Goal: Task Accomplishment & Management: Manage account settings

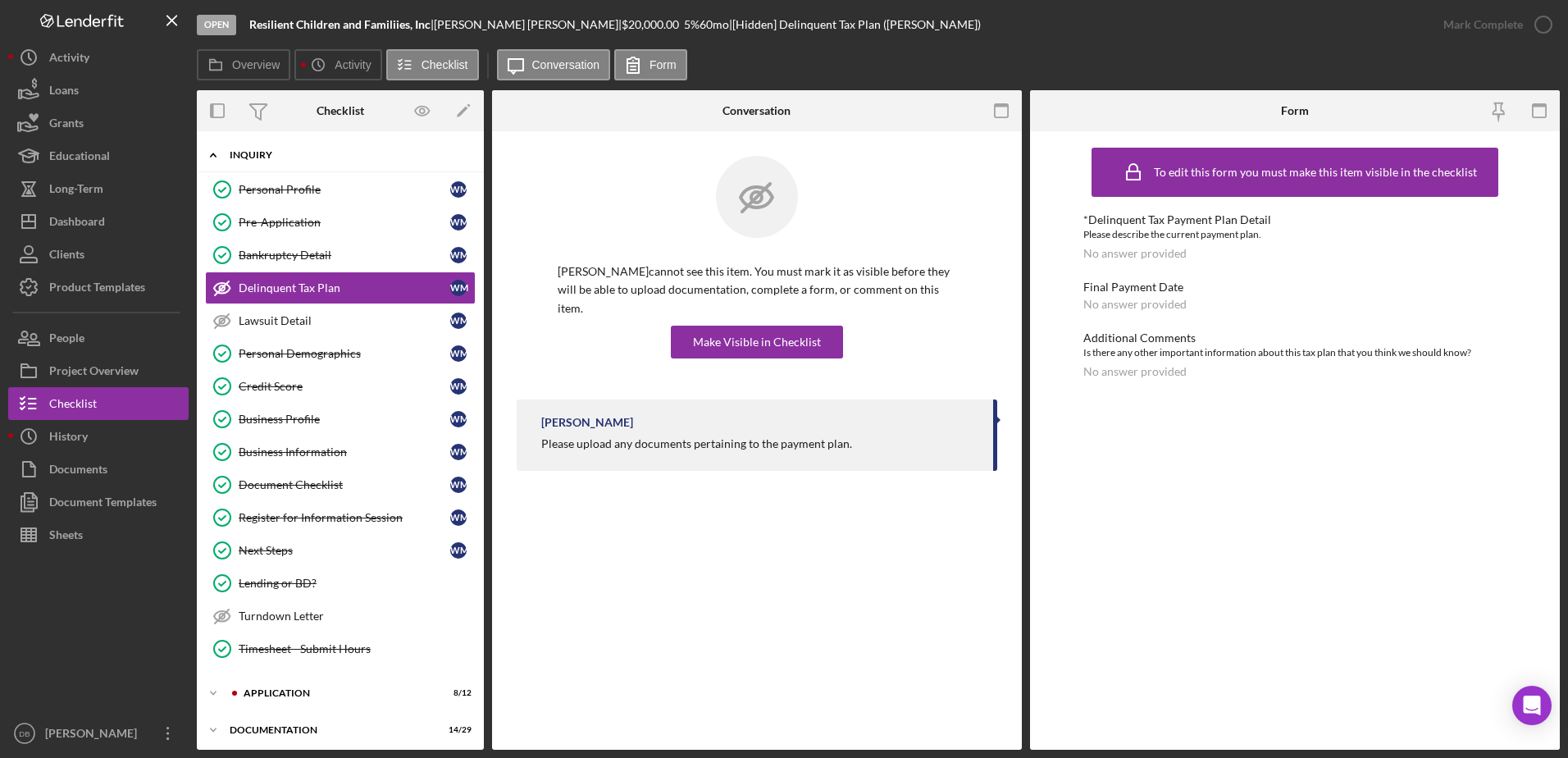
click at [241, 149] on div "Icon/Expander Inquiry 12 / 15" at bounding box center [340, 155] width 287 height 33
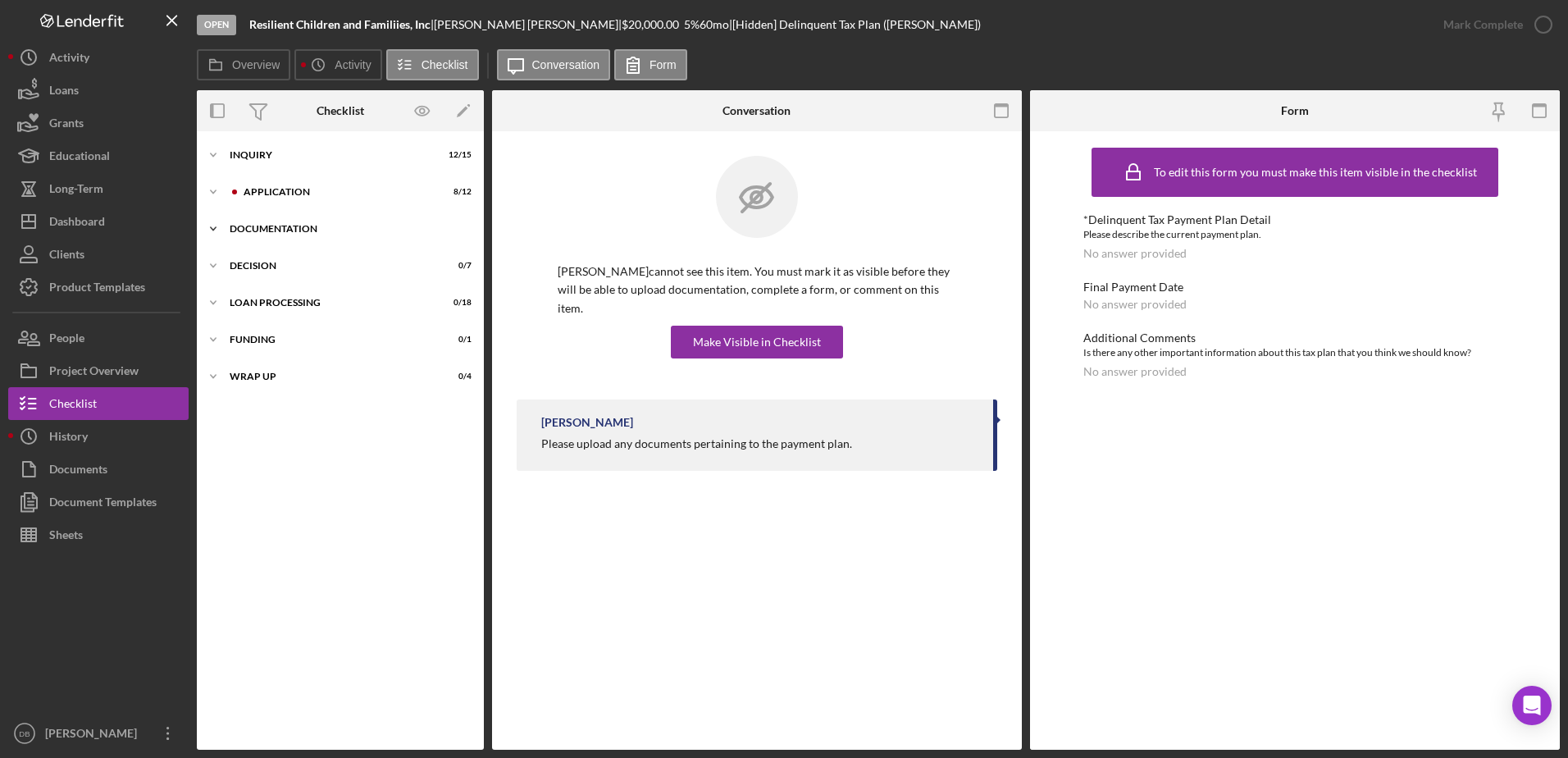
click at [257, 241] on div "Icon/Expander Documentation 14 / 29" at bounding box center [340, 228] width 287 height 33
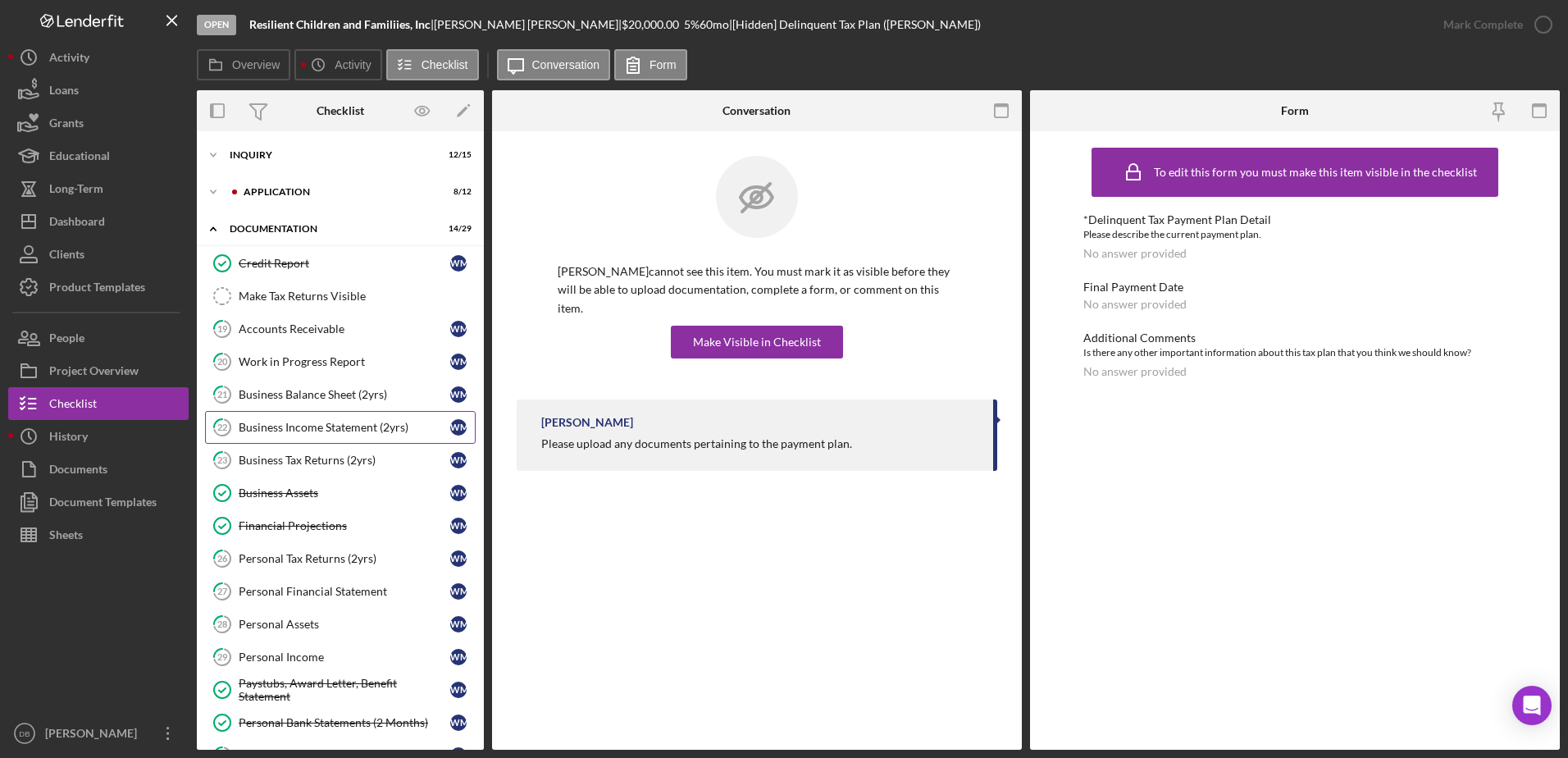
click at [267, 432] on div "Business Income Statement (2yrs)" at bounding box center [344, 427] width 211 height 13
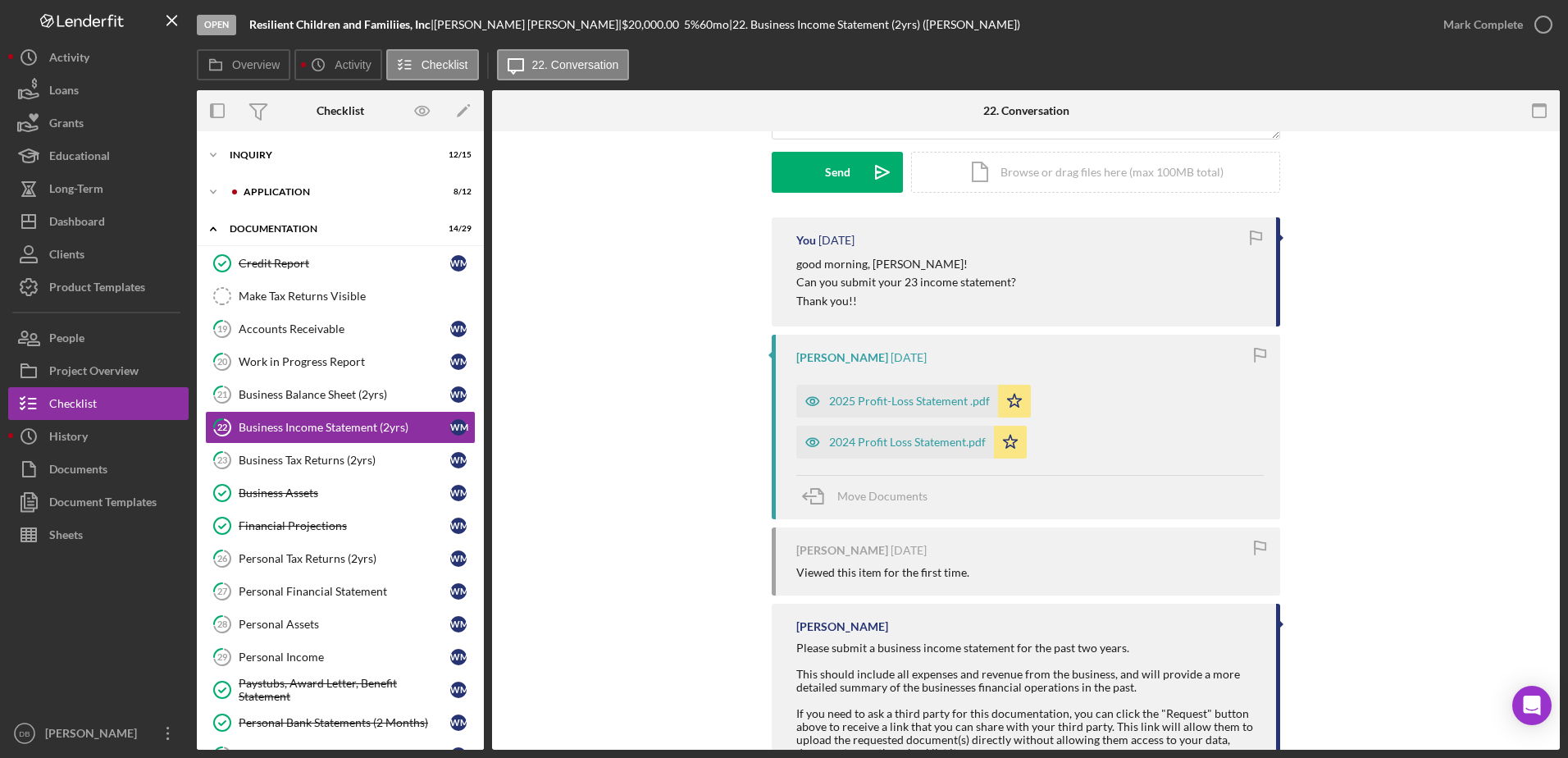
scroll to position [246, 0]
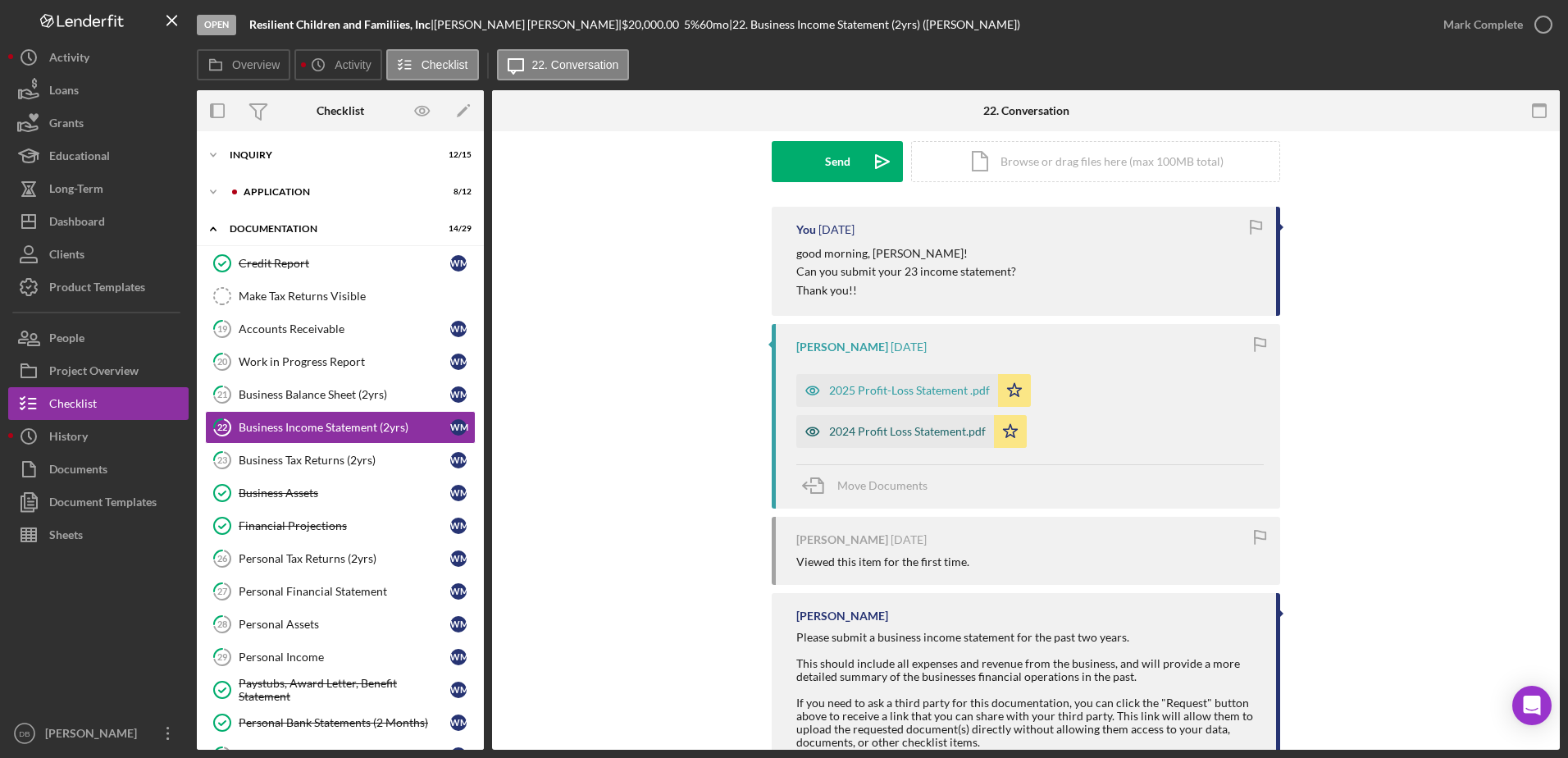
click at [893, 423] on div "2024 Profit Loss Statement.pdf" at bounding box center [895, 431] width 197 height 33
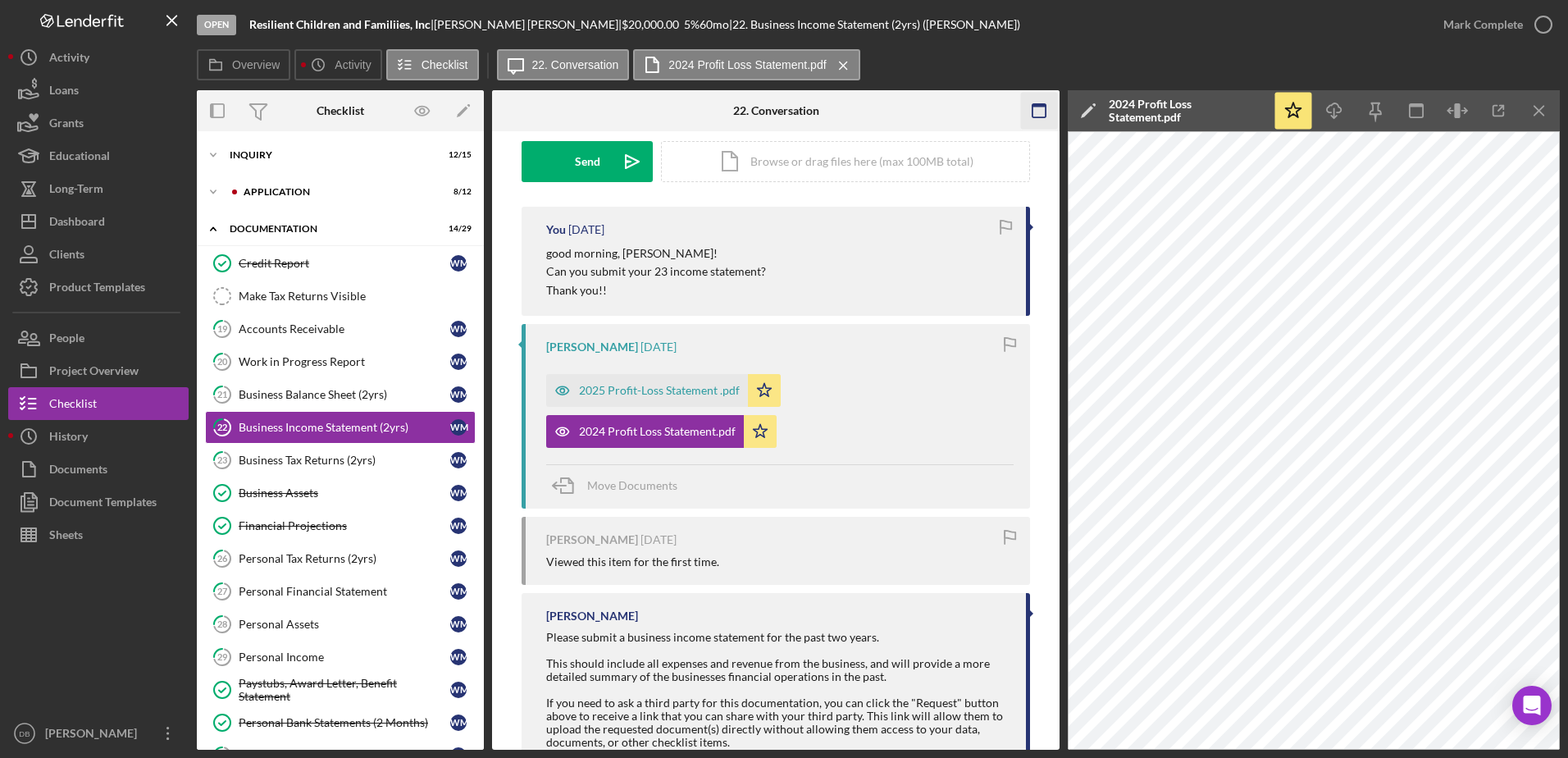
click at [1035, 120] on icon "button" at bounding box center [1040, 112] width 37 height 37
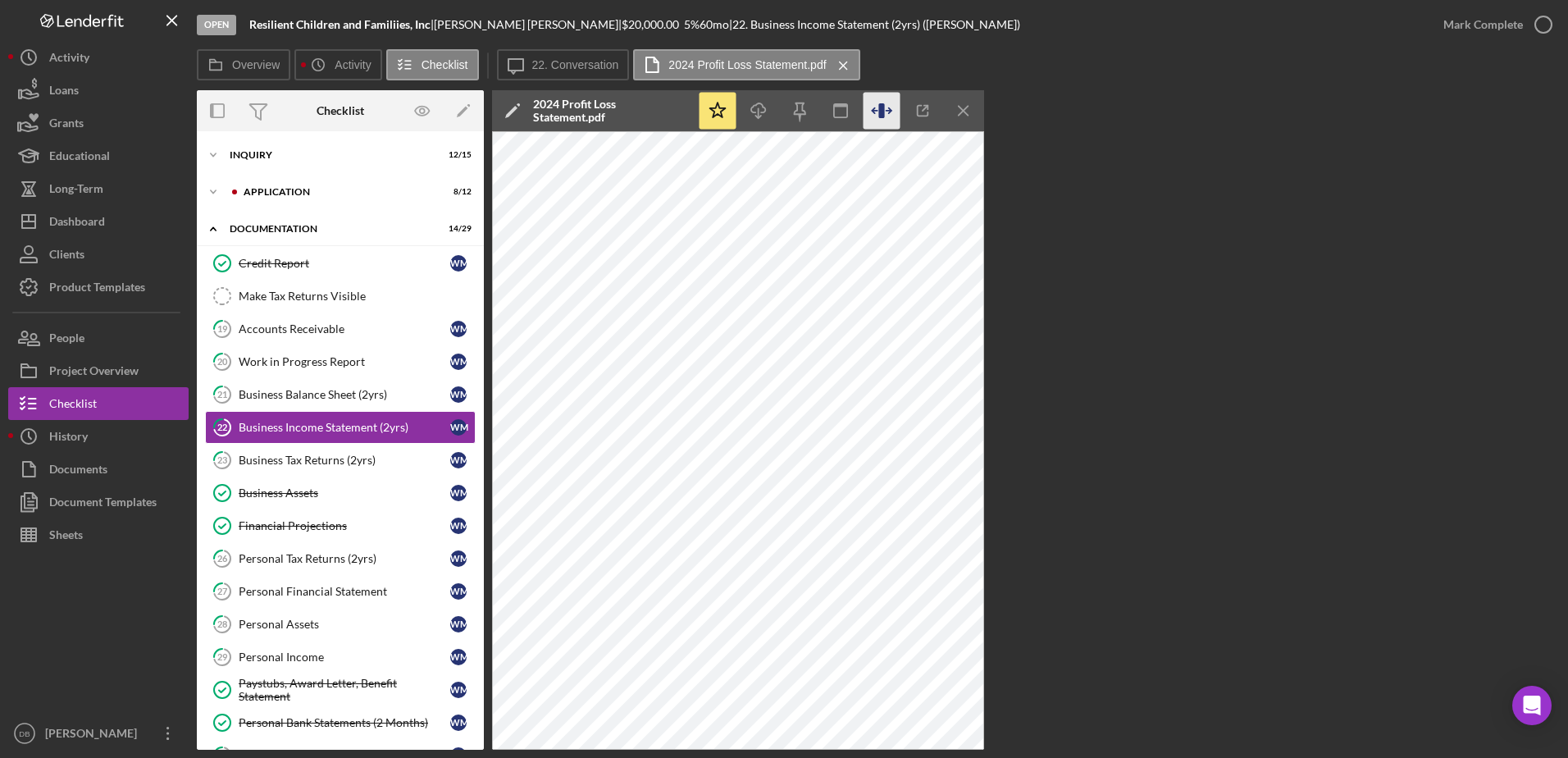
click at [890, 117] on icon "button" at bounding box center [882, 112] width 37 height 37
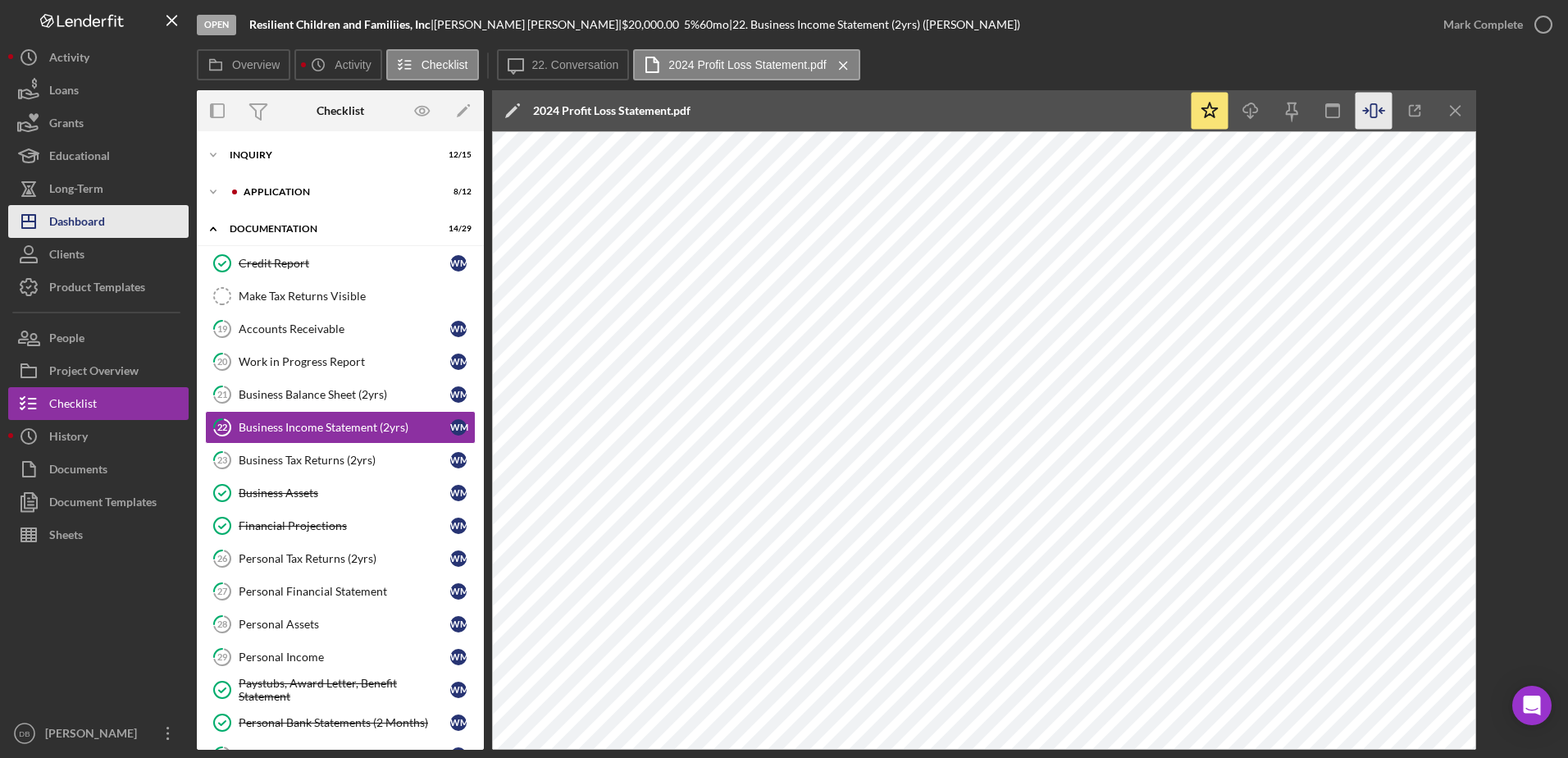
click at [128, 218] on button "Icon/Dashboard Dashboard" at bounding box center [99, 220] width 180 height 33
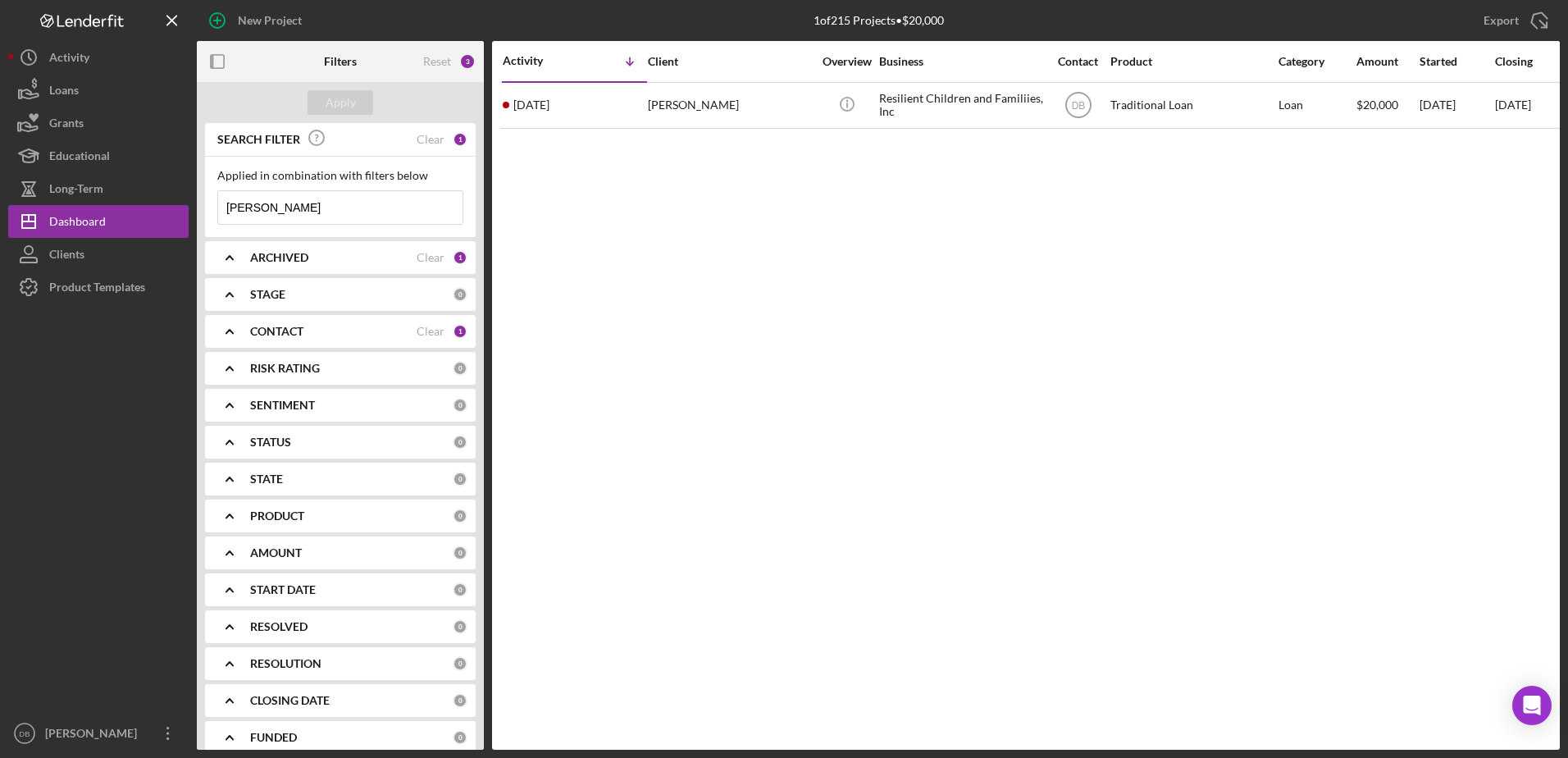
click at [435, 199] on icon "Icon/Menu Close" at bounding box center [445, 206] width 33 height 33
click at [654, 211] on div "Activity Icon/Table Sort Arrow Client Overview Business Contact Product Categor…" at bounding box center [1026, 395] width 1068 height 709
drag, startPoint x: 370, startPoint y: 199, endPoint x: 357, endPoint y: 163, distance: 38.3
click at [370, 199] on input at bounding box center [340, 206] width 245 height 33
click at [344, 107] on div "Apply" at bounding box center [340, 102] width 31 height 24
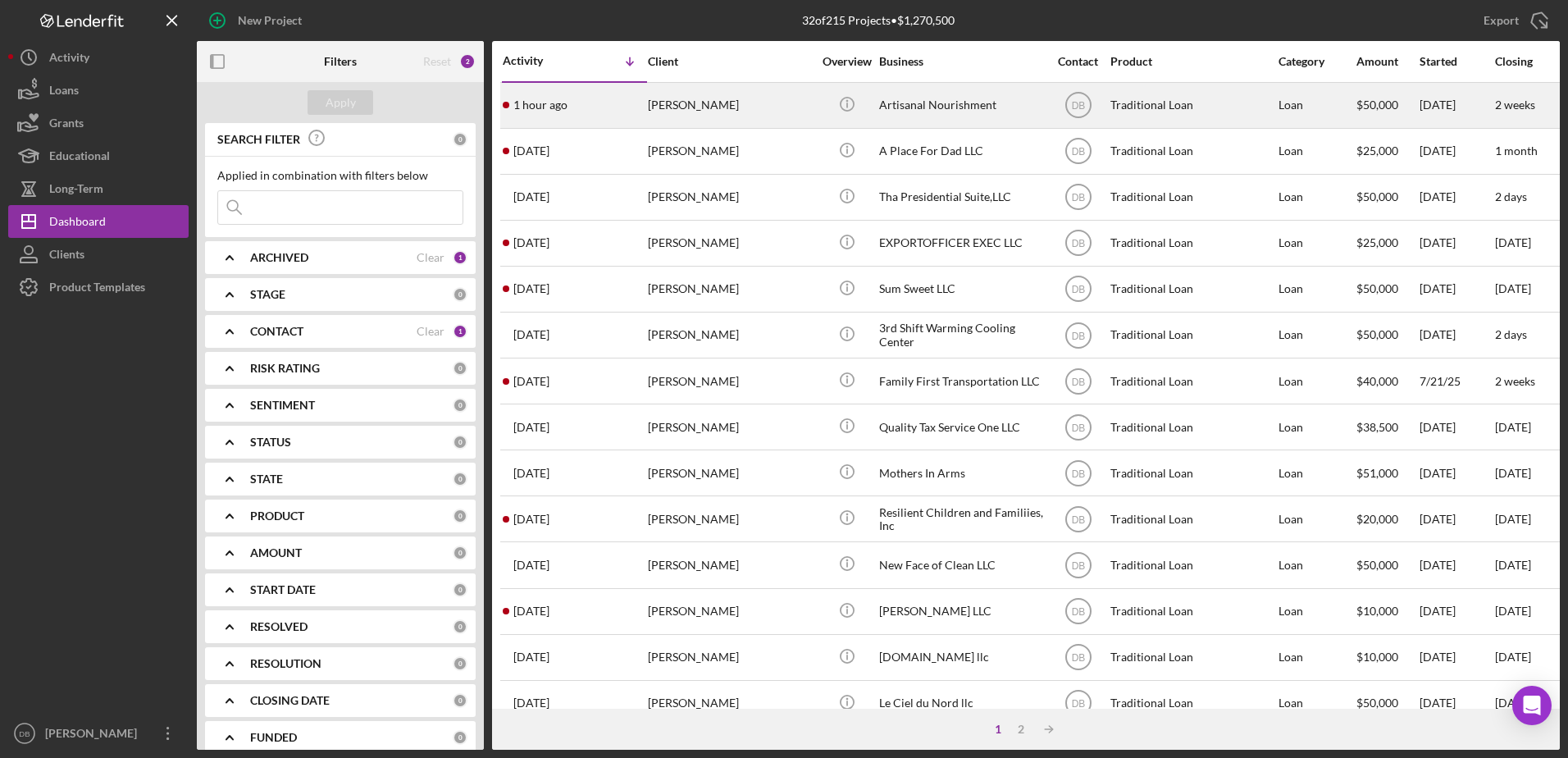
click at [814, 99] on td "[PERSON_NAME]" at bounding box center [731, 104] width 168 height 46
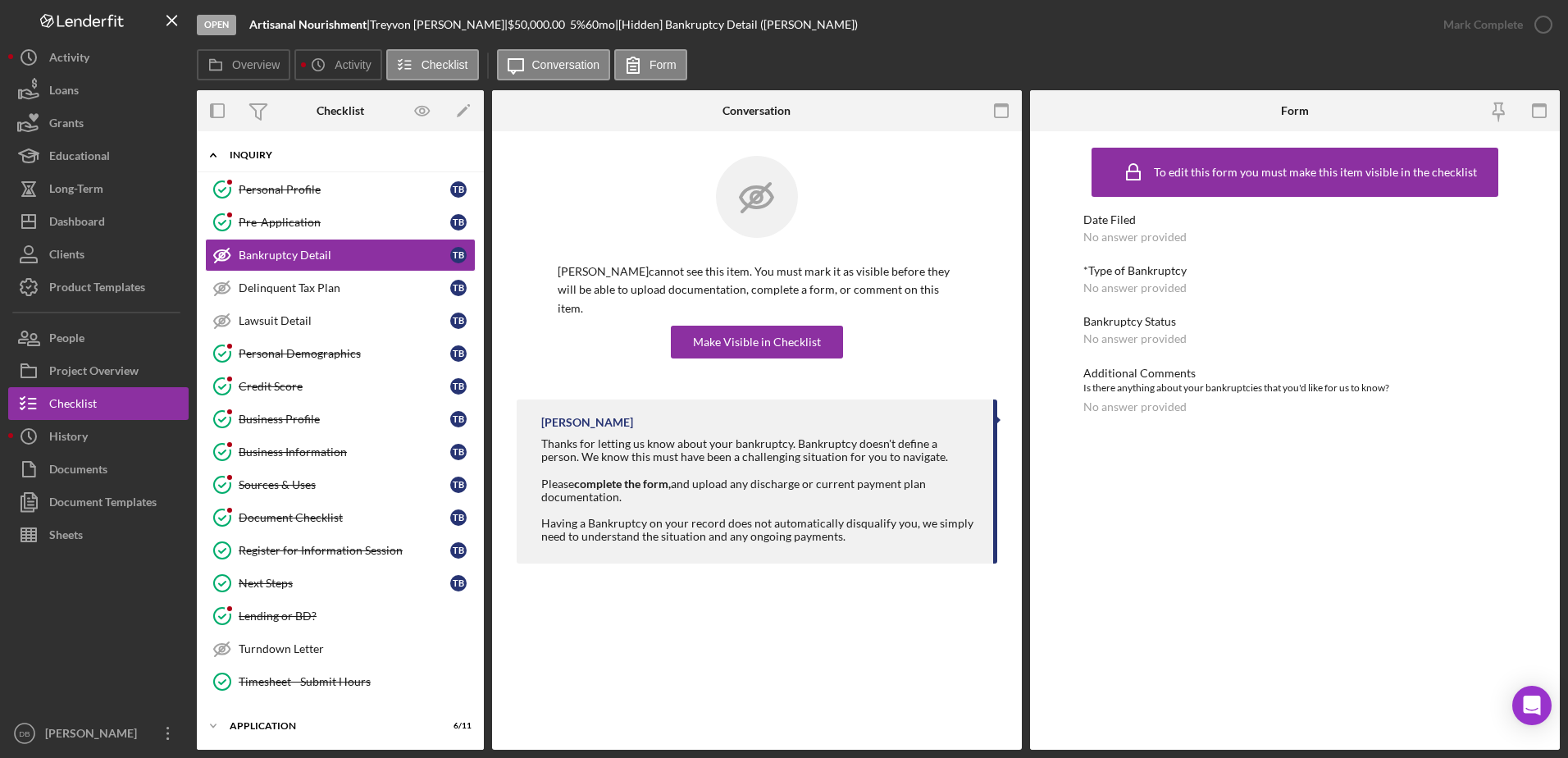
click at [220, 143] on icon "Icon/Expander" at bounding box center [213, 154] width 33 height 33
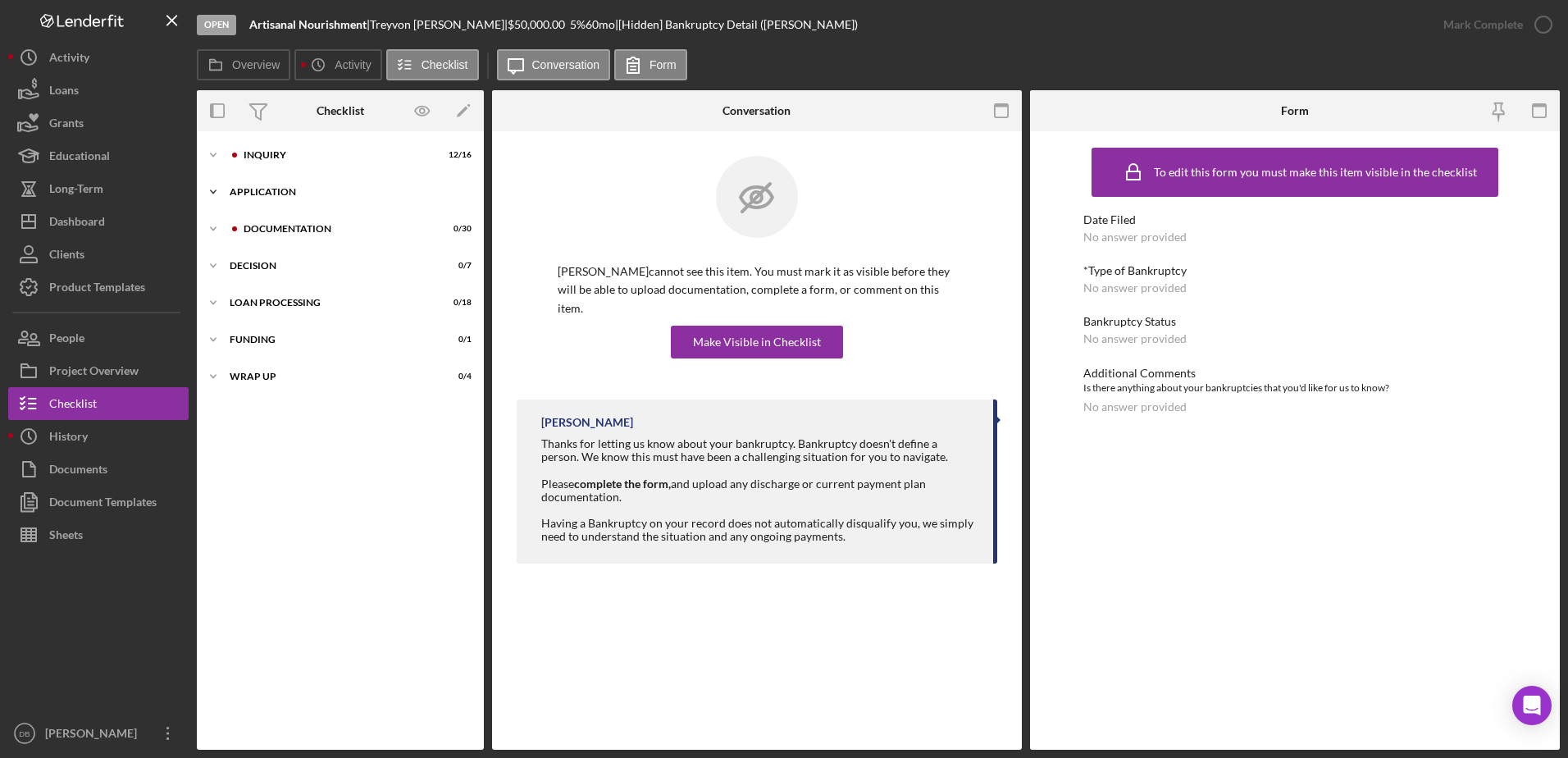
click at [243, 192] on div "Application" at bounding box center [346, 192] width 233 height 10
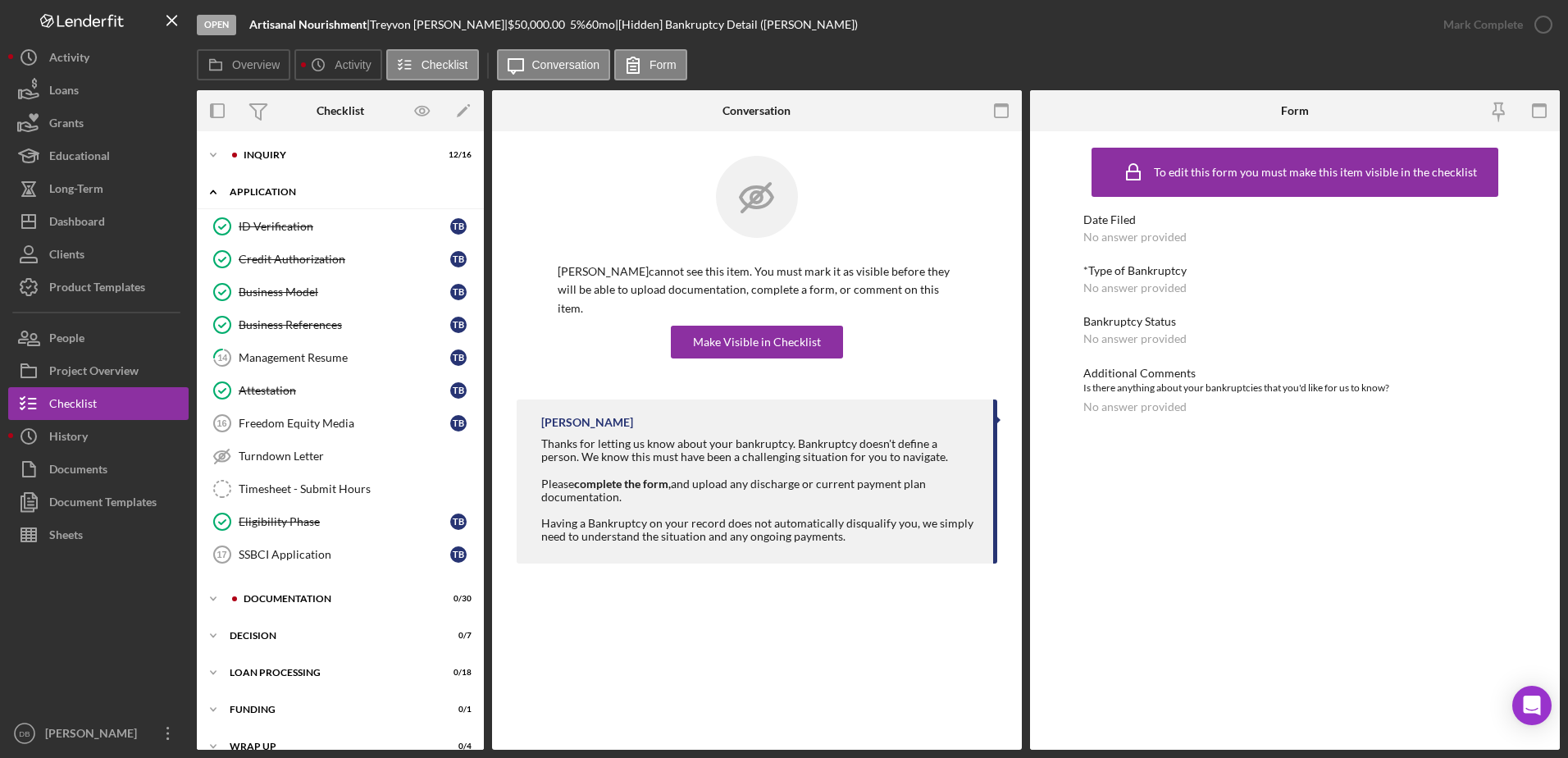
click at [268, 186] on div "Icon/Expander Application 6 / 11" at bounding box center [340, 193] width 287 height 33
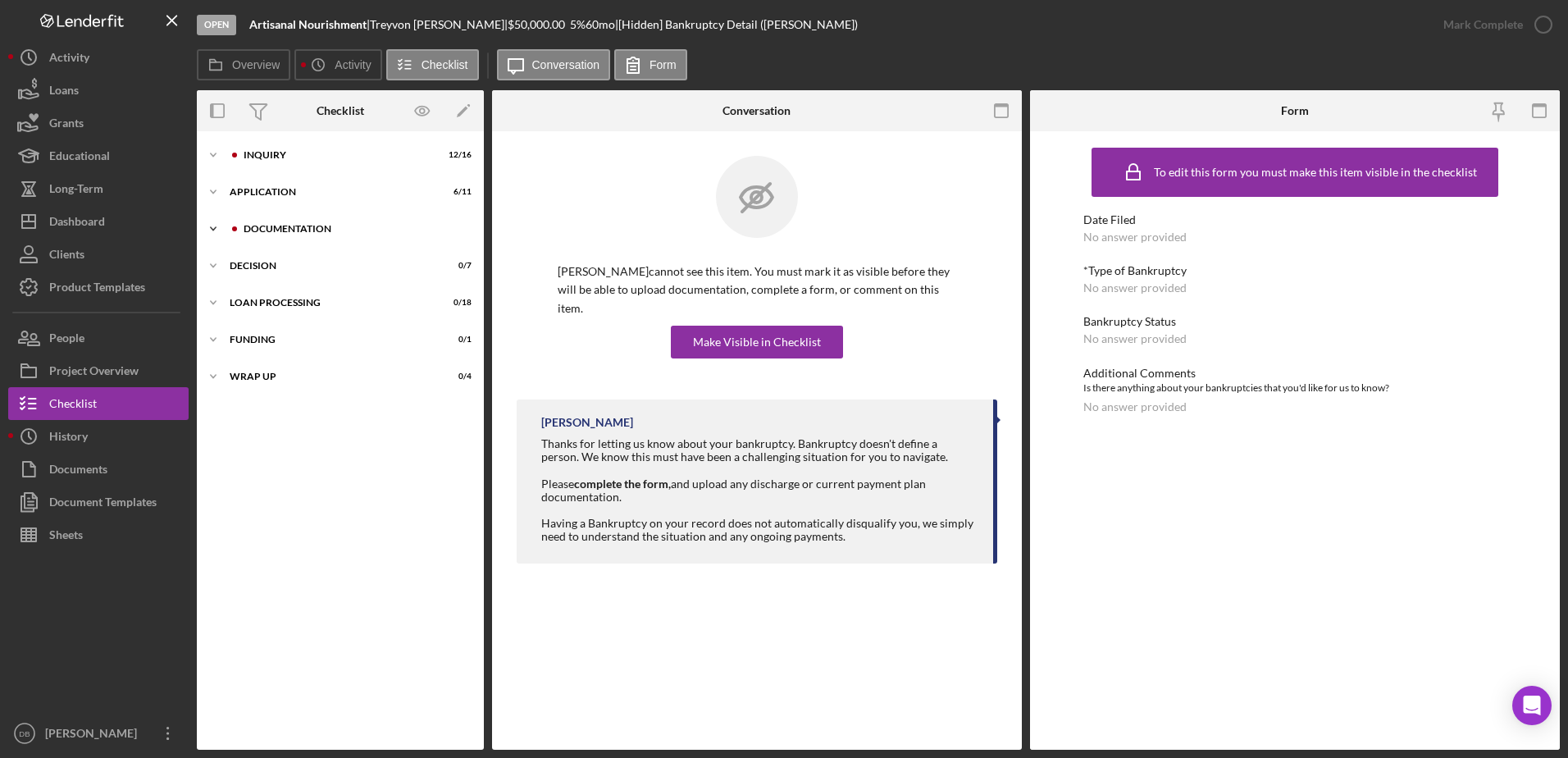
click at [270, 236] on div "Icon/Expander Documentation 0 / 30" at bounding box center [340, 228] width 287 height 33
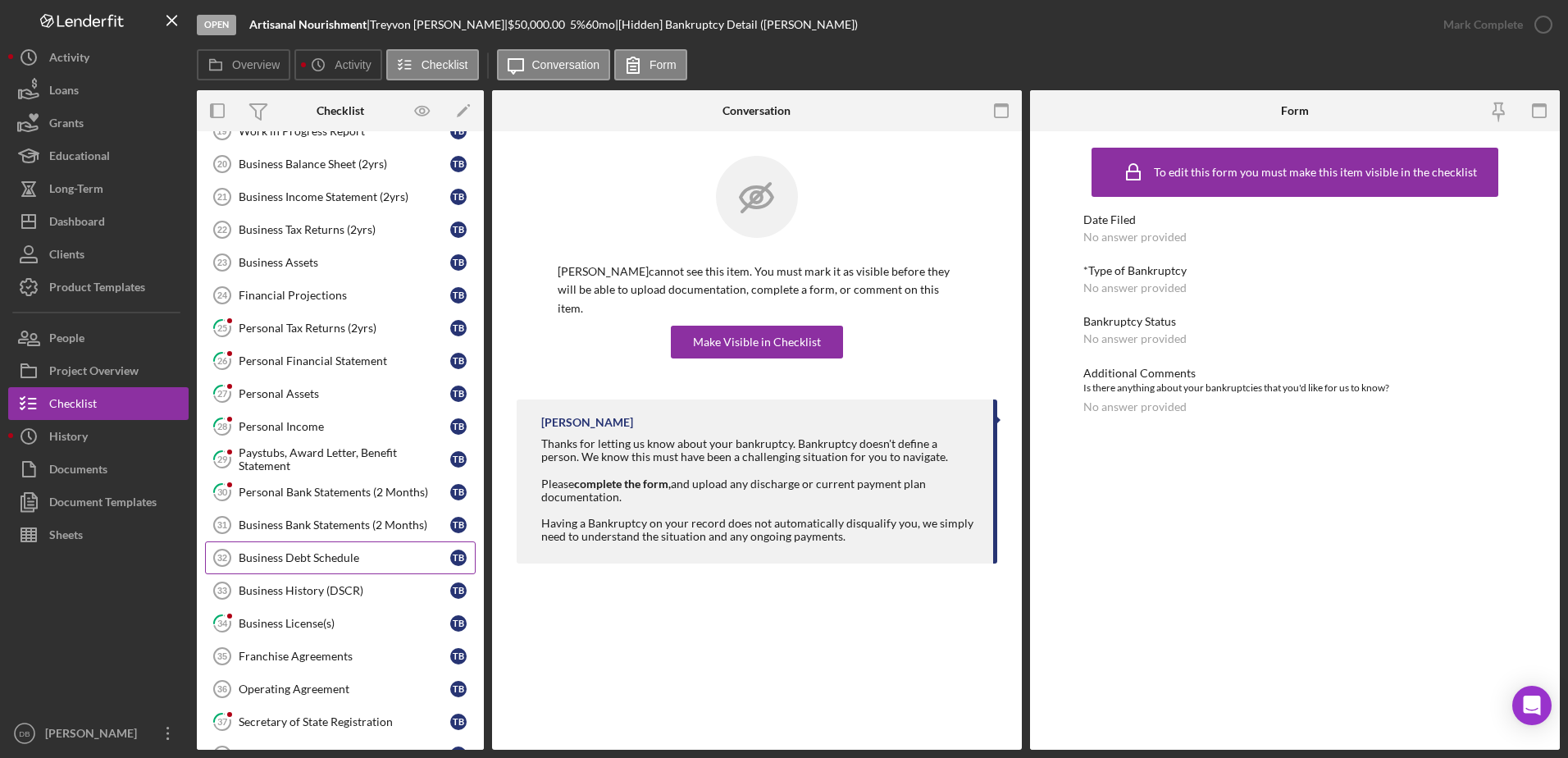
scroll to position [246, 0]
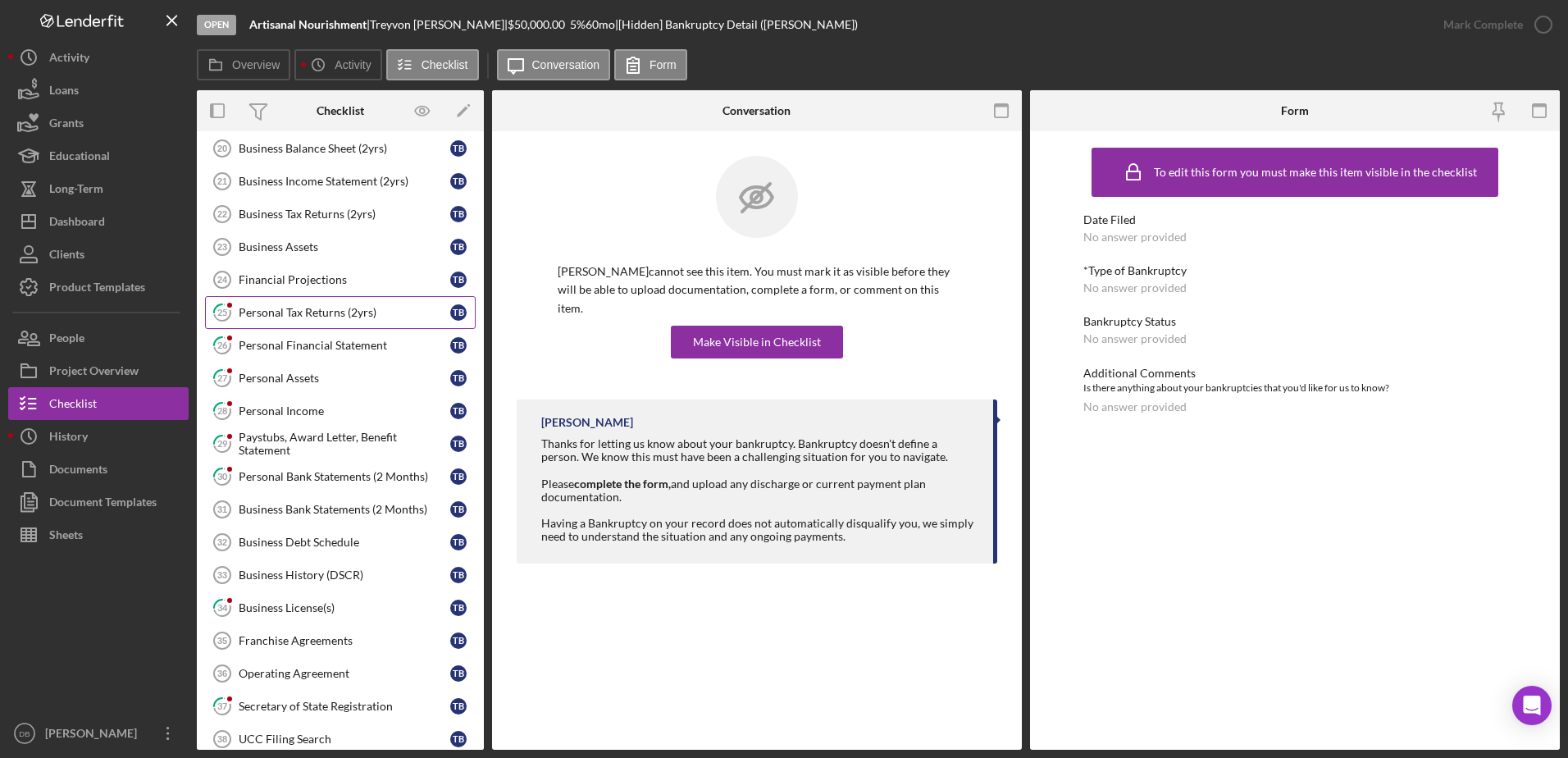
click at [275, 315] on div "Personal Tax Returns (2yrs)" at bounding box center [344, 313] width 211 height 13
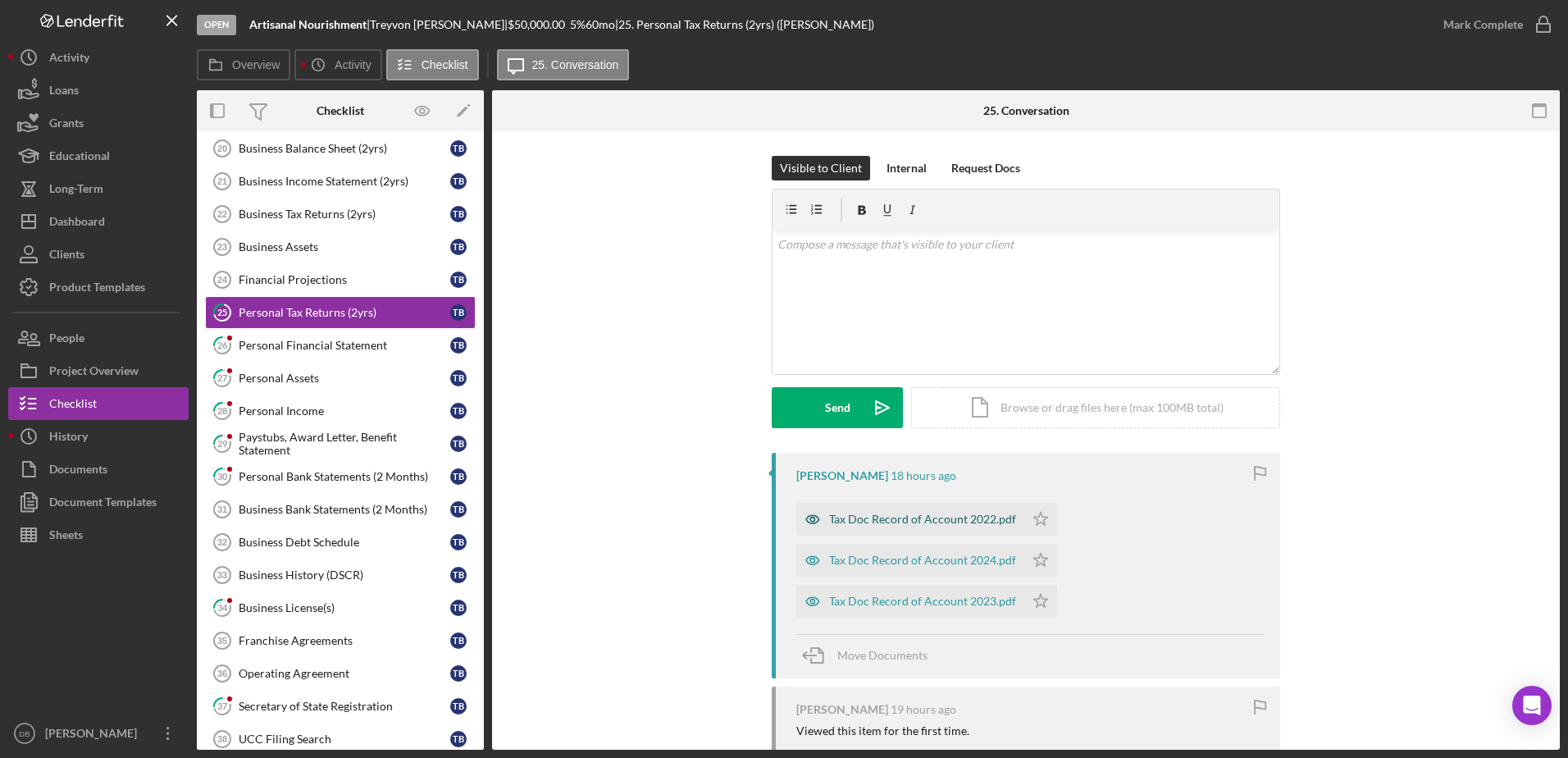
click at [937, 516] on div "Tax Doc Record of Account 2022.pdf" at bounding box center [922, 519] width 187 height 13
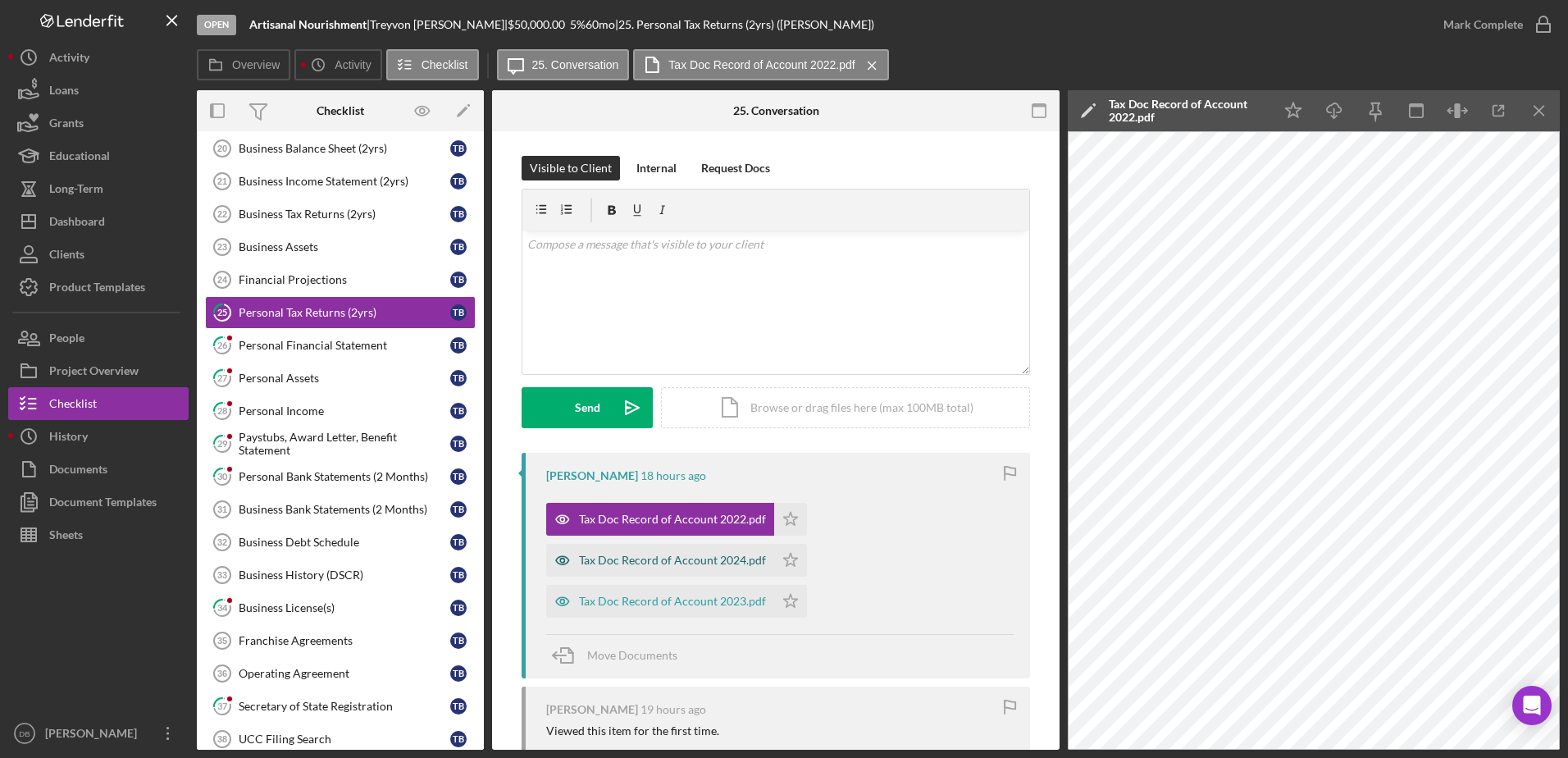
click at [707, 565] on div "Tax Doc Record of Account 2024.pdf" at bounding box center [671, 560] width 187 height 13
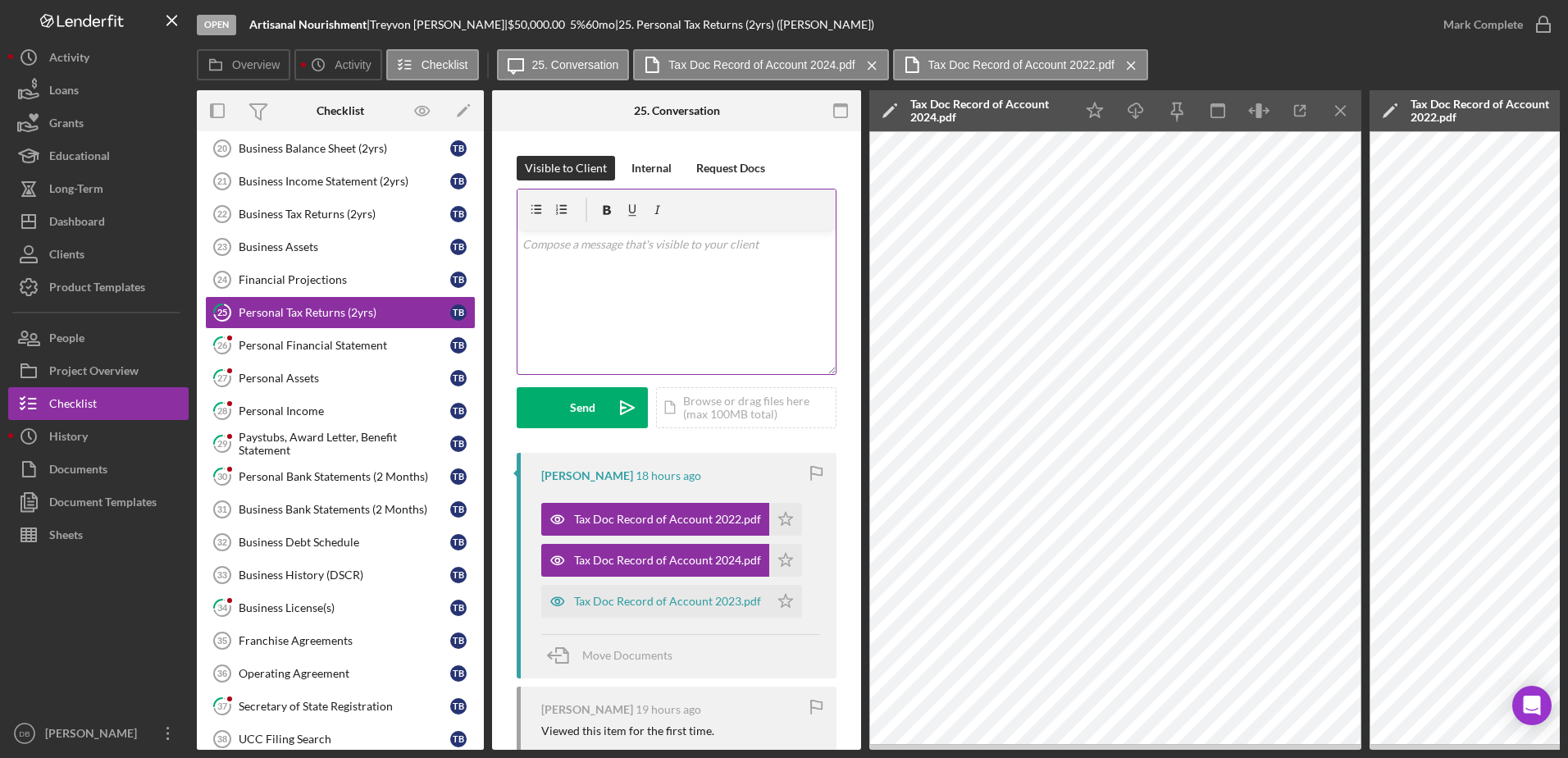
click at [686, 360] on div "v Color teal Color pink Remove color Add row above Add row below Add column bef…" at bounding box center [676, 302] width 318 height 143
click at [630, 271] on p at bounding box center [677, 267] width 309 height 18
click at [613, 323] on div "v Color teal Color pink Remove color Add row above Add row below Add column bef…" at bounding box center [676, 302] width 318 height 143
click at [720, 288] on p "Are you able to submit your full returns?" at bounding box center [677, 289] width 309 height 18
click at [741, 308] on p at bounding box center [677, 313] width 309 height 18
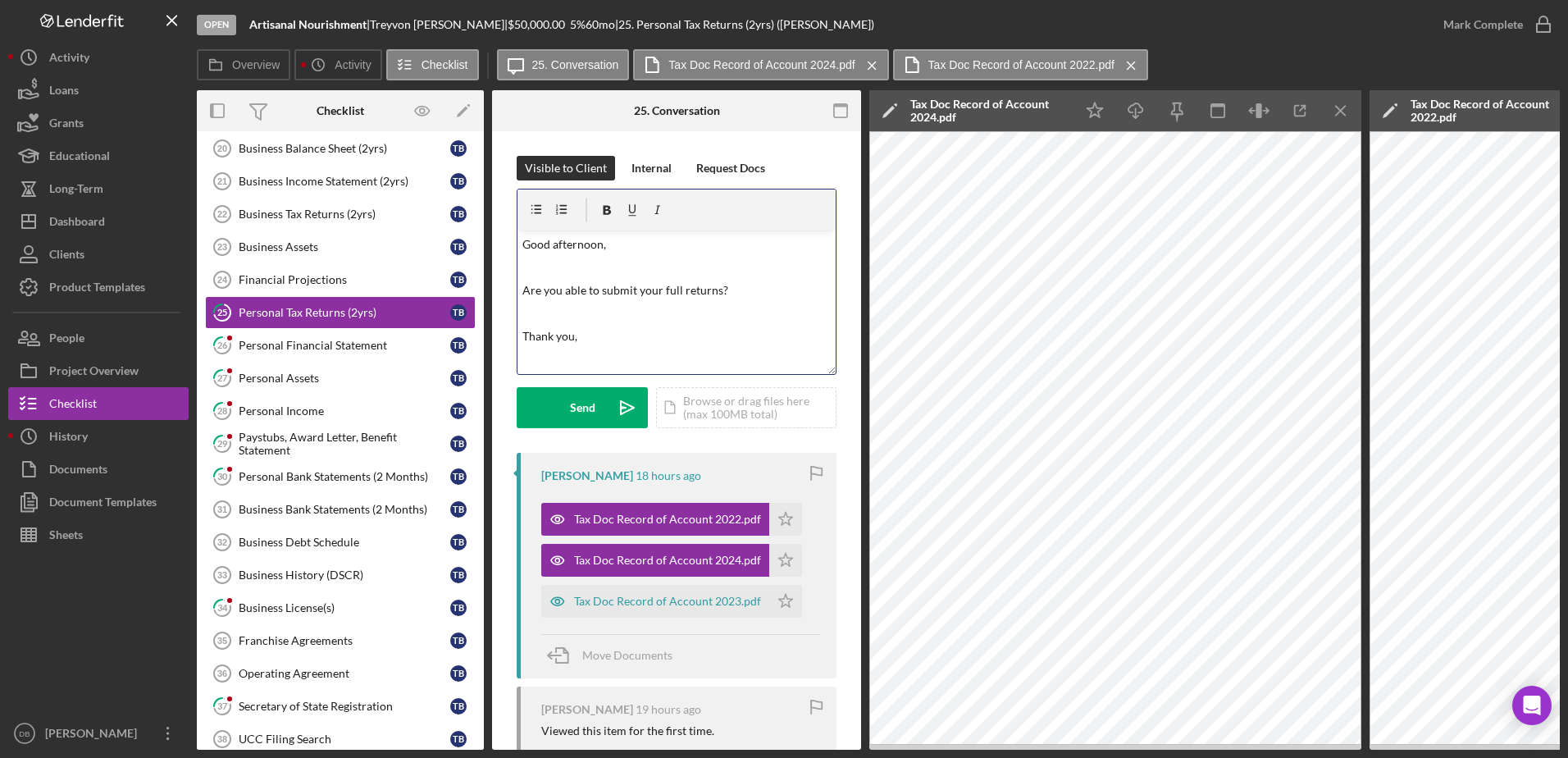
click at [740, 299] on p "Are you able to submit your full returns?" at bounding box center [677, 289] width 309 height 18
click at [609, 397] on icon "Icon/icon-invite-send" at bounding box center [627, 407] width 41 height 41
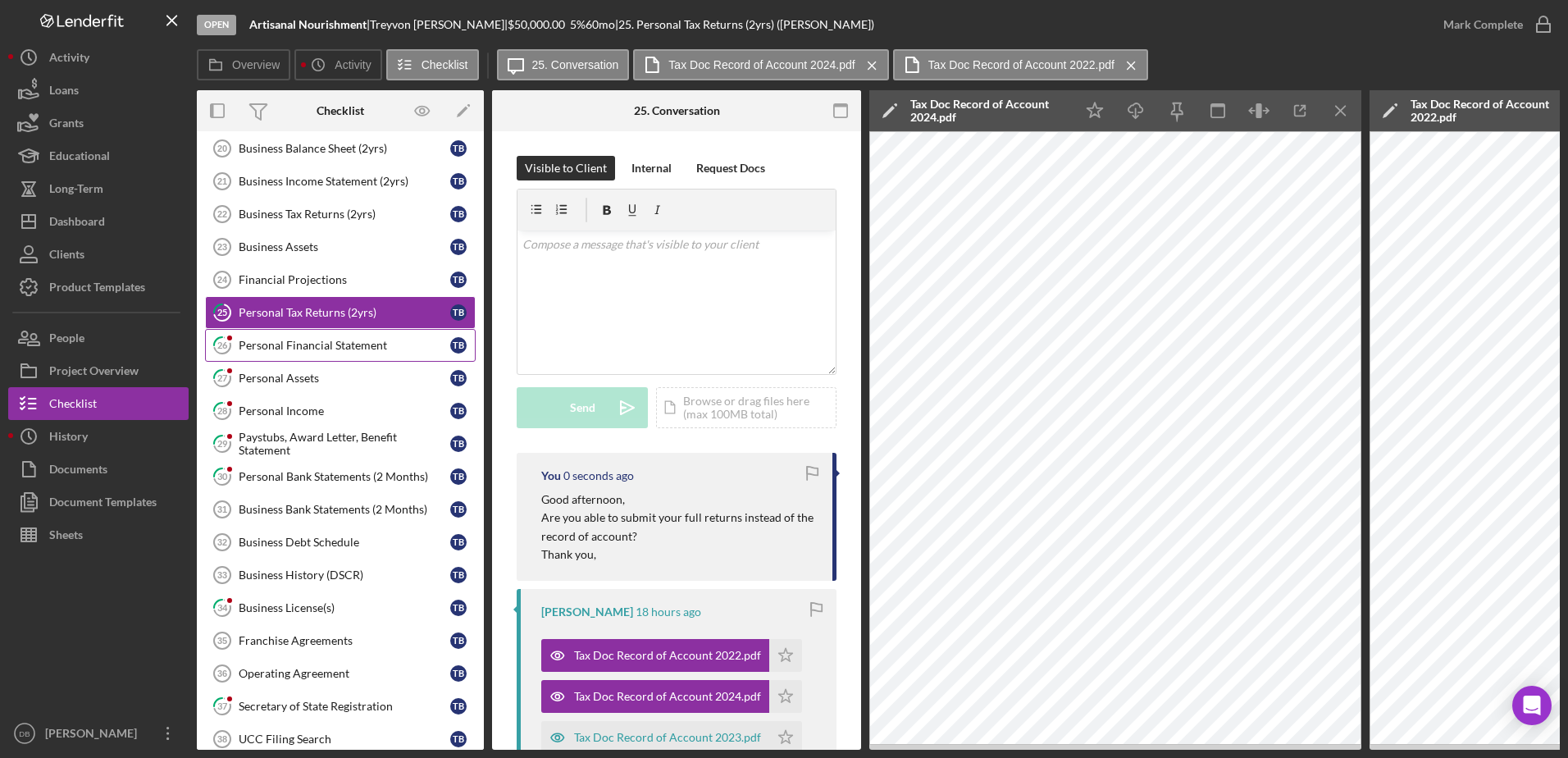
click at [281, 349] on div "Personal Financial Statement" at bounding box center [344, 345] width 211 height 13
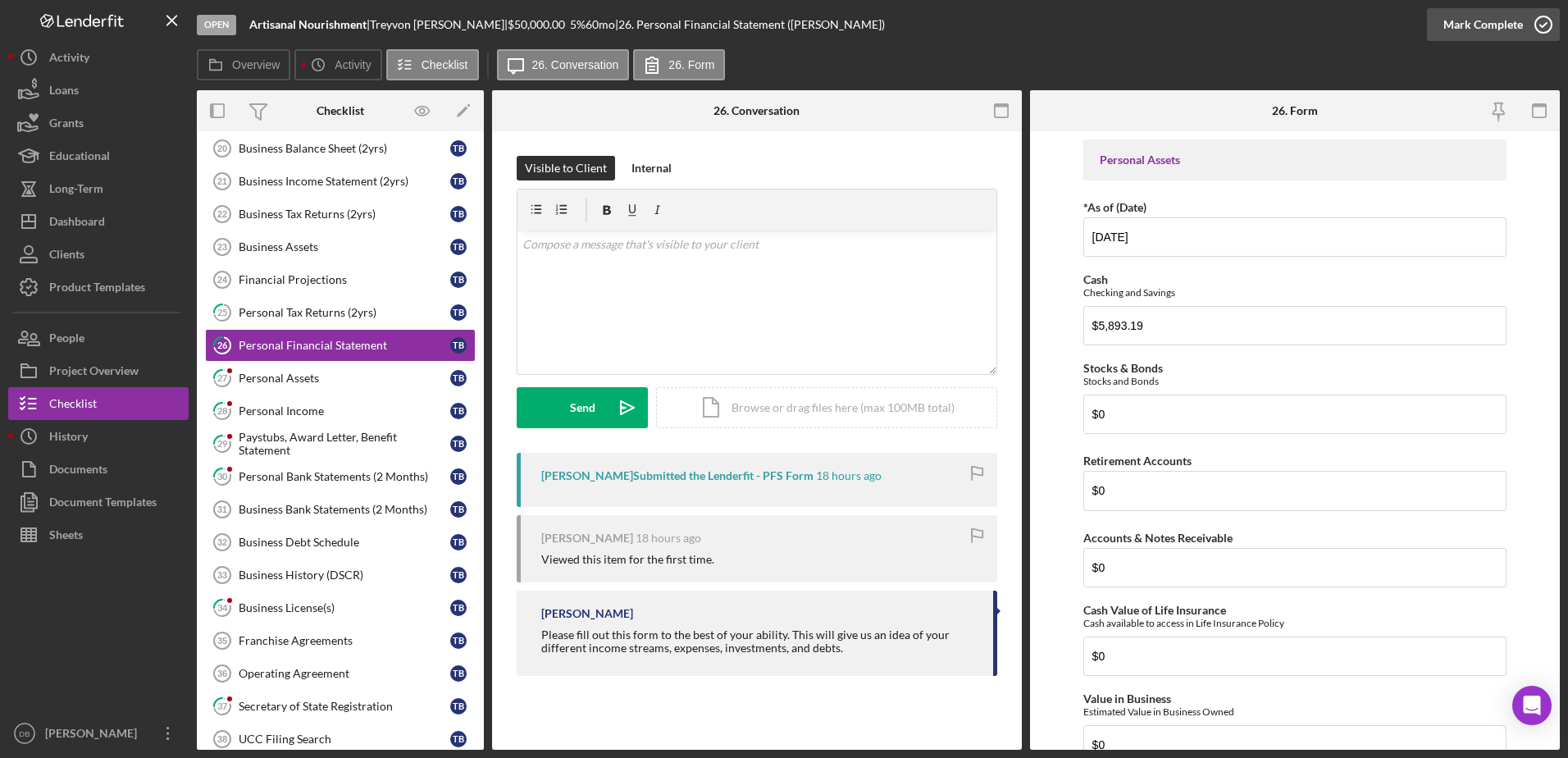
click at [1544, 30] on icon "button" at bounding box center [1543, 24] width 41 height 41
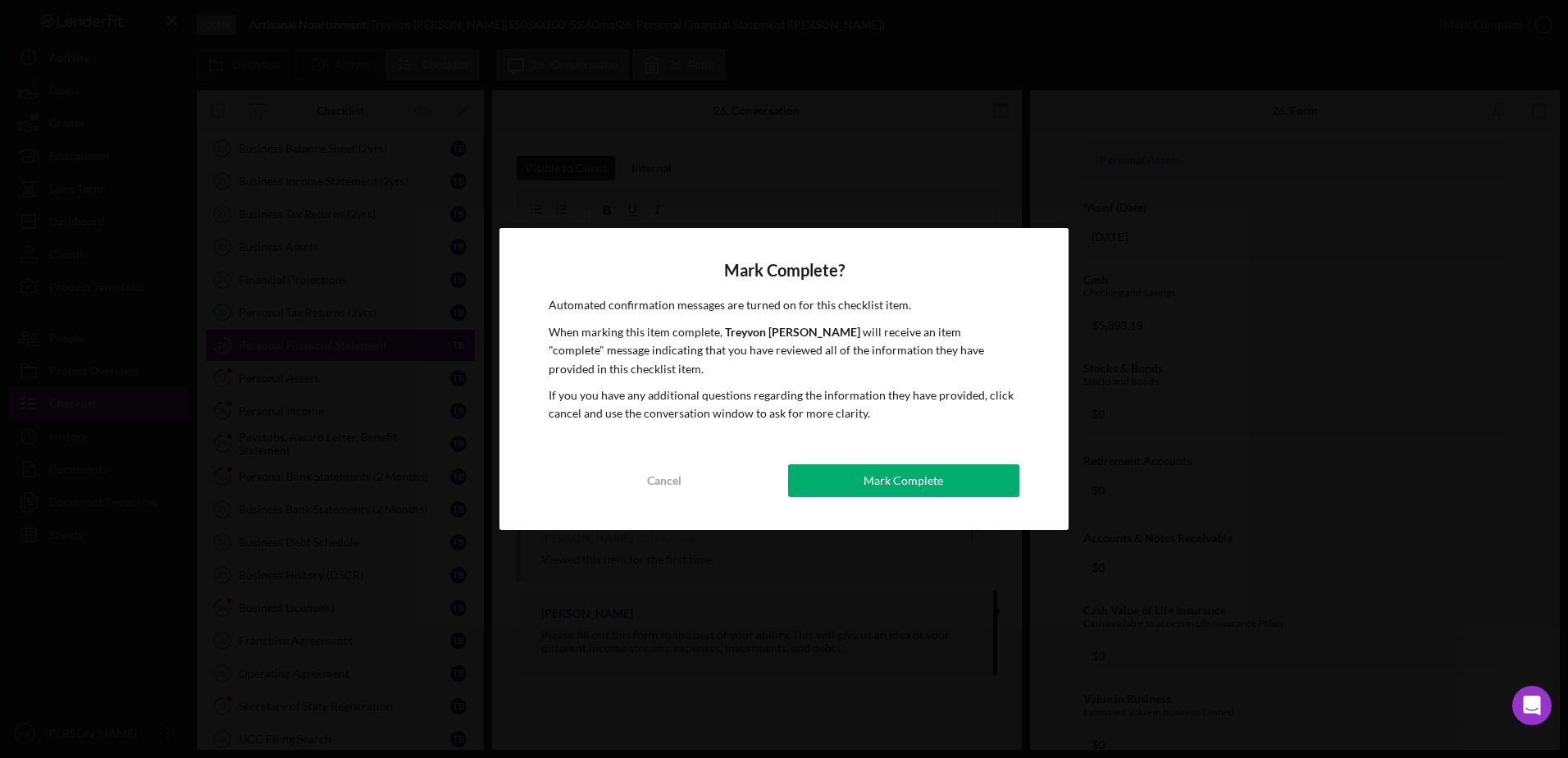
click at [924, 472] on div "Mark Complete" at bounding box center [903, 480] width 80 height 33
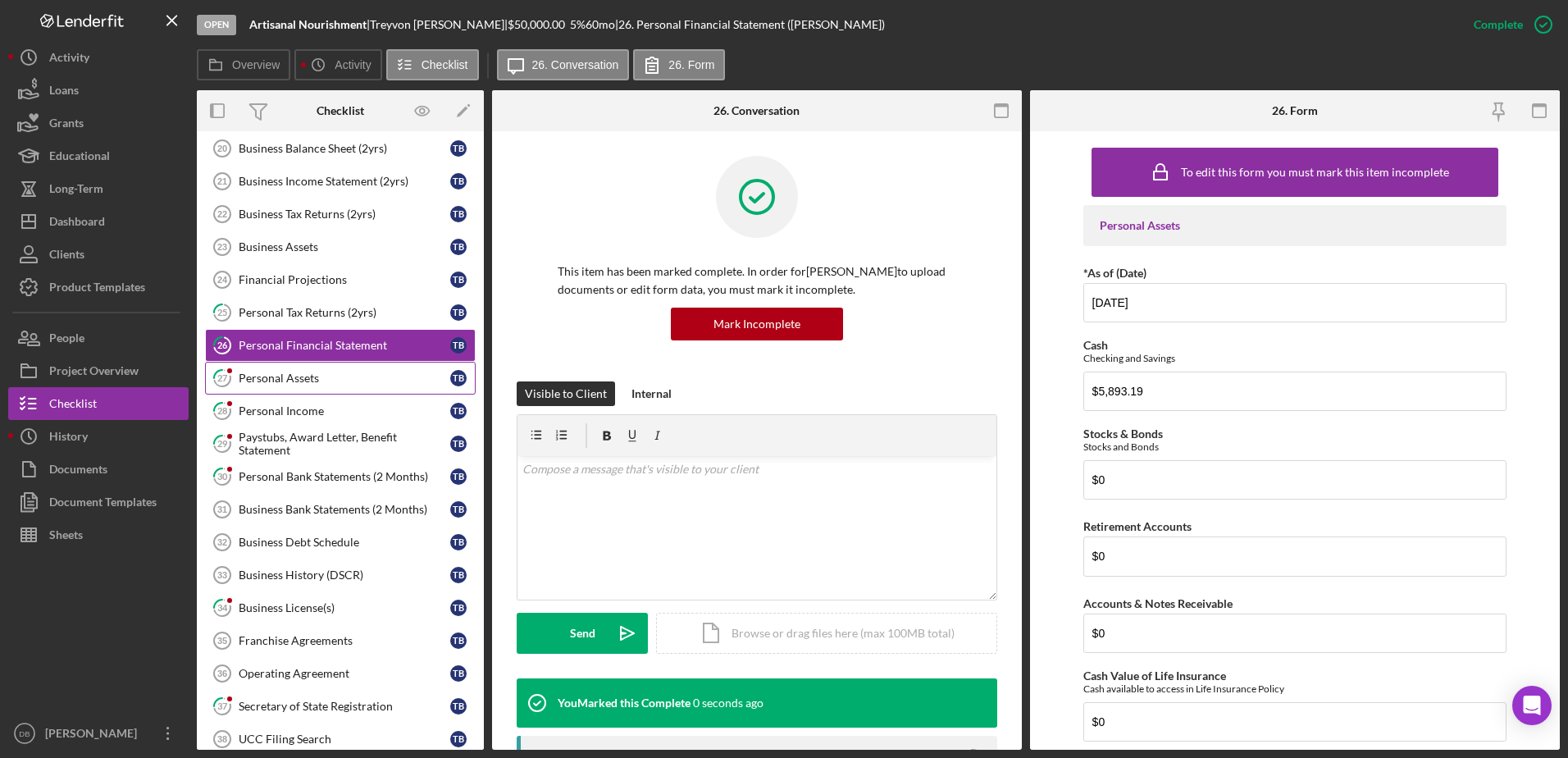
click at [369, 391] on link "27 Personal Assets T B" at bounding box center [339, 378] width 271 height 33
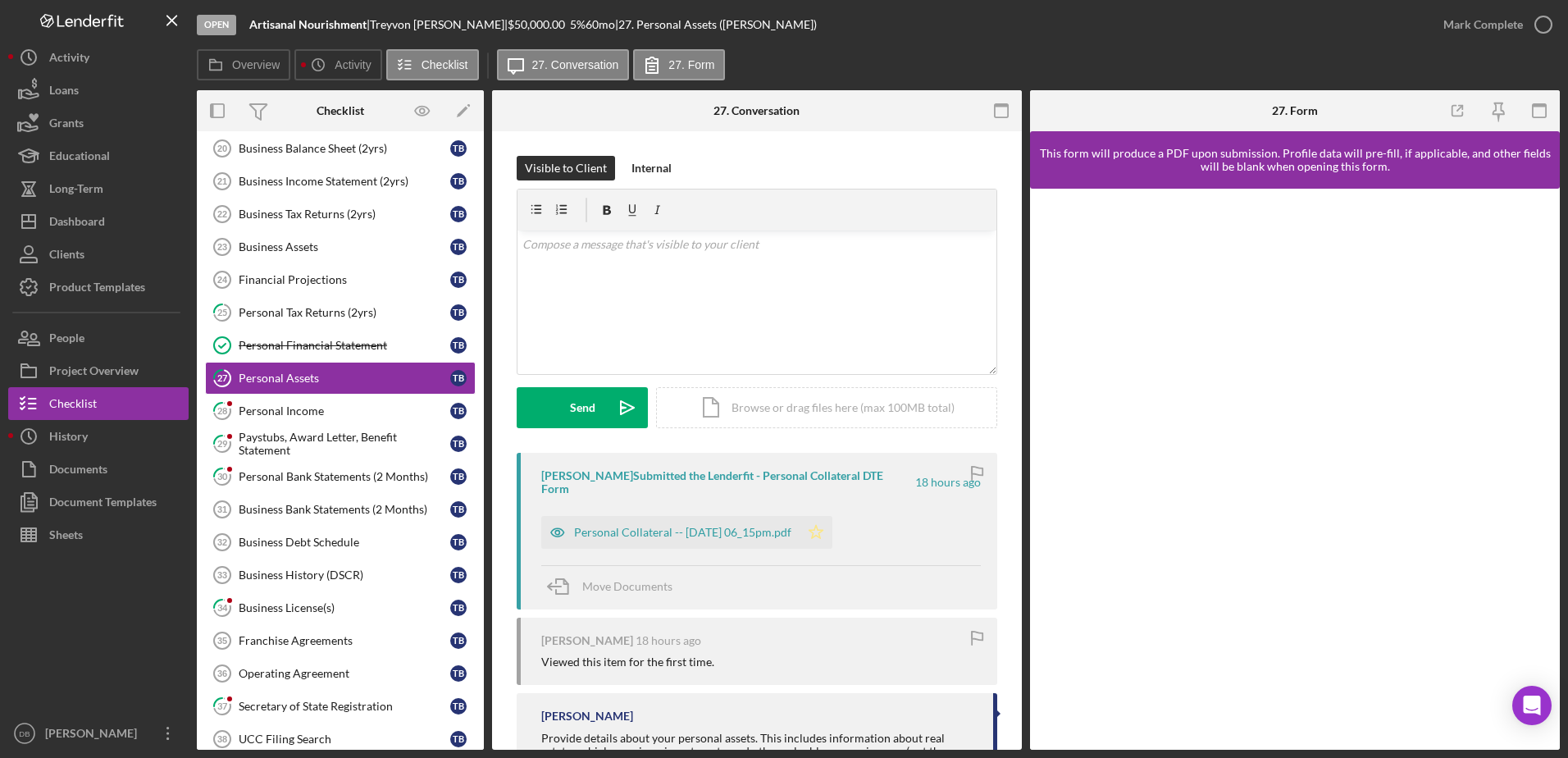
click at [832, 516] on icon "Icon/Star" at bounding box center [816, 532] width 33 height 33
click at [1448, 33] on div "Mark Complete" at bounding box center [1483, 24] width 80 height 33
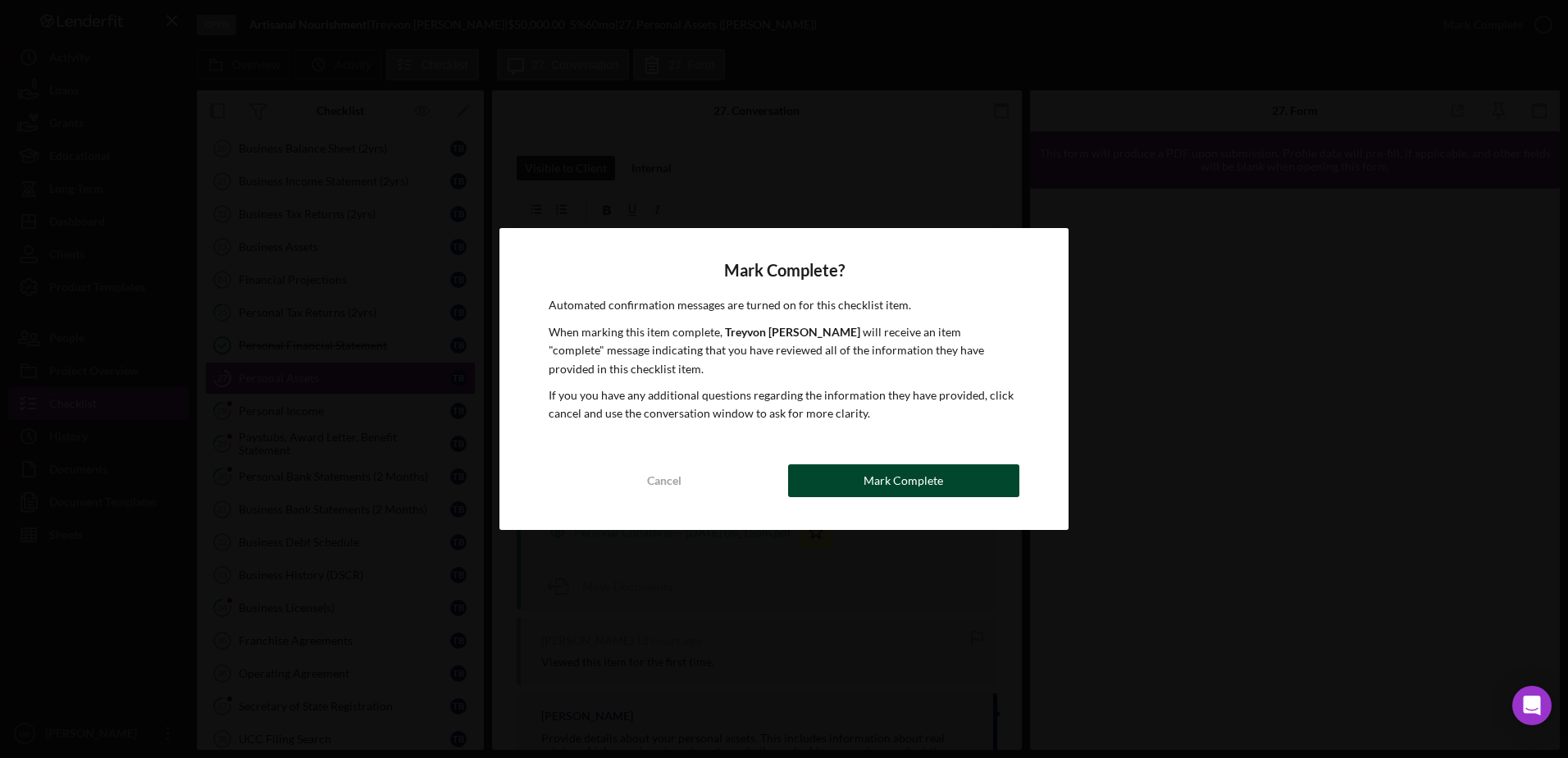
click at [870, 474] on div "Mark Complete" at bounding box center [903, 480] width 80 height 33
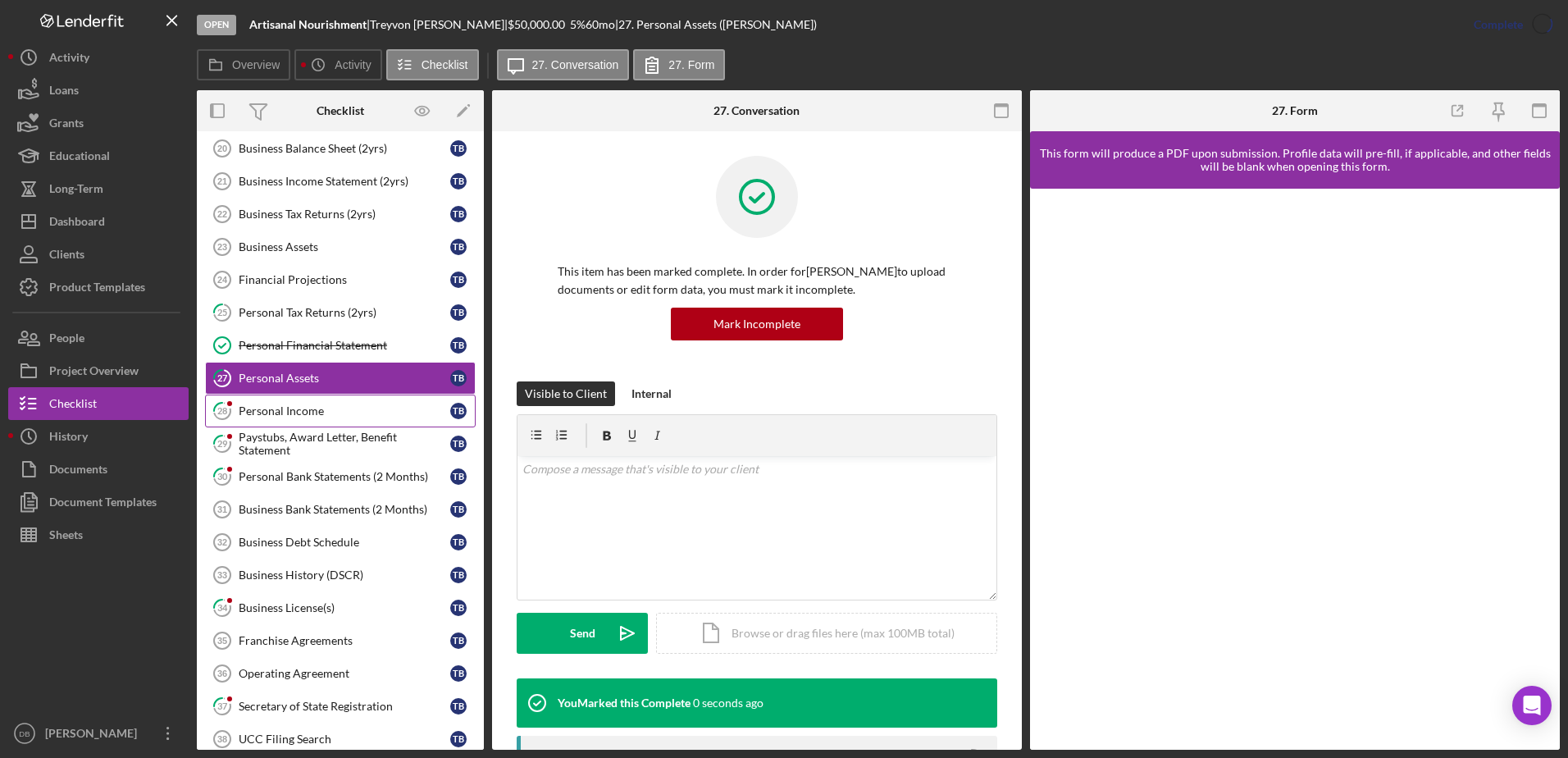
click at [340, 397] on link "28 Personal Income T B" at bounding box center [339, 410] width 271 height 33
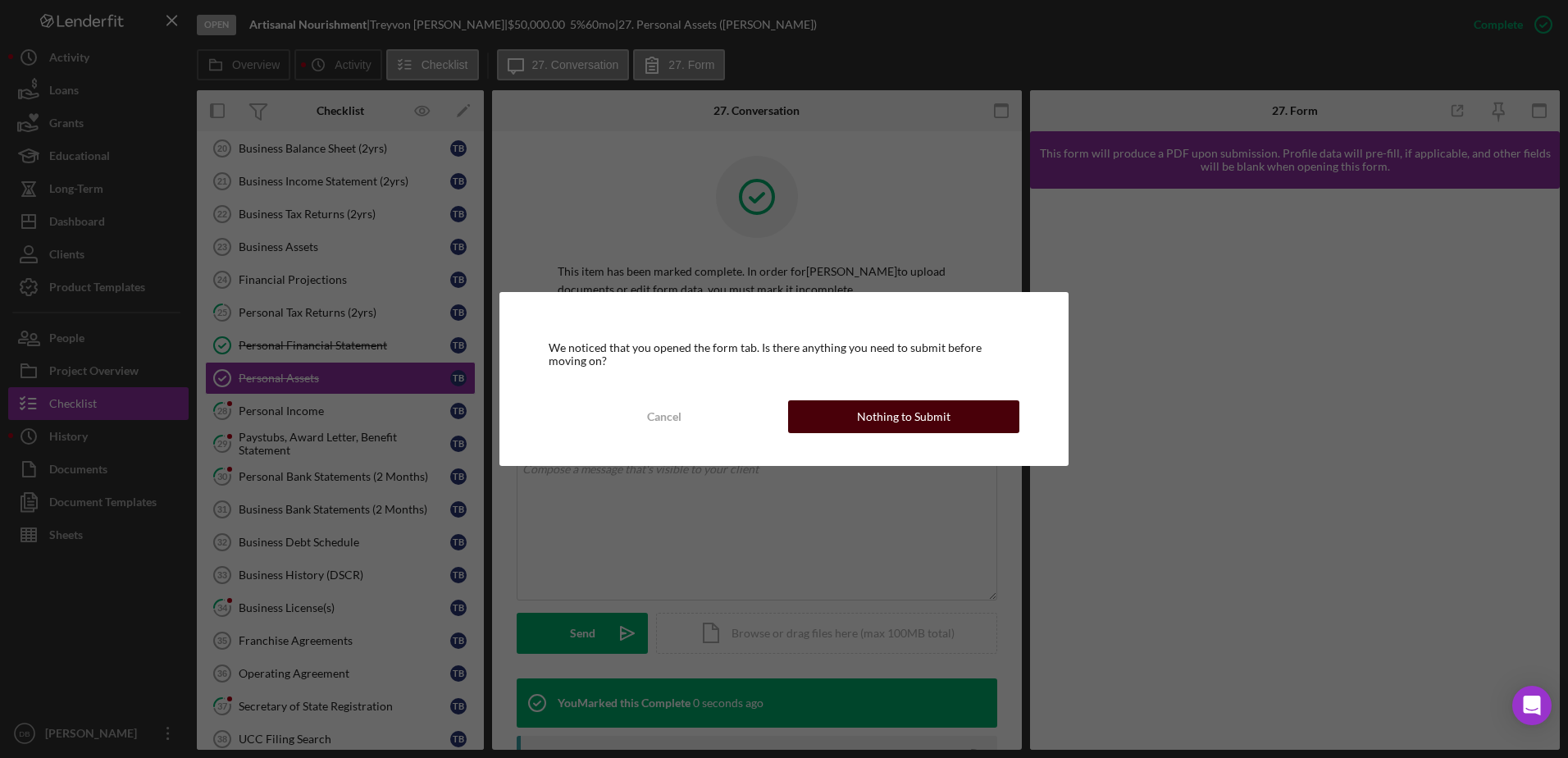
click at [956, 417] on button "Nothing to Submit" at bounding box center [903, 416] width 232 height 33
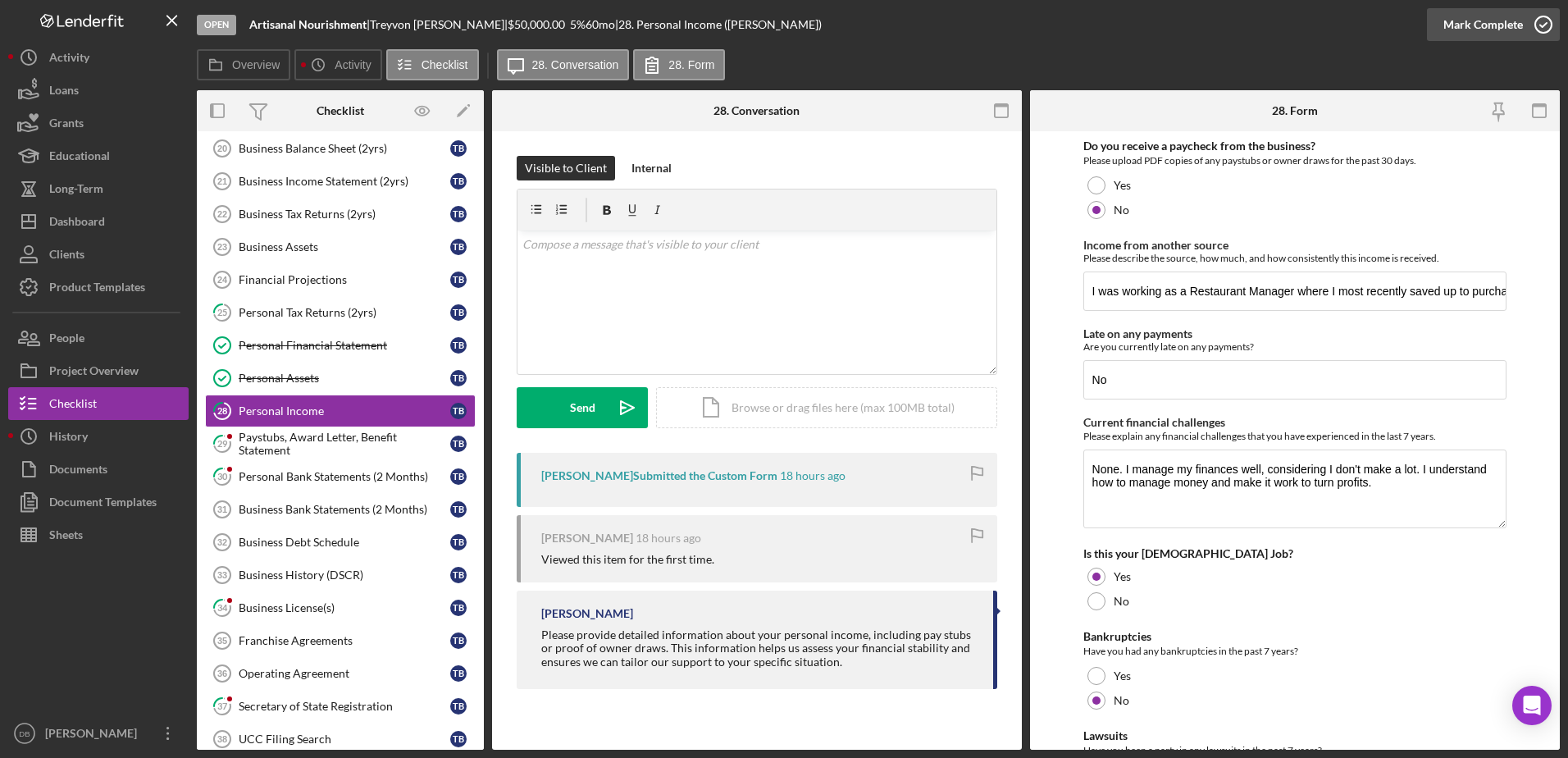
click at [1535, 20] on icon "button" at bounding box center [1543, 24] width 41 height 41
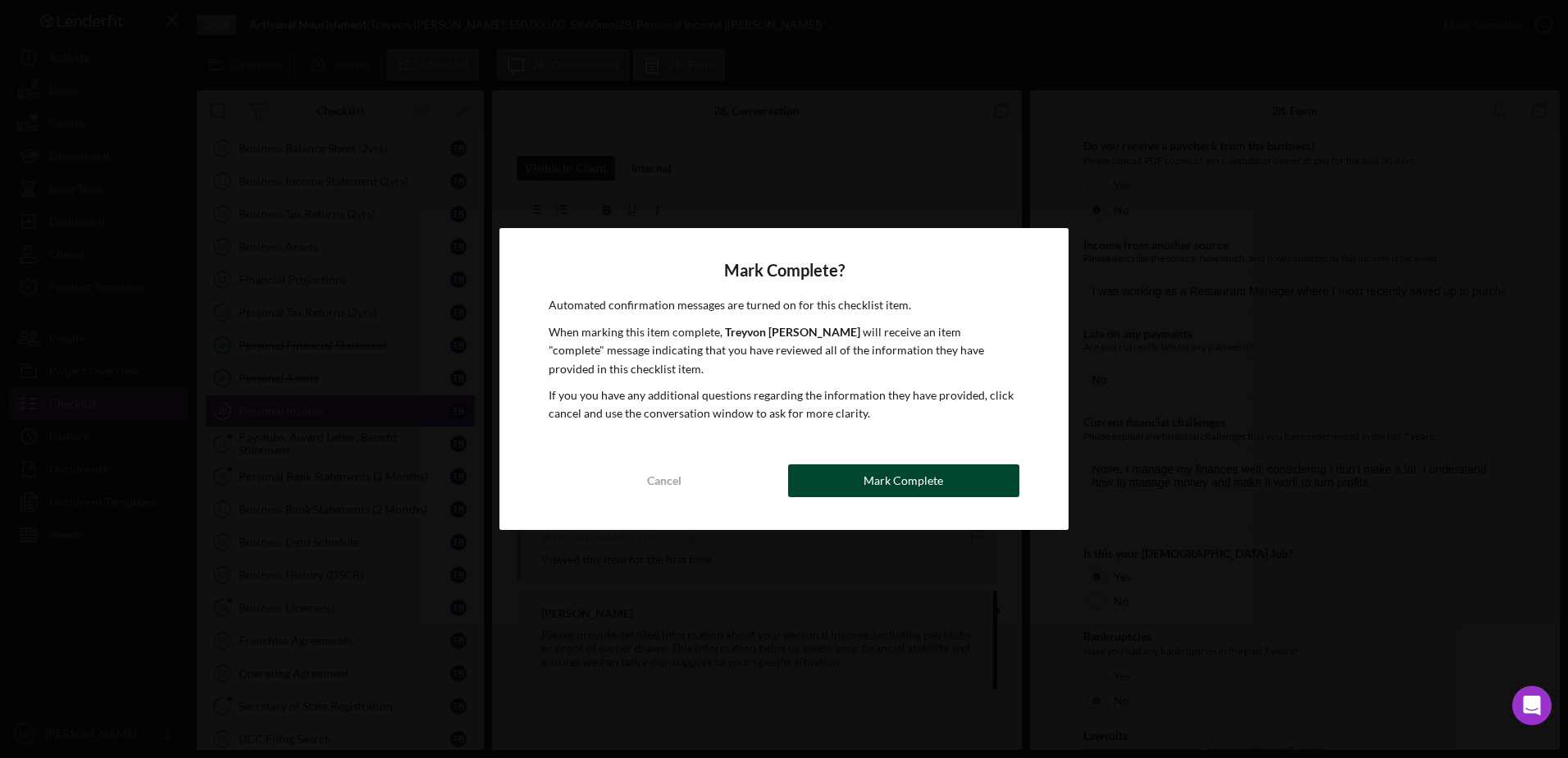
click at [965, 481] on button "Mark Complete" at bounding box center [903, 480] width 232 height 33
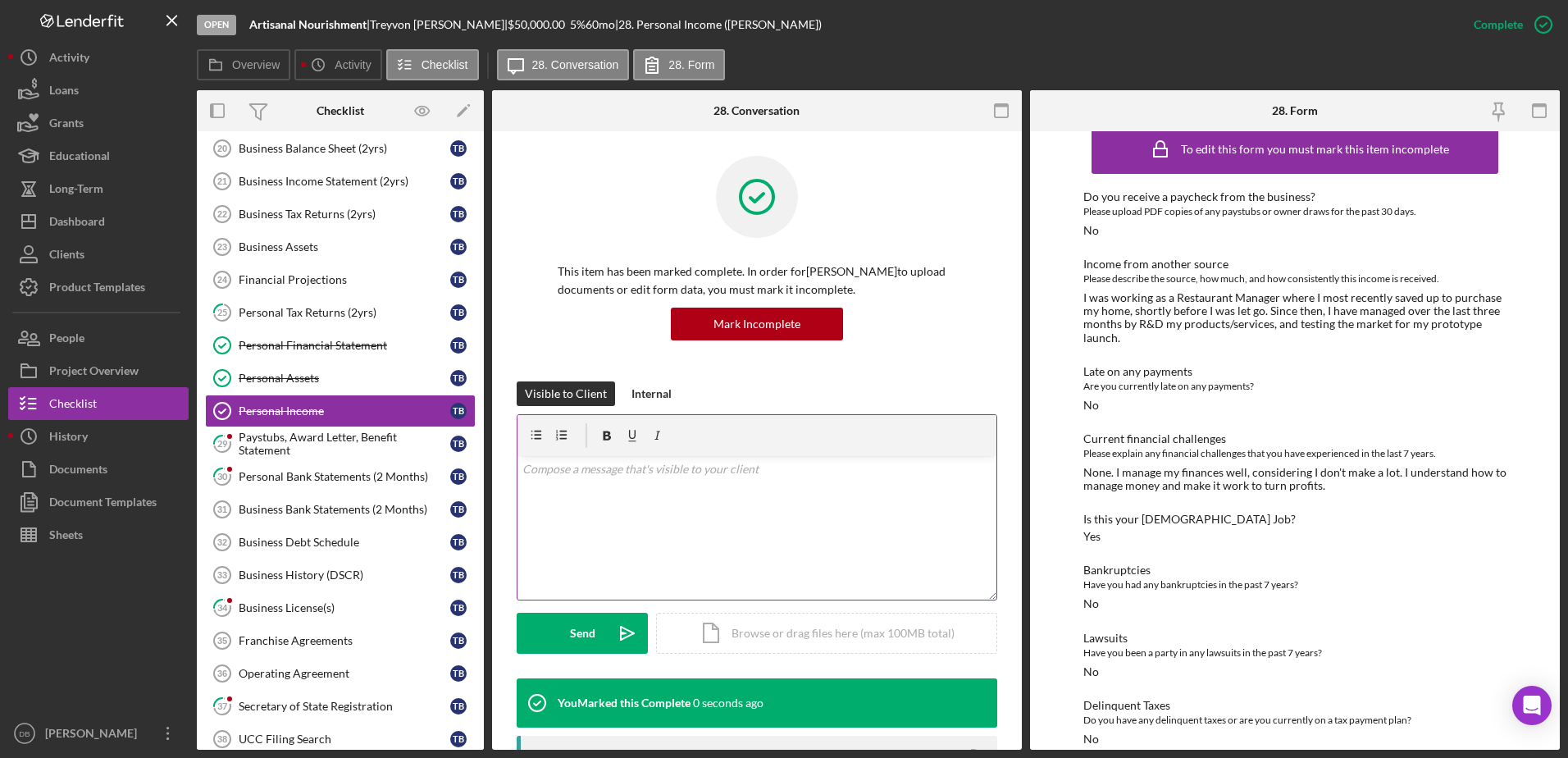
scroll to position [44, 0]
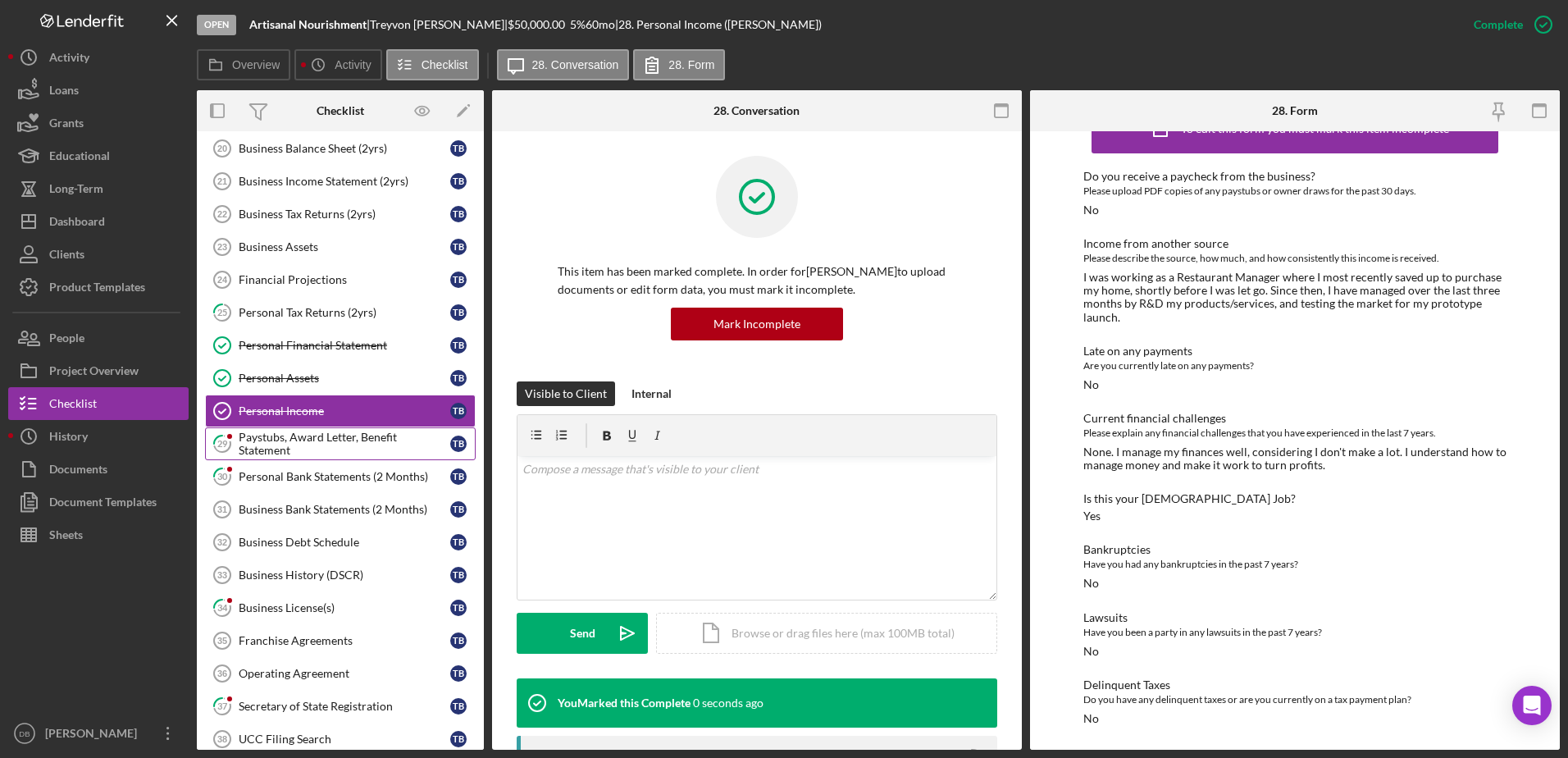
click at [370, 446] on div "Paystubs, Award Letter, Benefit Statement" at bounding box center [344, 444] width 211 height 26
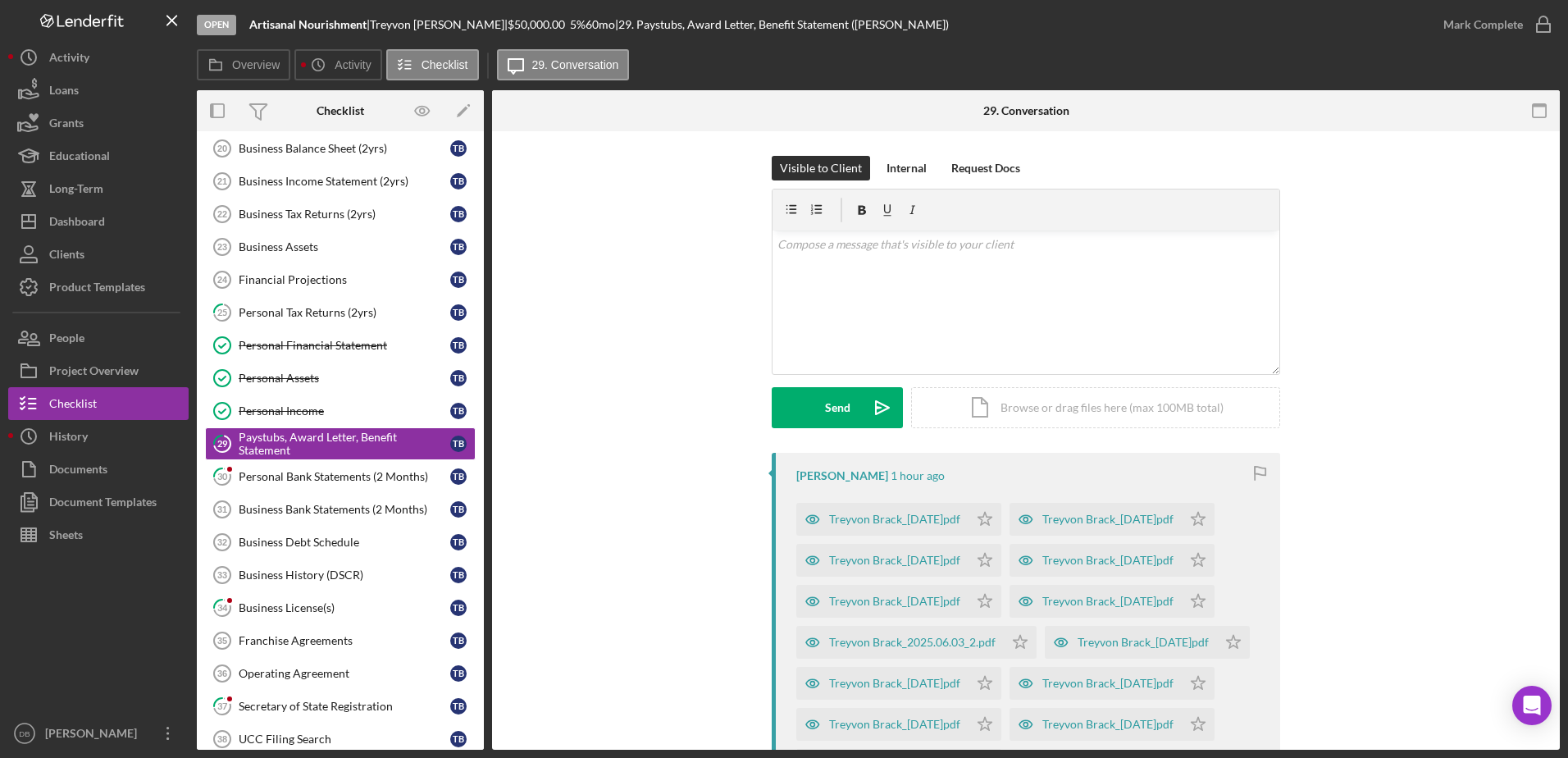
scroll to position [328, 0]
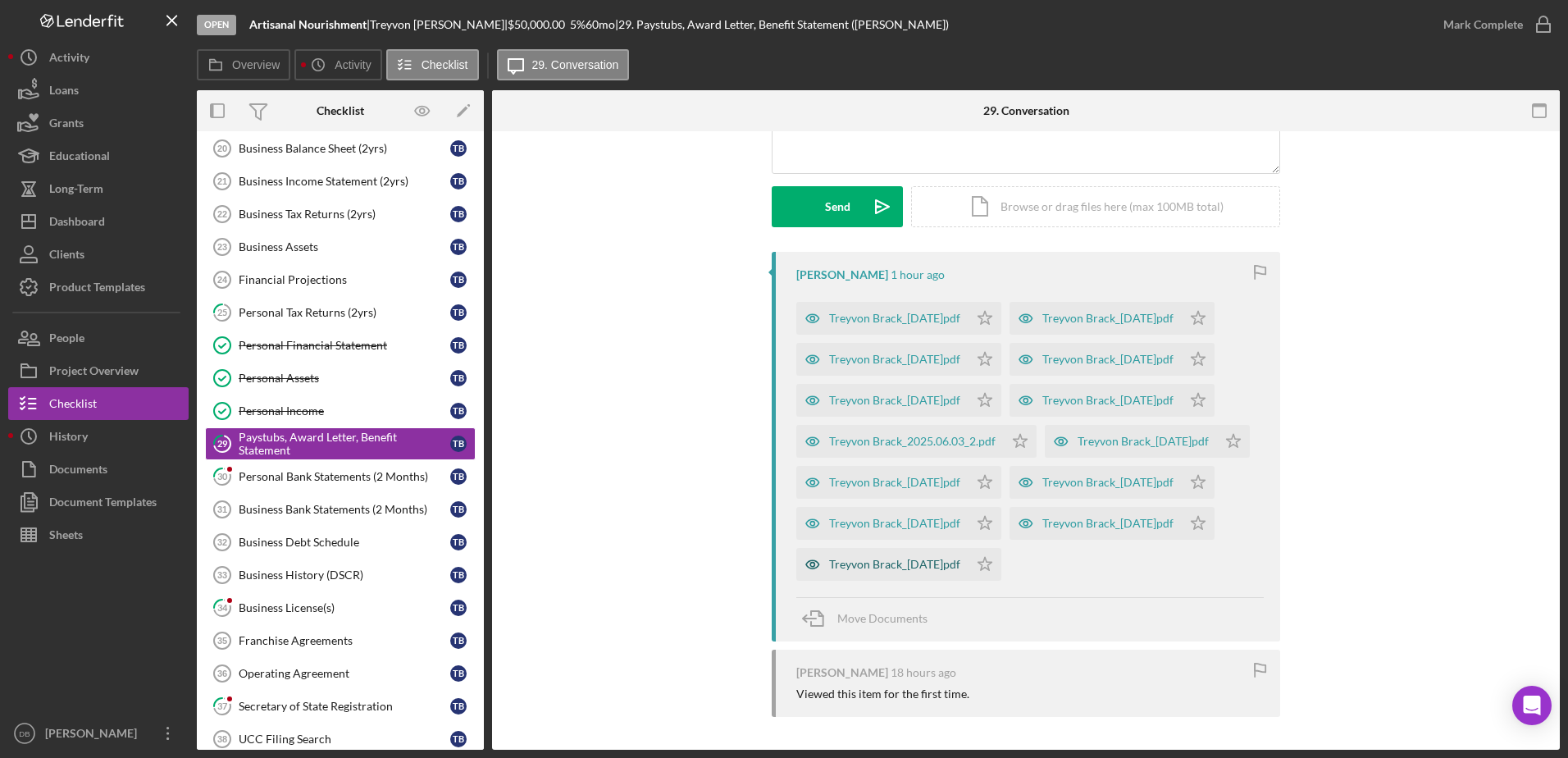
click at [895, 571] on div "Treyvon Brack_[DATE]pdf" at bounding box center [894, 565] width 131 height 13
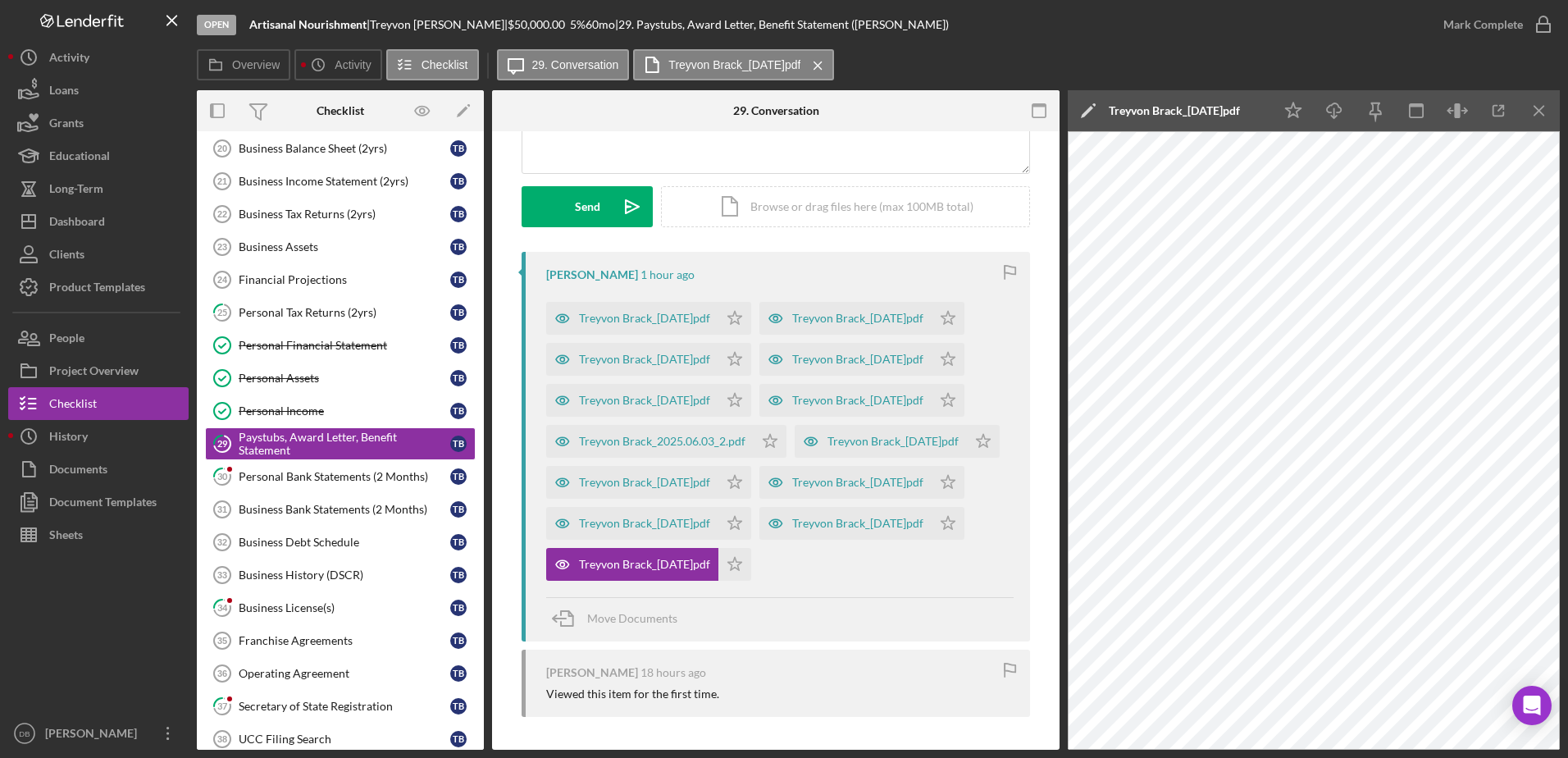
scroll to position [446, 0]
click at [1441, 108] on icon "button" at bounding box center [1457, 112] width 37 height 37
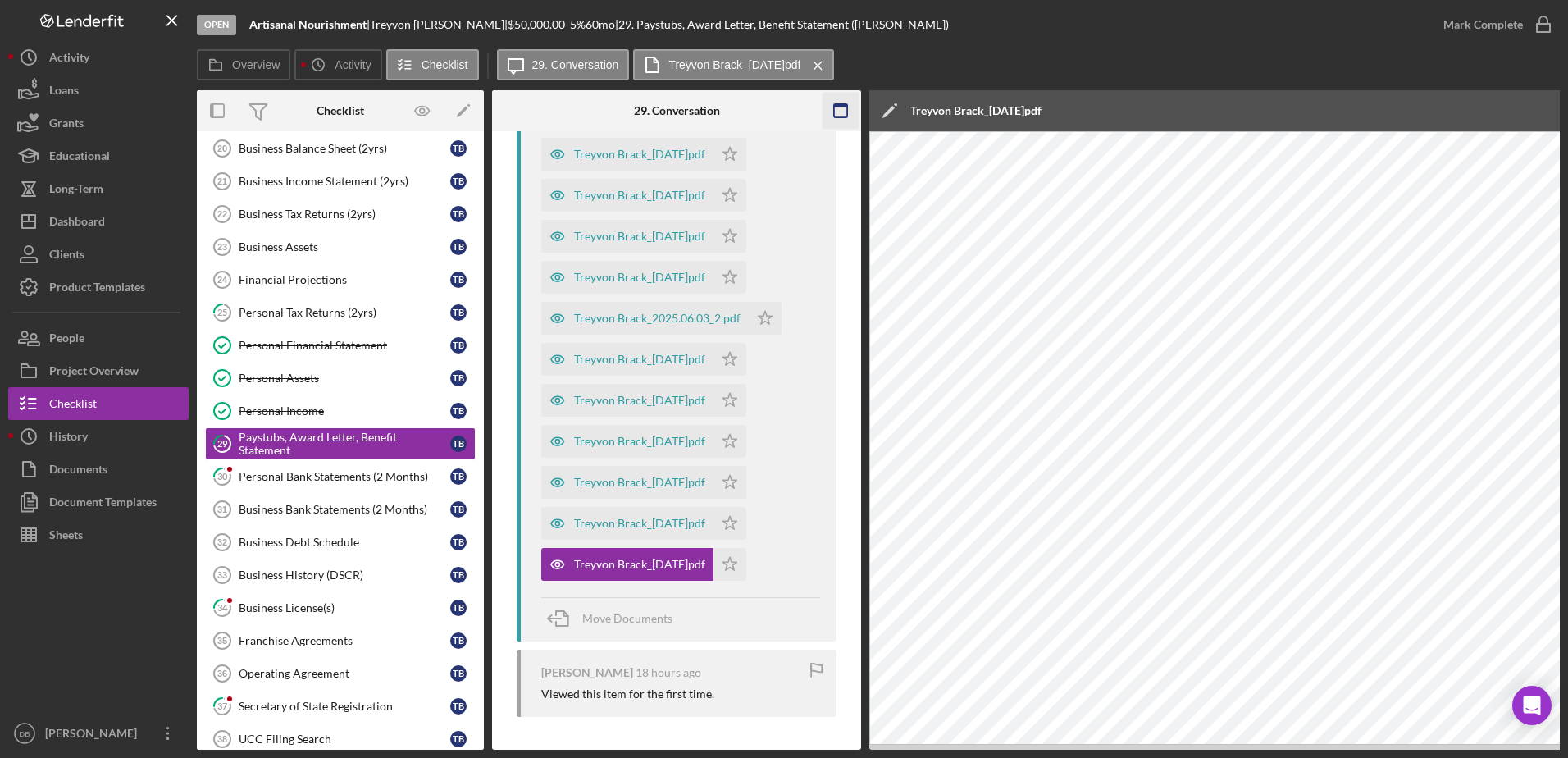
click at [847, 109] on rect "button" at bounding box center [841, 111] width 13 height 13
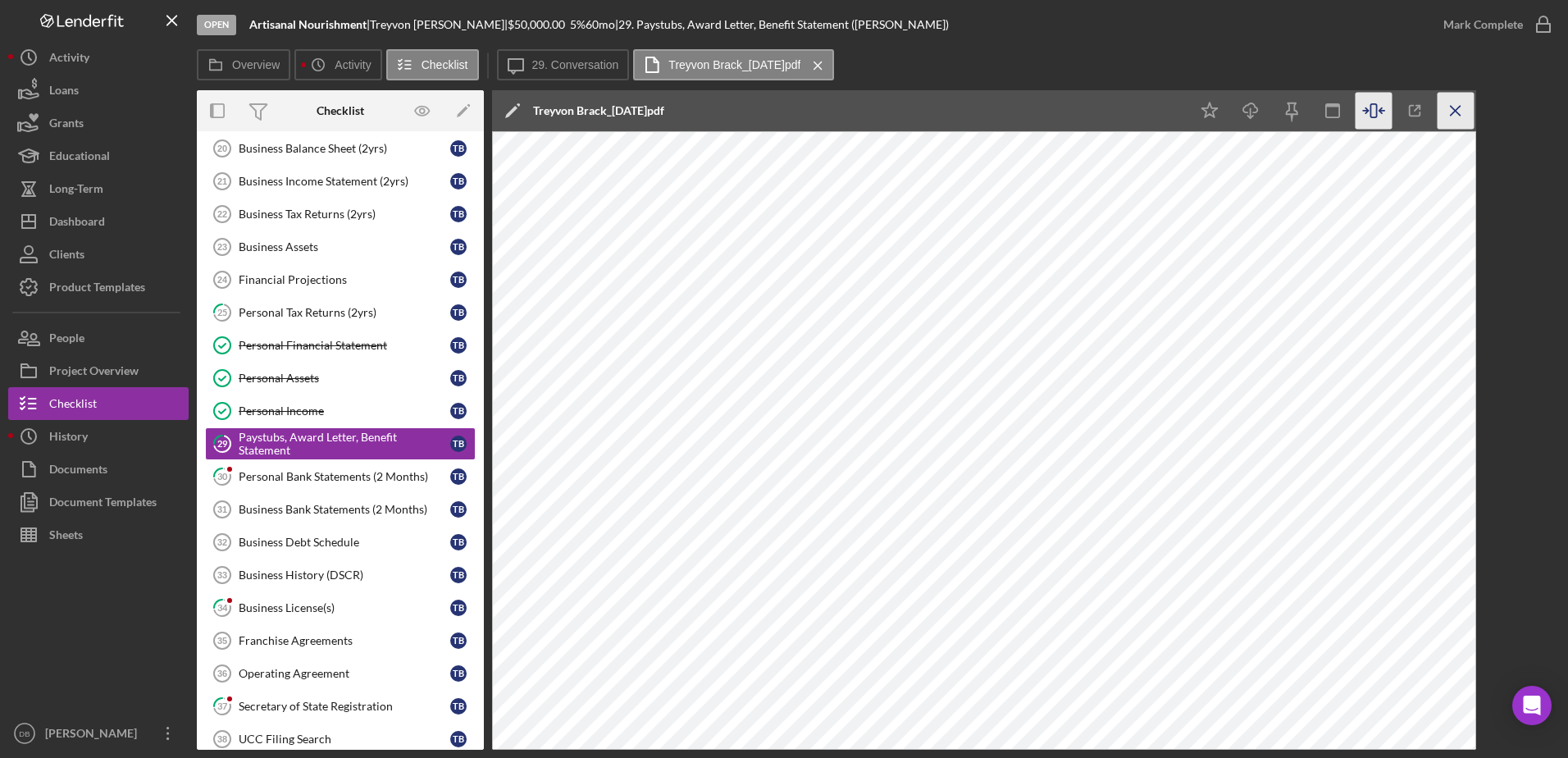
click at [1450, 109] on icon "Icon/Menu Close" at bounding box center [1455, 112] width 37 height 37
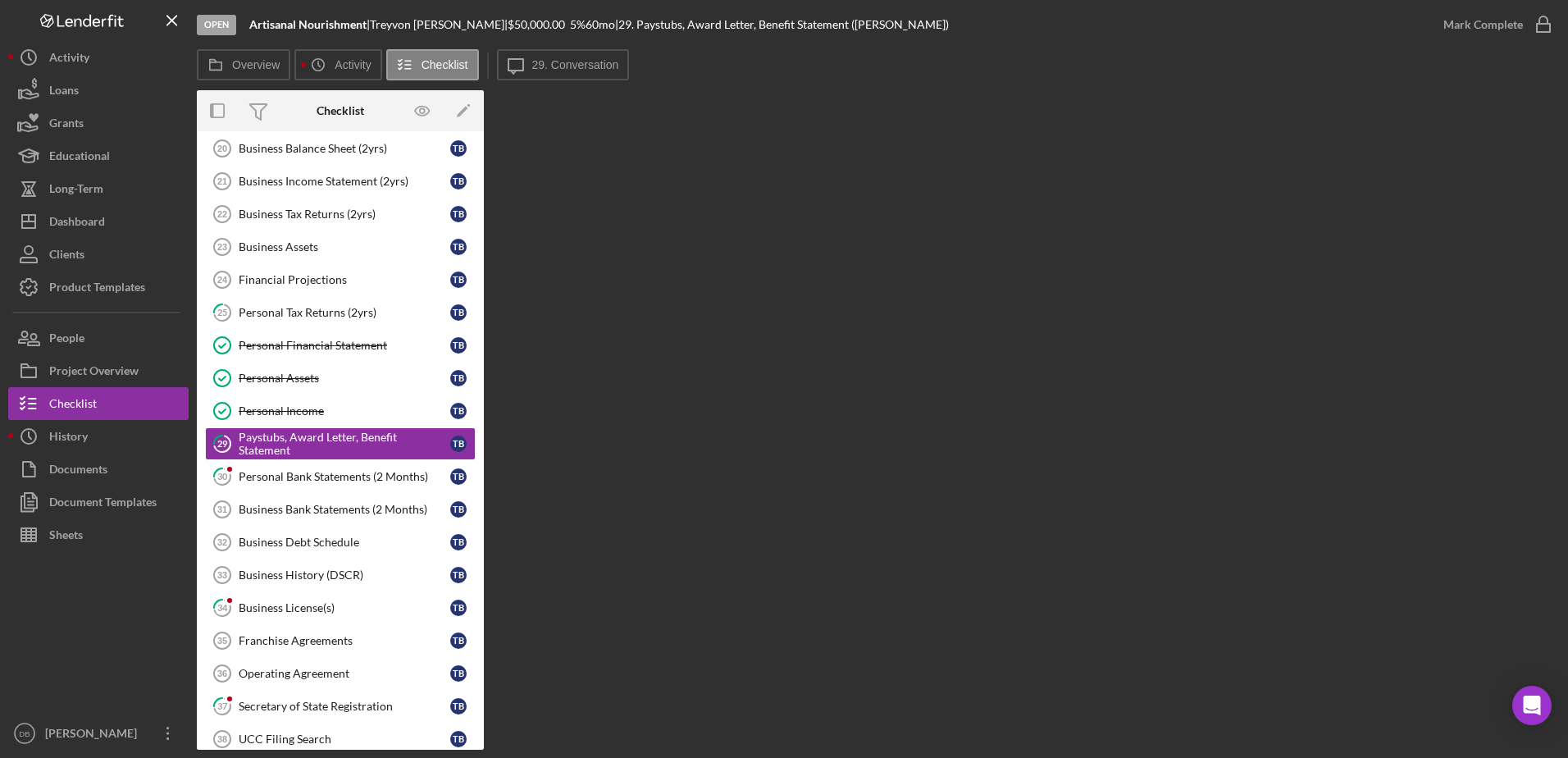
click at [606, 64] on label "29. Conversation" at bounding box center [575, 65] width 86 height 13
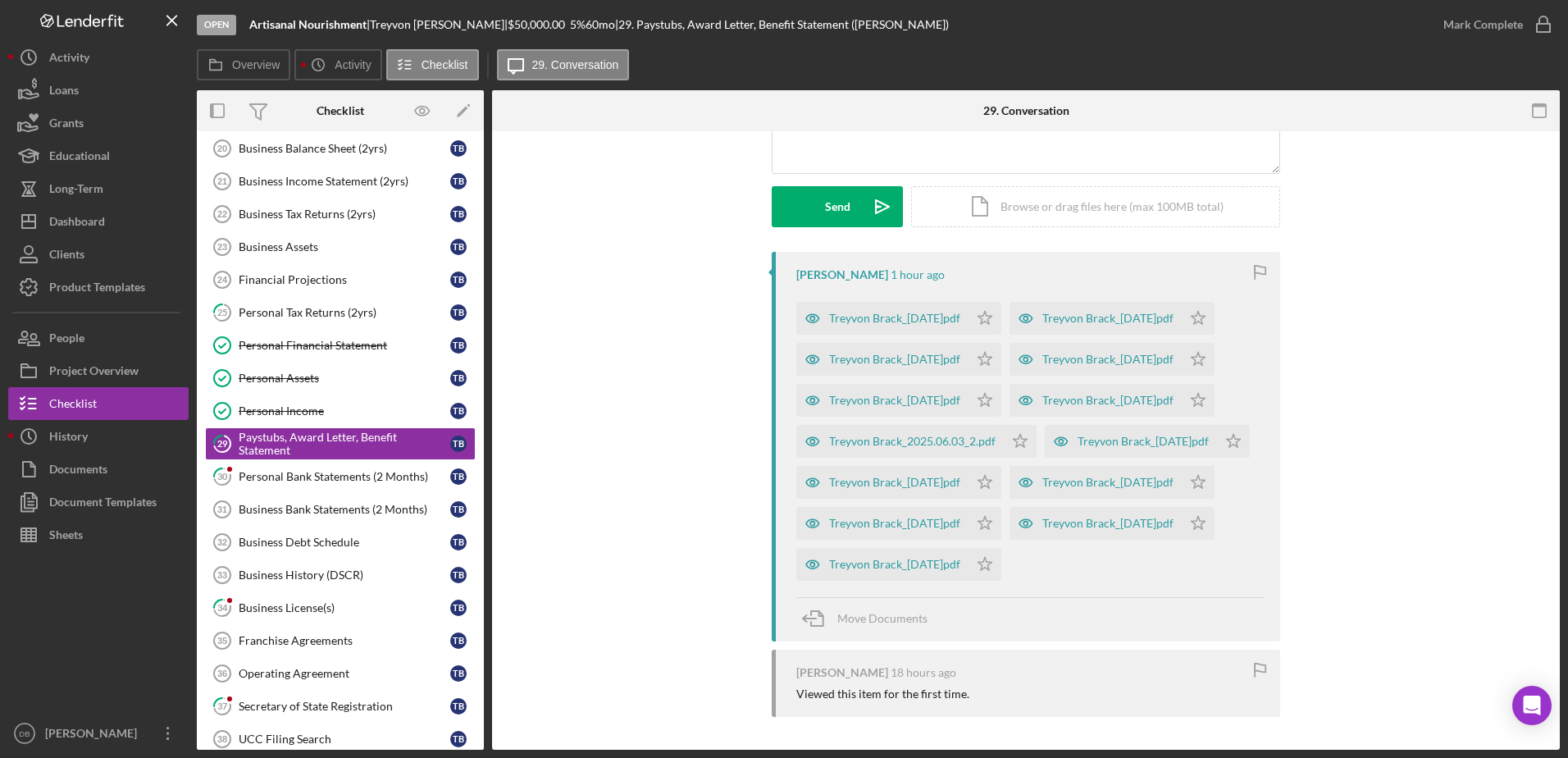
scroll to position [0, 0]
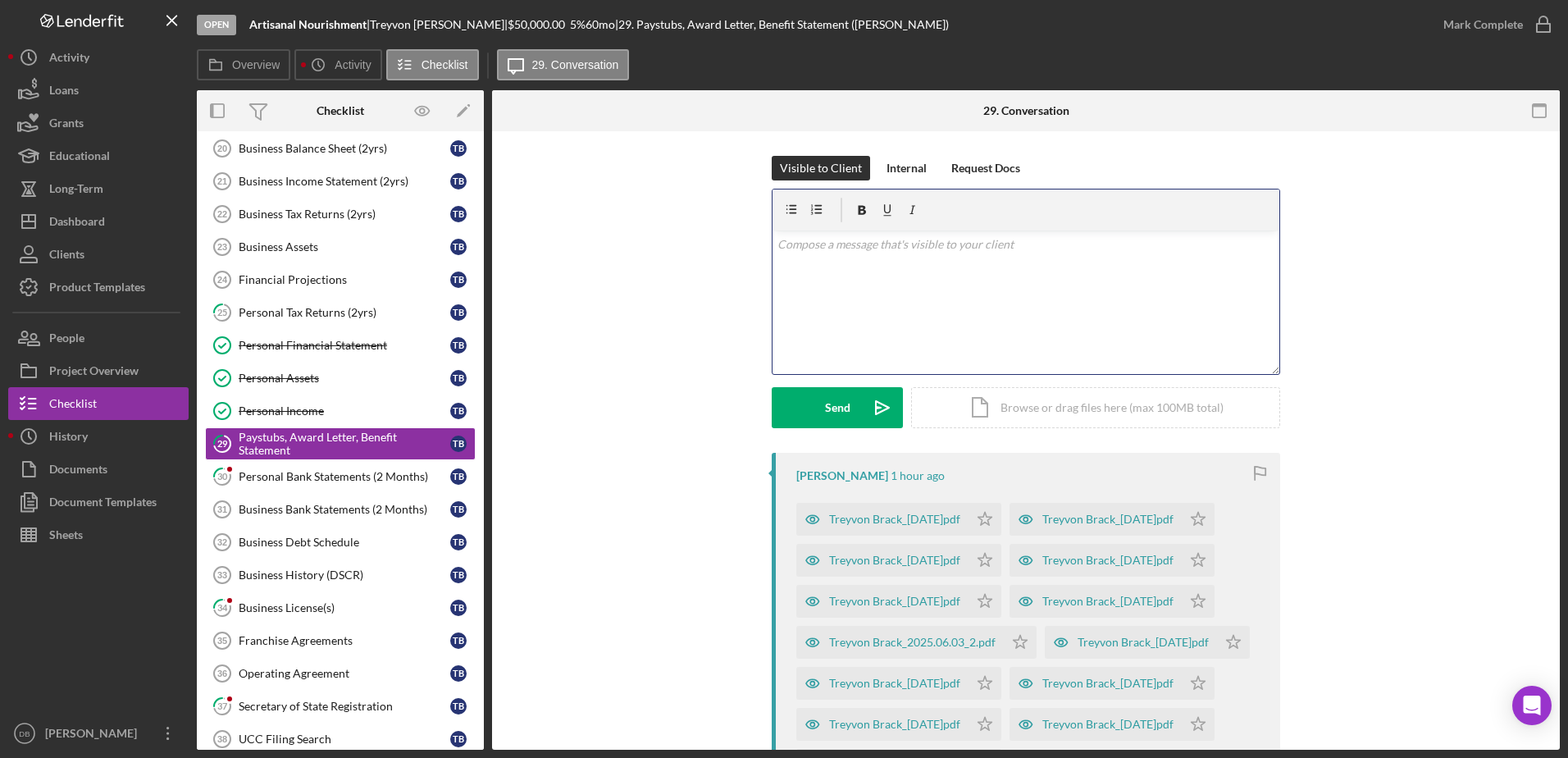
click at [841, 299] on div "v Color teal Color pink Remove color Add row above Add row below Add column bef…" at bounding box center [1025, 302] width 507 height 143
click at [856, 409] on button "Send Icon/icon-invite-send" at bounding box center [837, 407] width 131 height 41
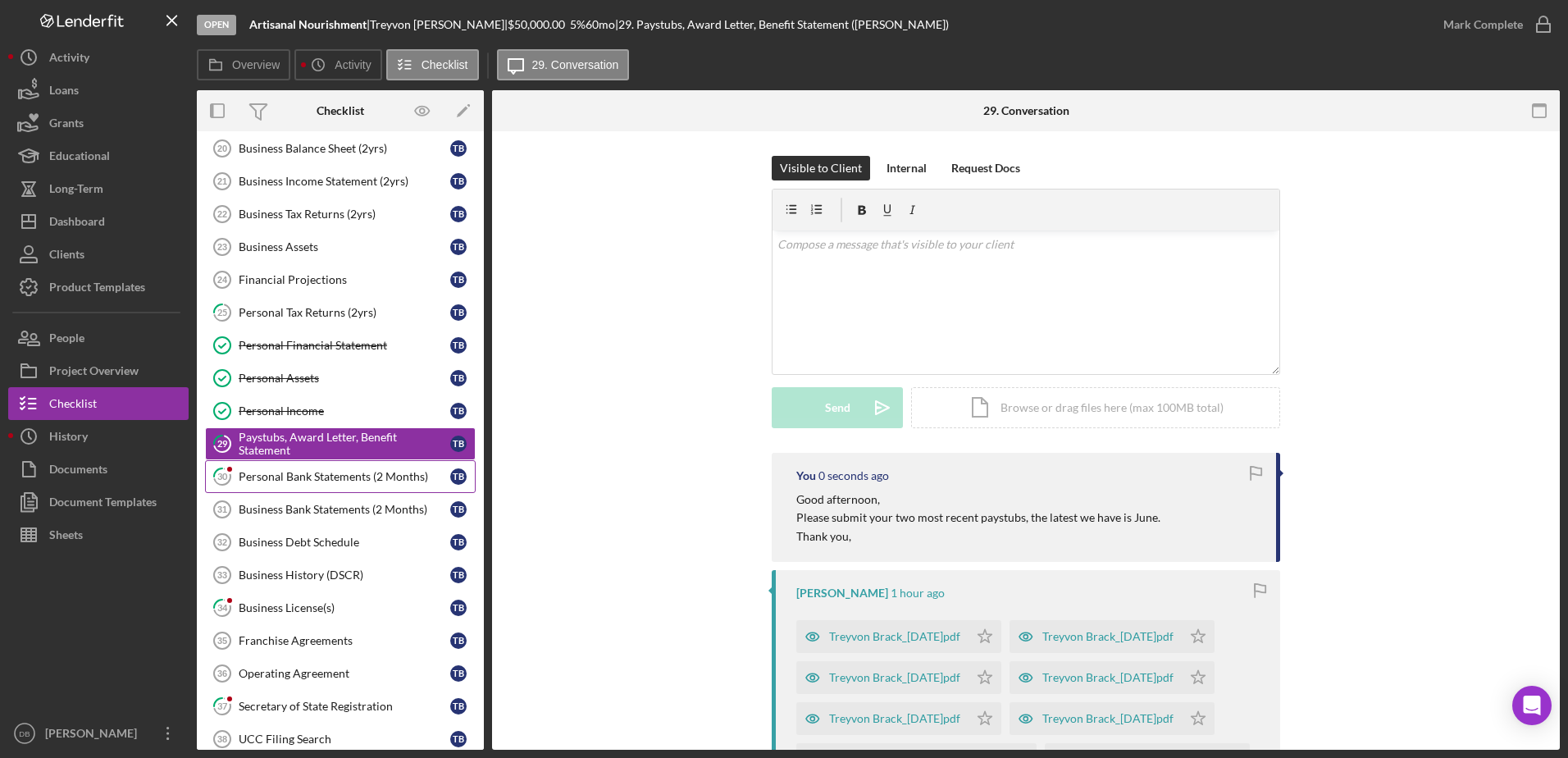
click at [354, 472] on div "Personal Bank Statements (2 Months)" at bounding box center [344, 476] width 211 height 13
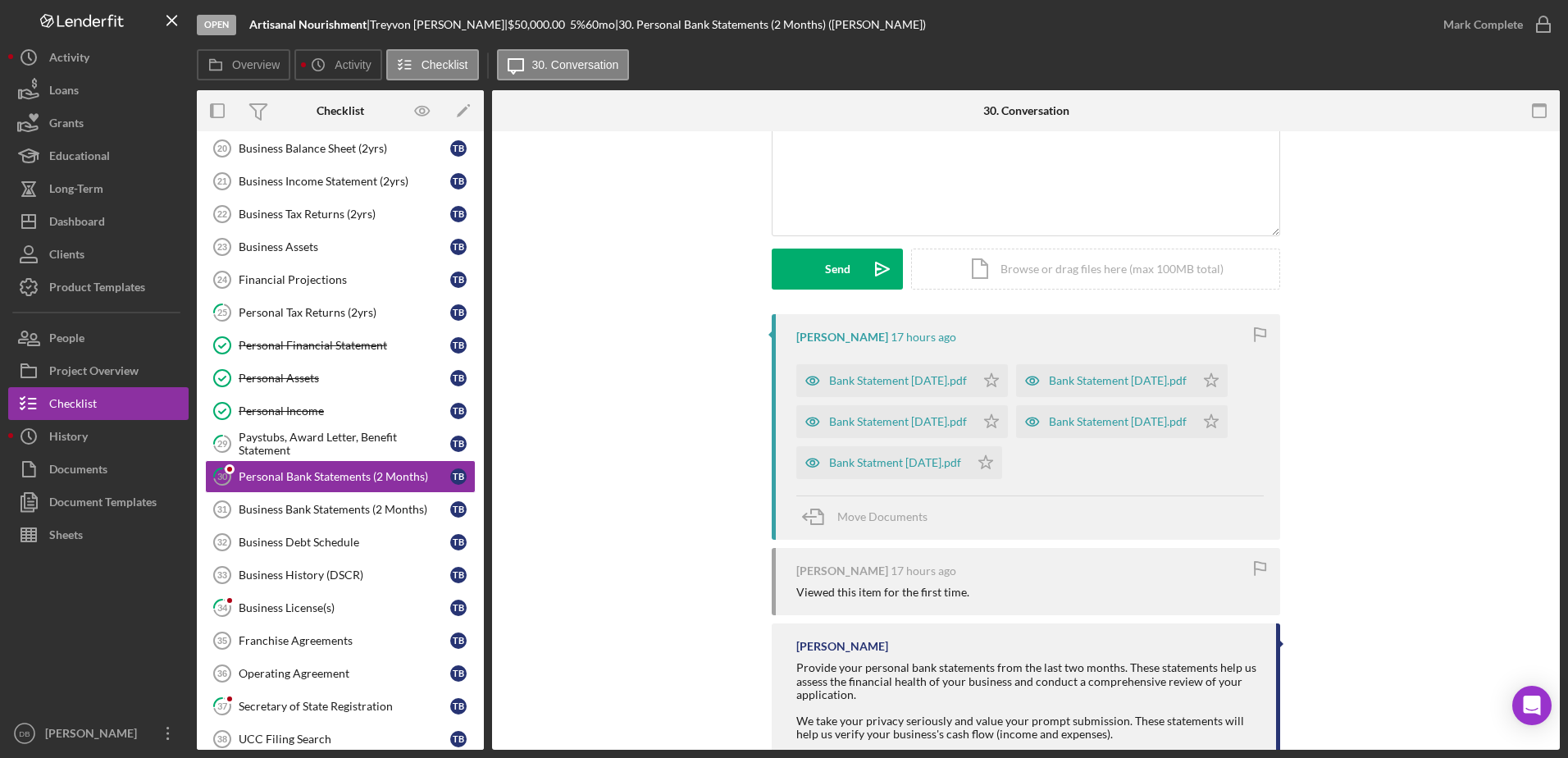
scroll to position [328, 0]
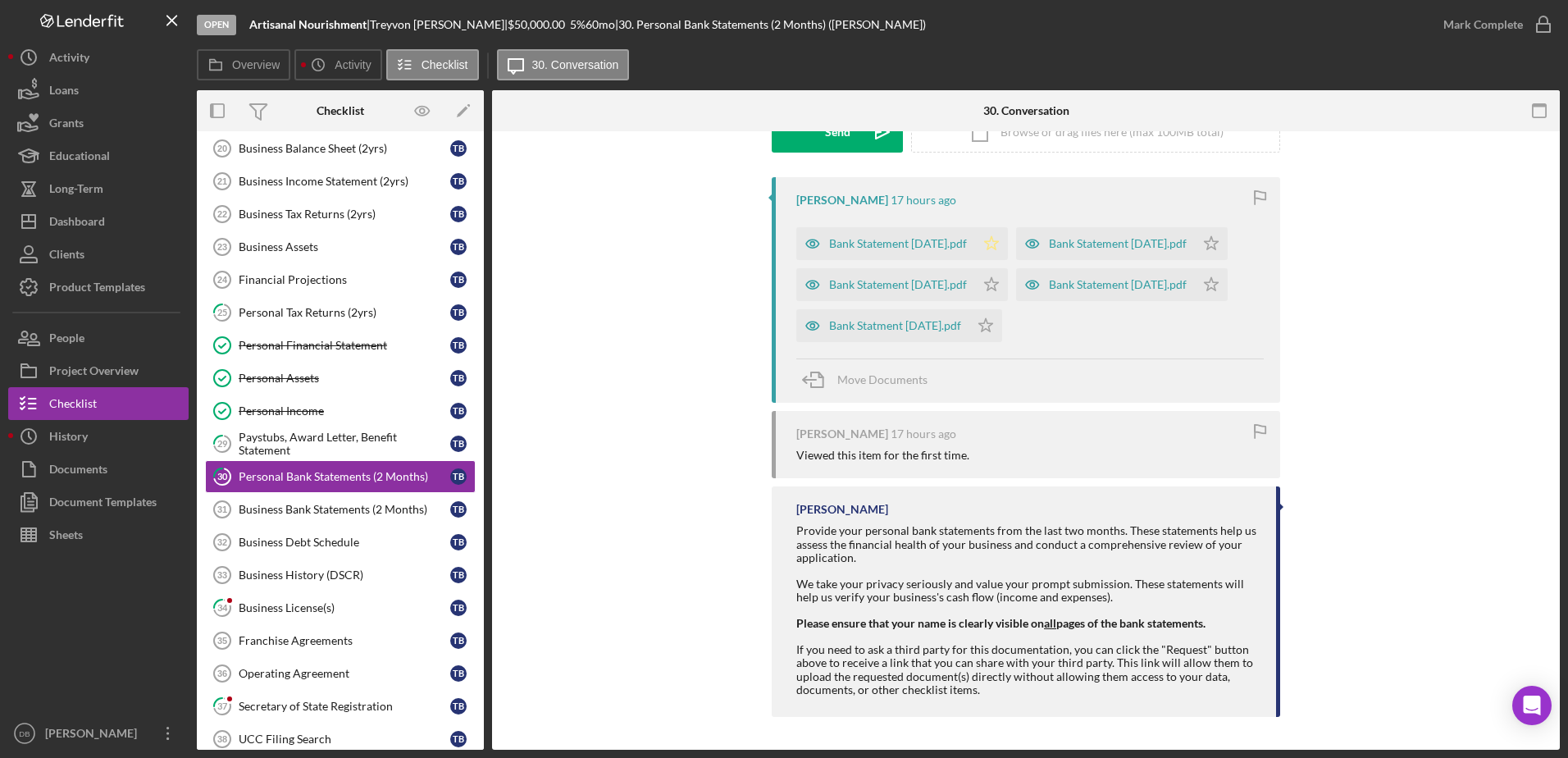
click at [1001, 227] on icon "Icon/Star" at bounding box center [990, 243] width 33 height 33
click at [1195, 231] on icon "Icon/Star" at bounding box center [1211, 243] width 33 height 33
click at [1521, 23] on div "Mark Complete" at bounding box center [1483, 24] width 80 height 33
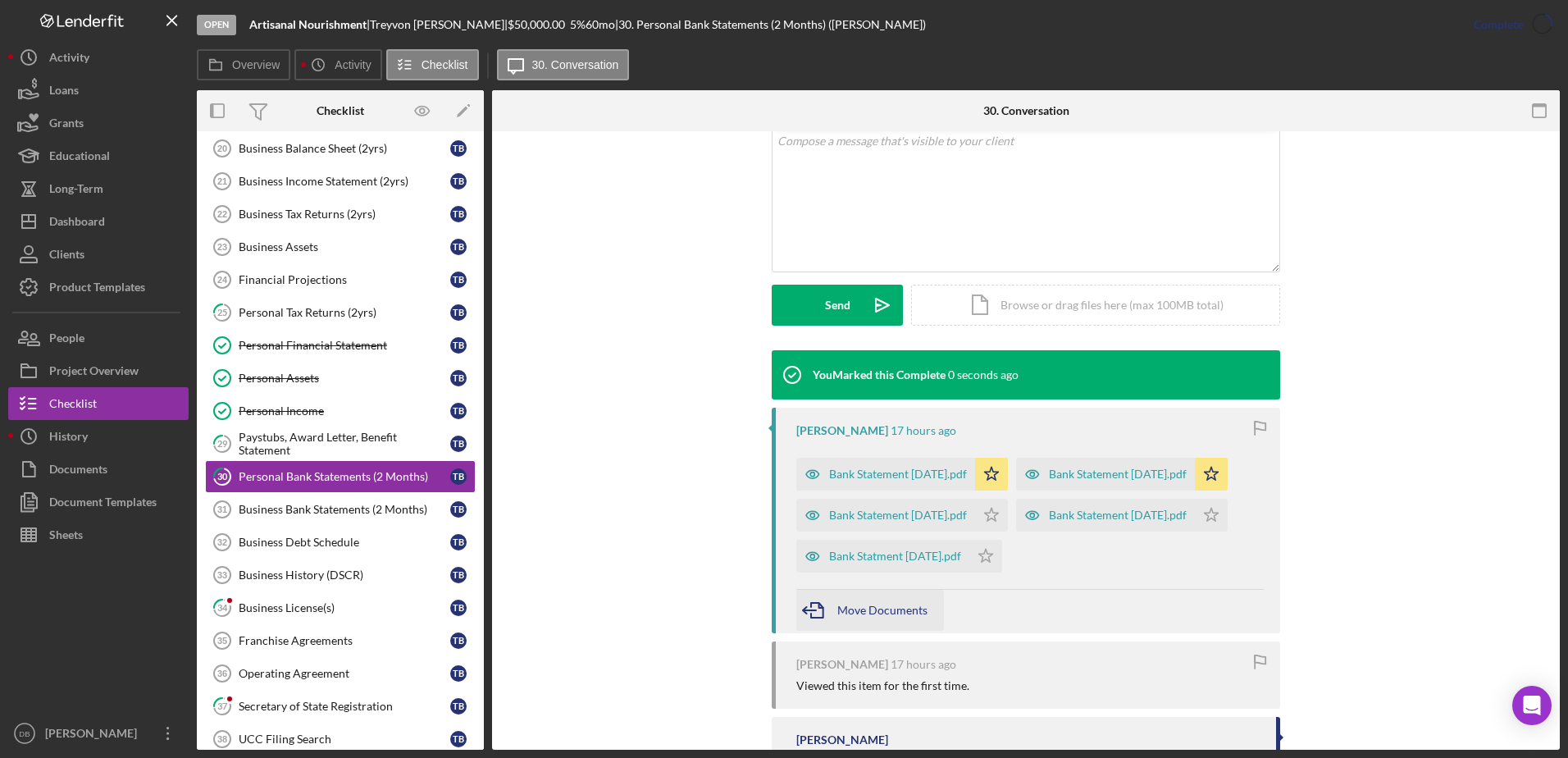
scroll to position [610, 0]
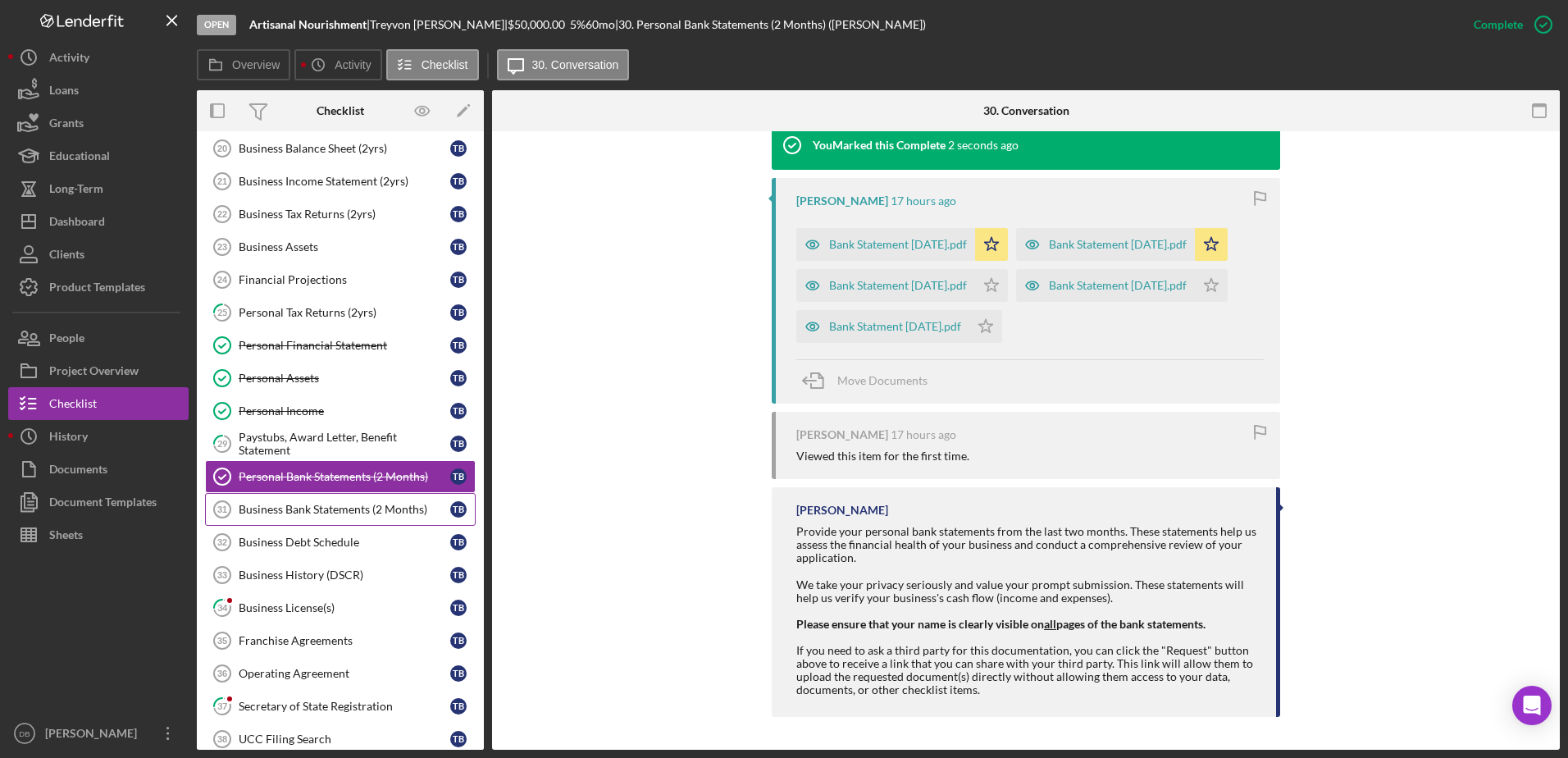
click at [329, 504] on div "Business Bank Statements (2 Months)" at bounding box center [344, 509] width 211 height 13
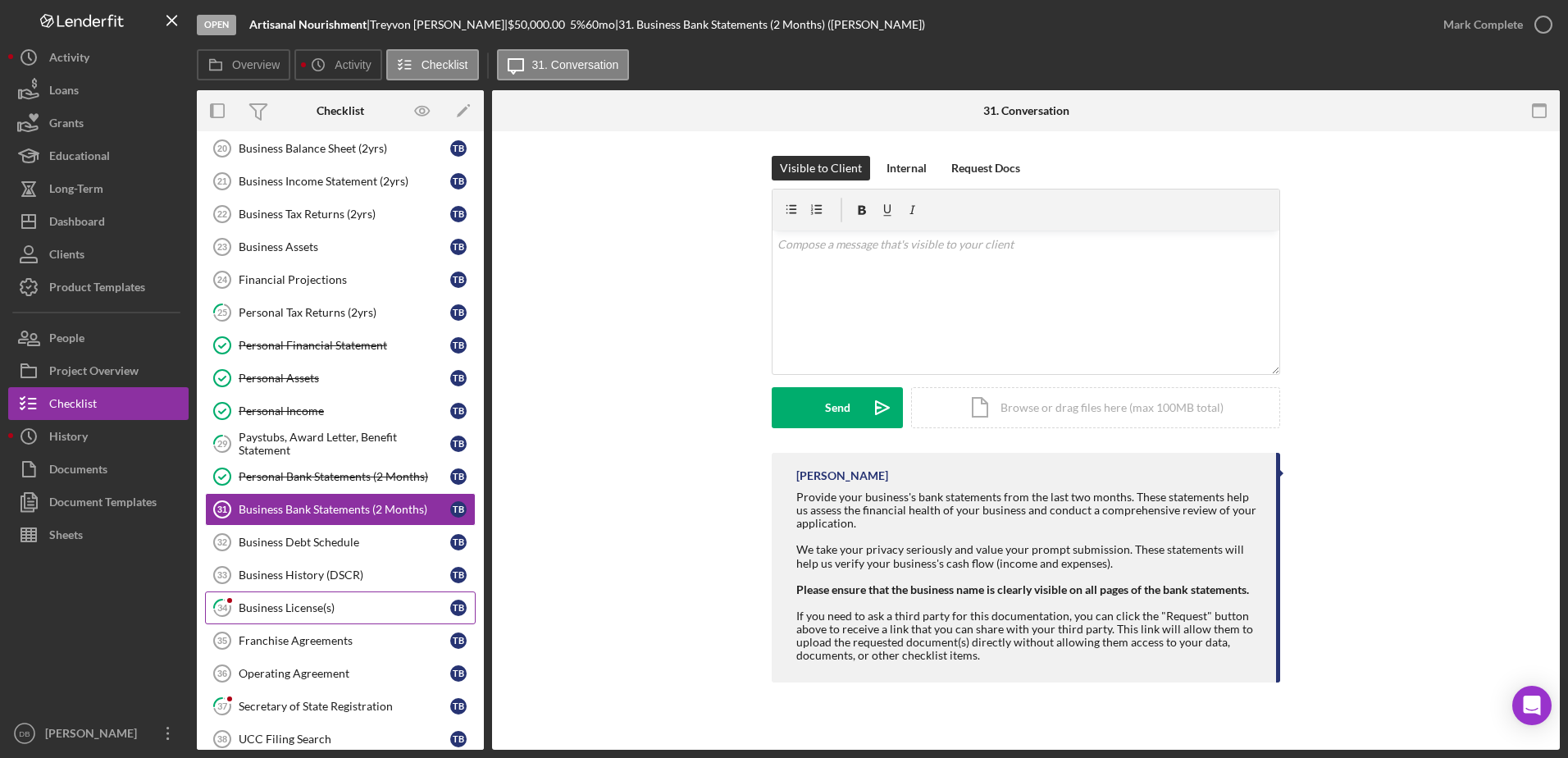
click at [287, 613] on div "Business License(s)" at bounding box center [344, 607] width 211 height 13
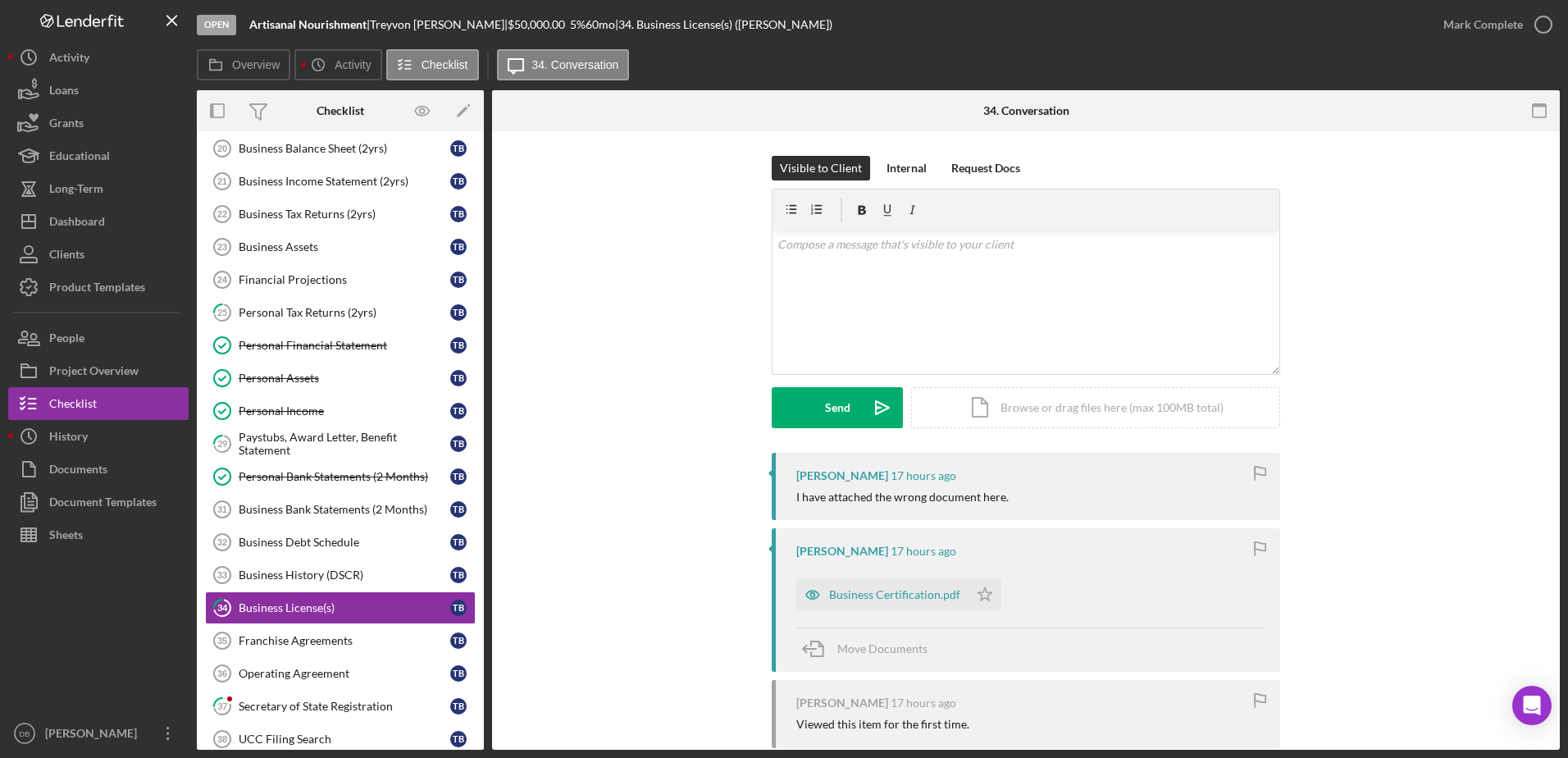
scroll to position [137, 0]
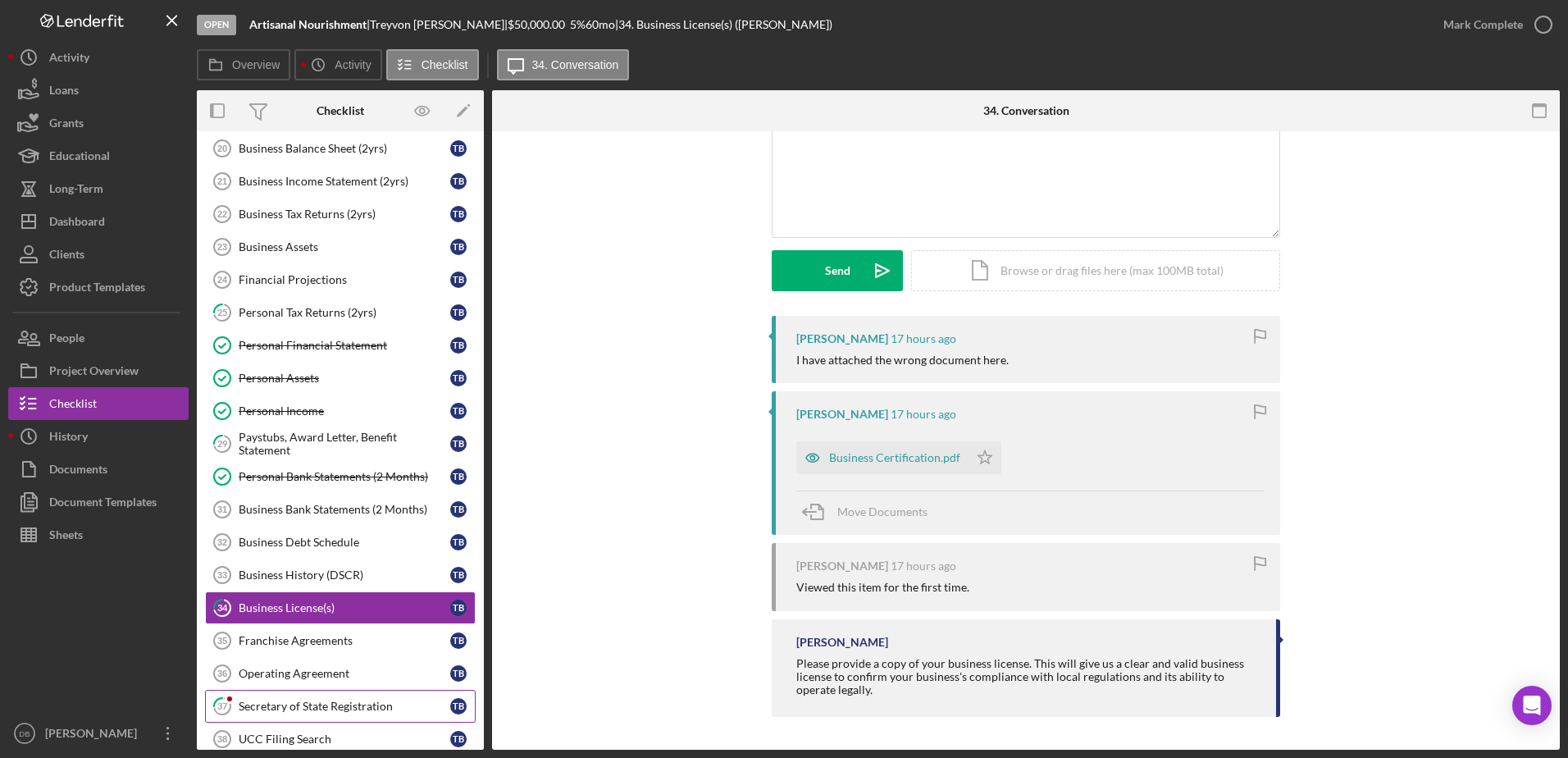
click at [270, 698] on link "37 Secretary of State Registration T B" at bounding box center [339, 705] width 271 height 33
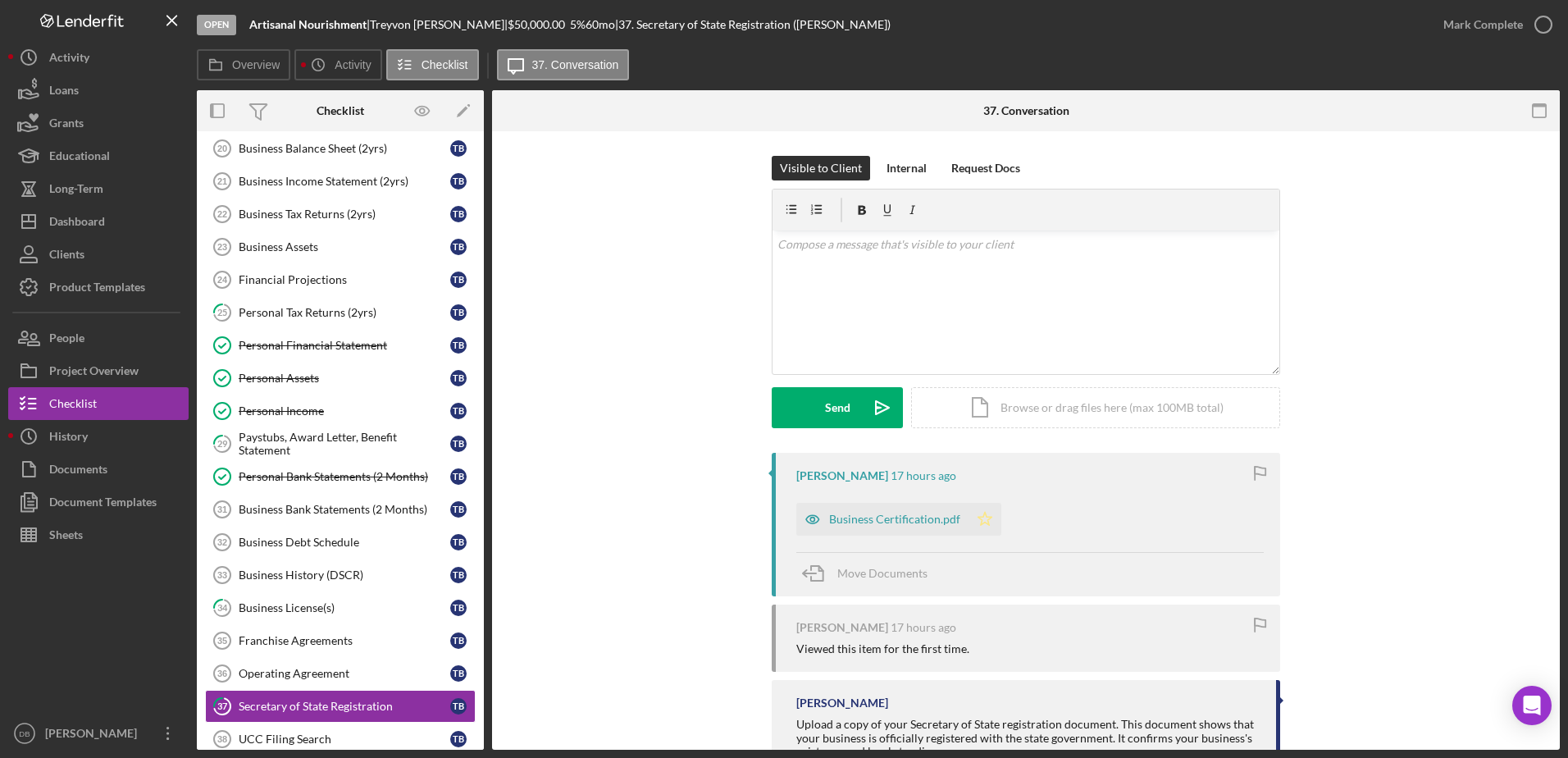
click at [980, 520] on icon "Icon/Star" at bounding box center [984, 518] width 33 height 33
click at [1517, 25] on div "Mark Complete" at bounding box center [1483, 24] width 80 height 33
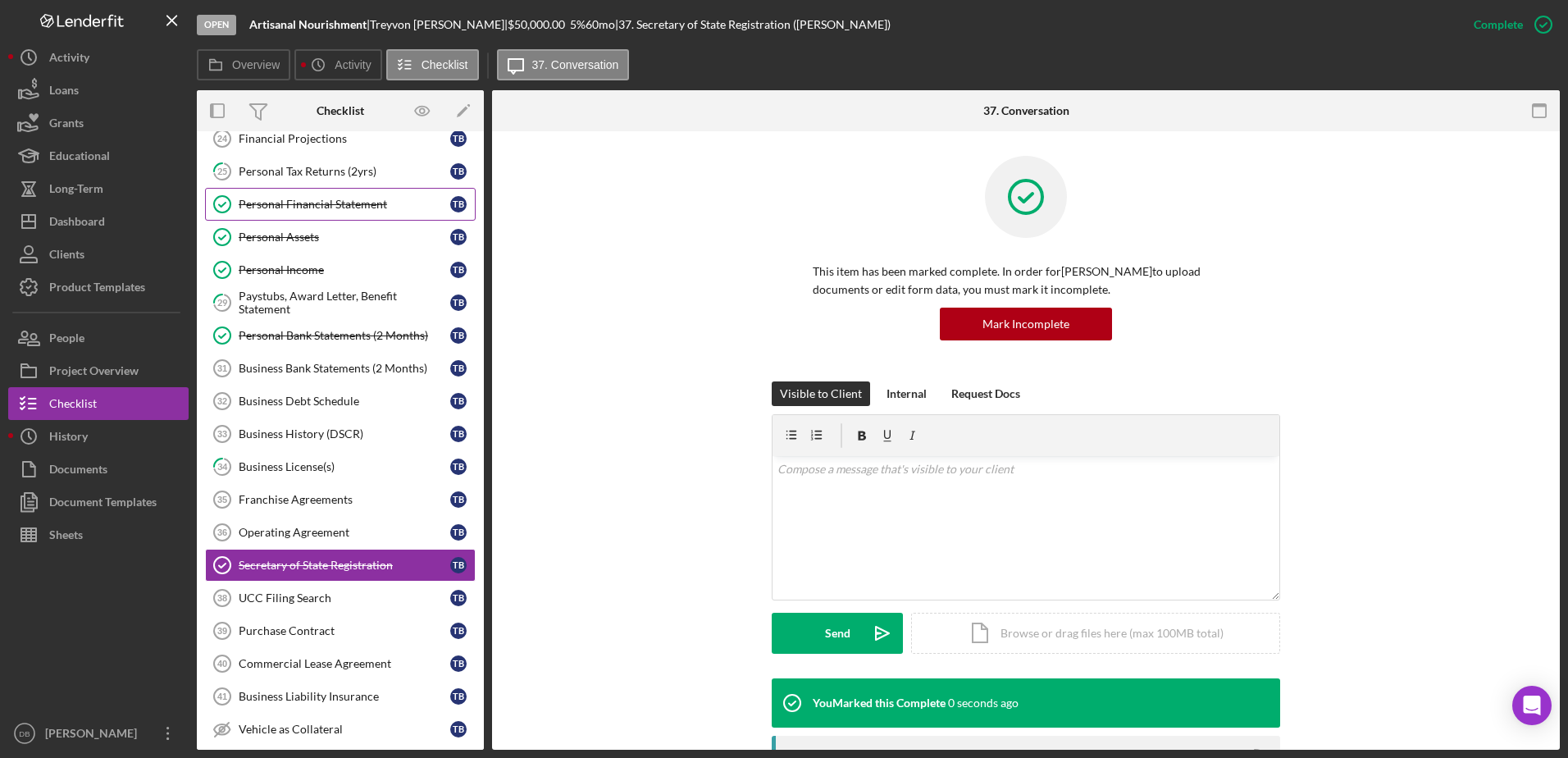
scroll to position [72, 0]
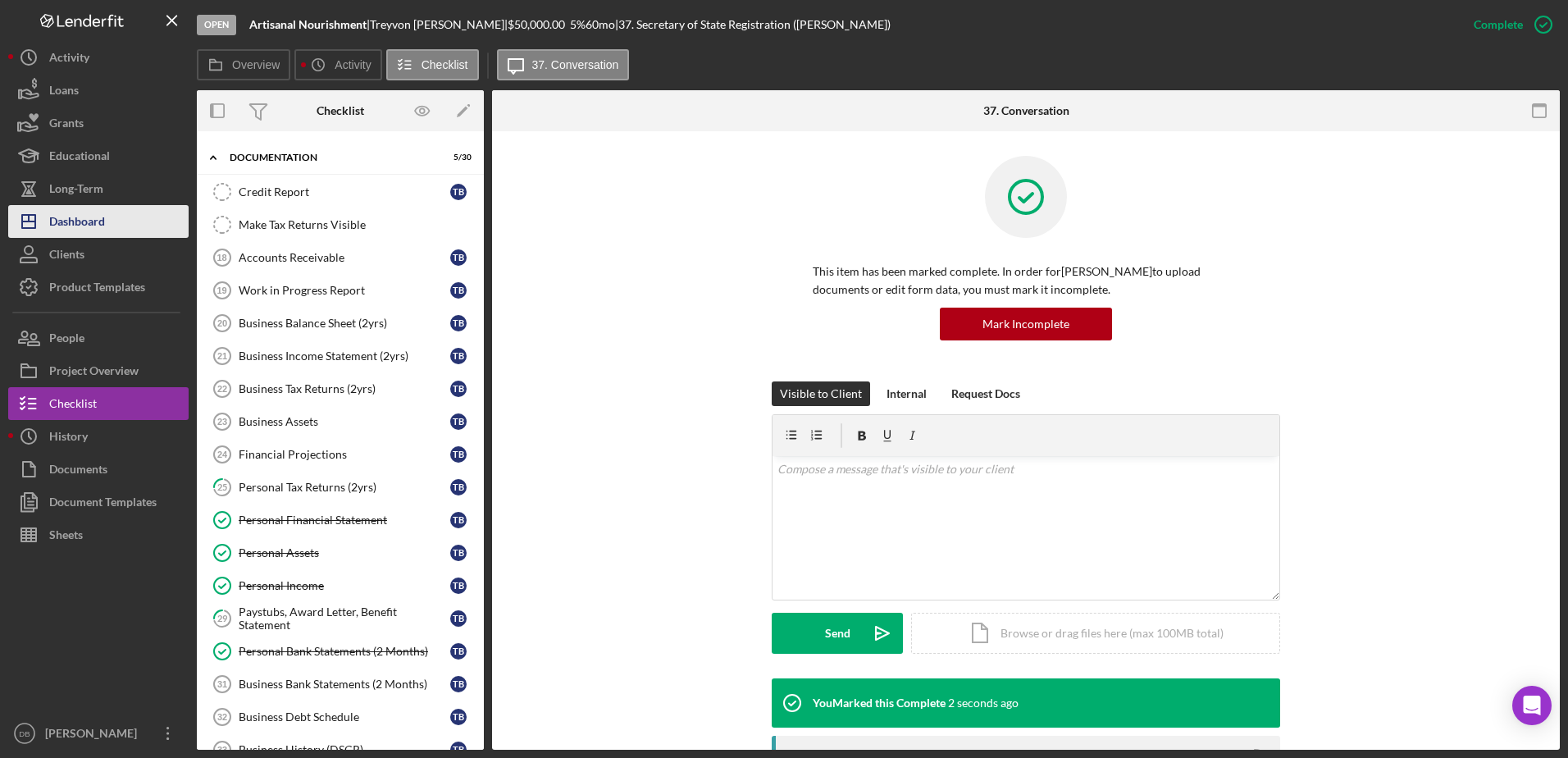
click at [125, 211] on button "Icon/Dashboard Dashboard" at bounding box center [99, 220] width 180 height 33
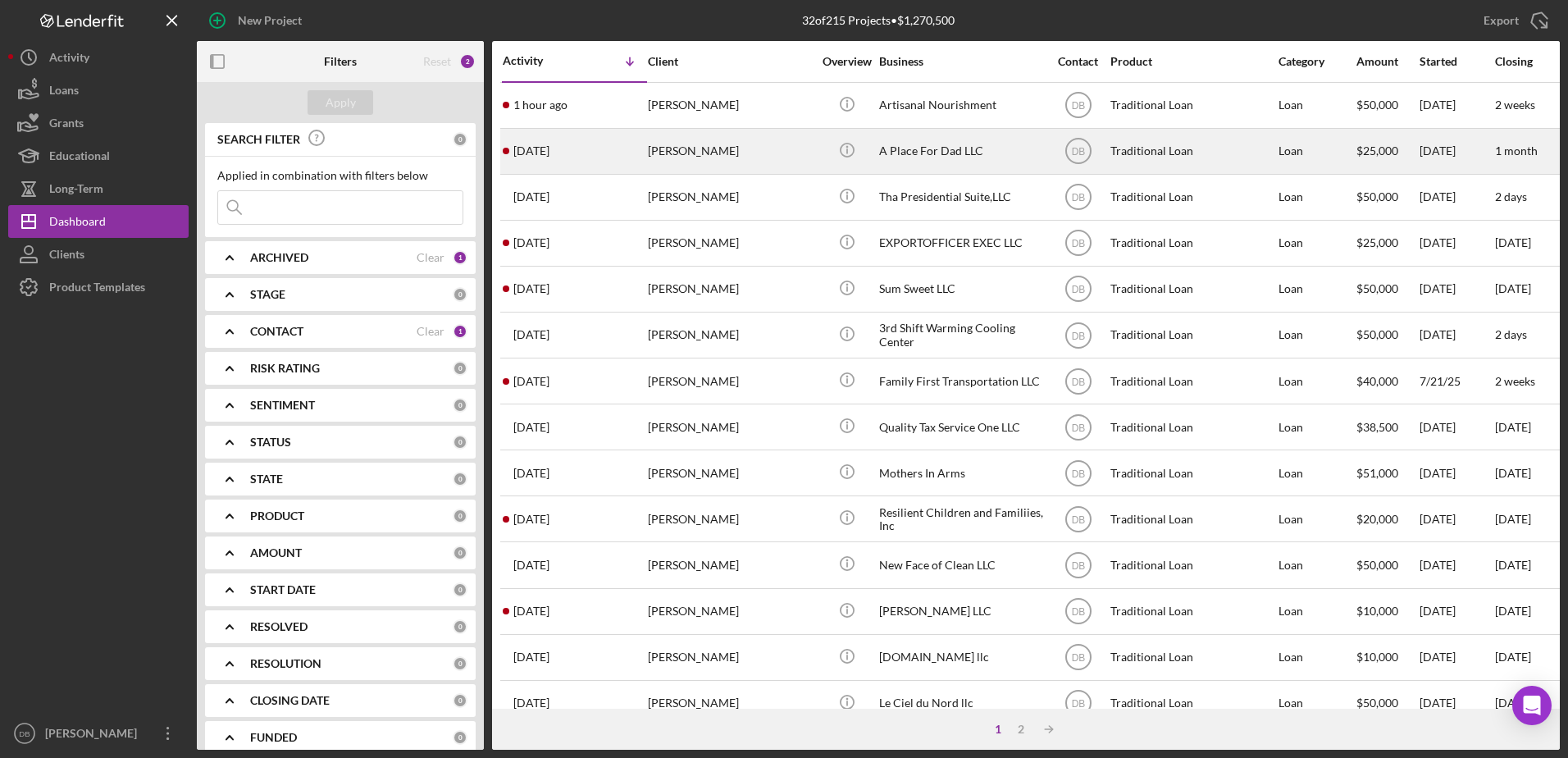
click at [680, 156] on div "[PERSON_NAME]" at bounding box center [729, 151] width 164 height 44
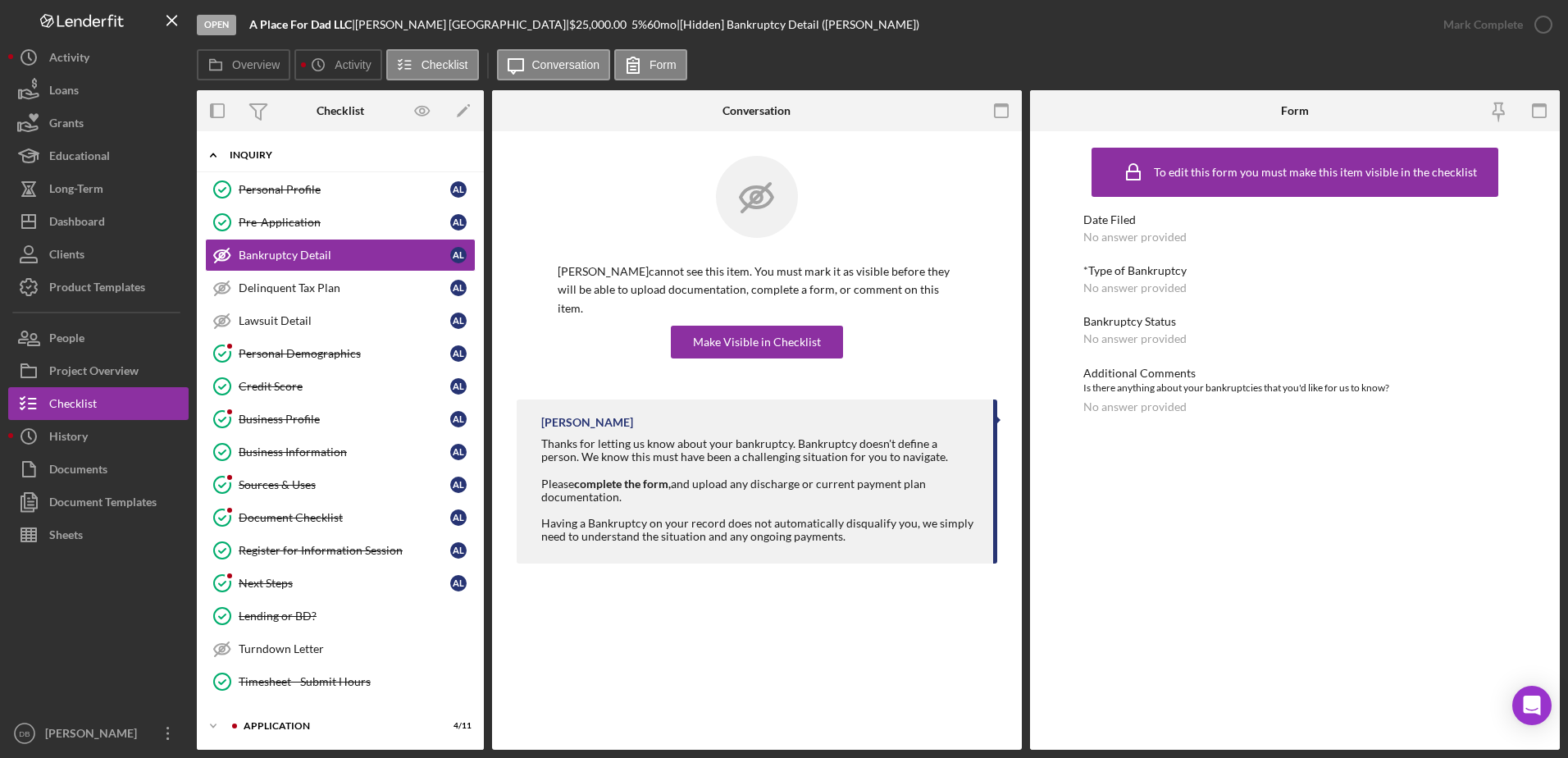
click at [259, 156] on div "Inquiry" at bounding box center [346, 154] width 233 height 10
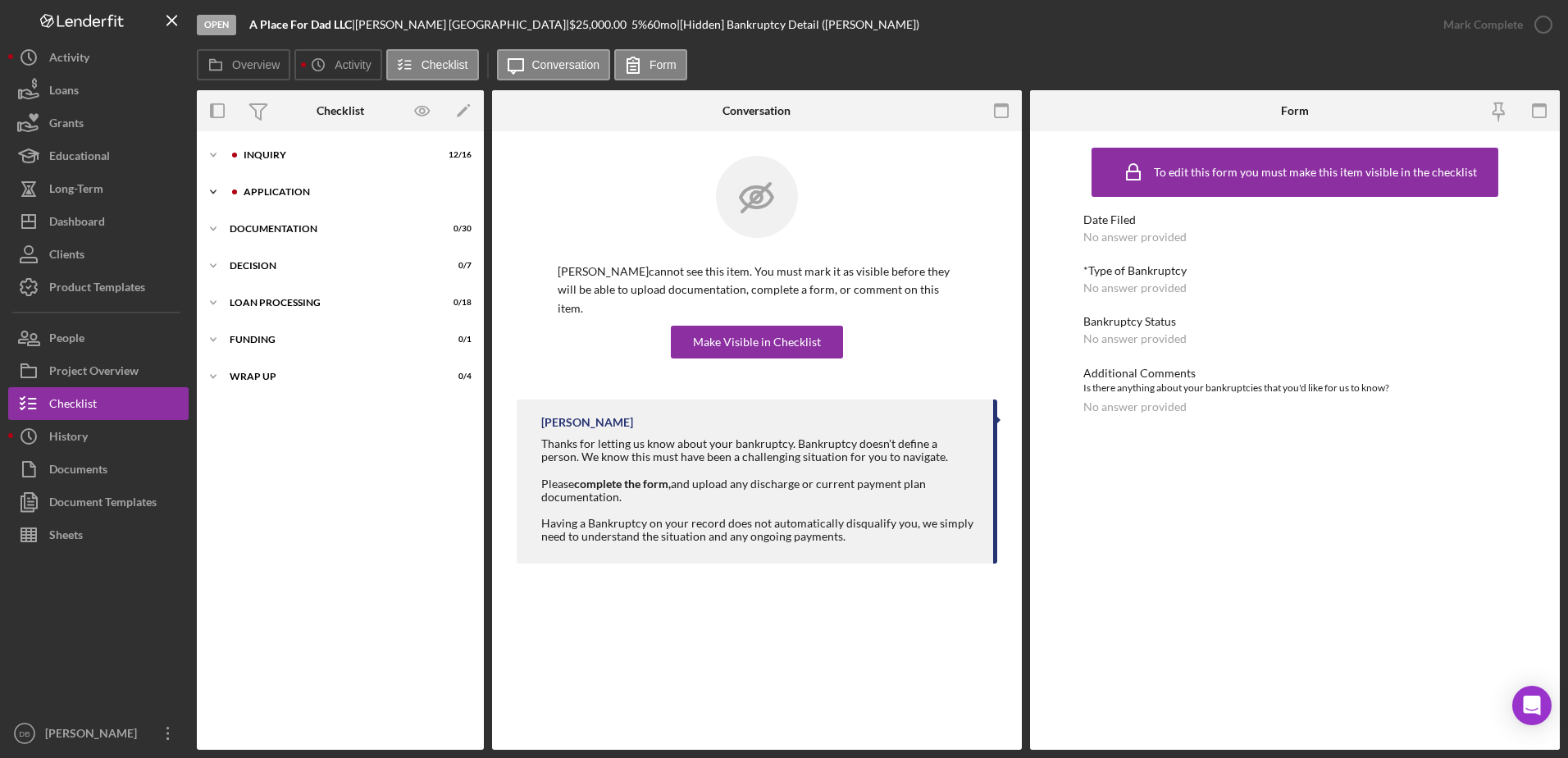
click at [259, 195] on div "Application" at bounding box center [353, 192] width 219 height 10
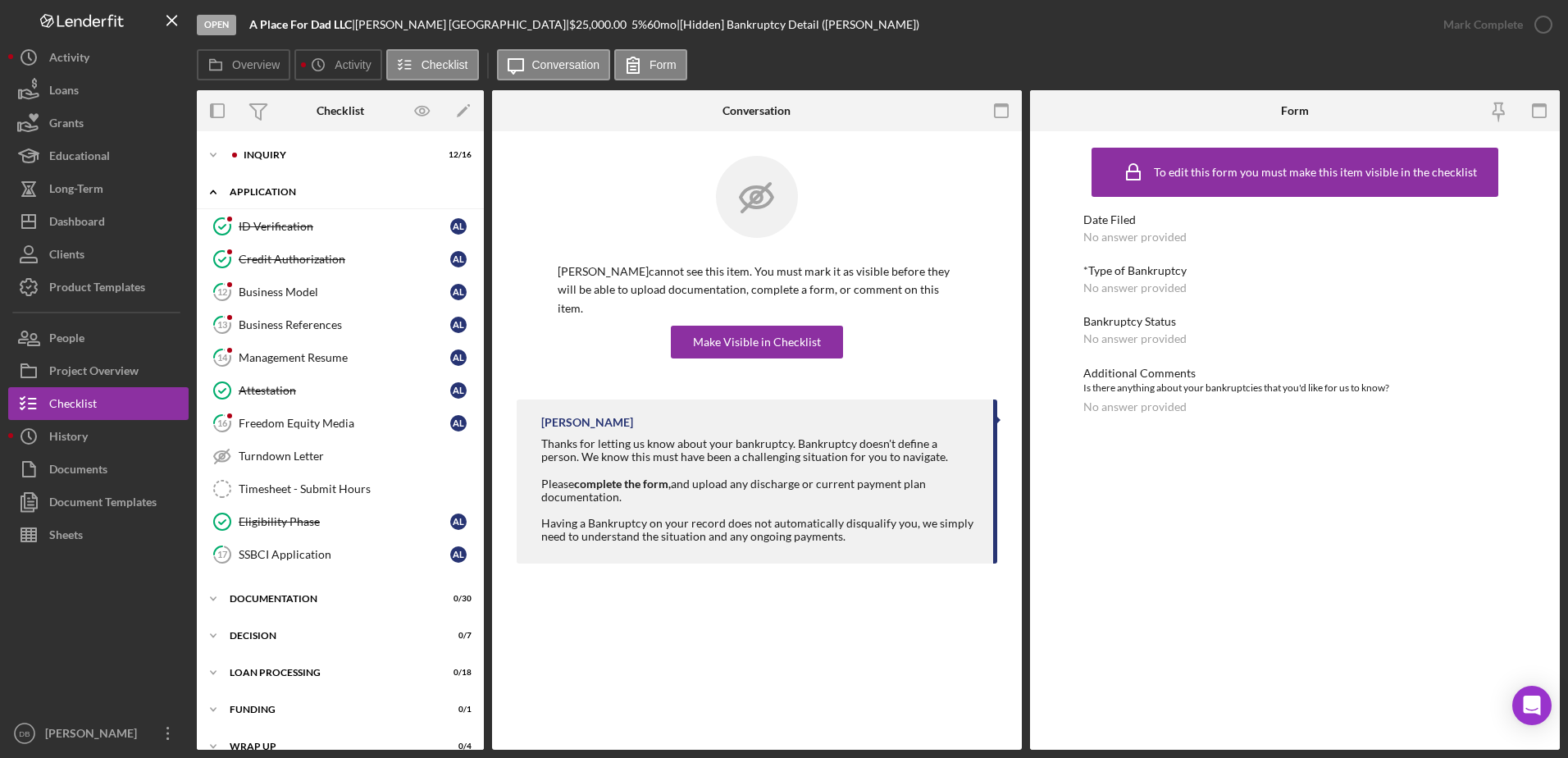
click at [287, 195] on div "Application" at bounding box center [346, 192] width 233 height 10
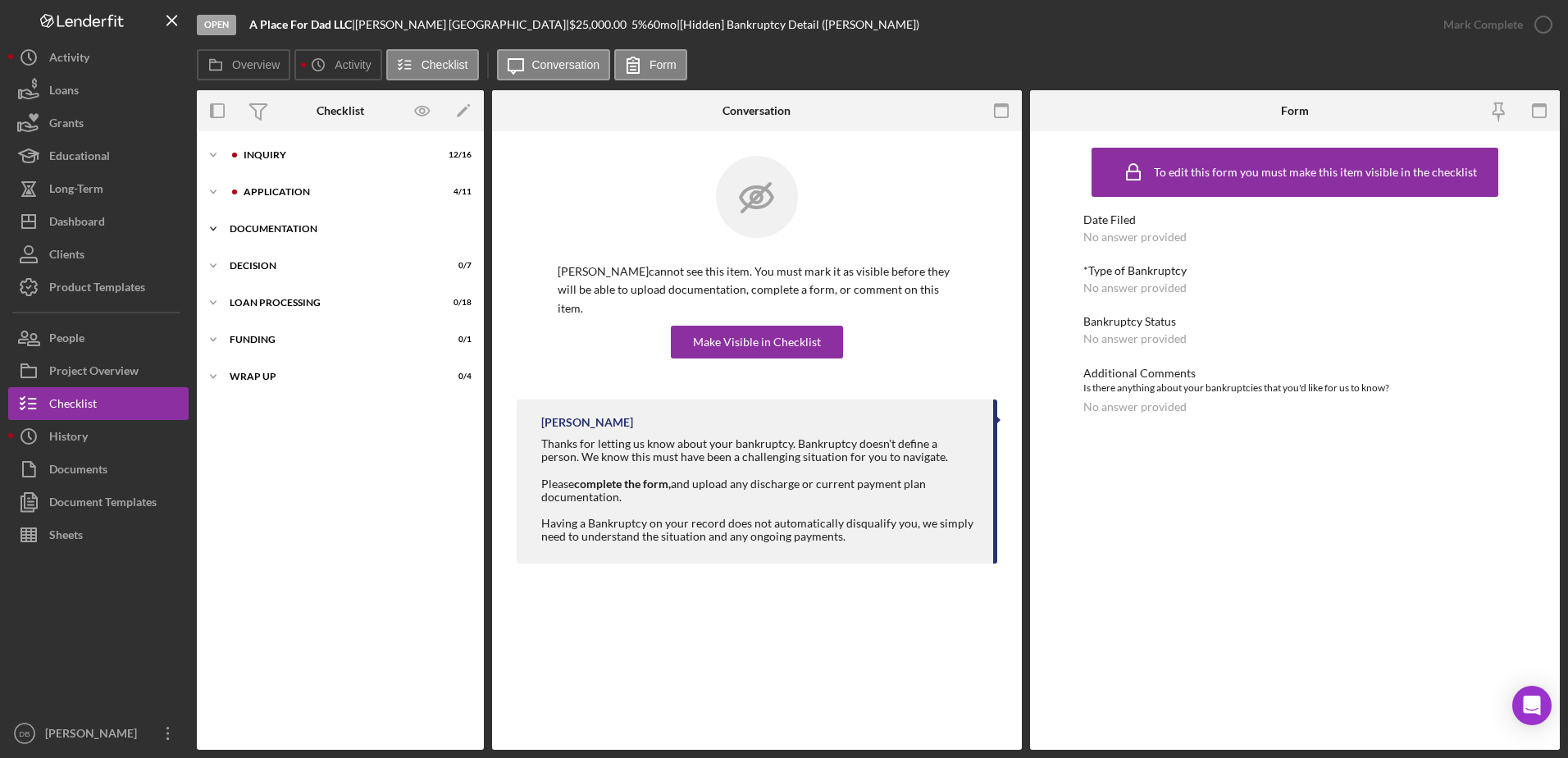
click at [285, 225] on div "Documentation" at bounding box center [346, 229] width 233 height 10
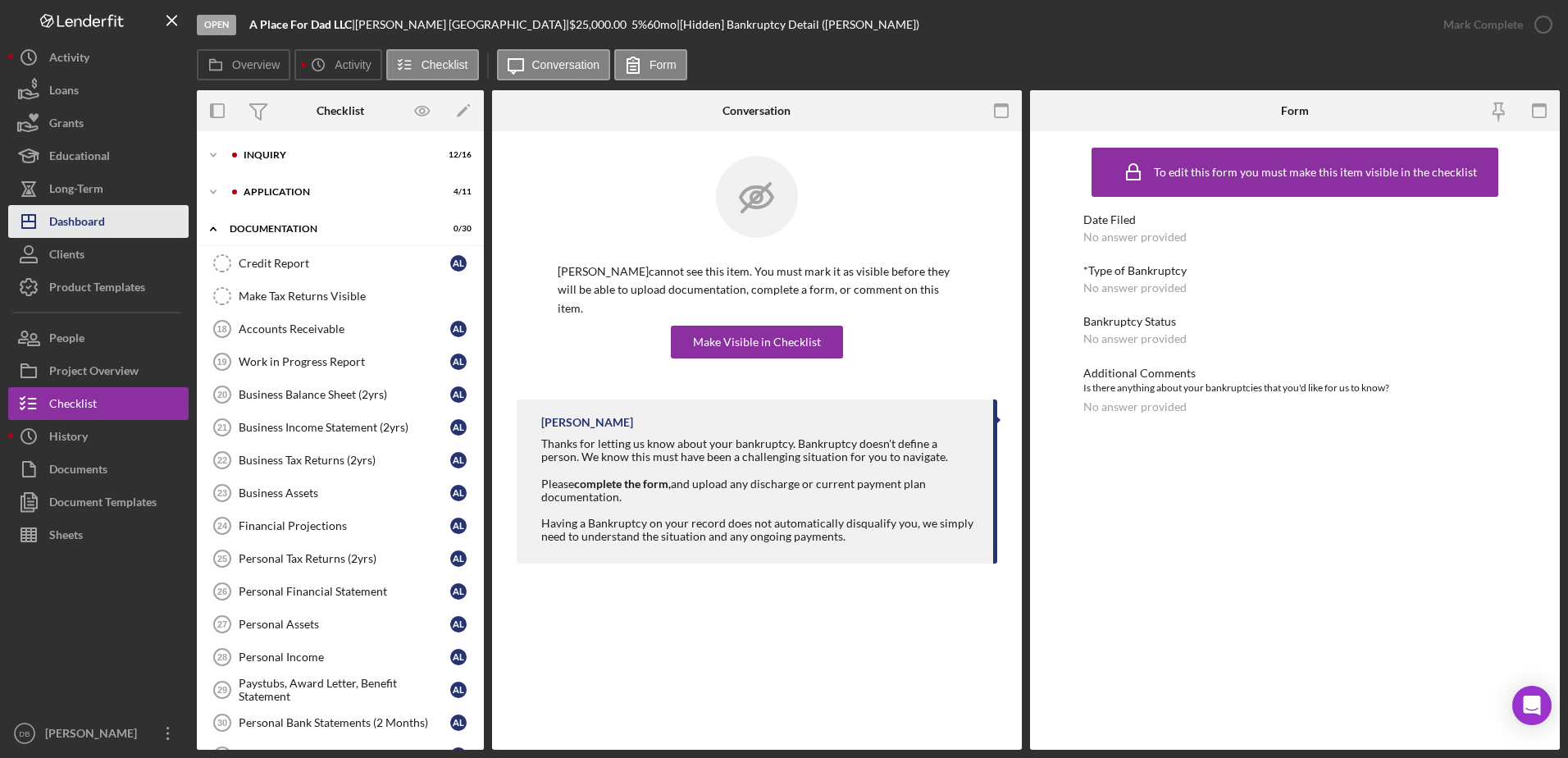
click at [108, 225] on button "Icon/Dashboard Dashboard" at bounding box center [99, 220] width 180 height 33
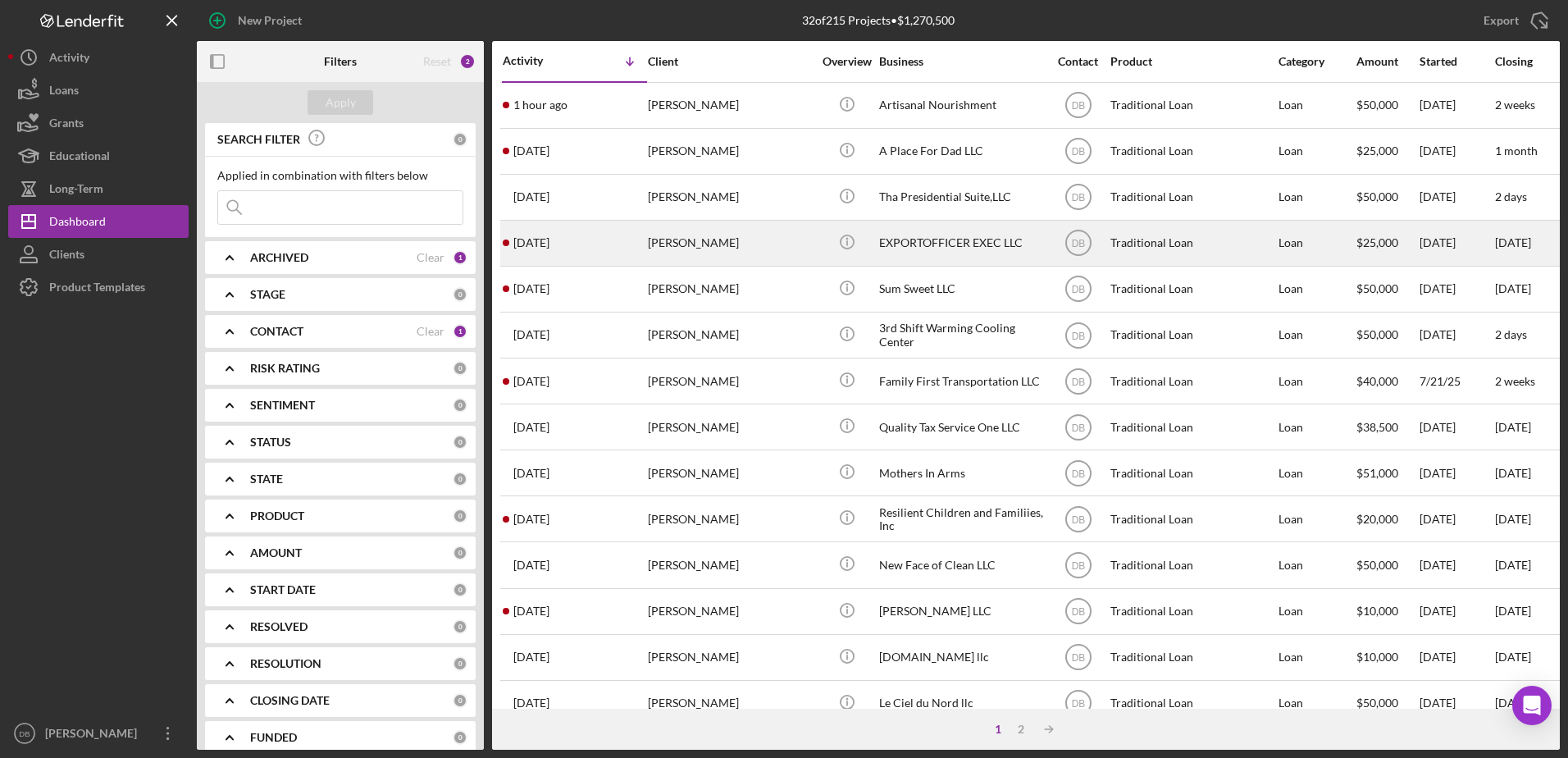
click at [655, 233] on div "[PERSON_NAME]" at bounding box center [729, 243] width 164 height 44
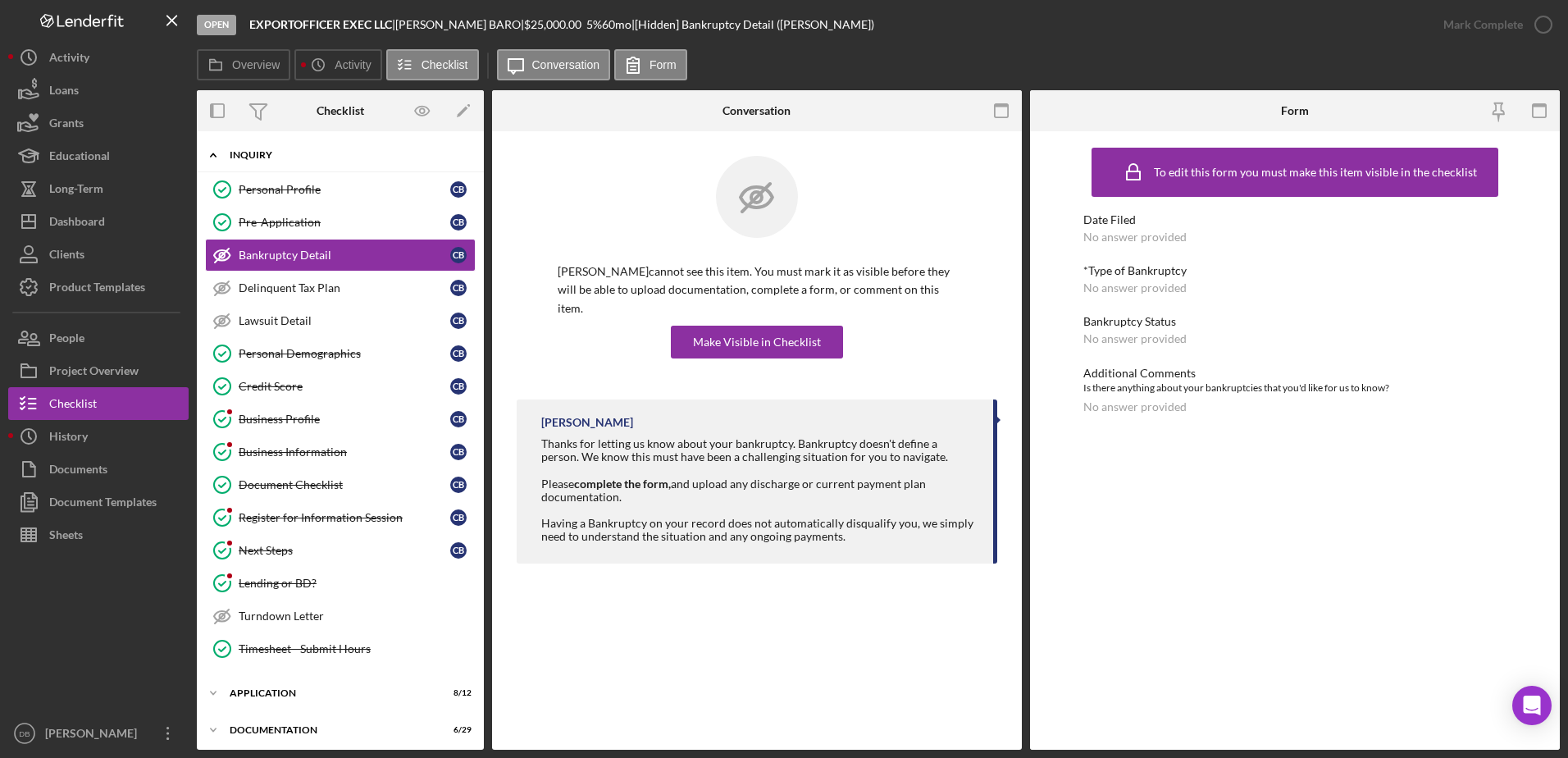
click at [276, 169] on div "Icon/Expander Inquiry 11 / 15" at bounding box center [340, 155] width 287 height 33
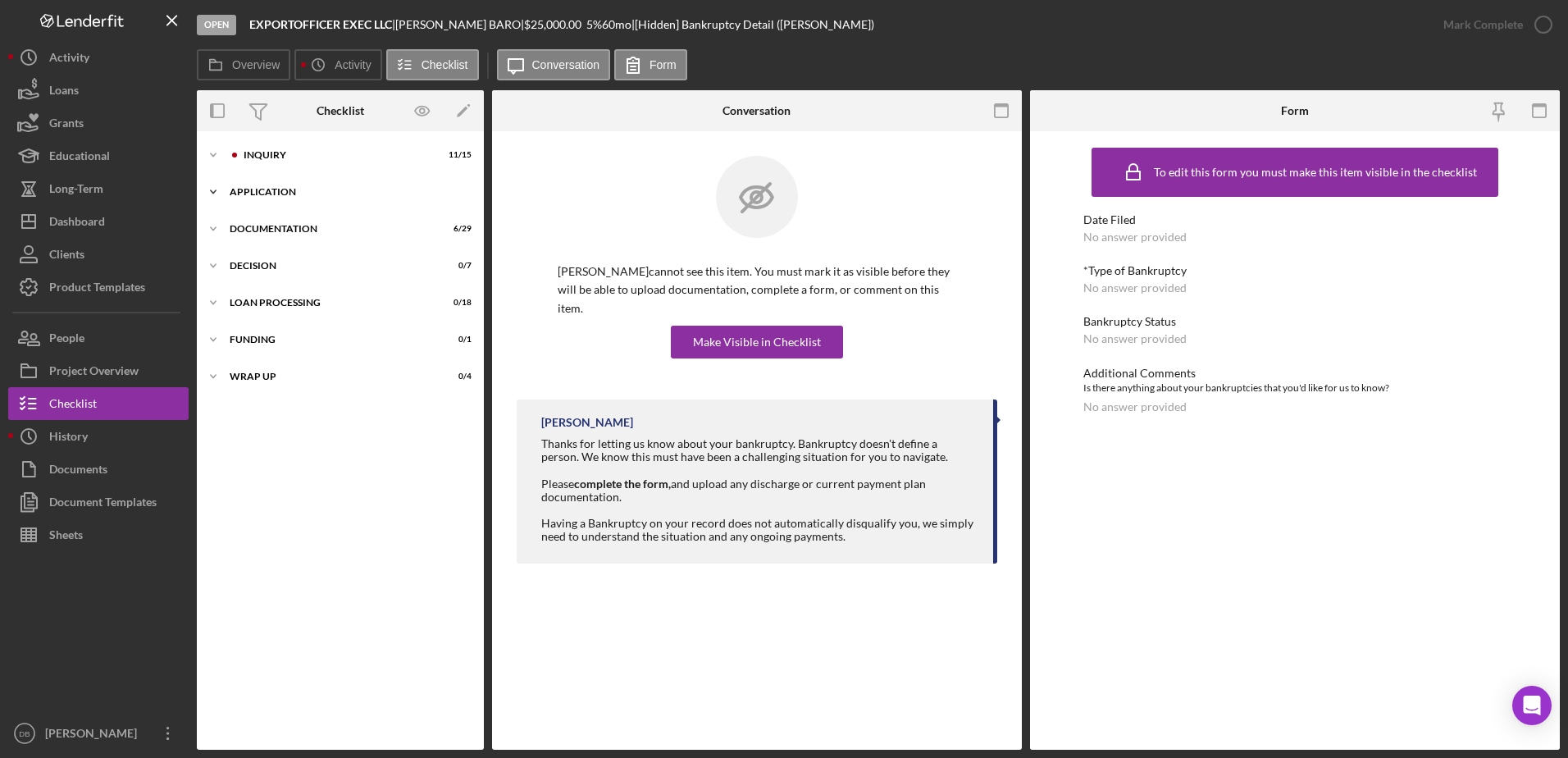
click at [286, 193] on div "Application" at bounding box center [346, 192] width 233 height 10
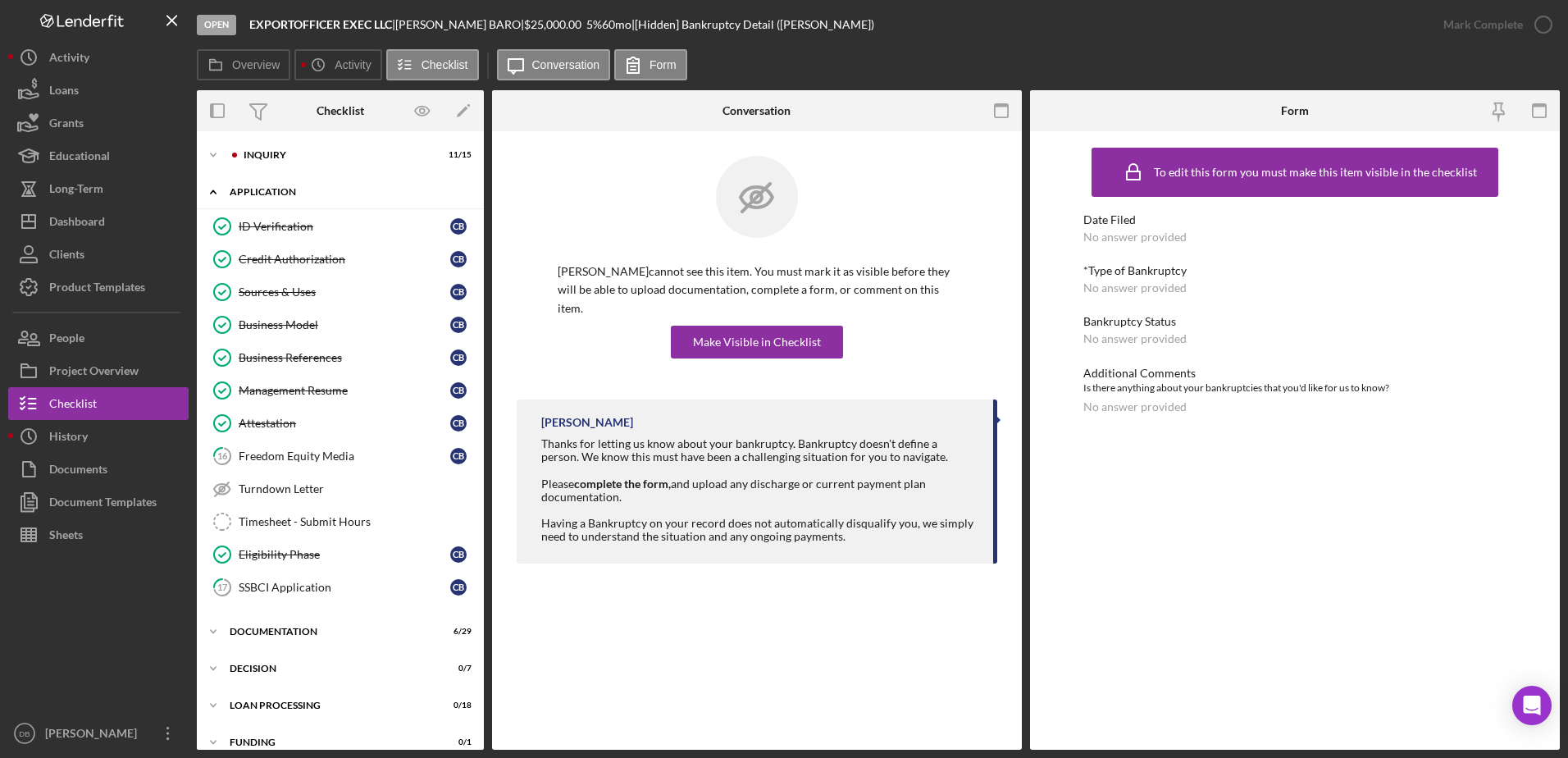
click at [286, 193] on div "Application" at bounding box center [346, 192] width 233 height 10
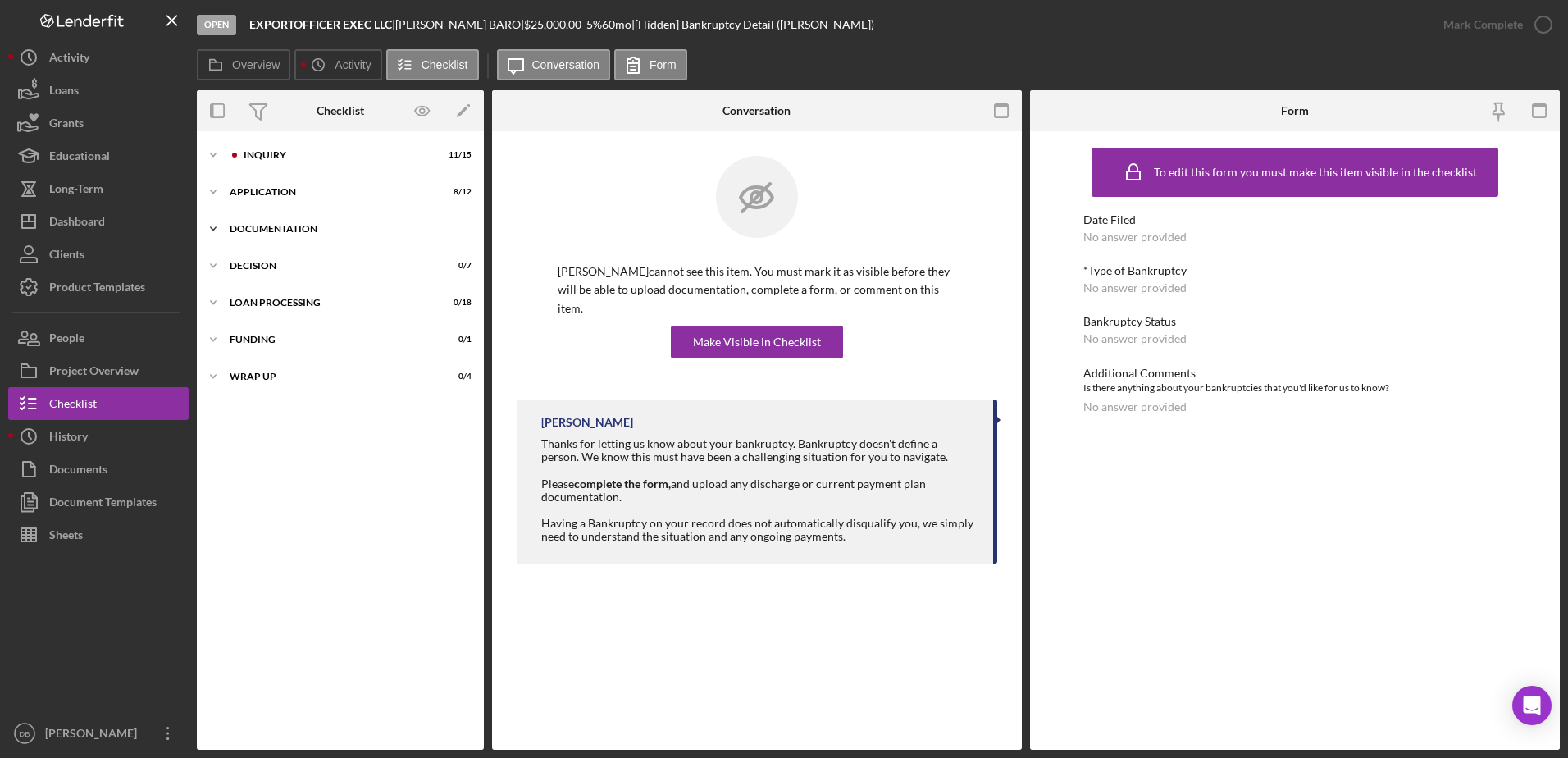
click at [284, 222] on div "Icon/Expander Documentation 6 / 29" at bounding box center [340, 228] width 287 height 33
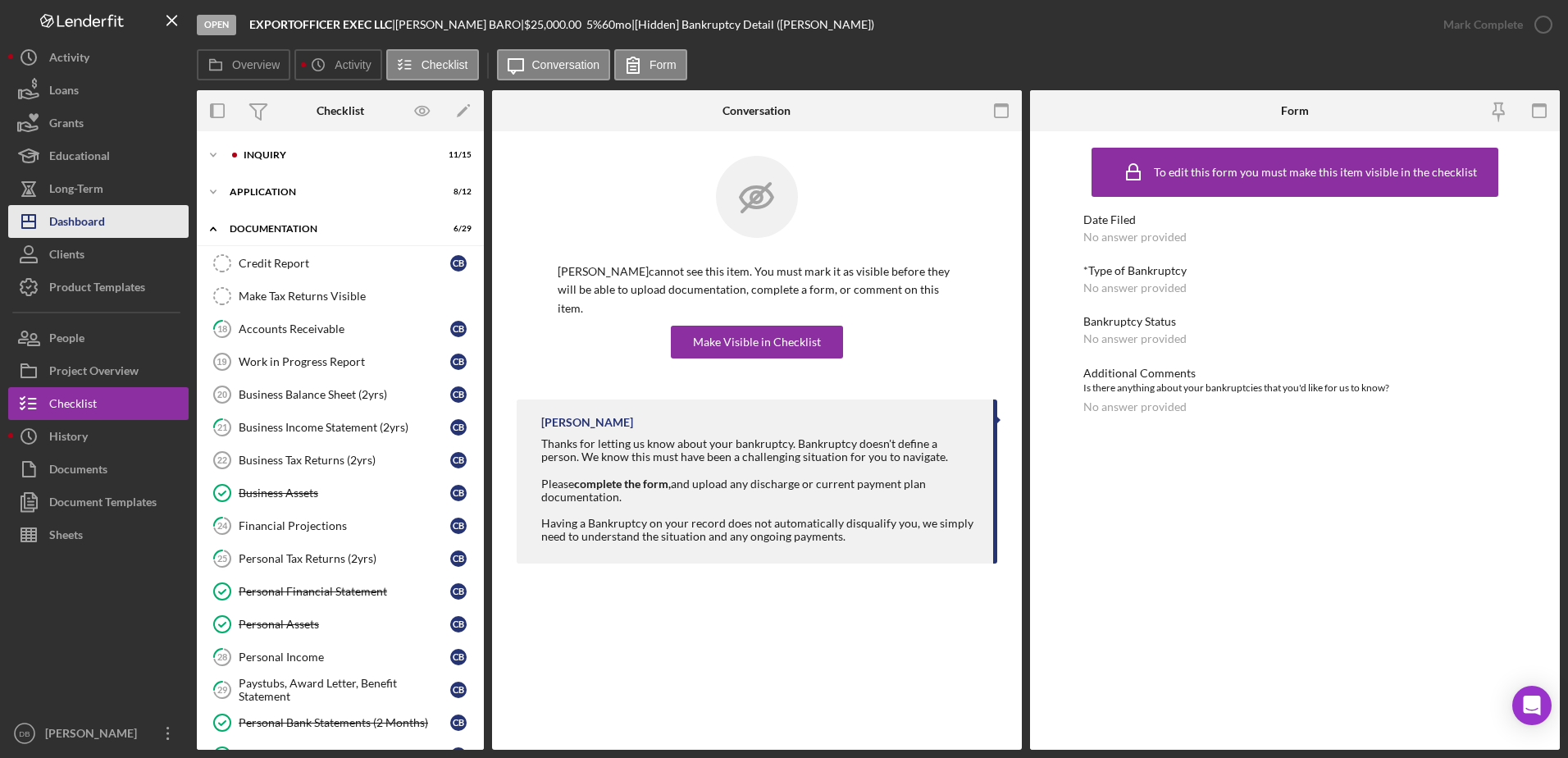
drag, startPoint x: 91, startPoint y: 229, endPoint x: 100, endPoint y: 233, distance: 9.8
click at [91, 230] on div "Dashboard" at bounding box center [77, 223] width 56 height 37
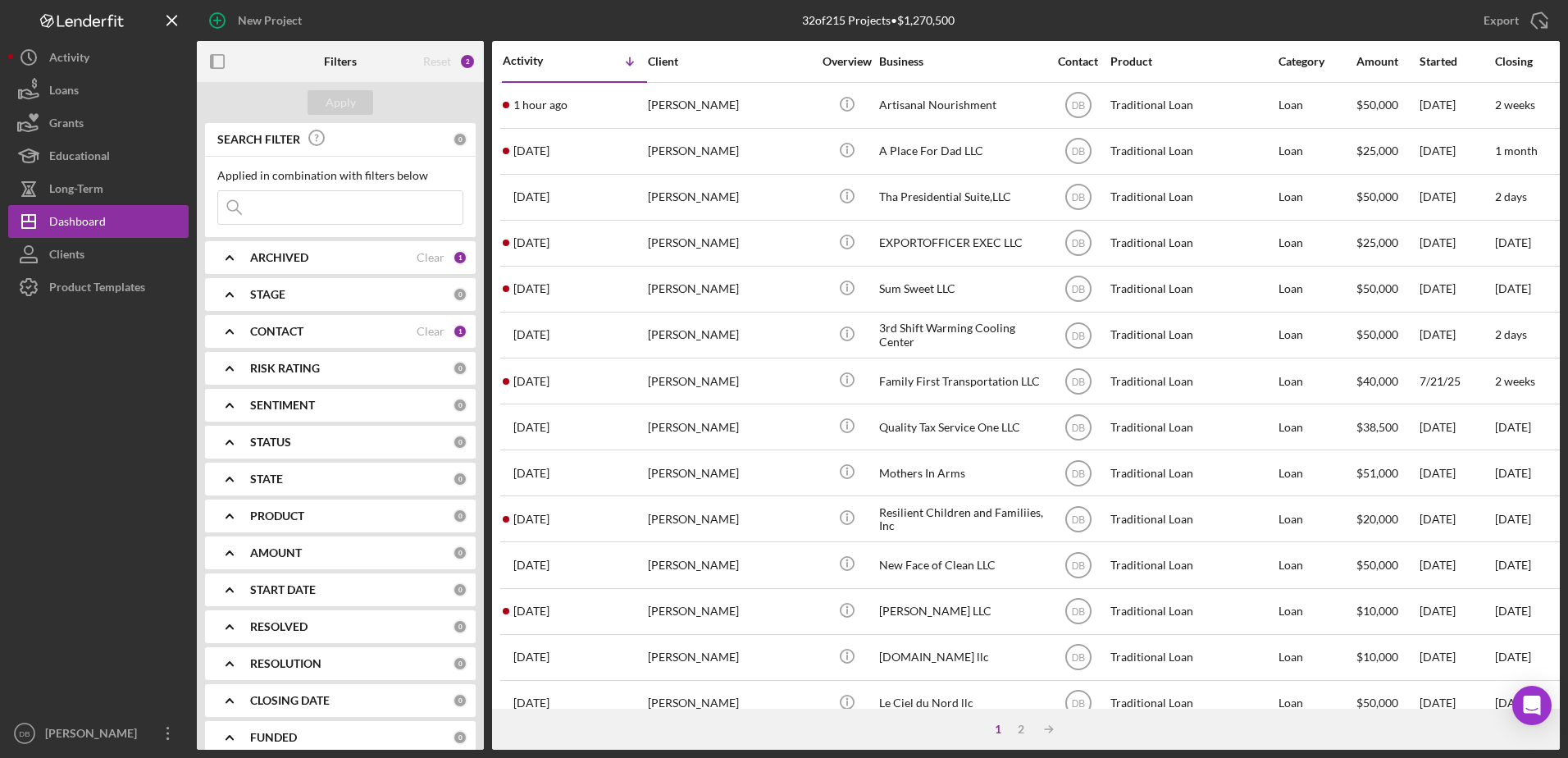
click at [310, 225] on div "Applied in combination with filters below Icon/Menu Close" at bounding box center [339, 196] width 271 height 80
click at [311, 211] on input at bounding box center [340, 206] width 245 height 33
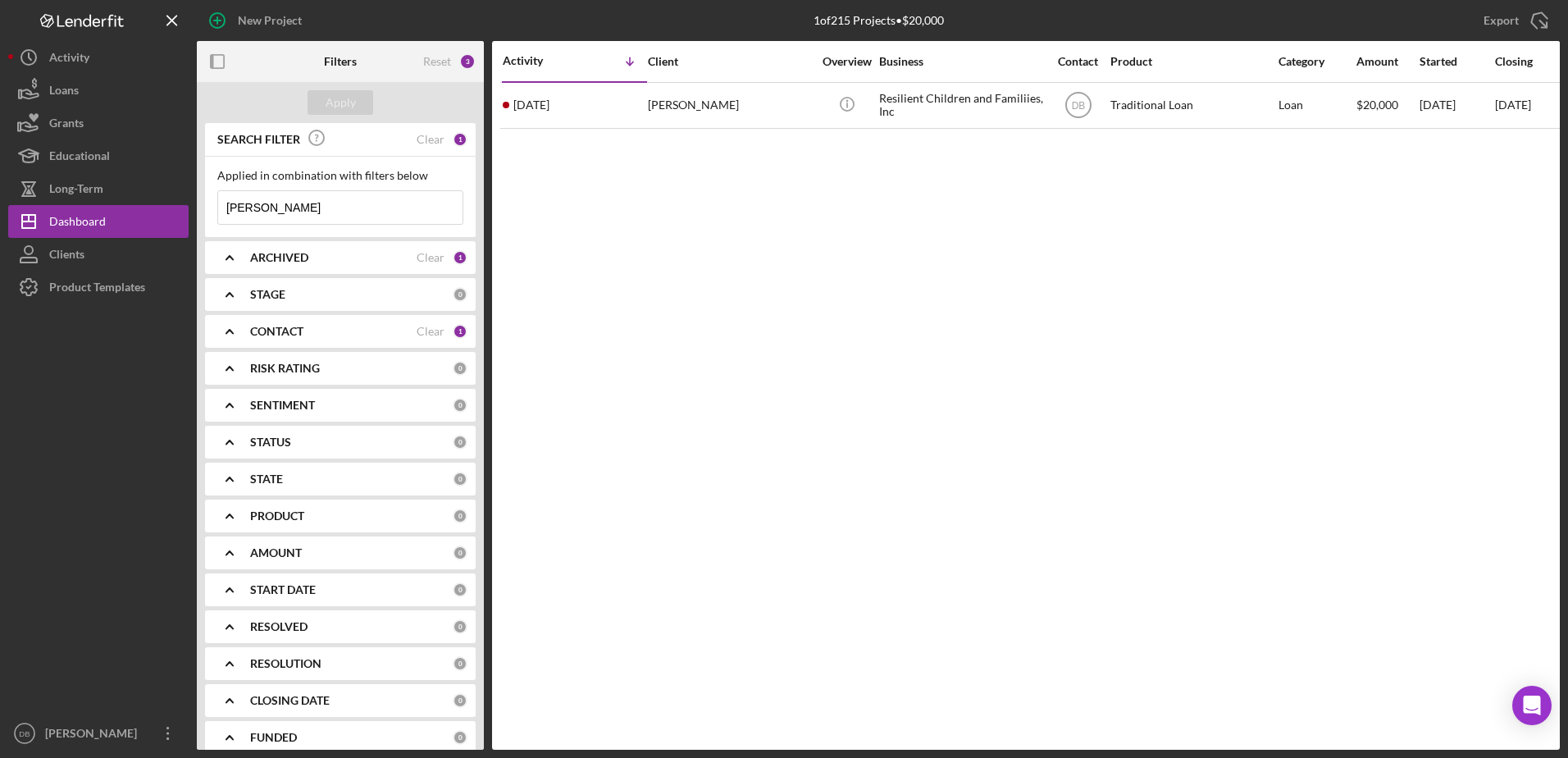
type input "[PERSON_NAME]"
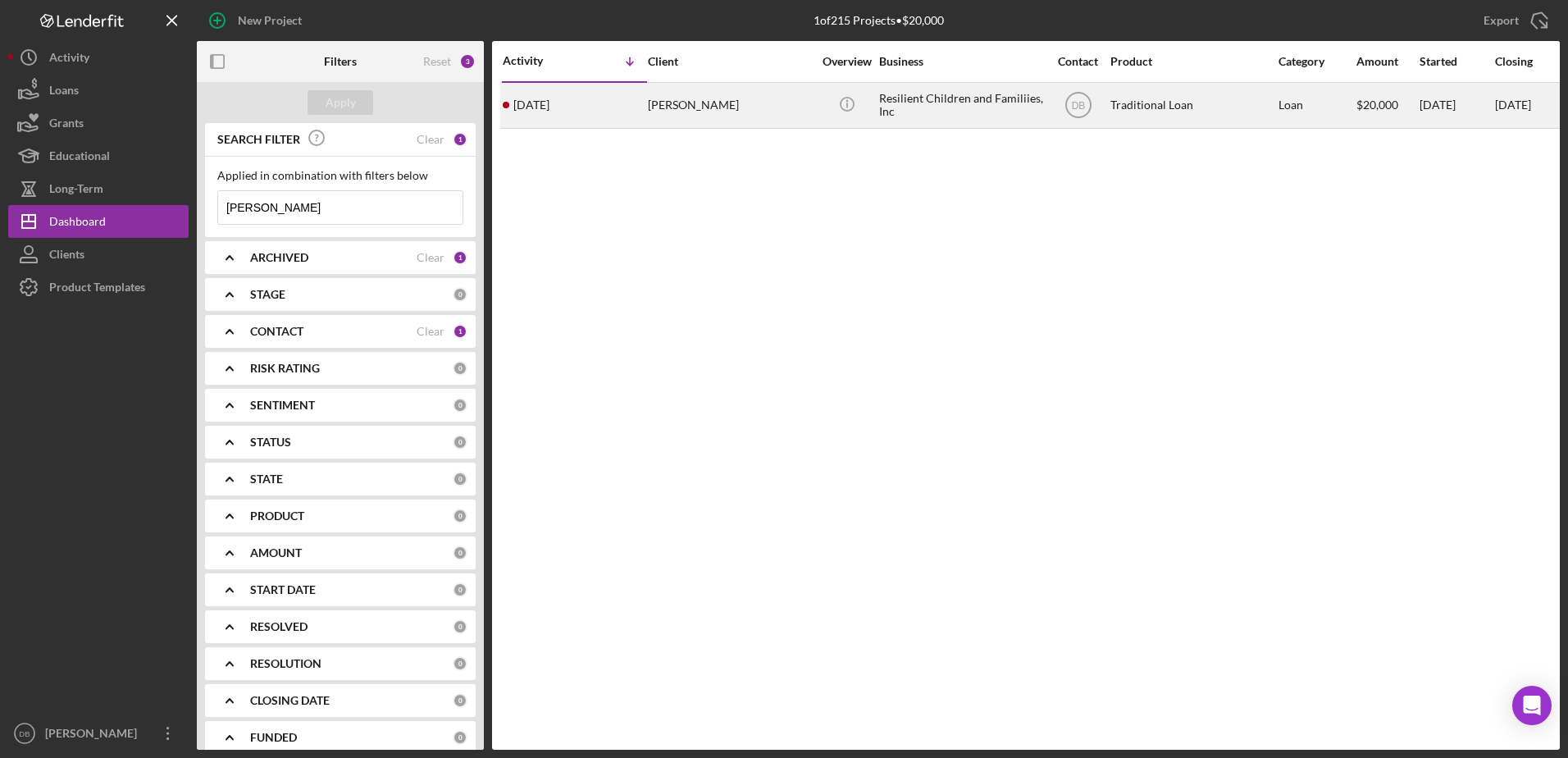
click at [735, 116] on div "[PERSON_NAME]" at bounding box center [729, 105] width 164 height 44
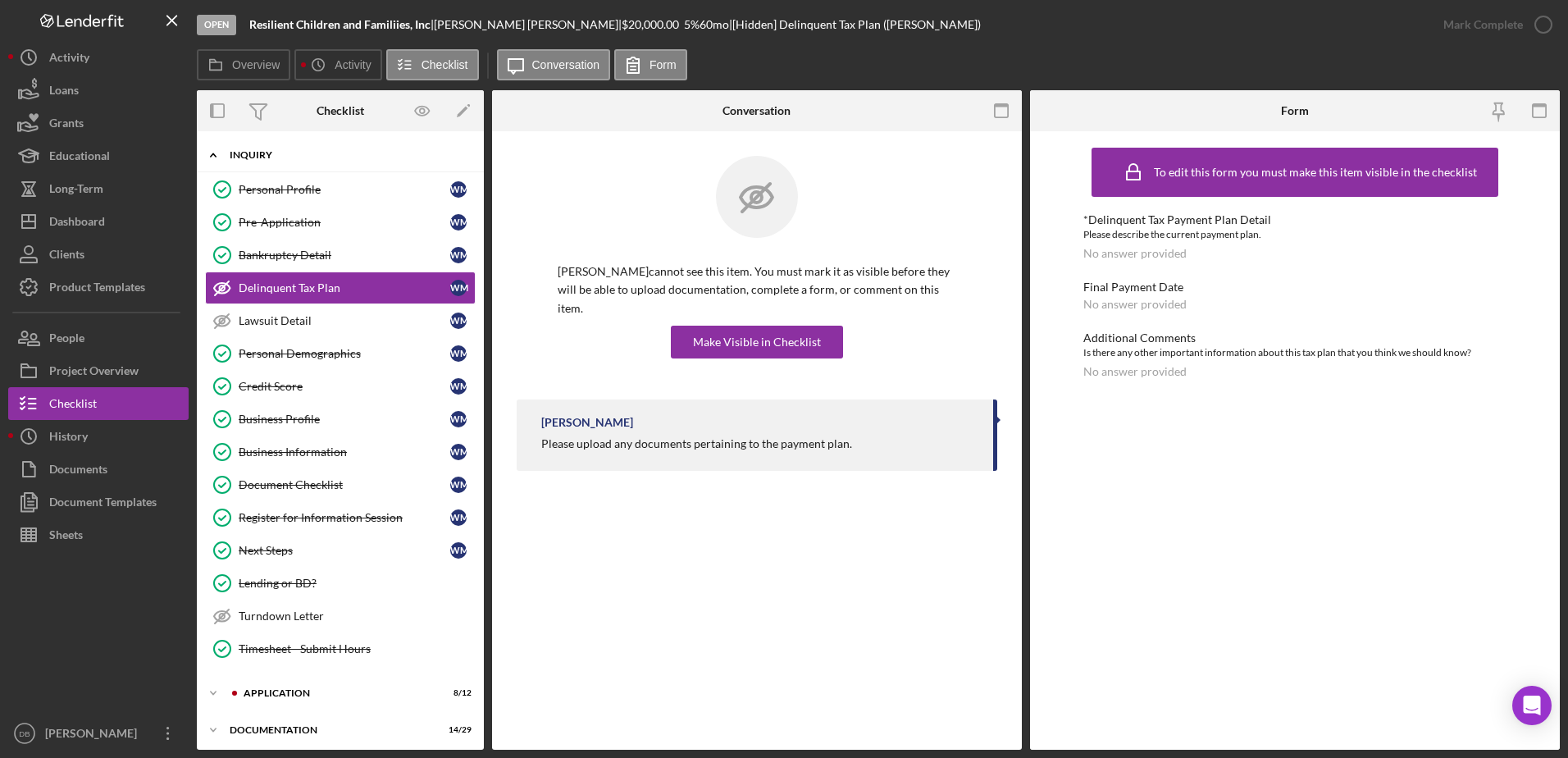
click at [319, 160] on div "Icon/Expander Inquiry 12 / 15" at bounding box center [340, 155] width 287 height 33
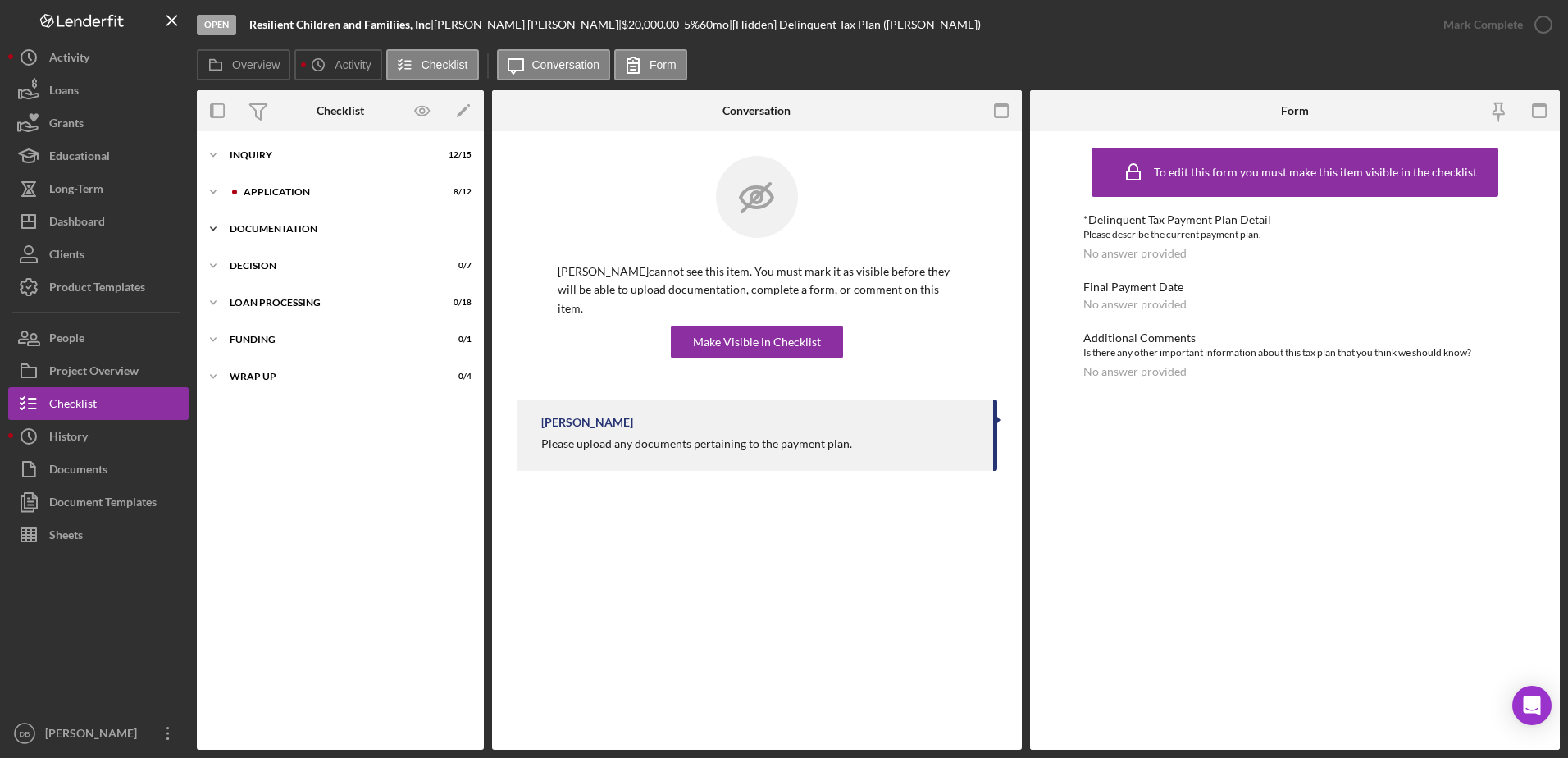
click at [281, 233] on div "Icon/Expander Documentation 14 / 29" at bounding box center [340, 228] width 287 height 33
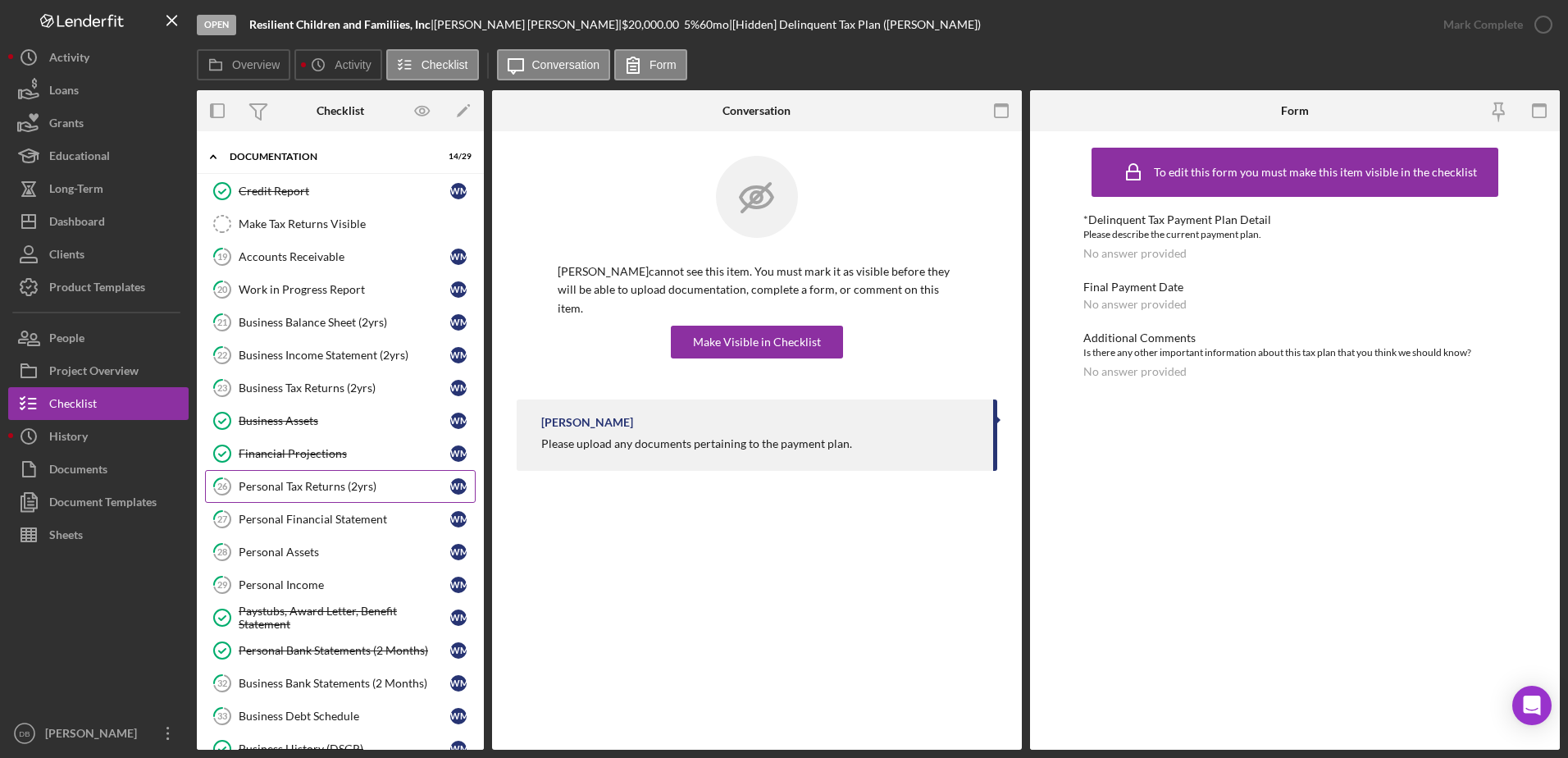
scroll to position [164, 0]
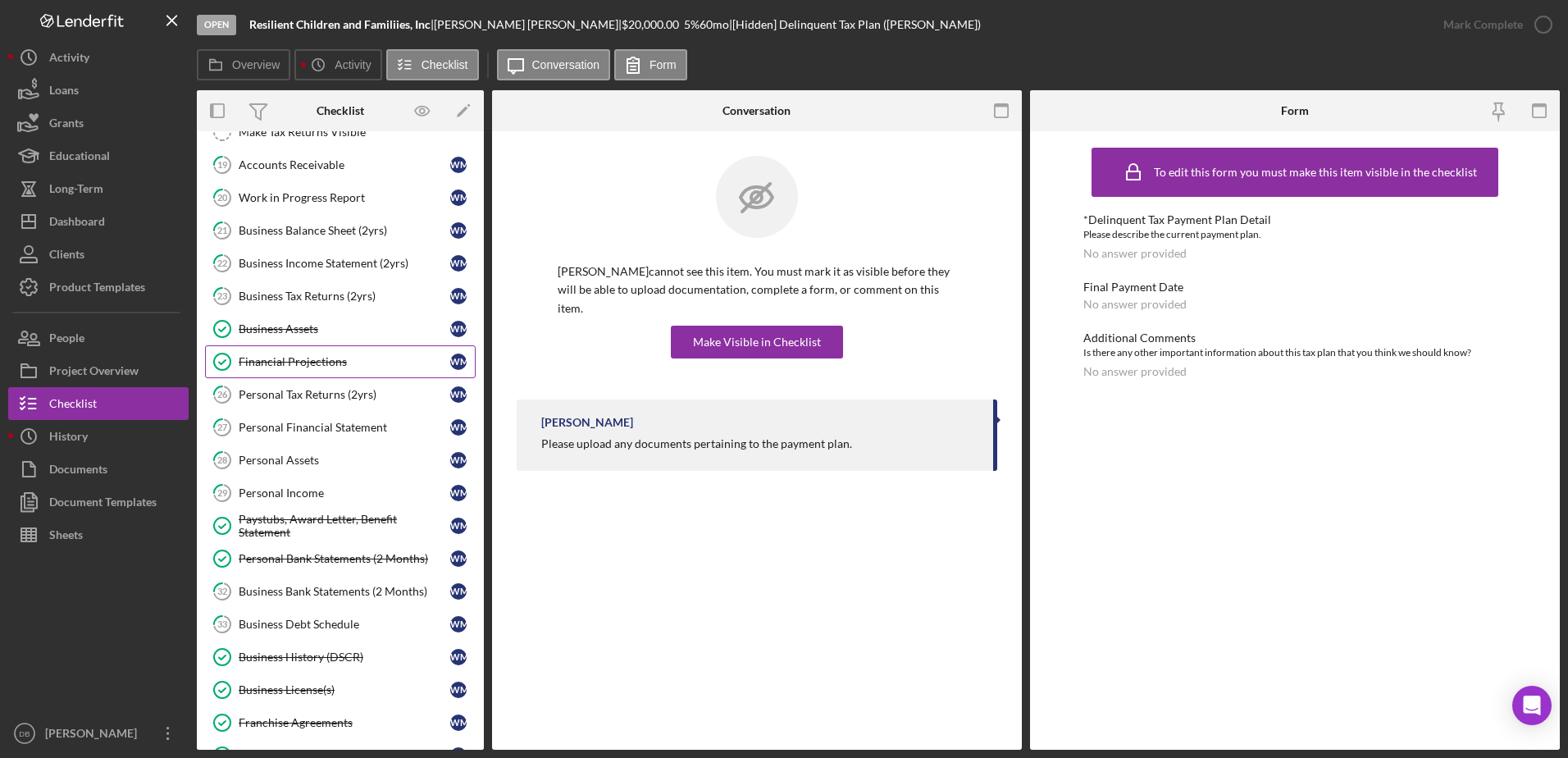
click at [308, 369] on link "Financial Projections Financial Projections [PERSON_NAME]" at bounding box center [339, 361] width 271 height 33
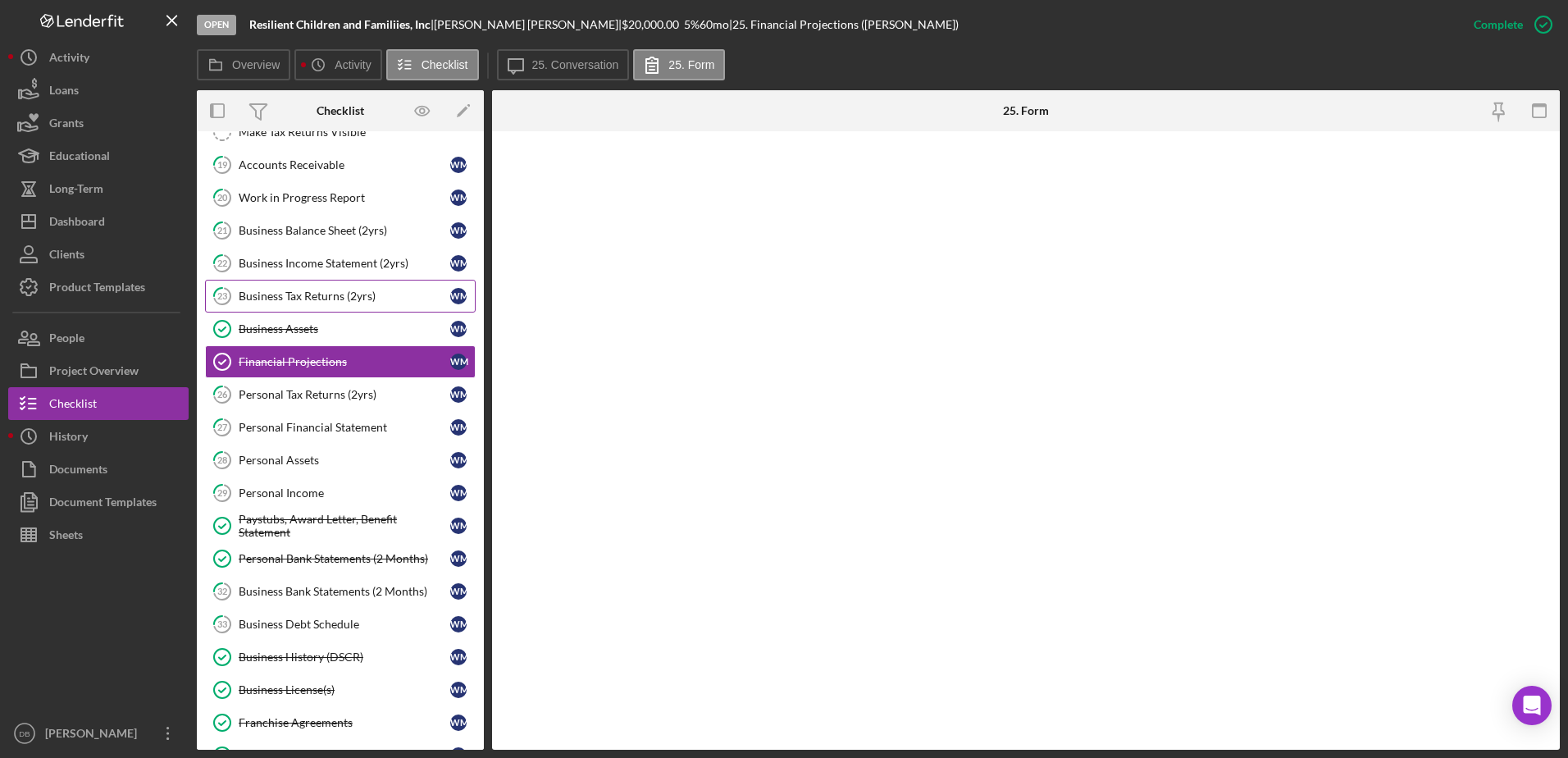
click at [308, 300] on div "Business Tax Returns (2yrs)" at bounding box center [344, 296] width 211 height 13
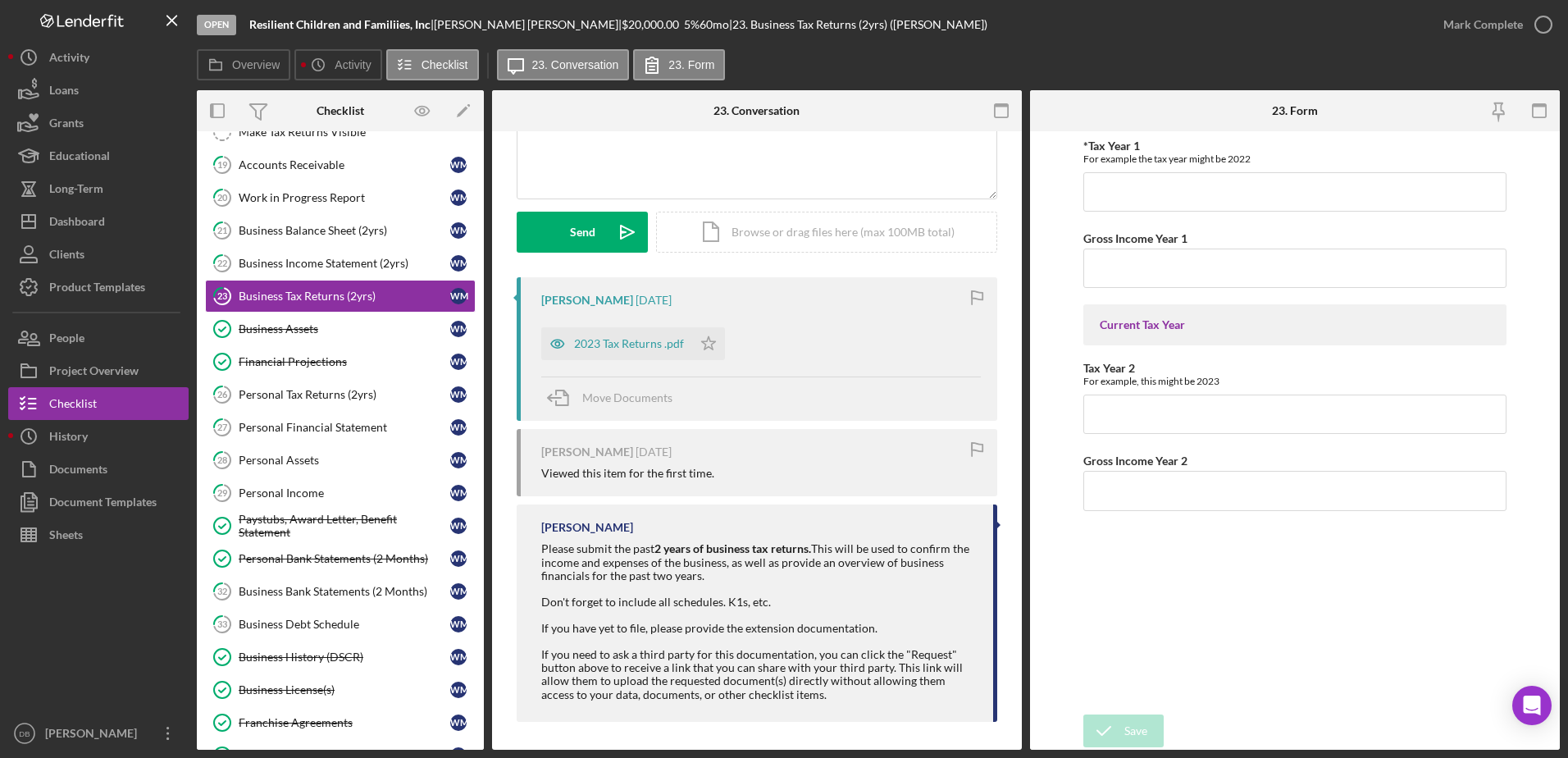
scroll to position [180, 0]
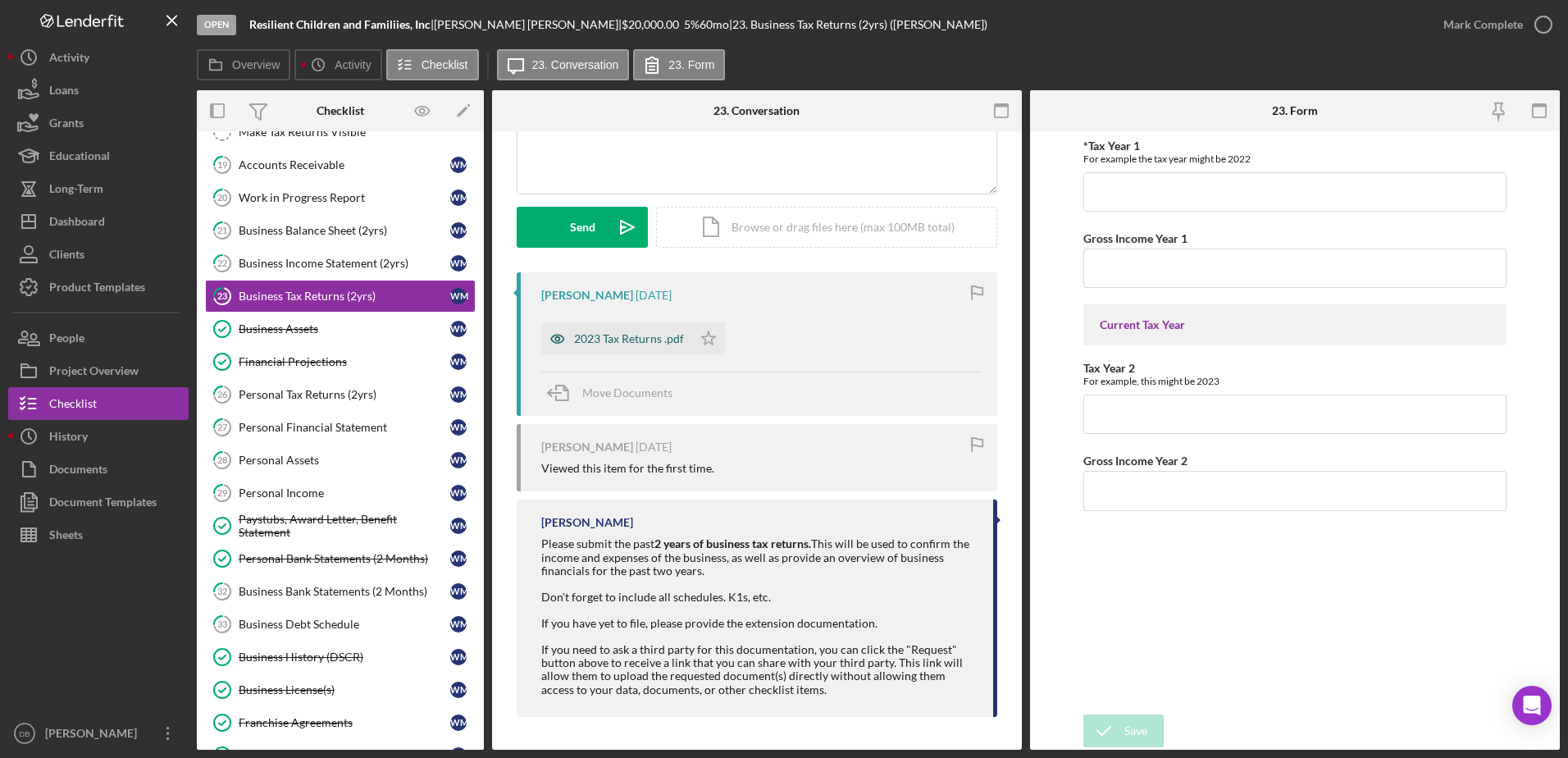
click at [647, 339] on div "2023 Tax Returns .pdf" at bounding box center [629, 339] width 110 height 13
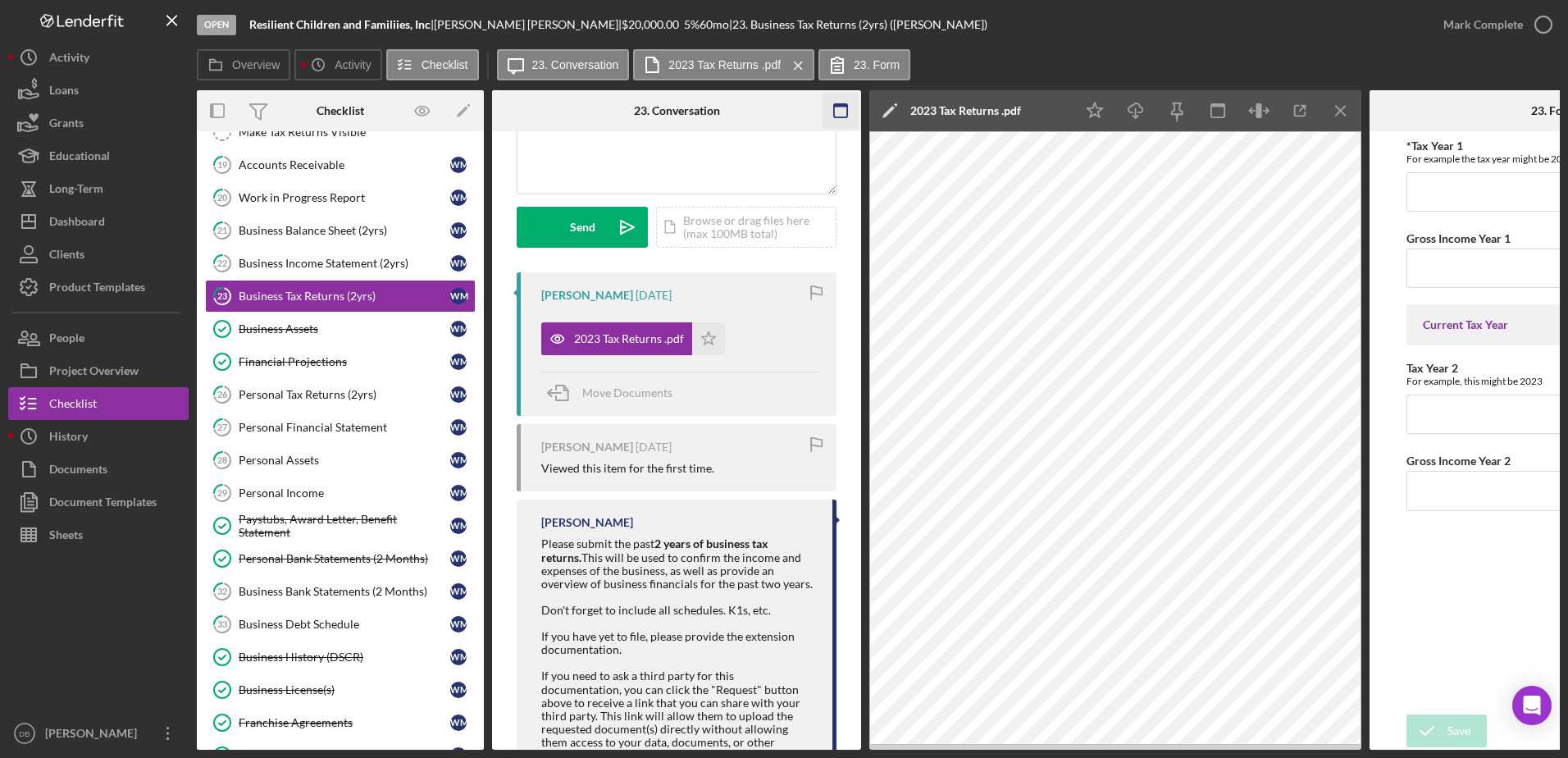
click at [846, 113] on icon "button" at bounding box center [841, 112] width 37 height 37
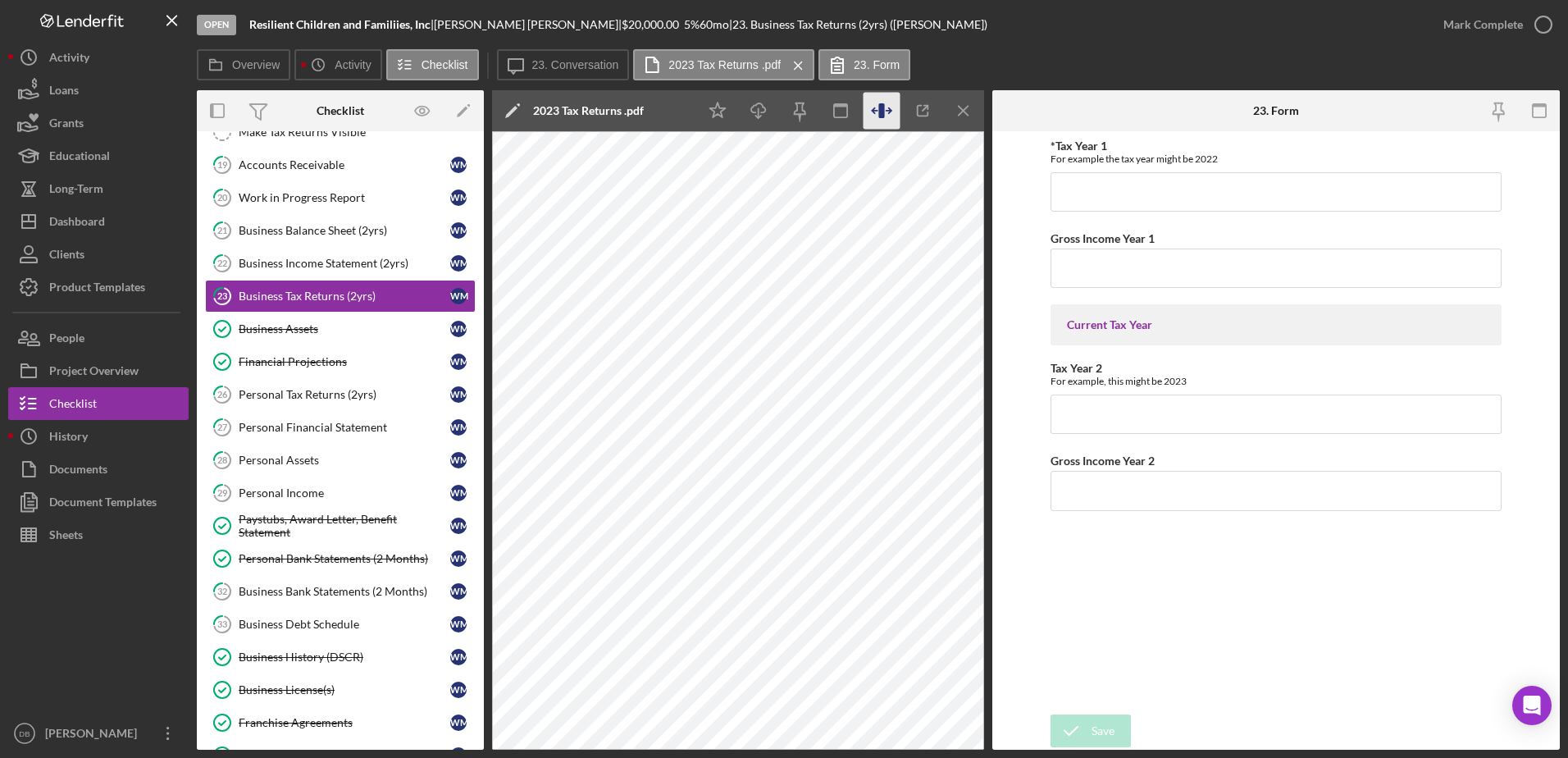
click at [869, 114] on icon "button" at bounding box center [882, 112] width 37 height 37
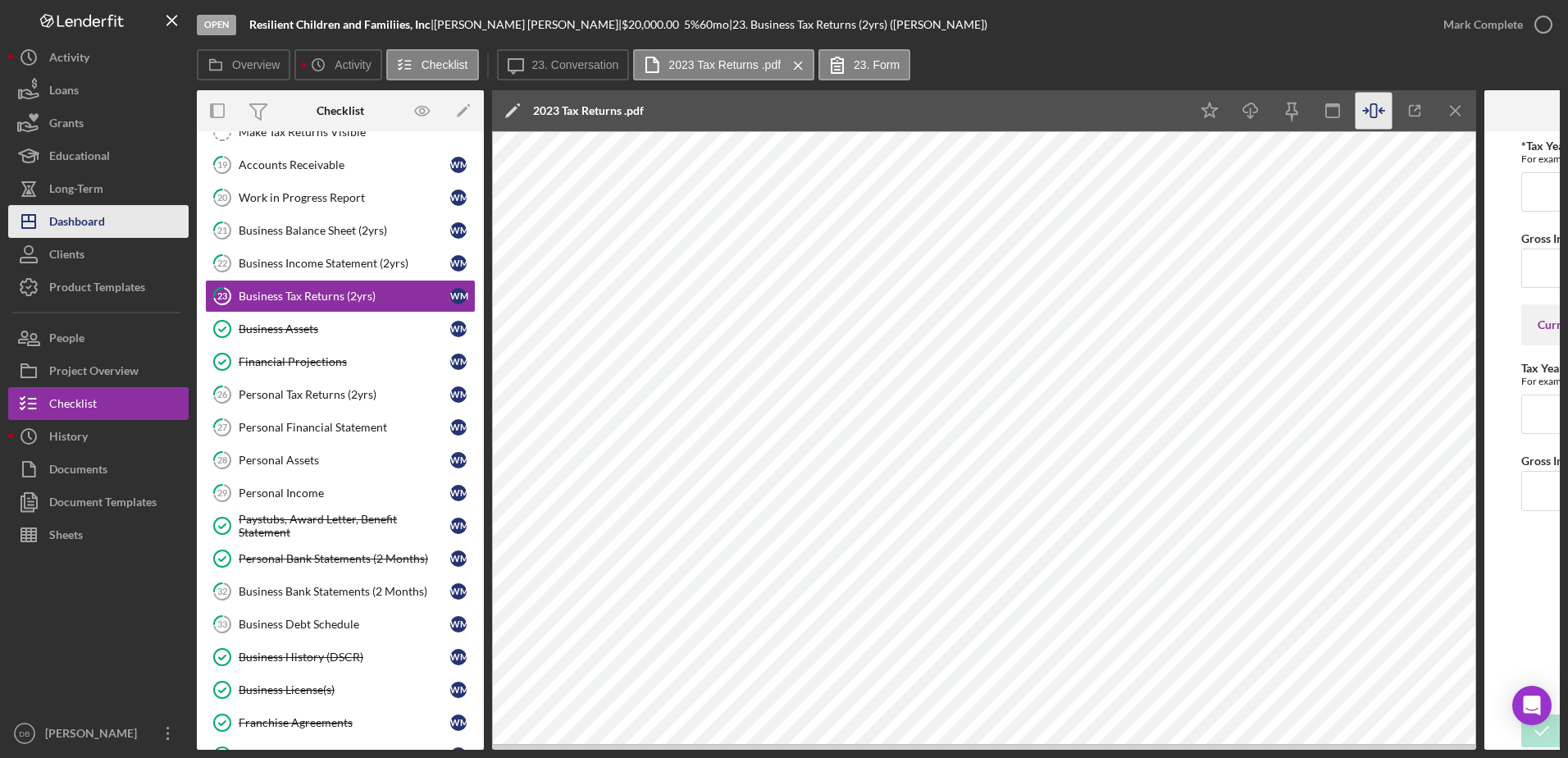
click at [78, 206] on div "Dashboard" at bounding box center [77, 223] width 56 height 37
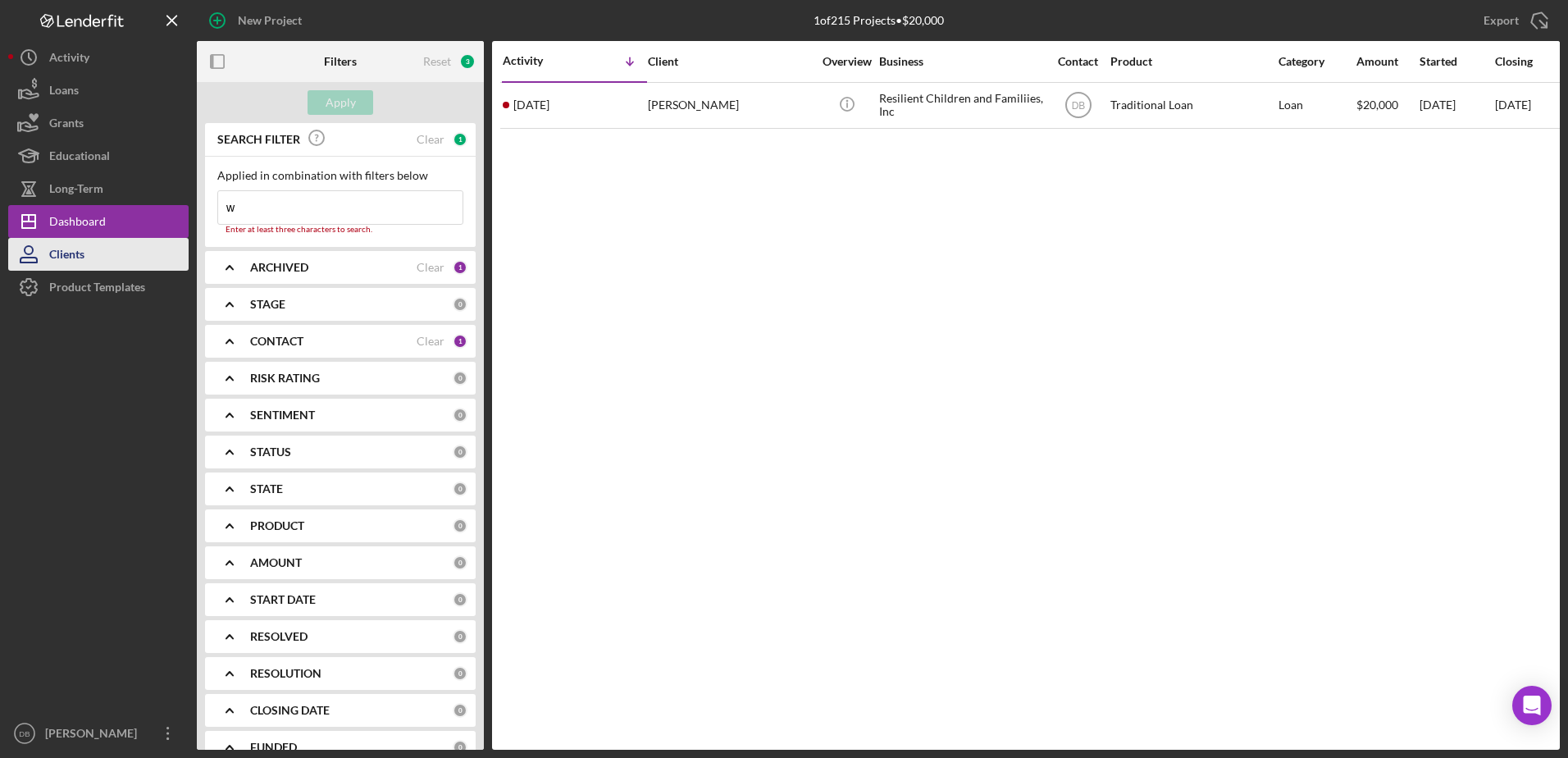
type input "w"
click at [419, 136] on div "Clear" at bounding box center [431, 140] width 28 height 13
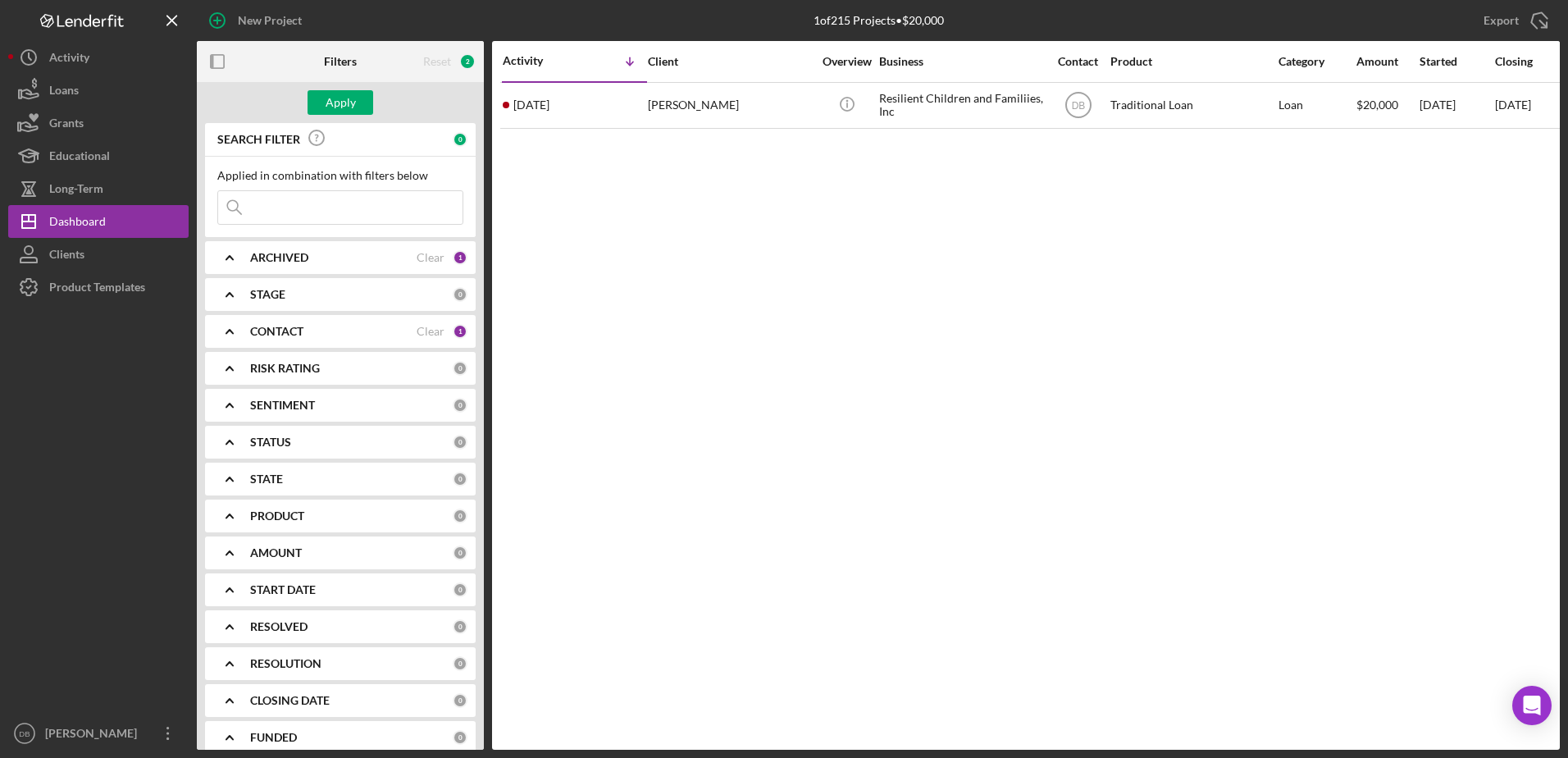
click at [352, 205] on input at bounding box center [340, 206] width 245 height 33
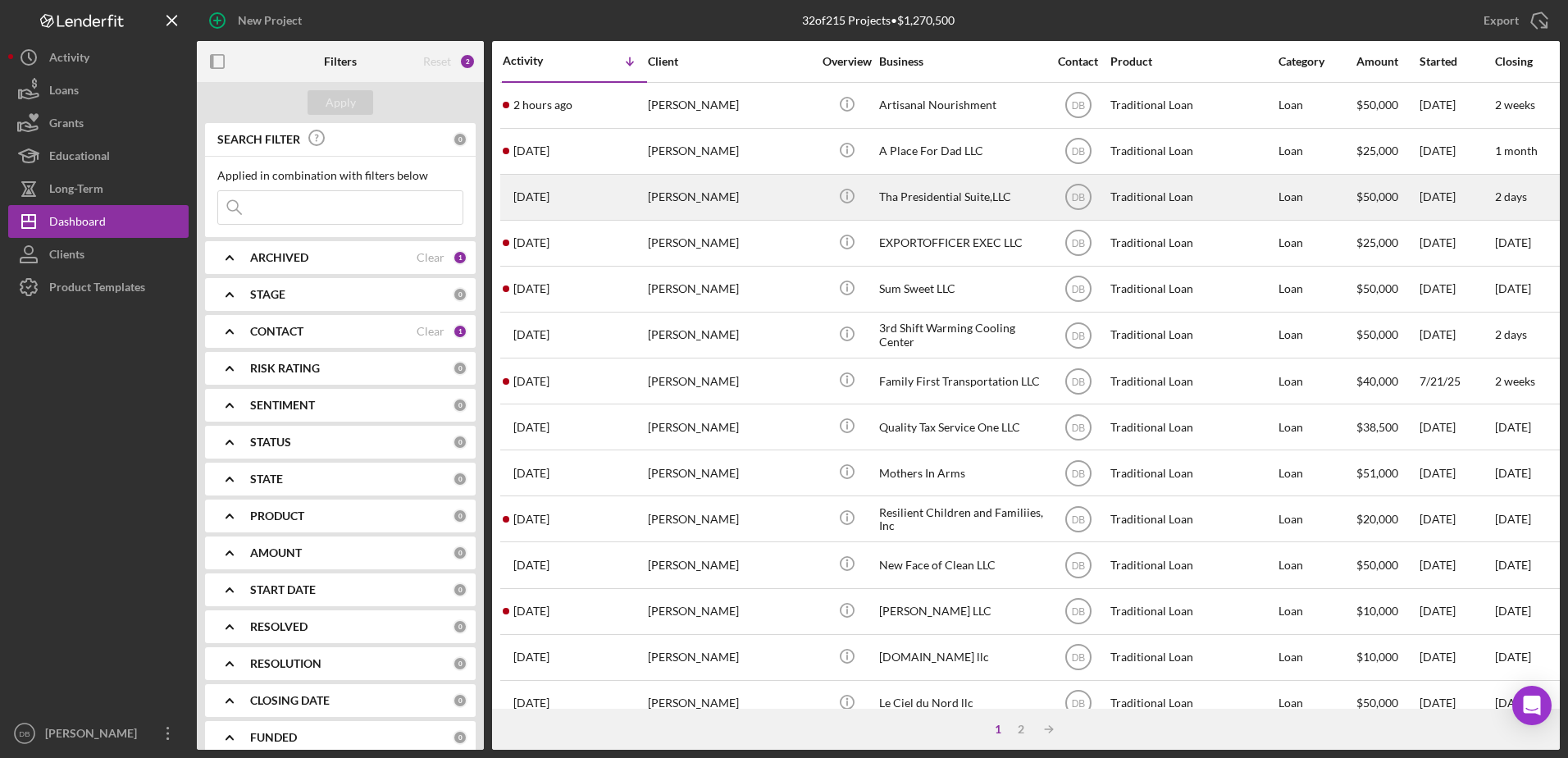
click at [766, 210] on div "[PERSON_NAME]" at bounding box center [729, 197] width 164 height 44
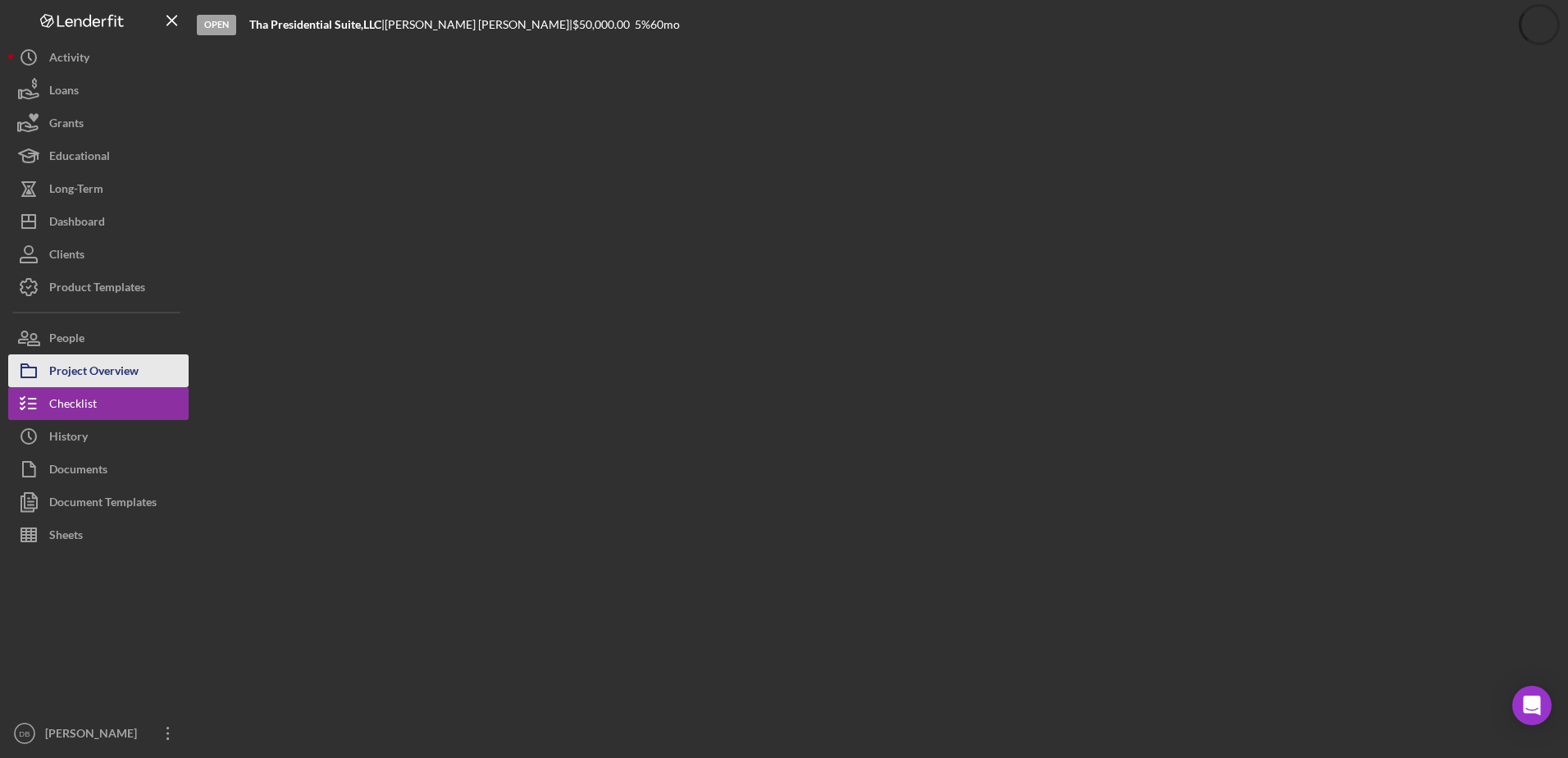
click at [100, 378] on div "Project Overview" at bounding box center [94, 373] width 89 height 37
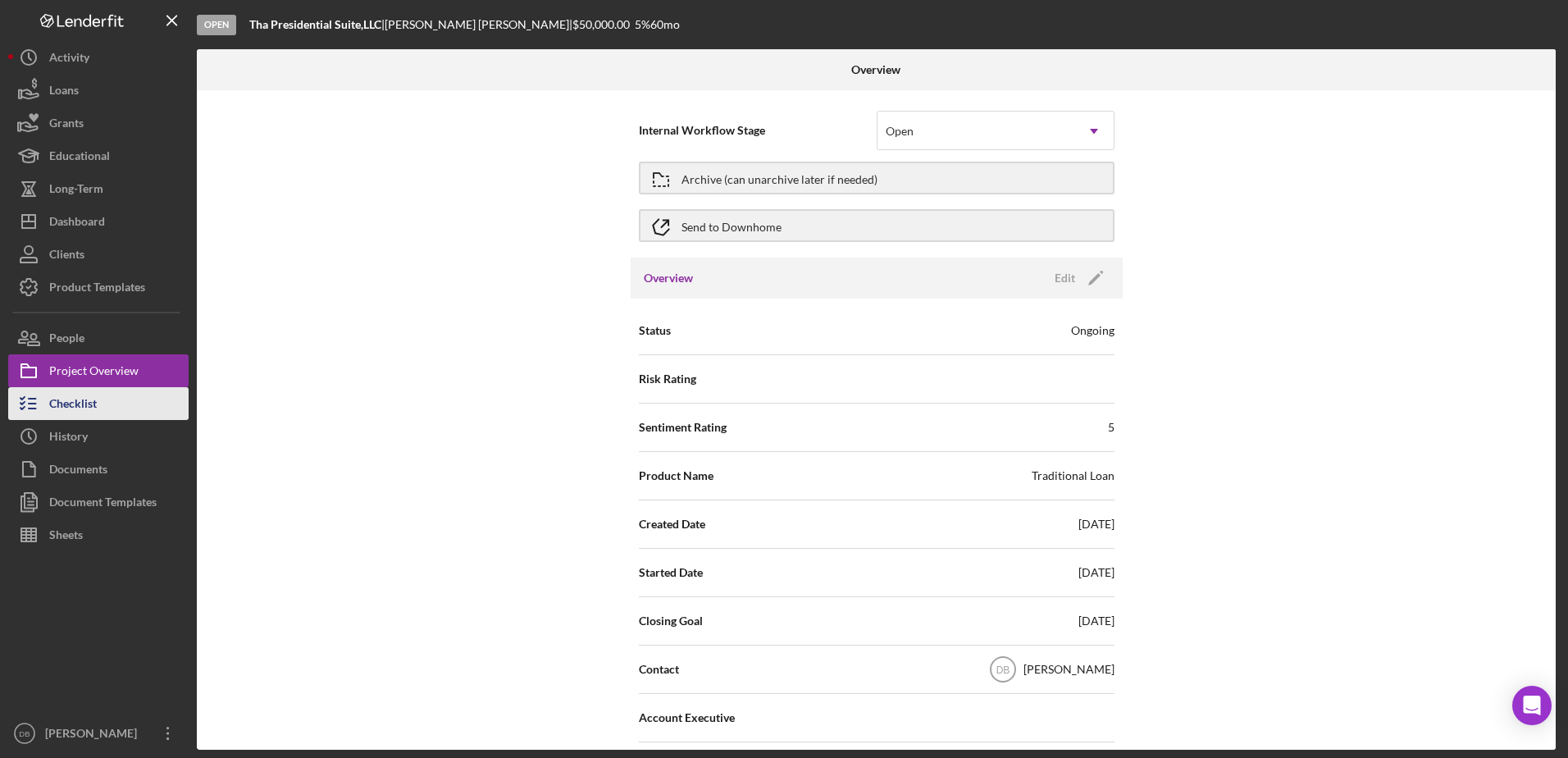
click at [96, 388] on div "Checklist" at bounding box center [73, 406] width 47 height 37
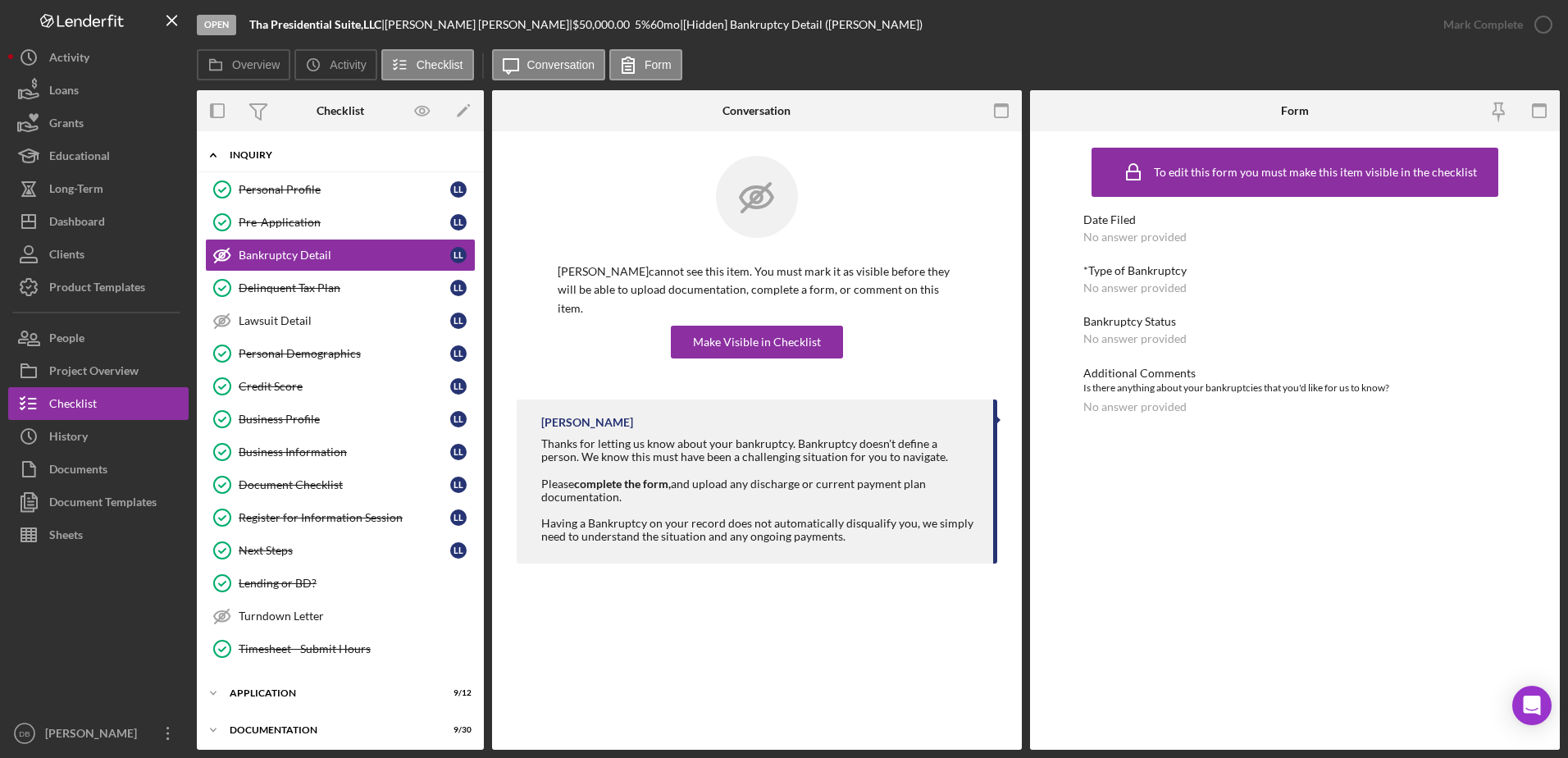
click at [222, 151] on icon "Icon/Expander" at bounding box center [213, 154] width 33 height 33
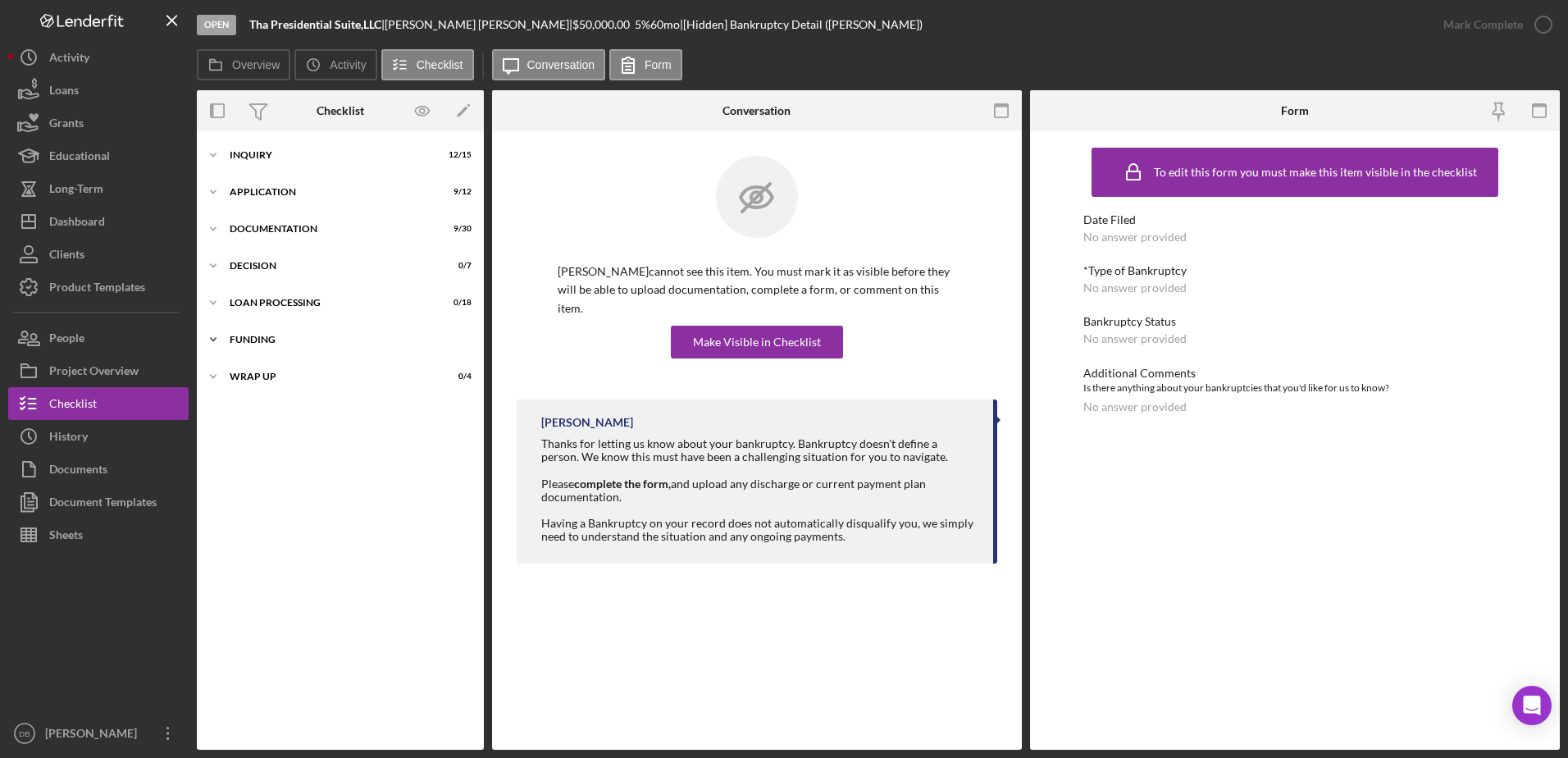
click at [258, 341] on div "Funding" at bounding box center [346, 339] width 233 height 10
click at [228, 301] on icon "Icon/Expander" at bounding box center [213, 302] width 33 height 33
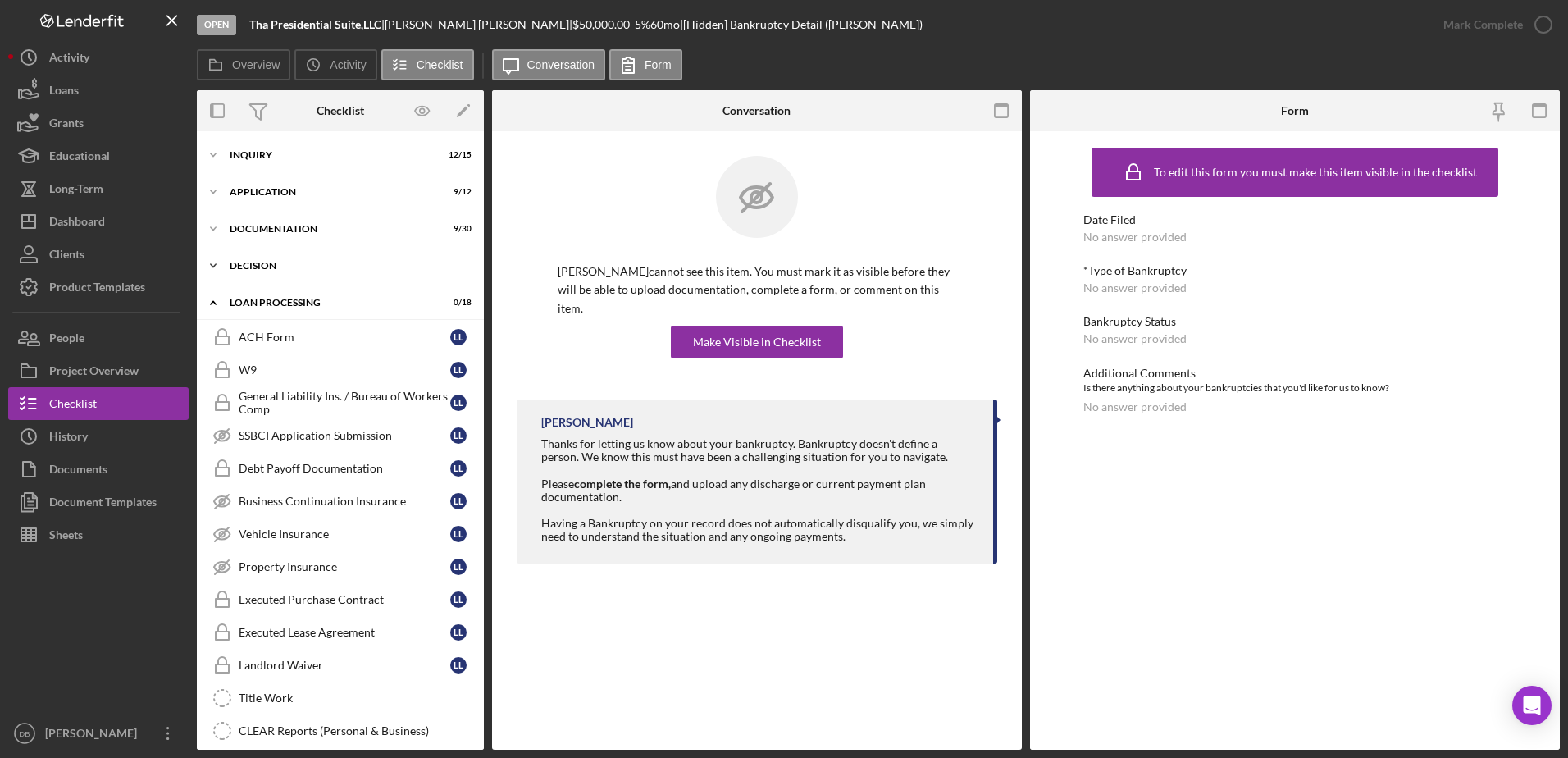
click at [216, 272] on icon "Icon/Expander" at bounding box center [213, 265] width 33 height 33
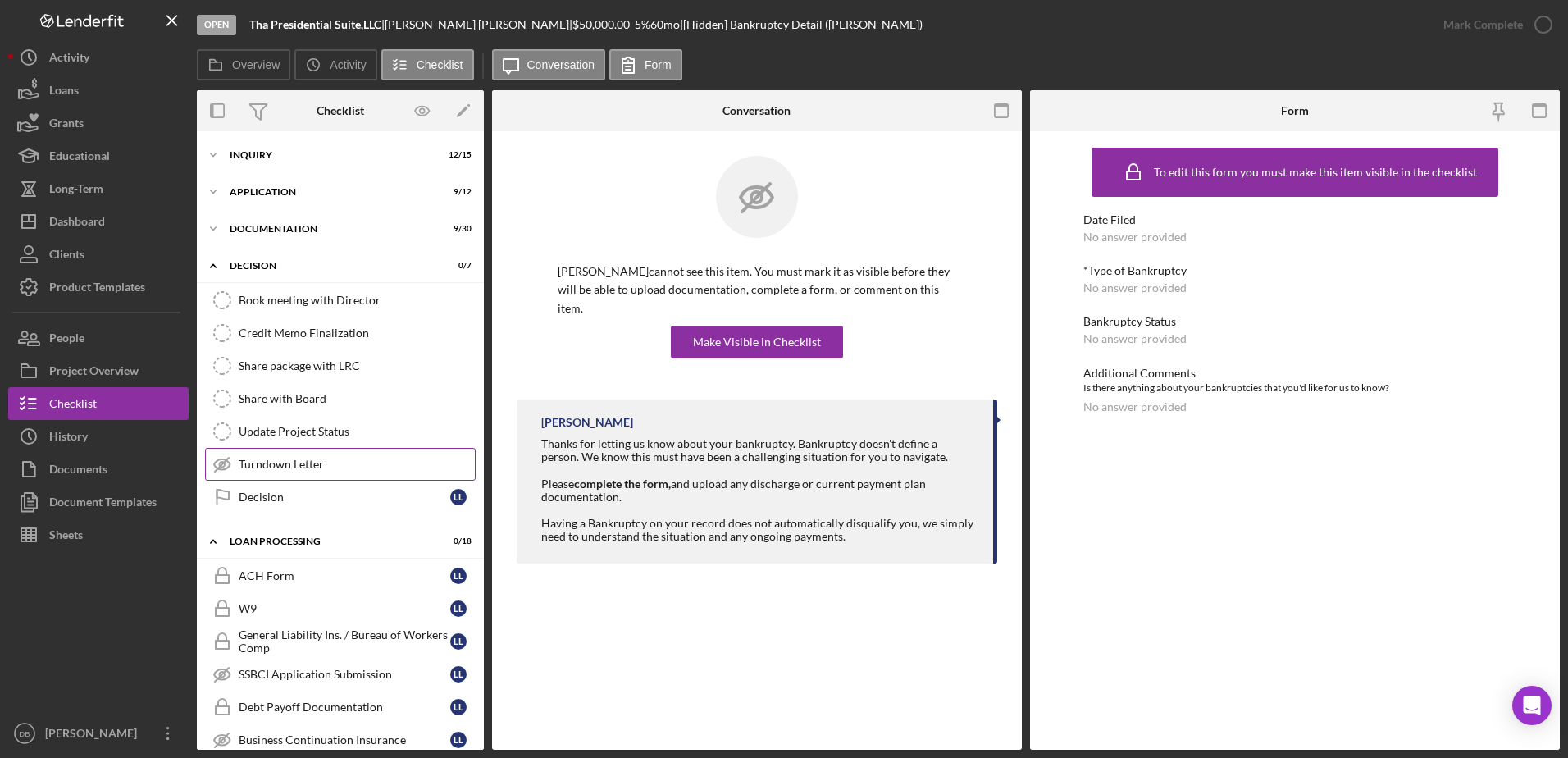
click at [310, 473] on link "Turndown Letter Turndown Letter" at bounding box center [339, 463] width 271 height 33
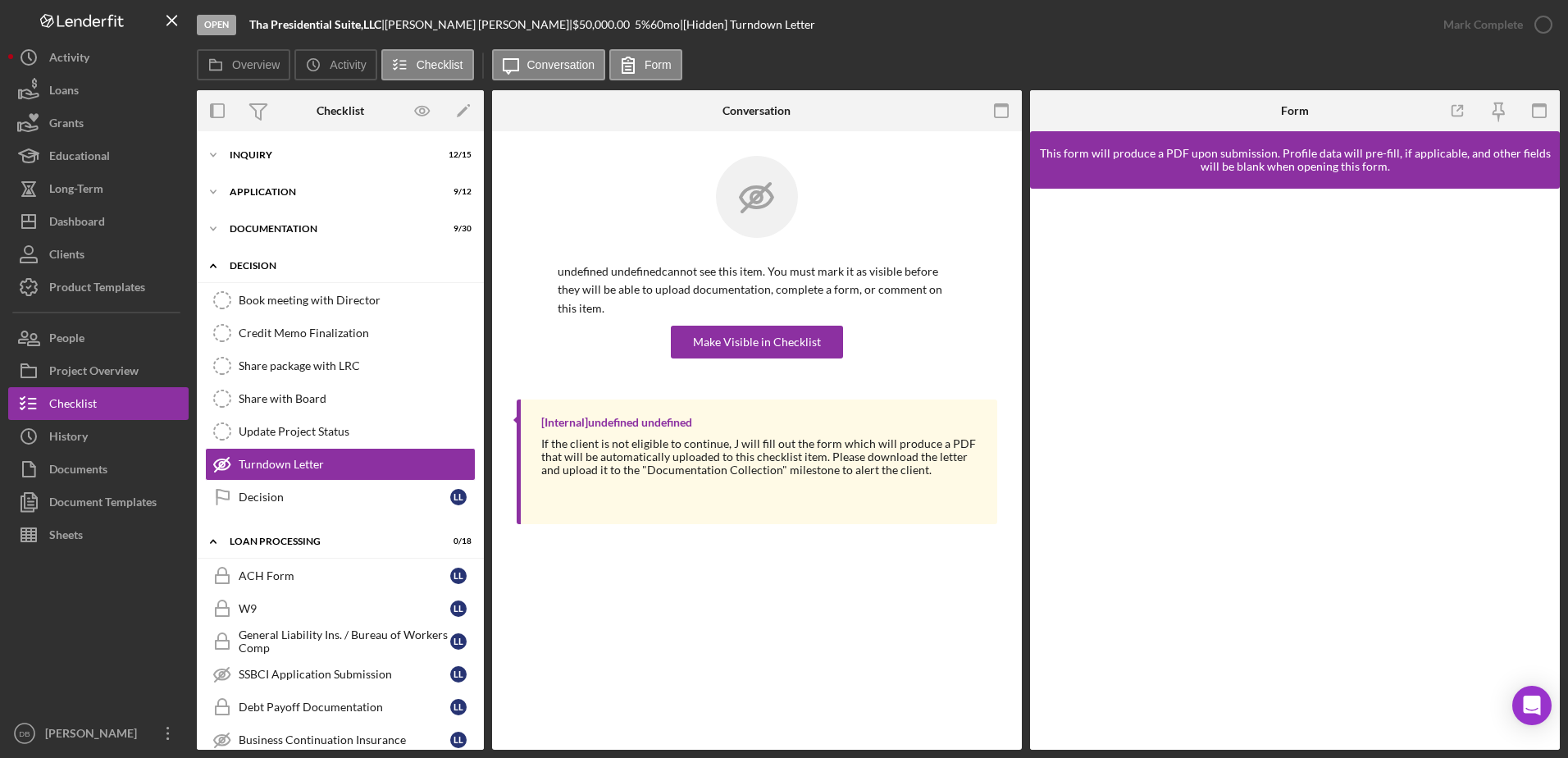
click at [213, 265] on polyline at bounding box center [213, 266] width 5 height 4
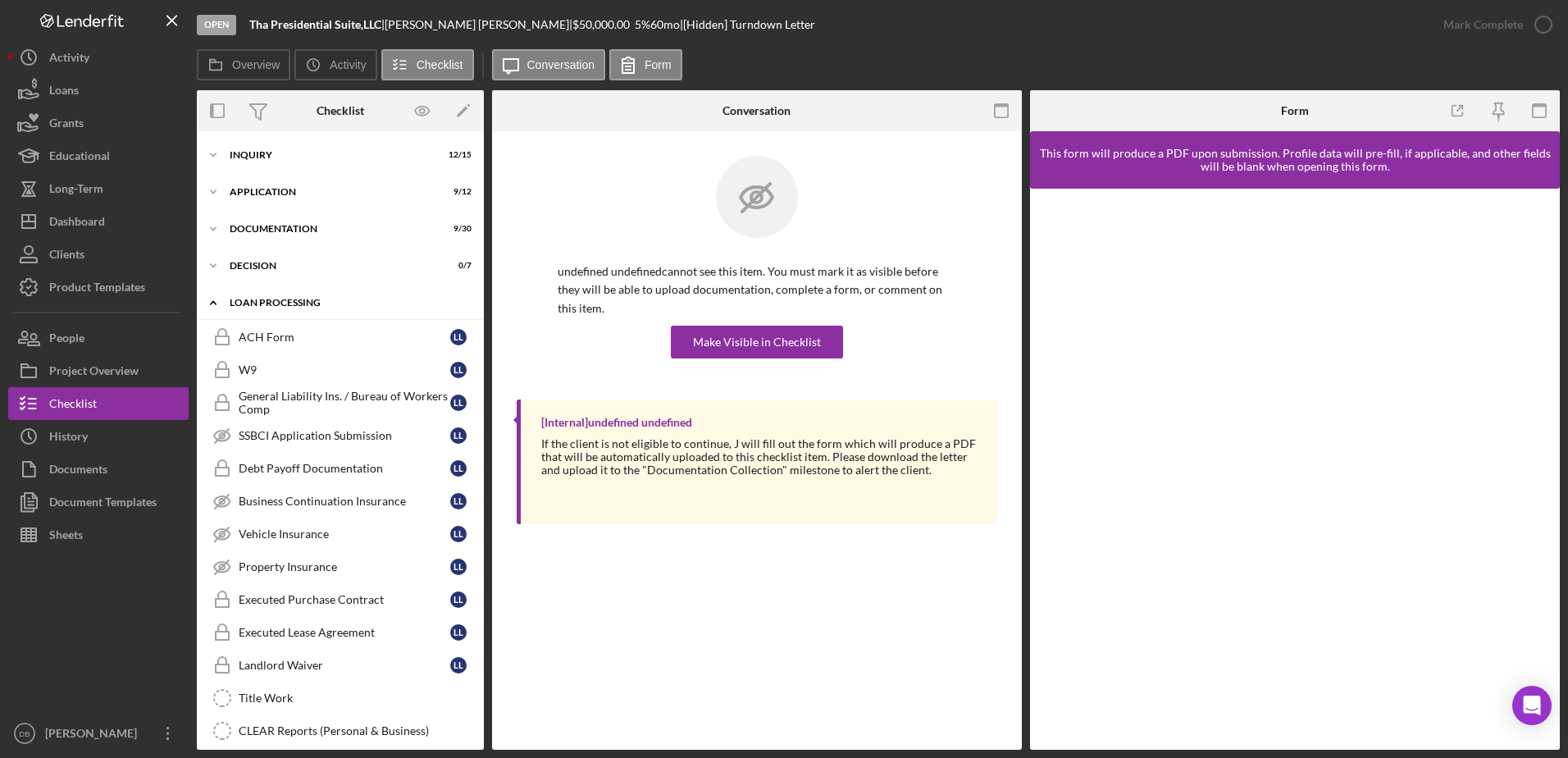
click at [219, 298] on icon "Icon/Expander" at bounding box center [213, 302] width 33 height 33
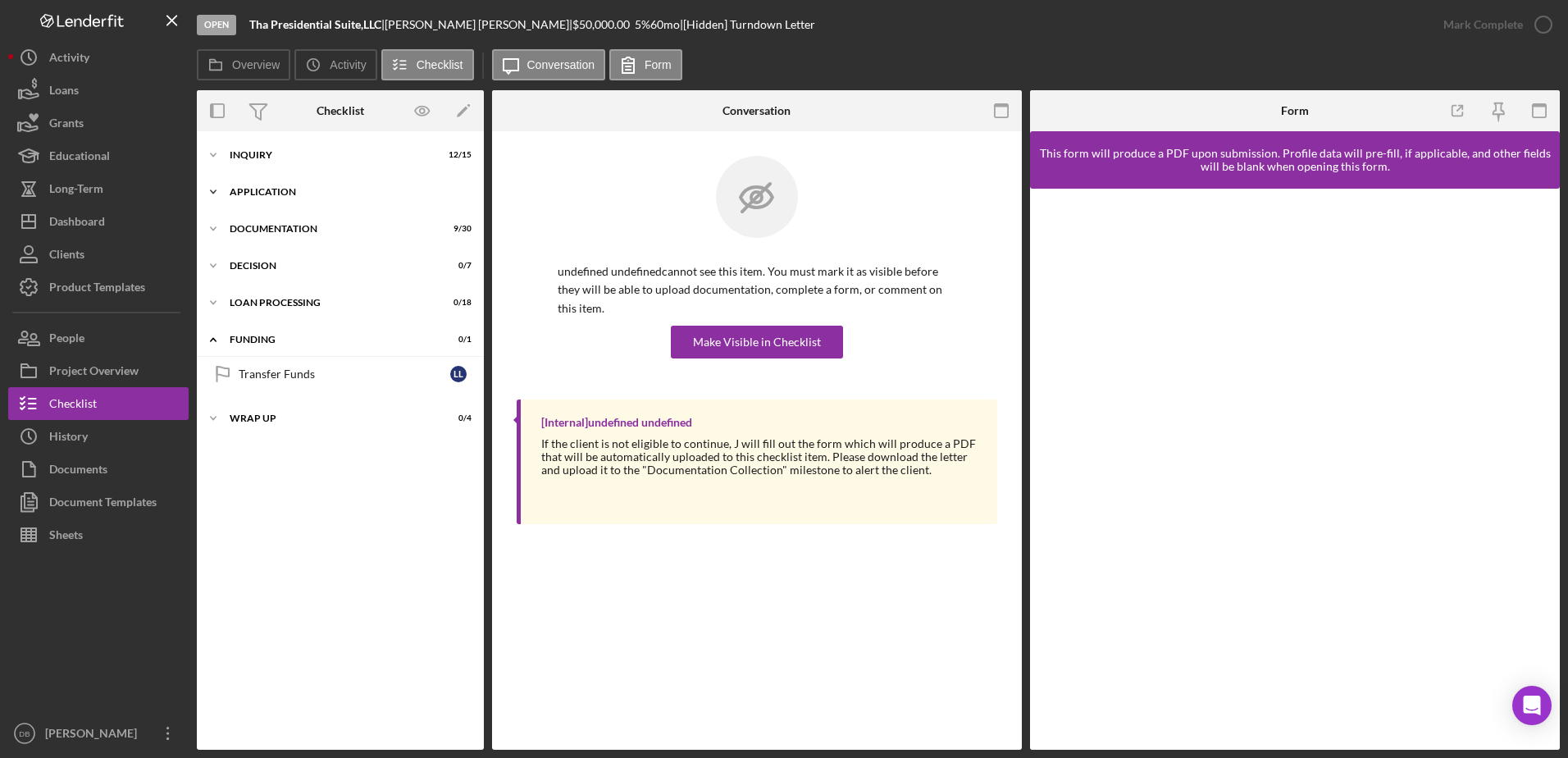
click at [227, 188] on icon "Icon/Expander" at bounding box center [213, 192] width 33 height 33
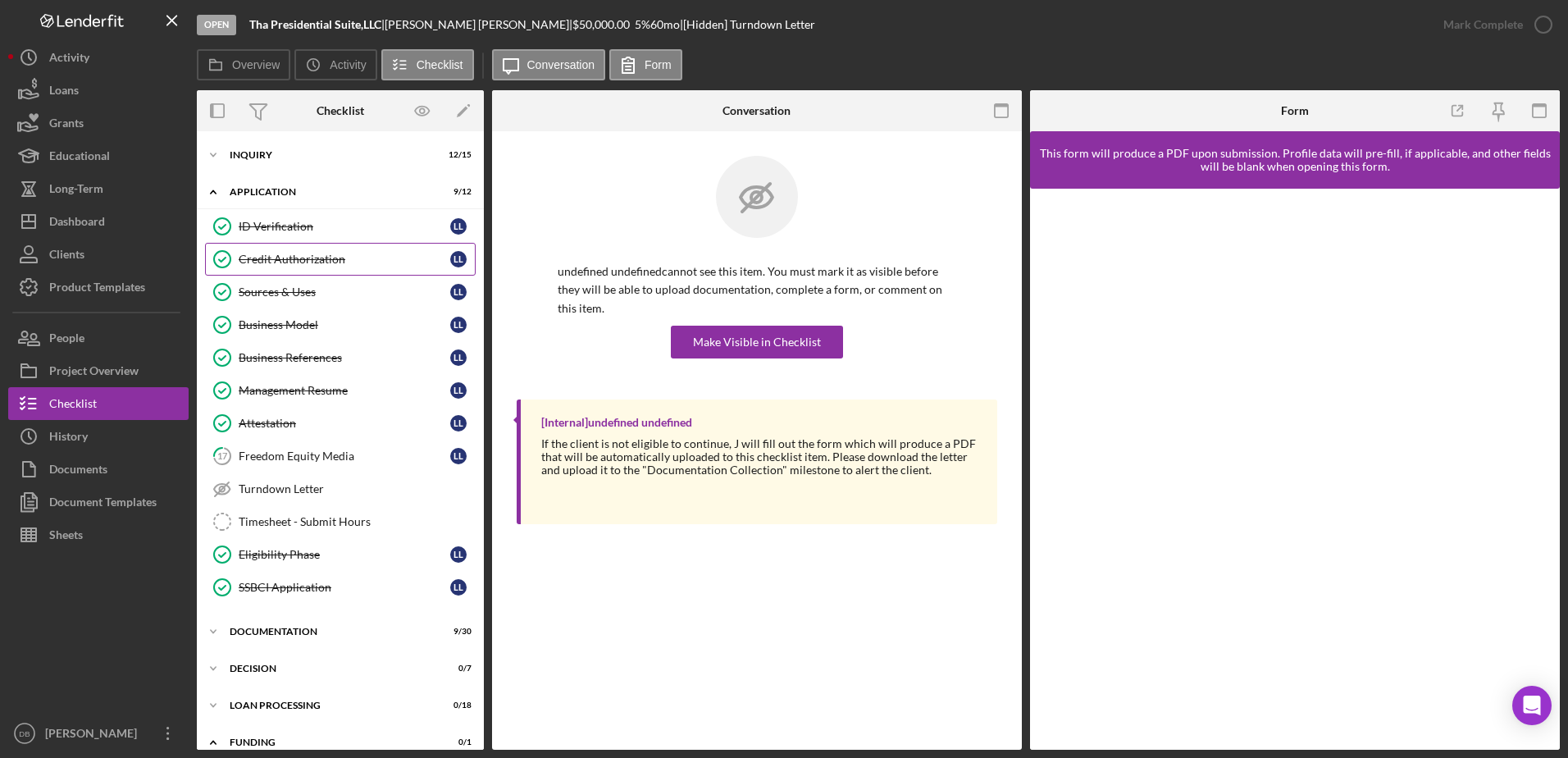
click at [259, 273] on link "Credit Authorization Credit Authorization L L" at bounding box center [339, 259] width 271 height 33
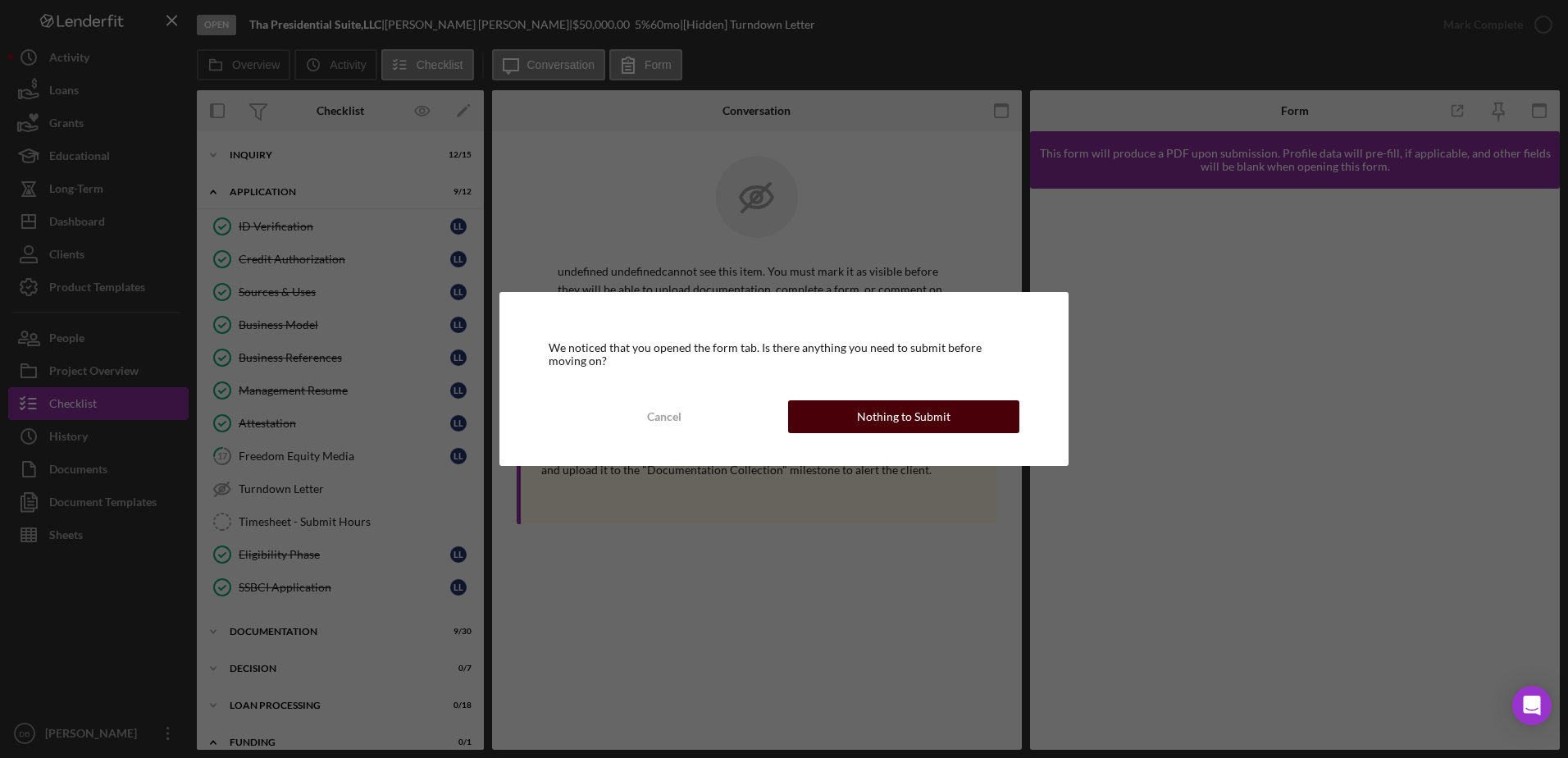
click at [899, 429] on div "Nothing to Submit" at bounding box center [903, 416] width 94 height 33
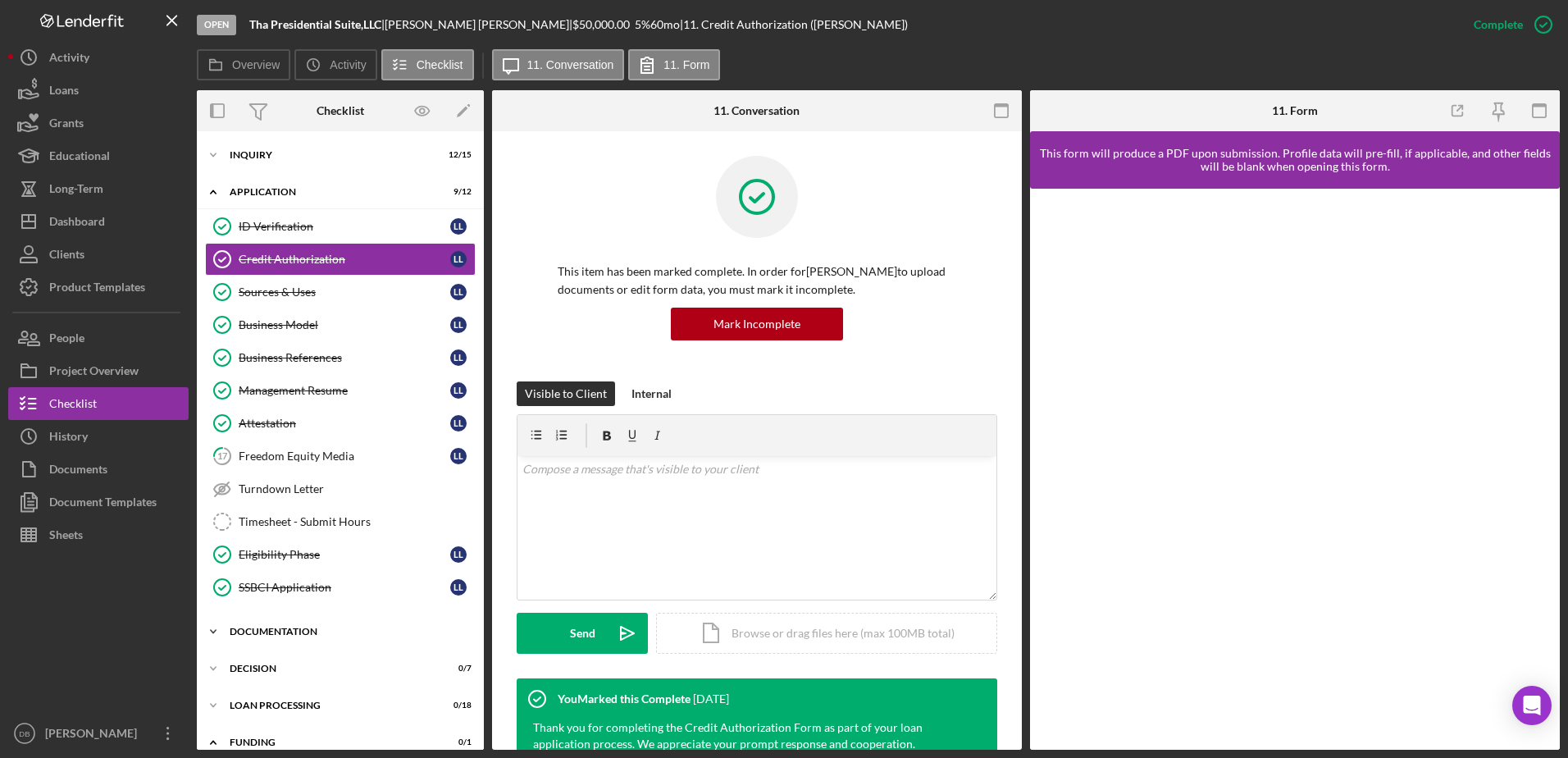
click at [245, 632] on div "Documentation" at bounding box center [346, 632] width 233 height 10
click at [254, 655] on link "Credit Report Credit Report L L" at bounding box center [339, 665] width 271 height 33
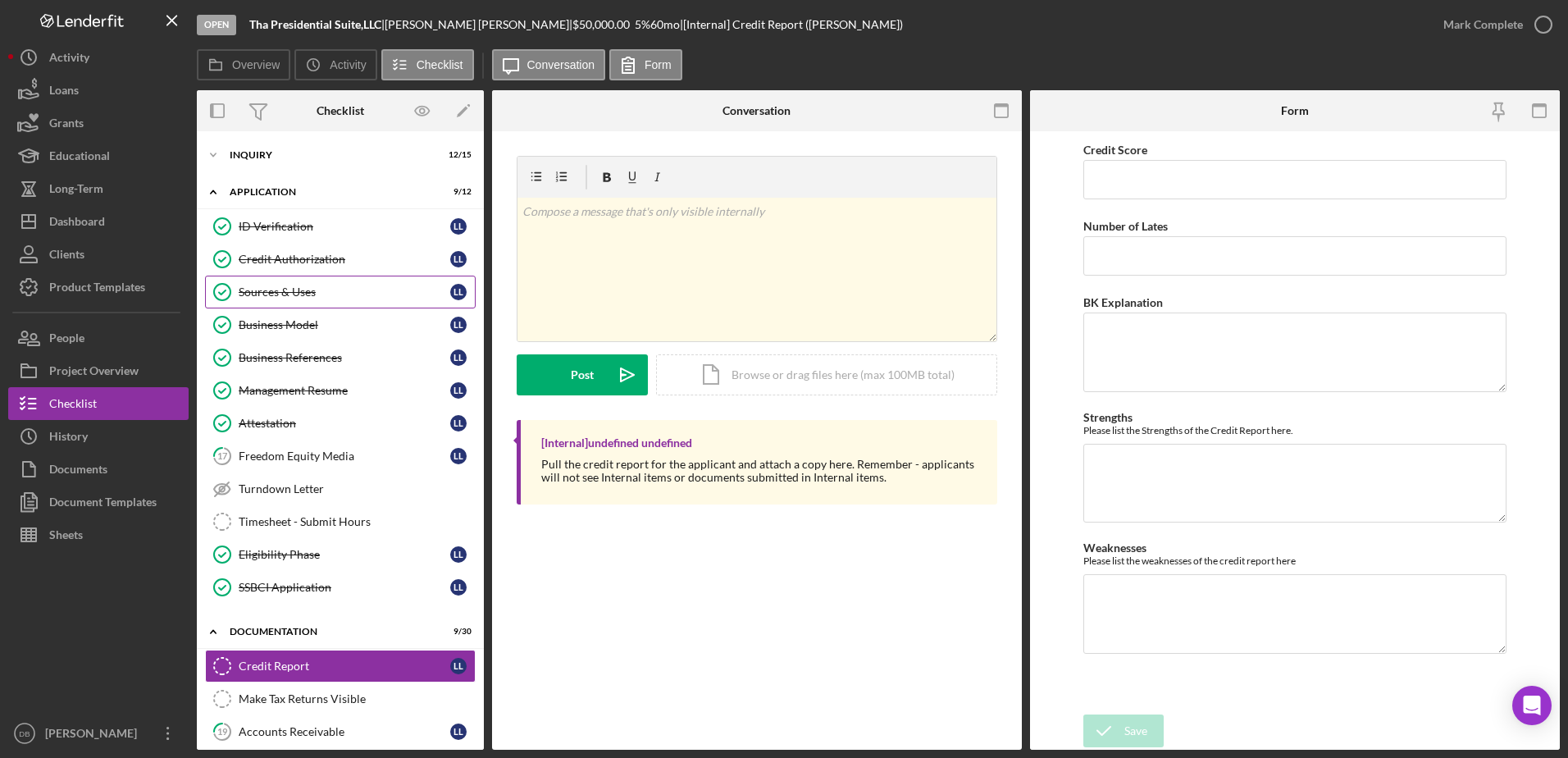
drag, startPoint x: 300, startPoint y: 259, endPoint x: 336, endPoint y: 281, distance: 42.2
click at [300, 259] on div "Credit Authorization" at bounding box center [344, 259] width 211 height 13
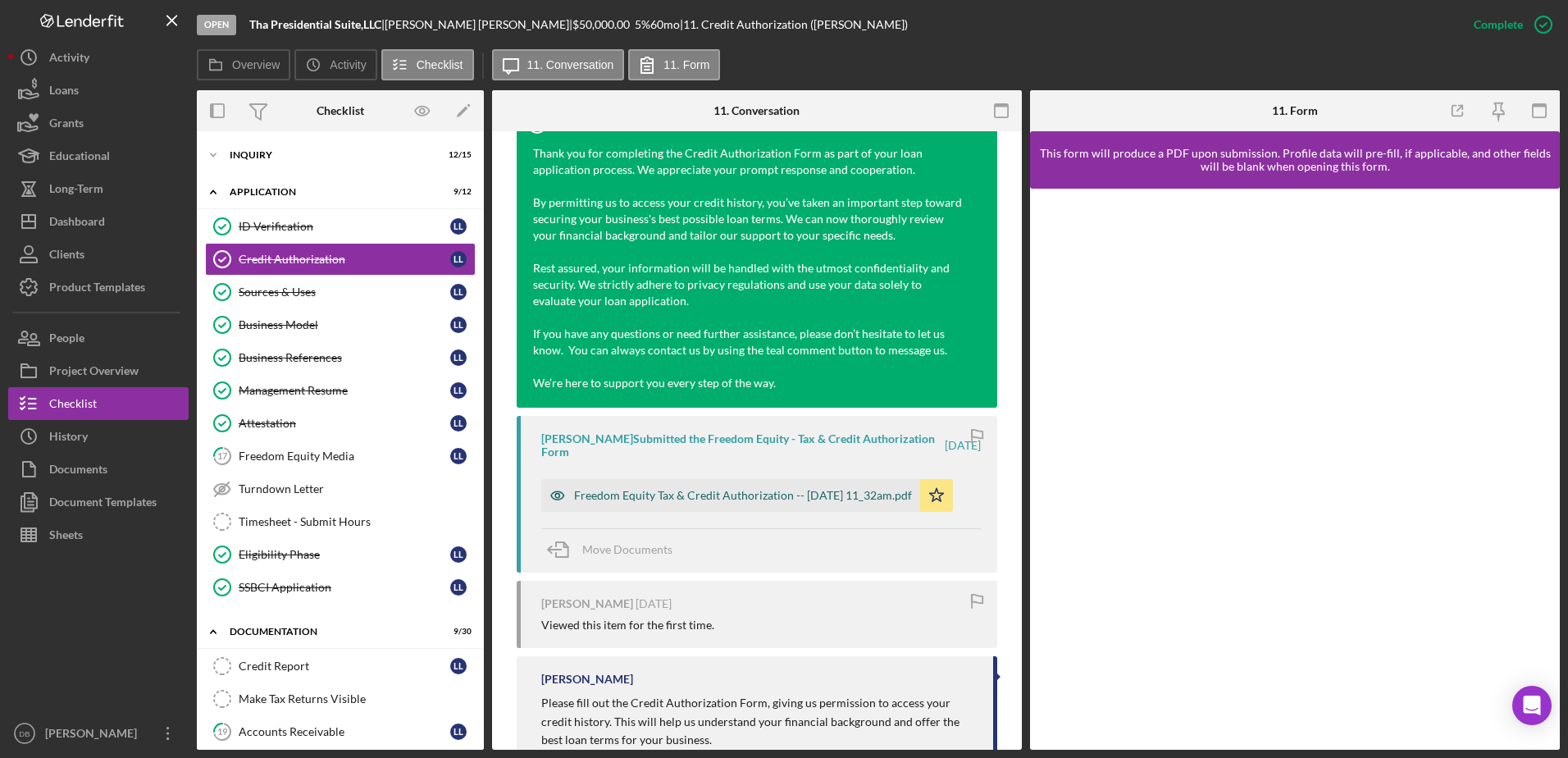
click at [589, 498] on div "Freedom Equity Tax & Credit Authorization -- [DATE] 11_32am.pdf" at bounding box center [742, 495] width 338 height 13
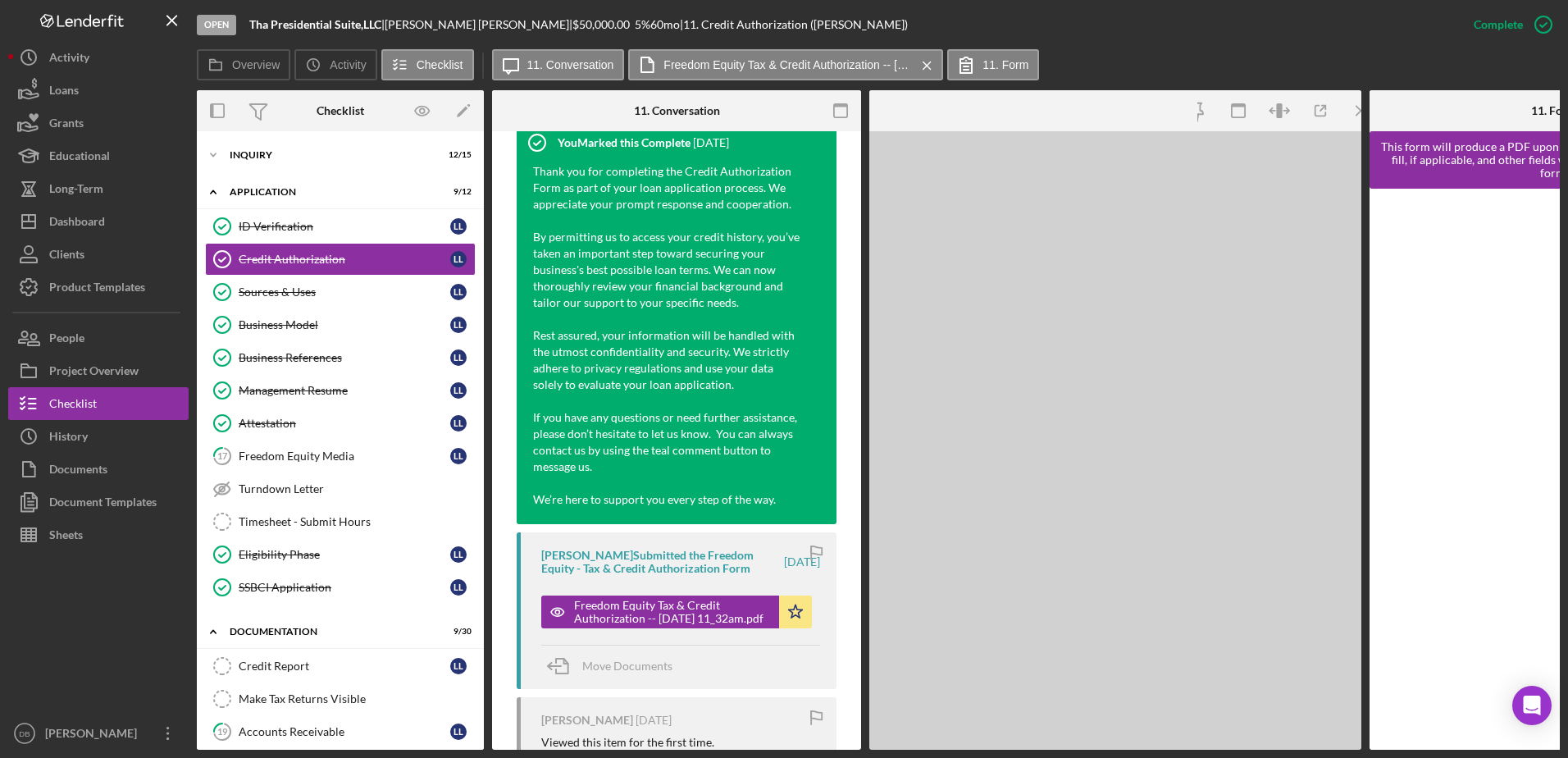
scroll to position [592, 0]
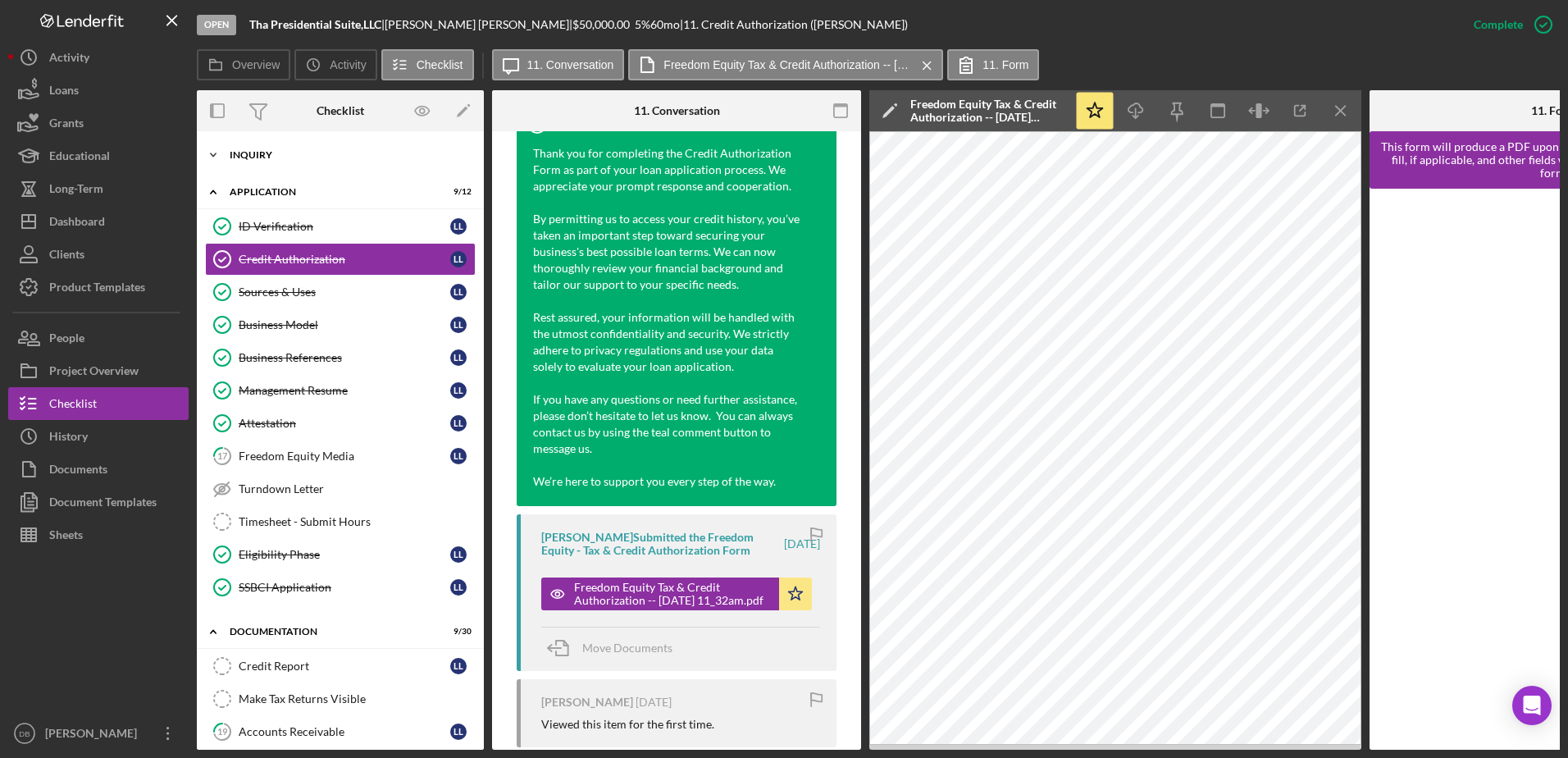
drag, startPoint x: 343, startPoint y: 151, endPoint x: 299, endPoint y: 160, distance: 44.9
click at [343, 151] on div "Inquiry" at bounding box center [346, 154] width 233 height 10
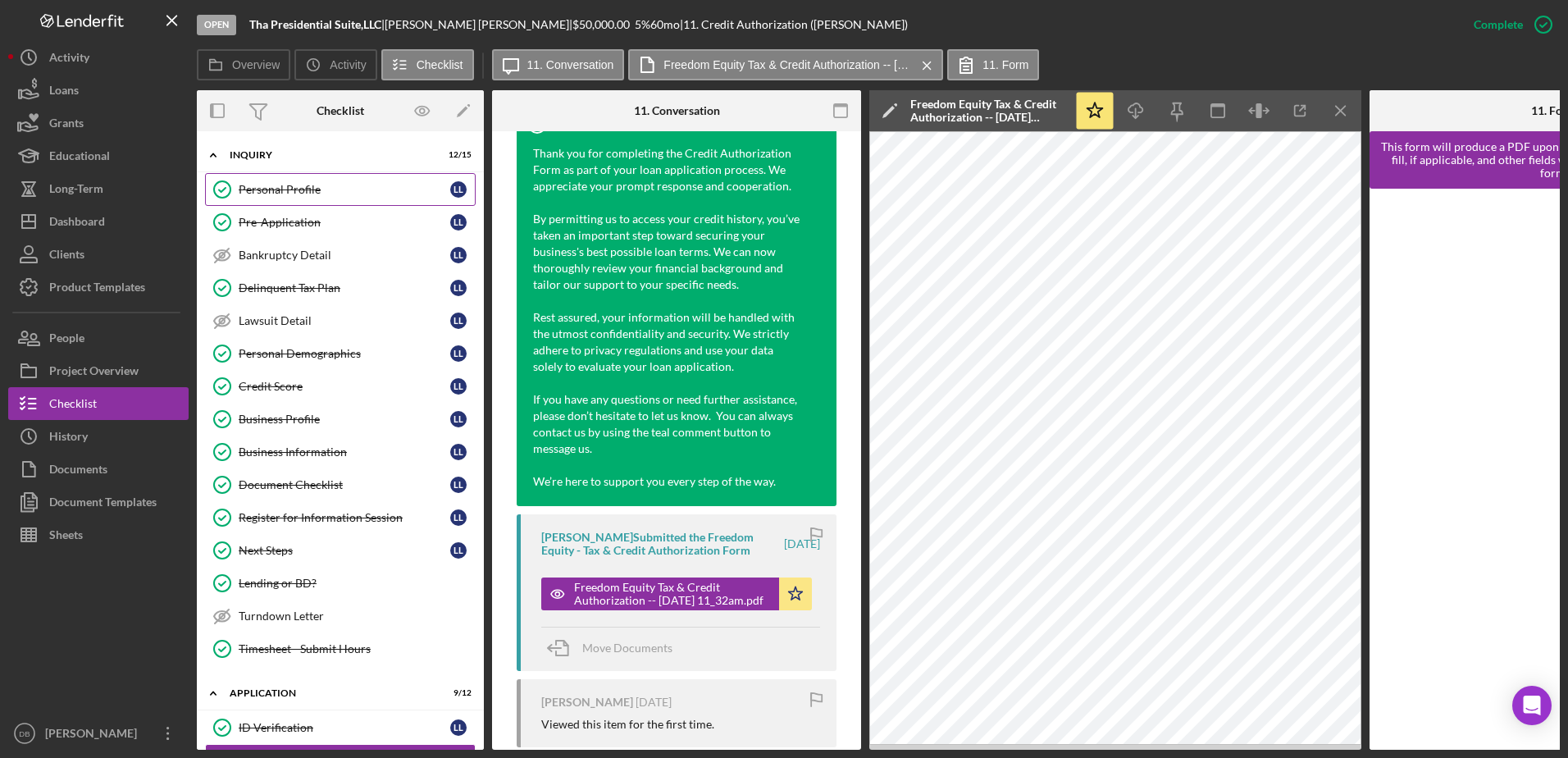
click at [267, 179] on link "Personal Profile Personal Profile L L" at bounding box center [339, 189] width 271 height 33
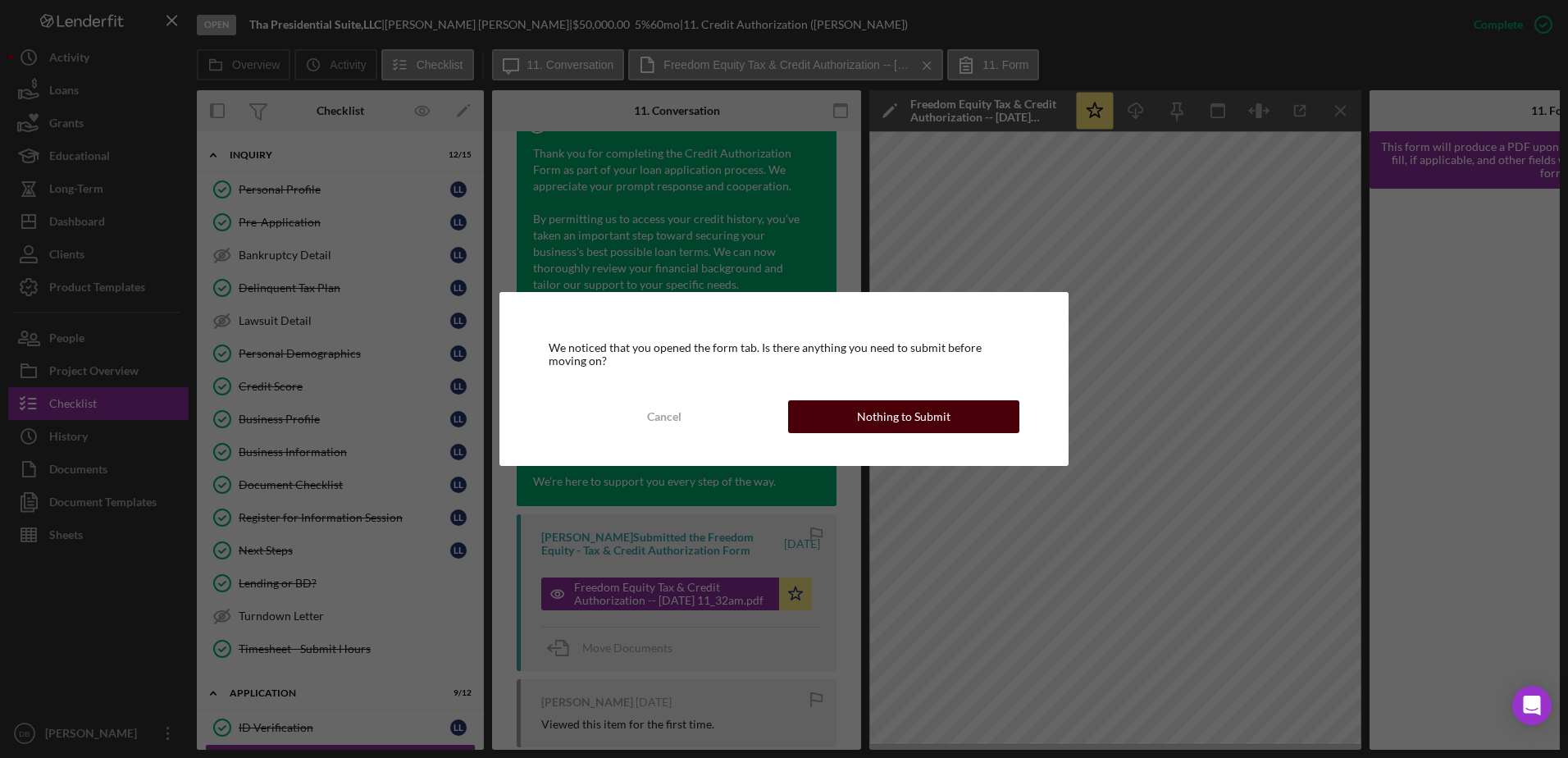
click at [923, 430] on div "Nothing to Submit" at bounding box center [903, 416] width 94 height 33
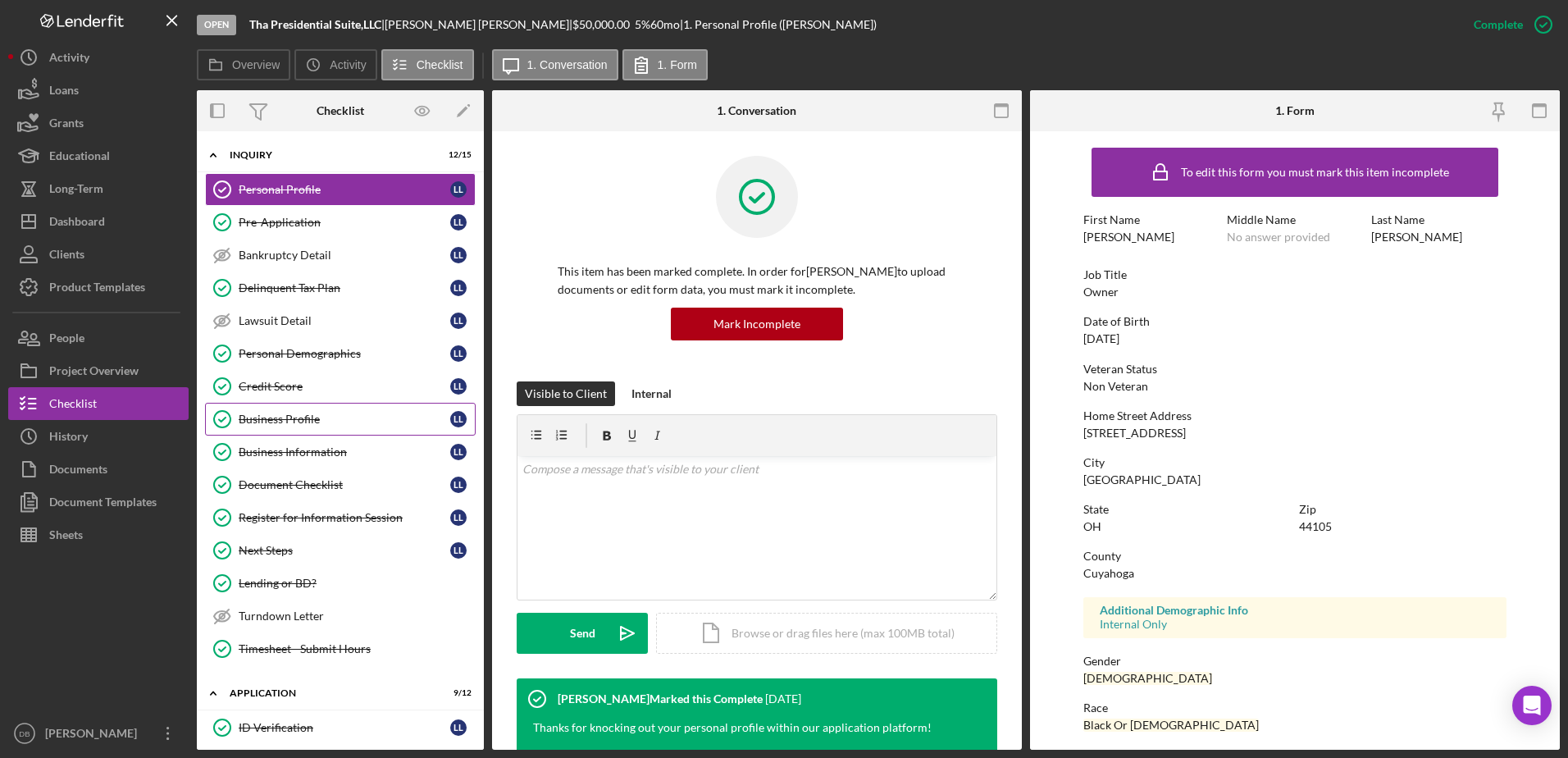
click at [293, 433] on link "Business Profile Business Profile L L" at bounding box center [339, 419] width 271 height 33
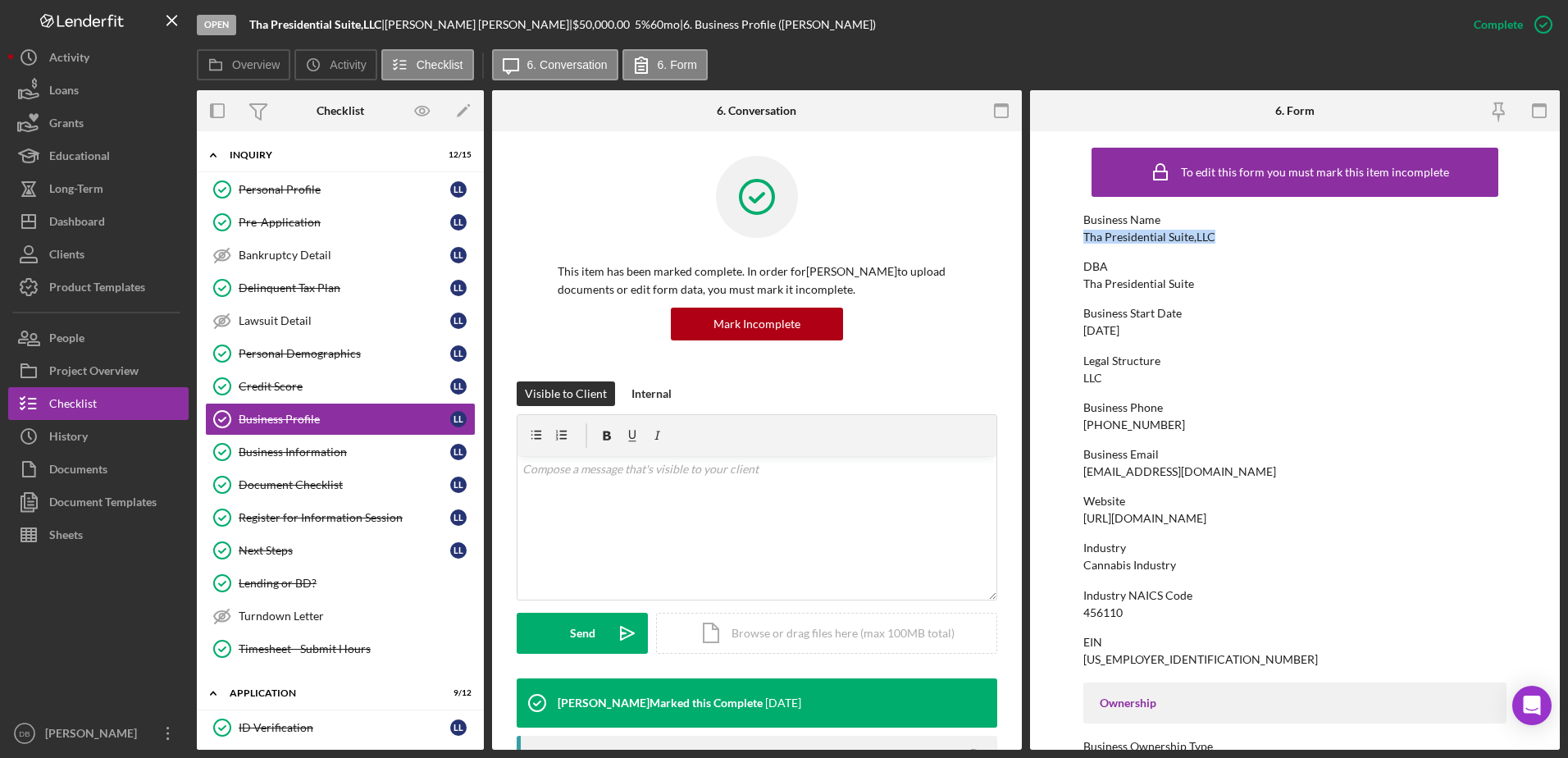
drag, startPoint x: 1236, startPoint y: 239, endPoint x: 1054, endPoint y: 238, distance: 182.0
click at [1054, 238] on form "To edit this form you must mark this item incomplete Business Name Tha Presiden…" at bounding box center [1295, 440] width 530 height 618
copy div "Tha Presidential Suite,LLC"
click at [113, 110] on button "Grants" at bounding box center [99, 123] width 180 height 33
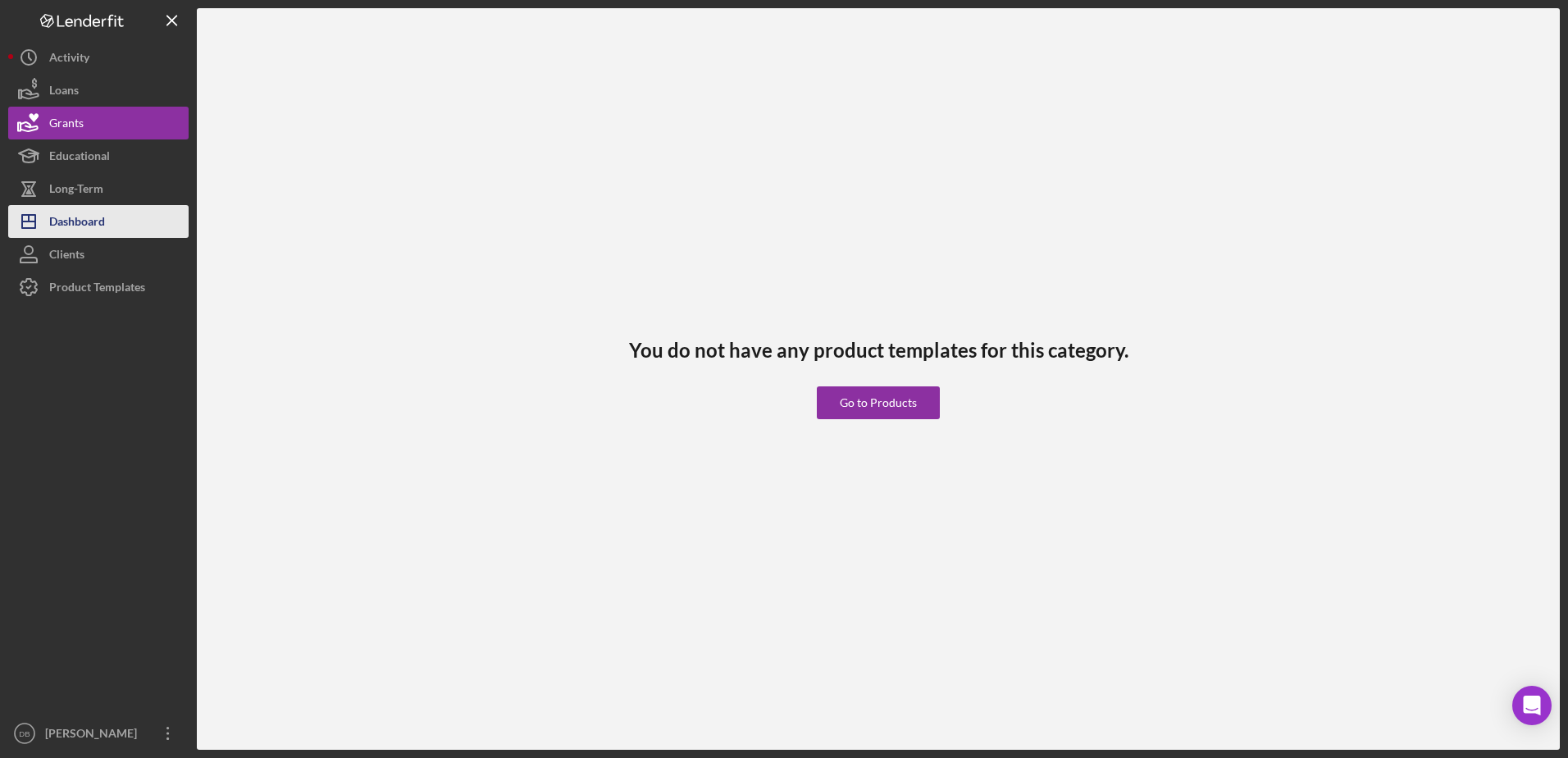
click at [122, 206] on button "Icon/Dashboard Dashboard" at bounding box center [99, 220] width 180 height 33
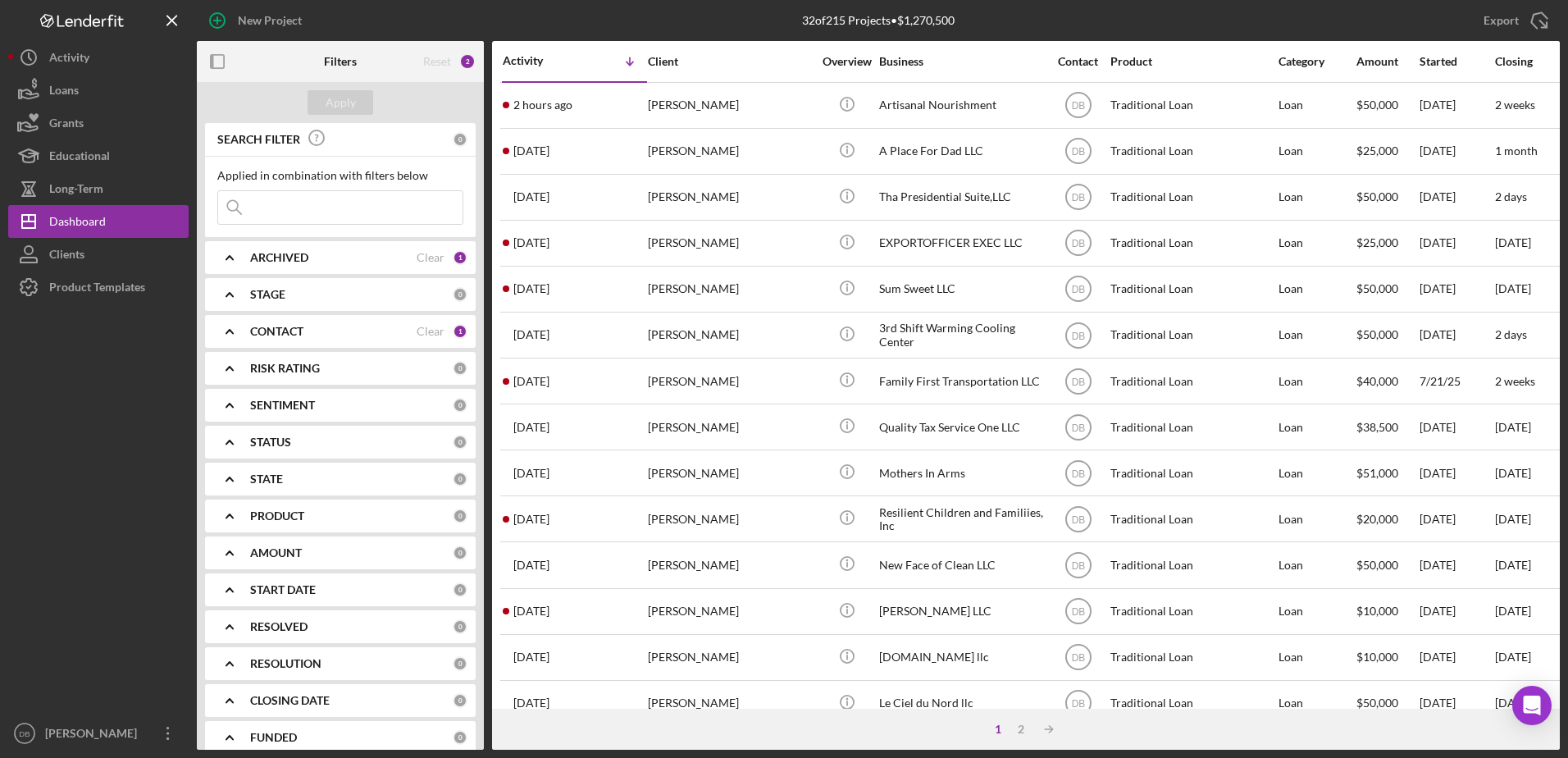
click at [322, 203] on input at bounding box center [340, 206] width 245 height 33
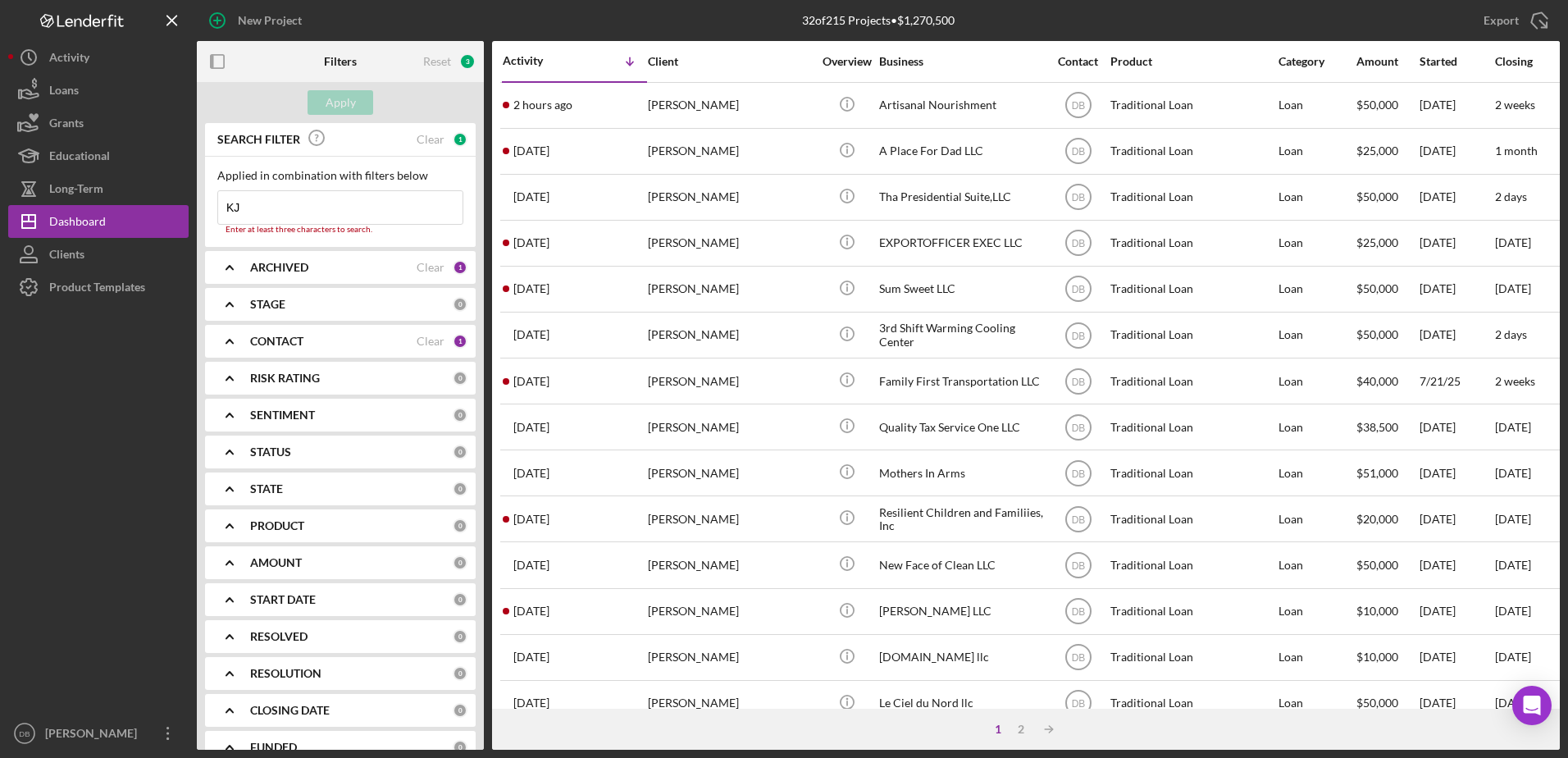
type input "KJM"
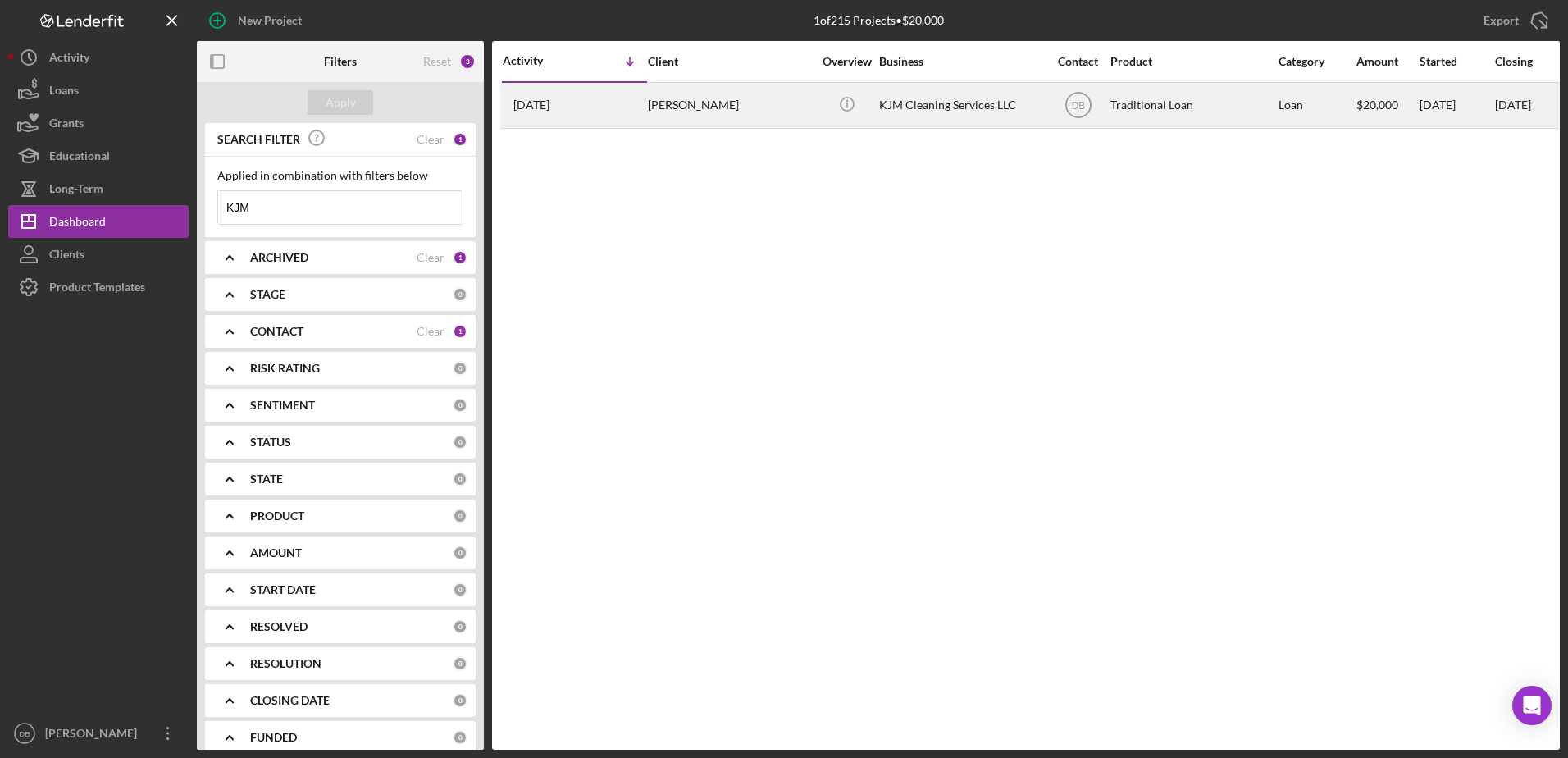
click at [956, 112] on div "KJM Cleaning Services LLC" at bounding box center [961, 105] width 164 height 44
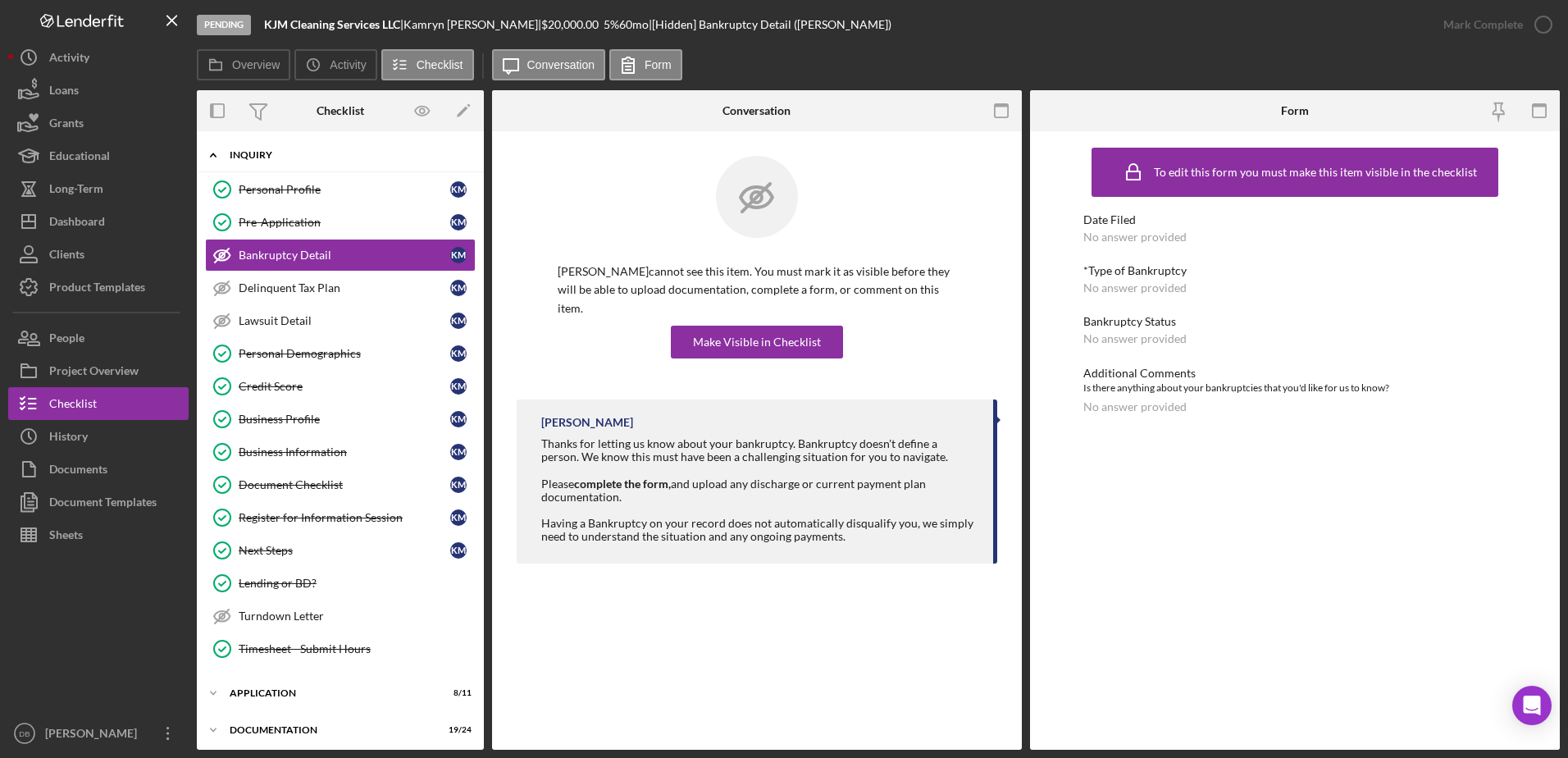
click at [281, 156] on div "Inquiry" at bounding box center [346, 154] width 233 height 10
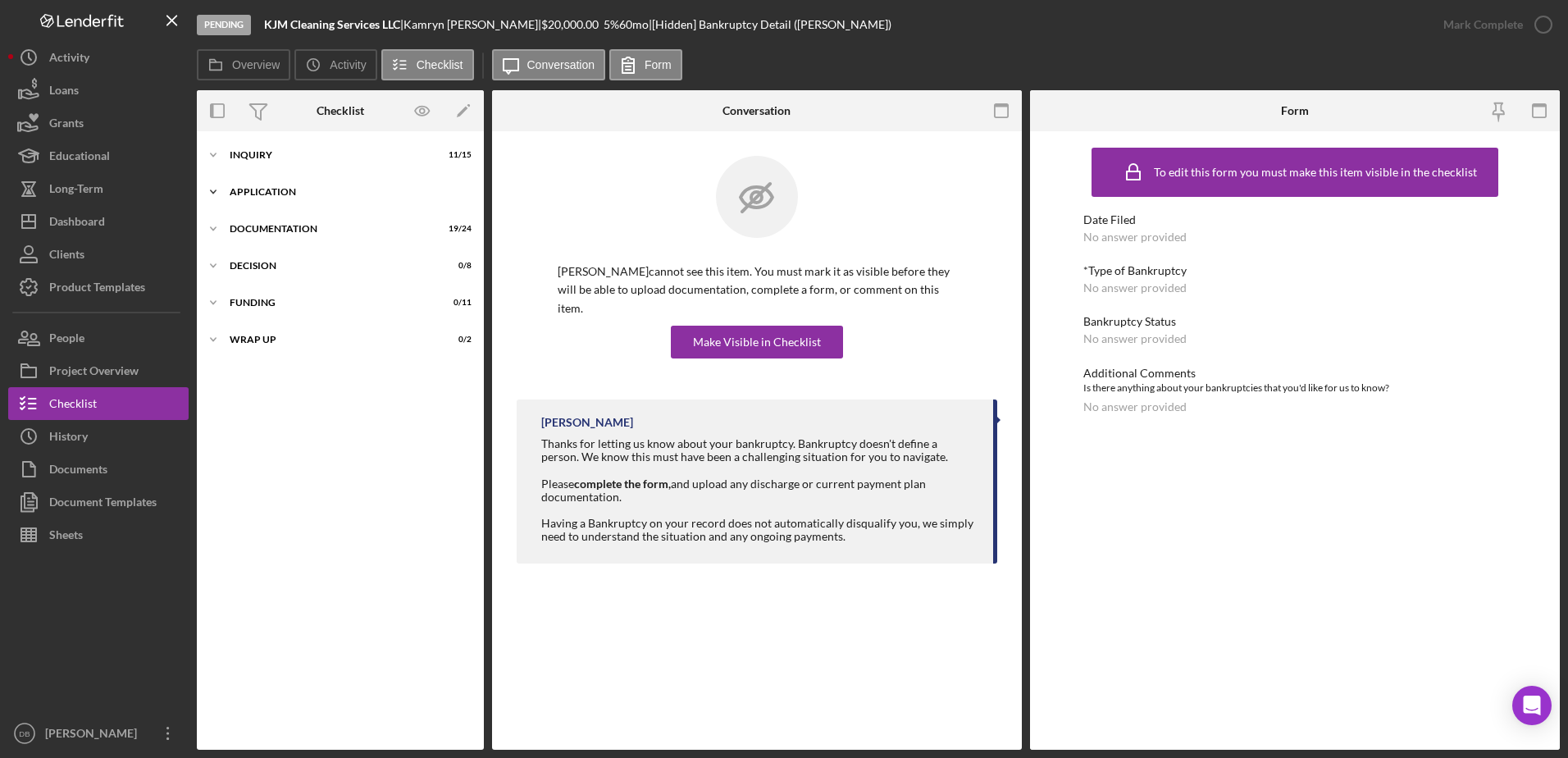
click at [283, 192] on div "Application" at bounding box center [346, 192] width 233 height 10
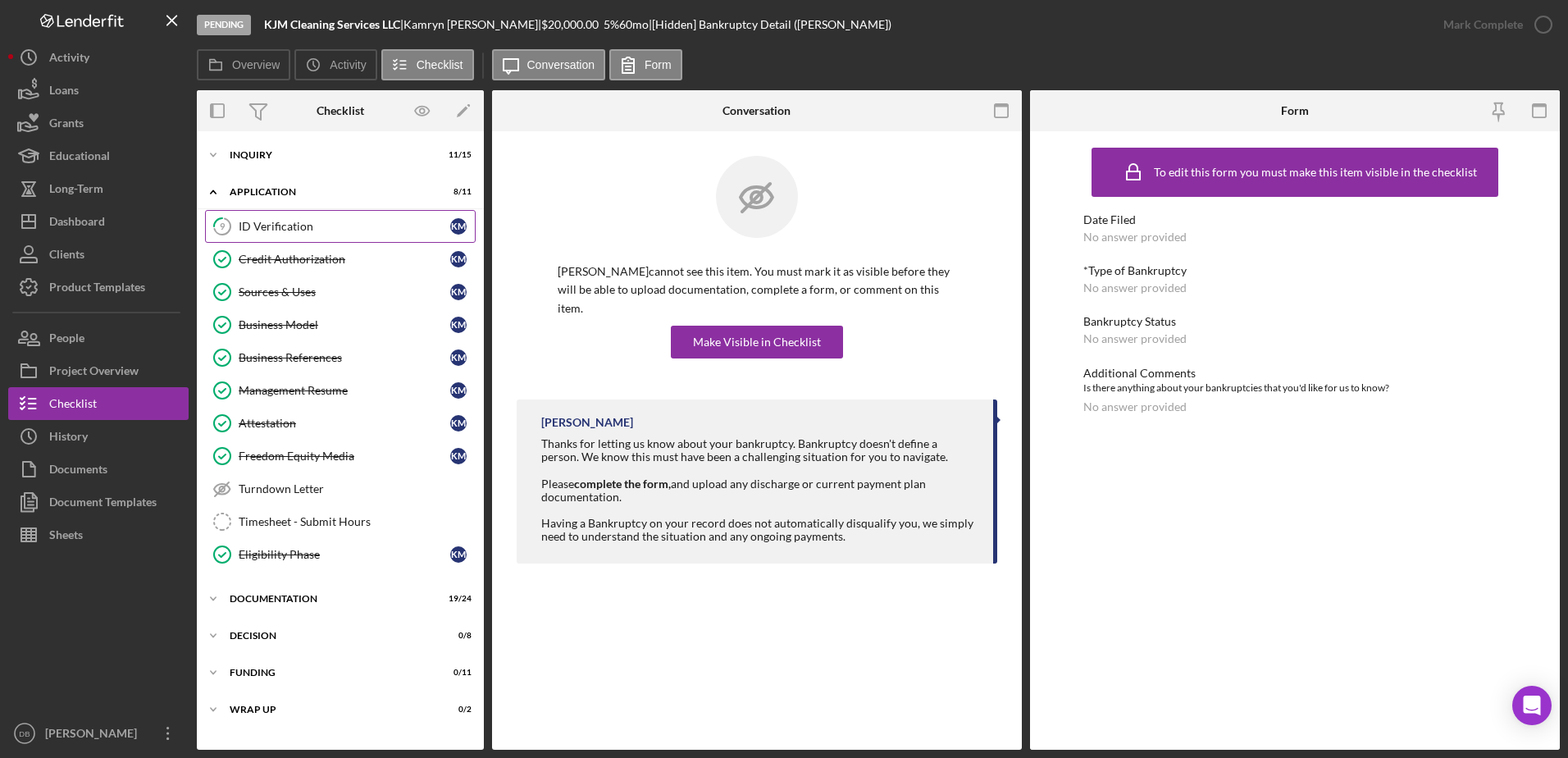
click at [282, 216] on link "9 ID Verification K M" at bounding box center [339, 226] width 271 height 33
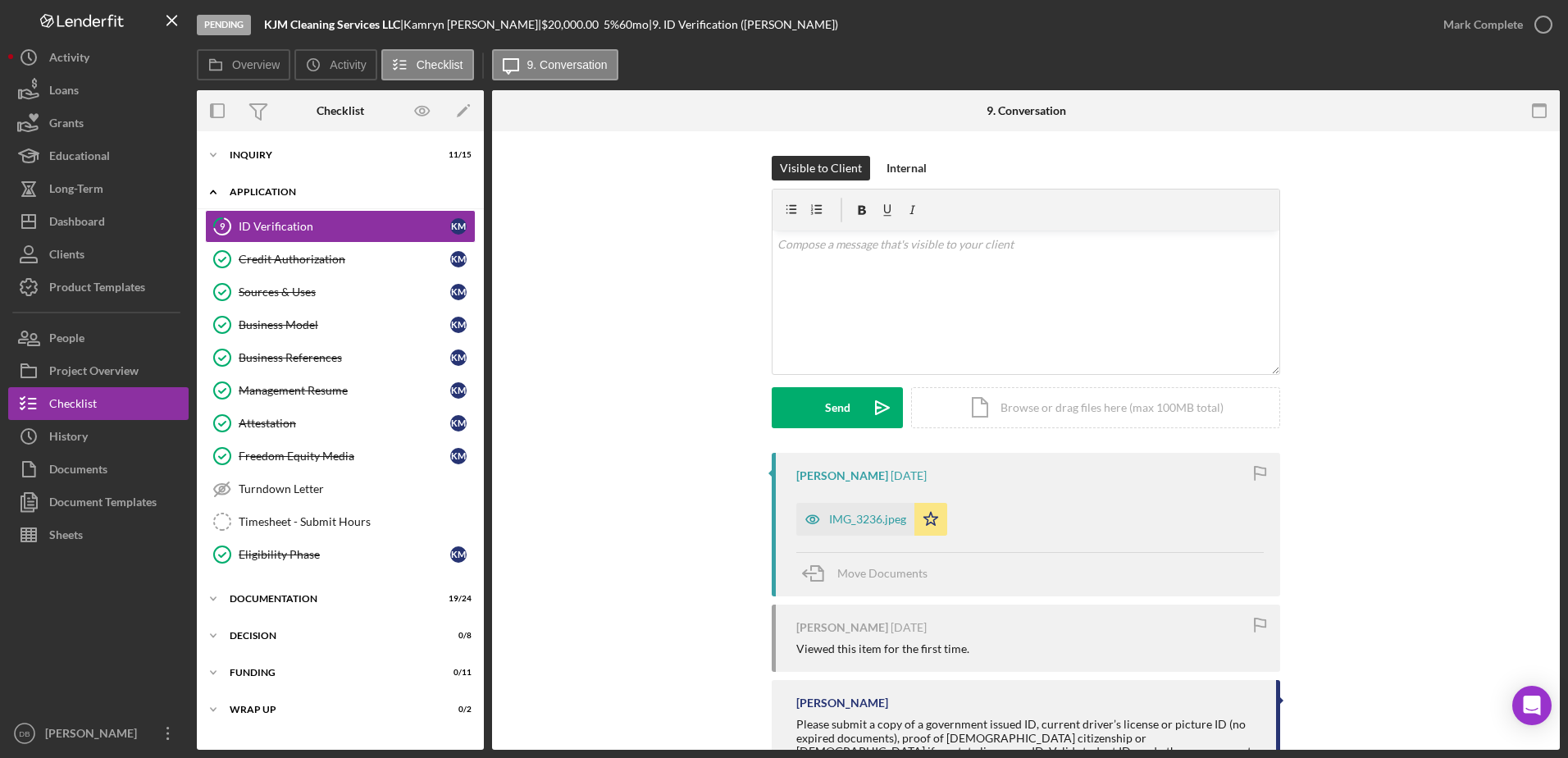
click at [281, 189] on div "Application" at bounding box center [346, 192] width 233 height 10
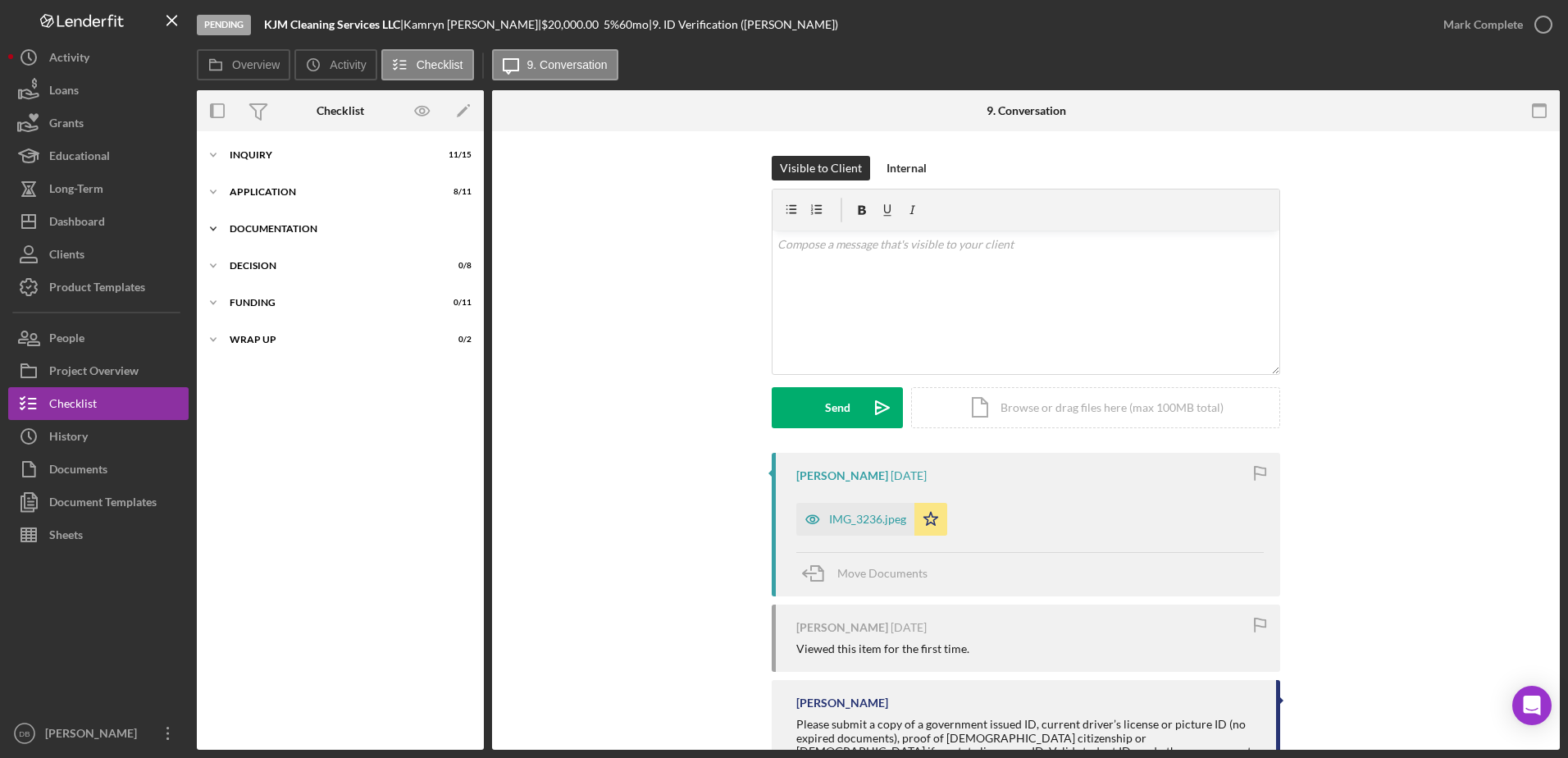
click at [282, 229] on div "Documentation" at bounding box center [346, 229] width 233 height 10
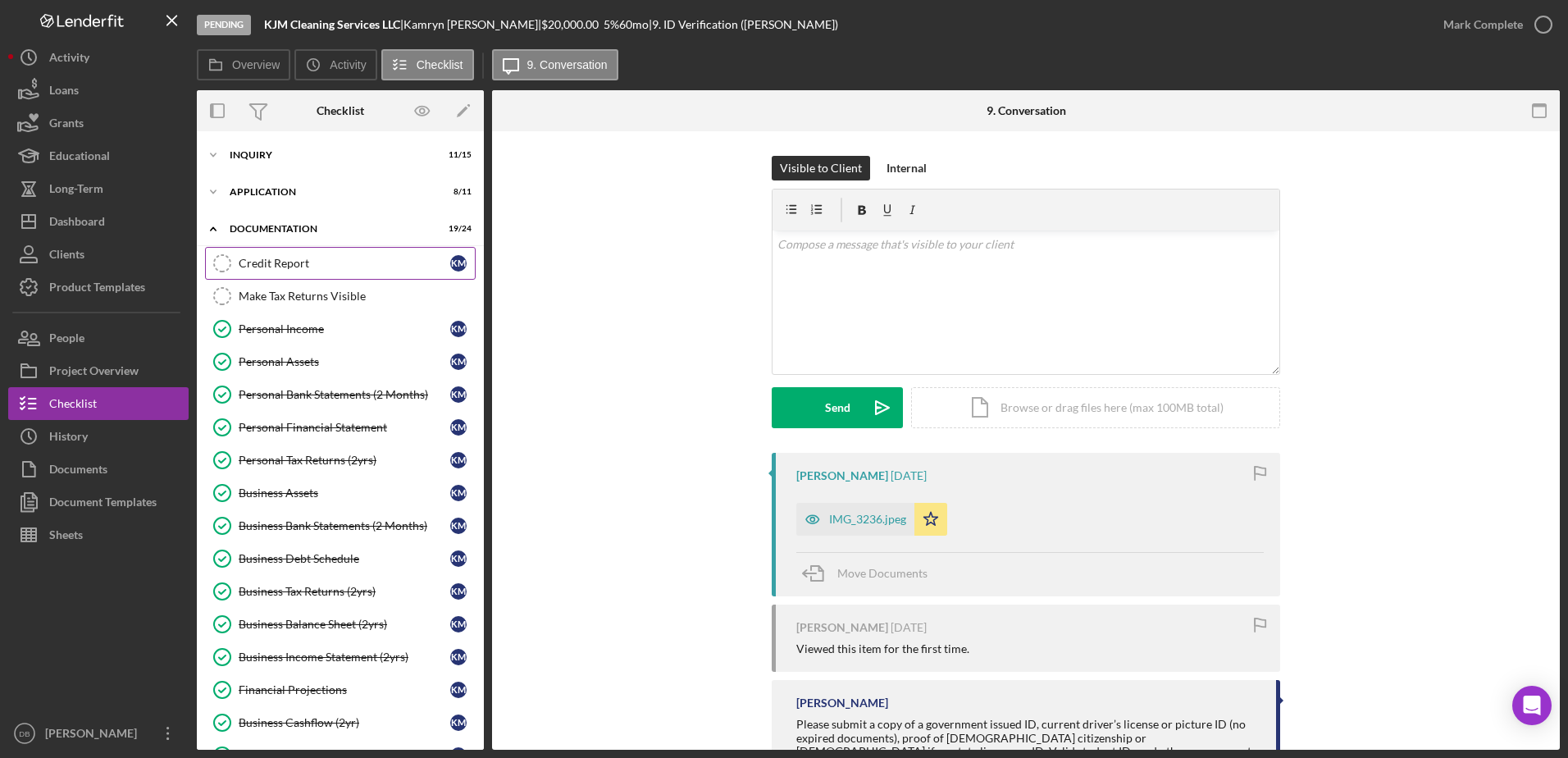
click at [282, 268] on div "Credit Report" at bounding box center [344, 263] width 211 height 13
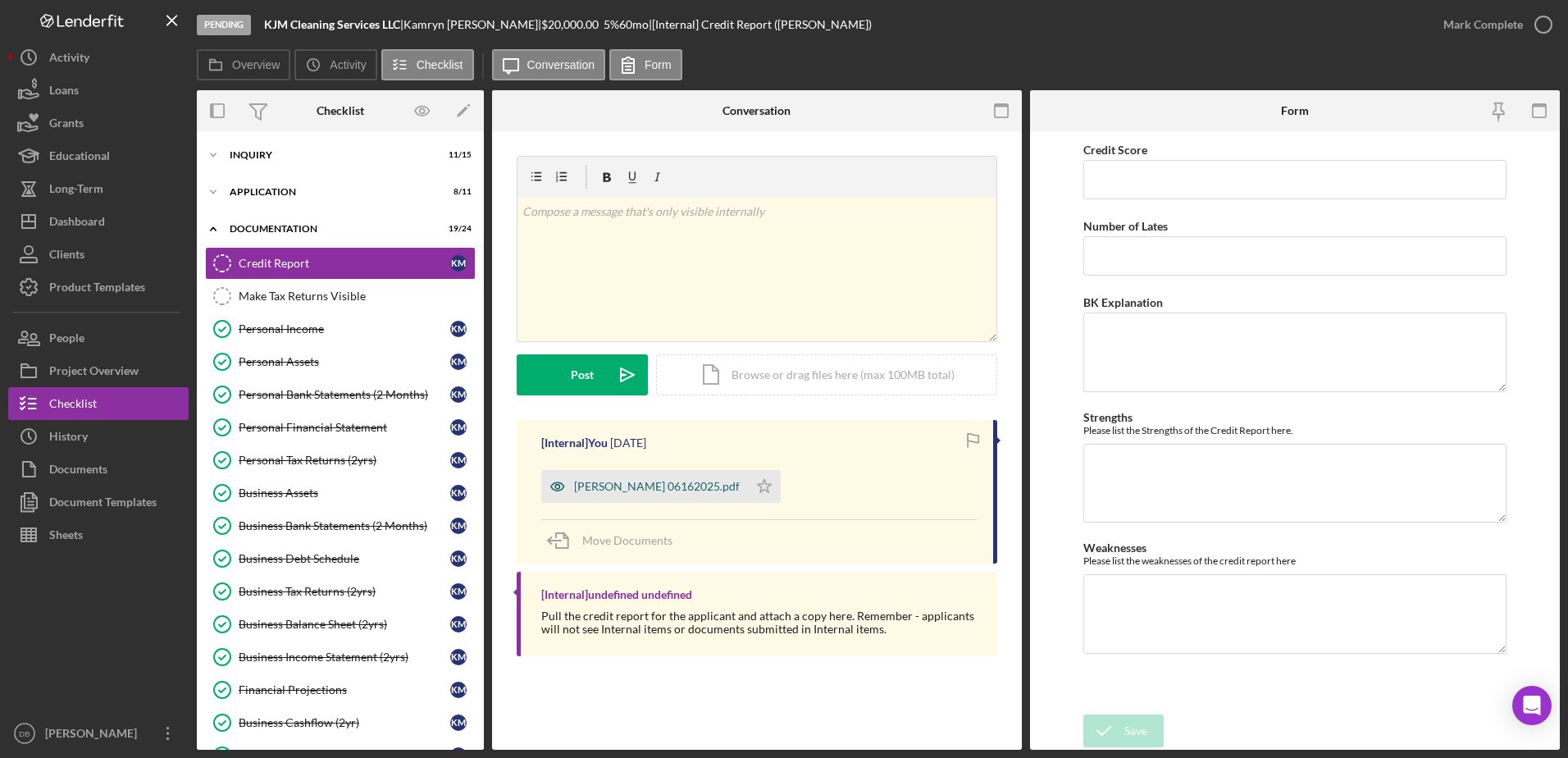
click at [659, 489] on div "[PERSON_NAME] 06162025.pdf" at bounding box center [657, 486] width 166 height 13
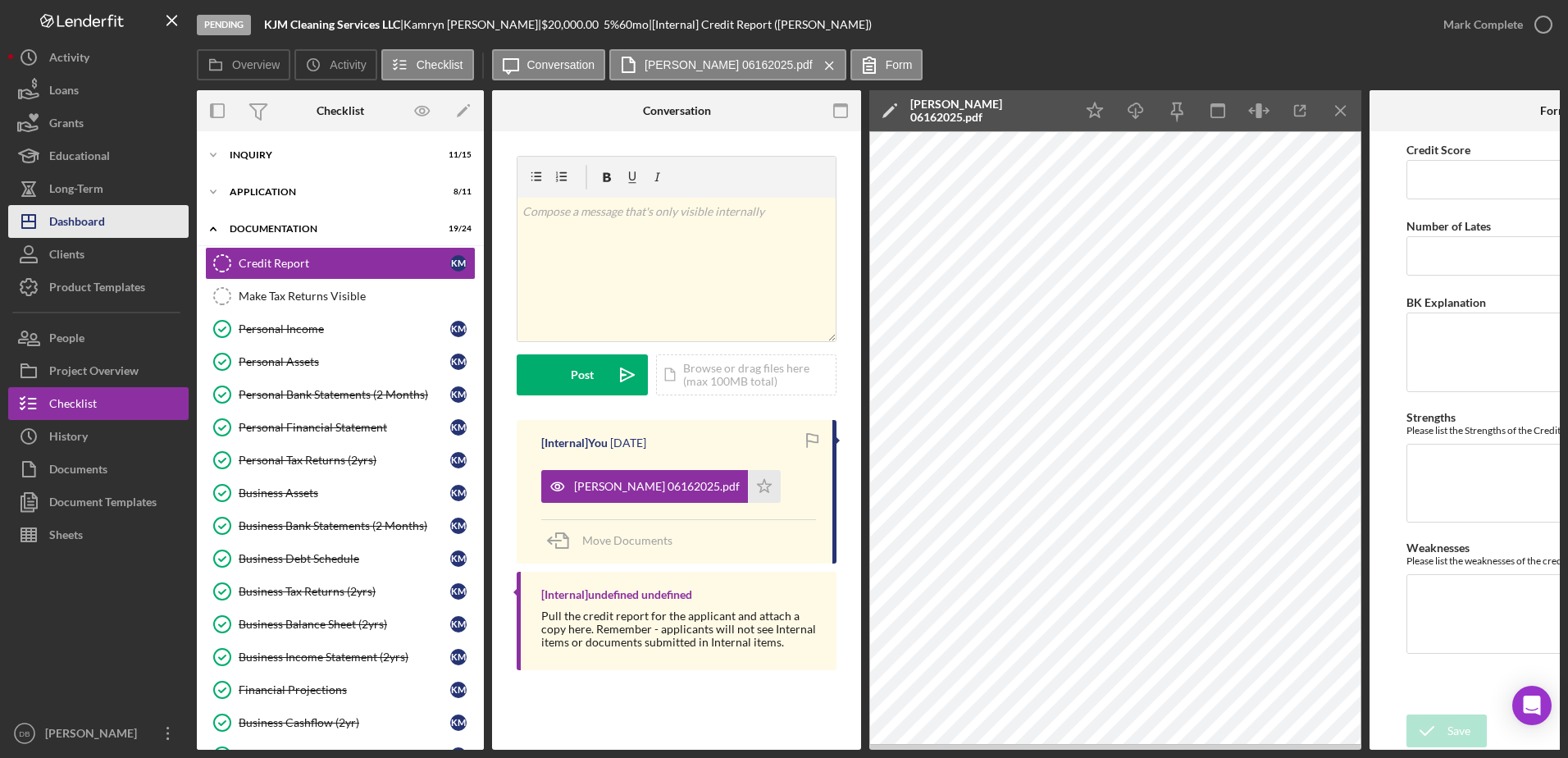
drag, startPoint x: 108, startPoint y: 220, endPoint x: 117, endPoint y: 230, distance: 13.5
click at [109, 221] on button "Icon/Dashboard Dashboard" at bounding box center [99, 220] width 180 height 33
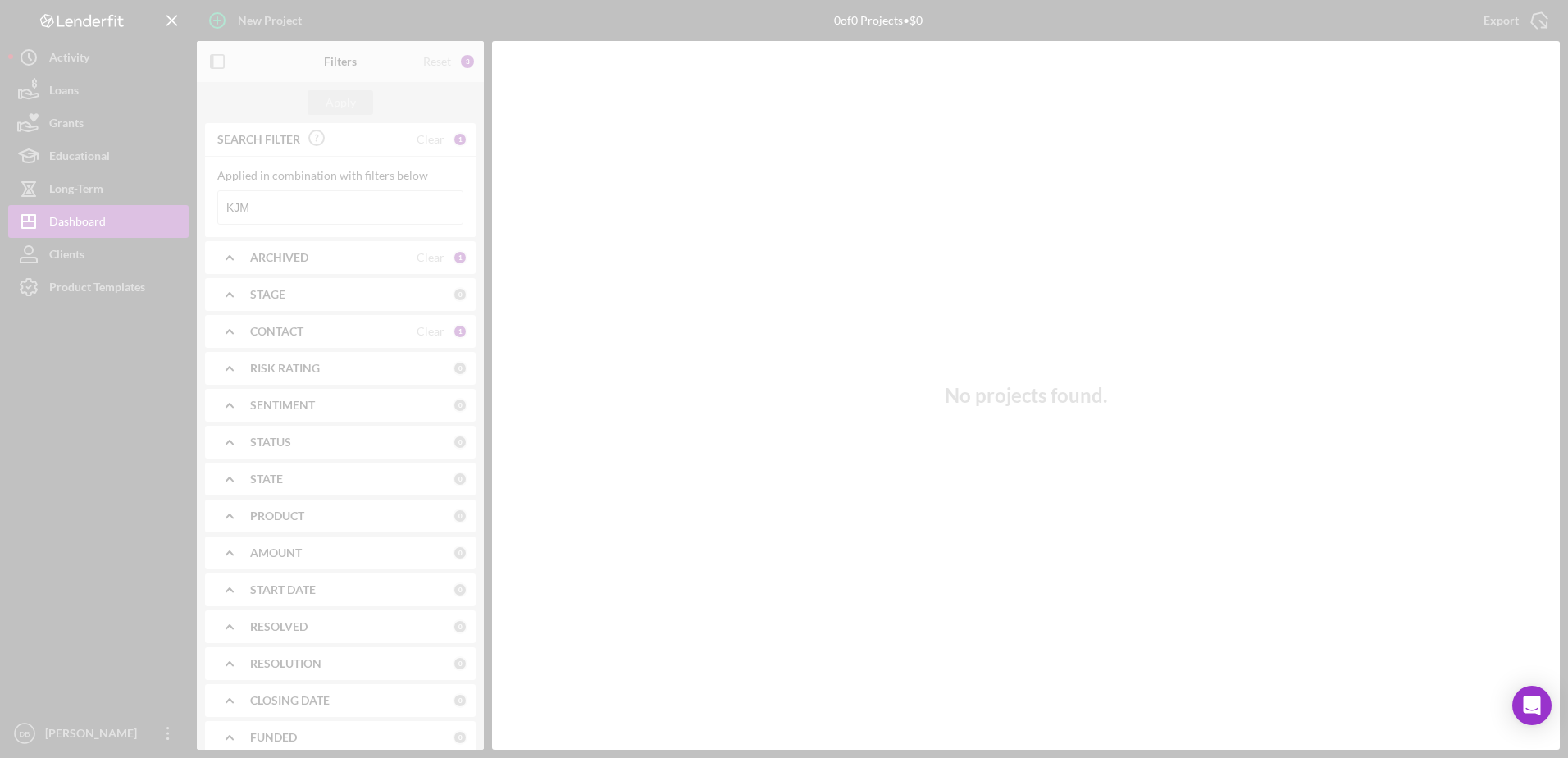
click at [365, 205] on div at bounding box center [784, 379] width 1568 height 758
click at [365, 205] on input "KJM" at bounding box center [340, 206] width 245 height 33
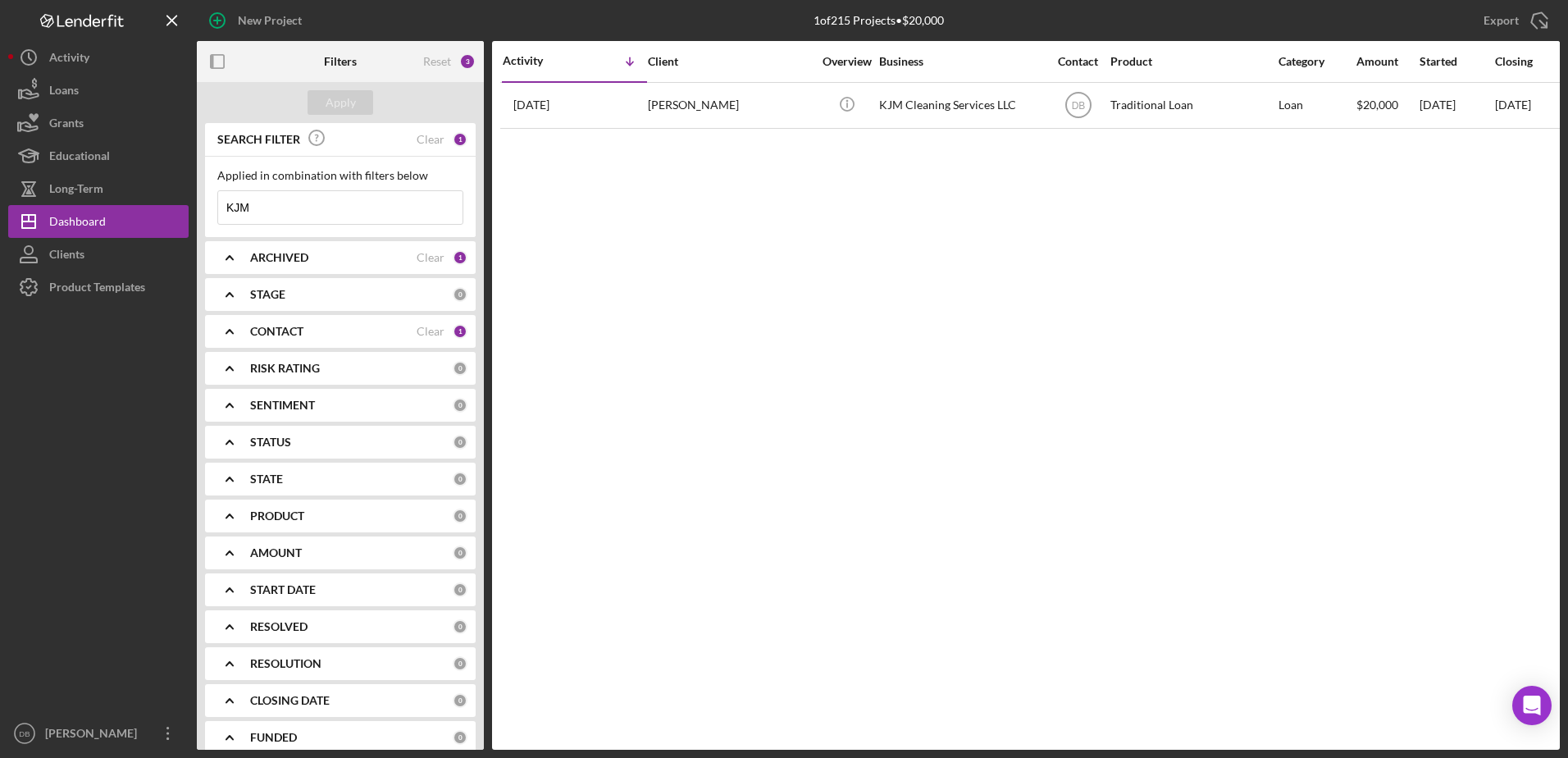
click at [365, 205] on input "KJM" at bounding box center [340, 206] width 245 height 33
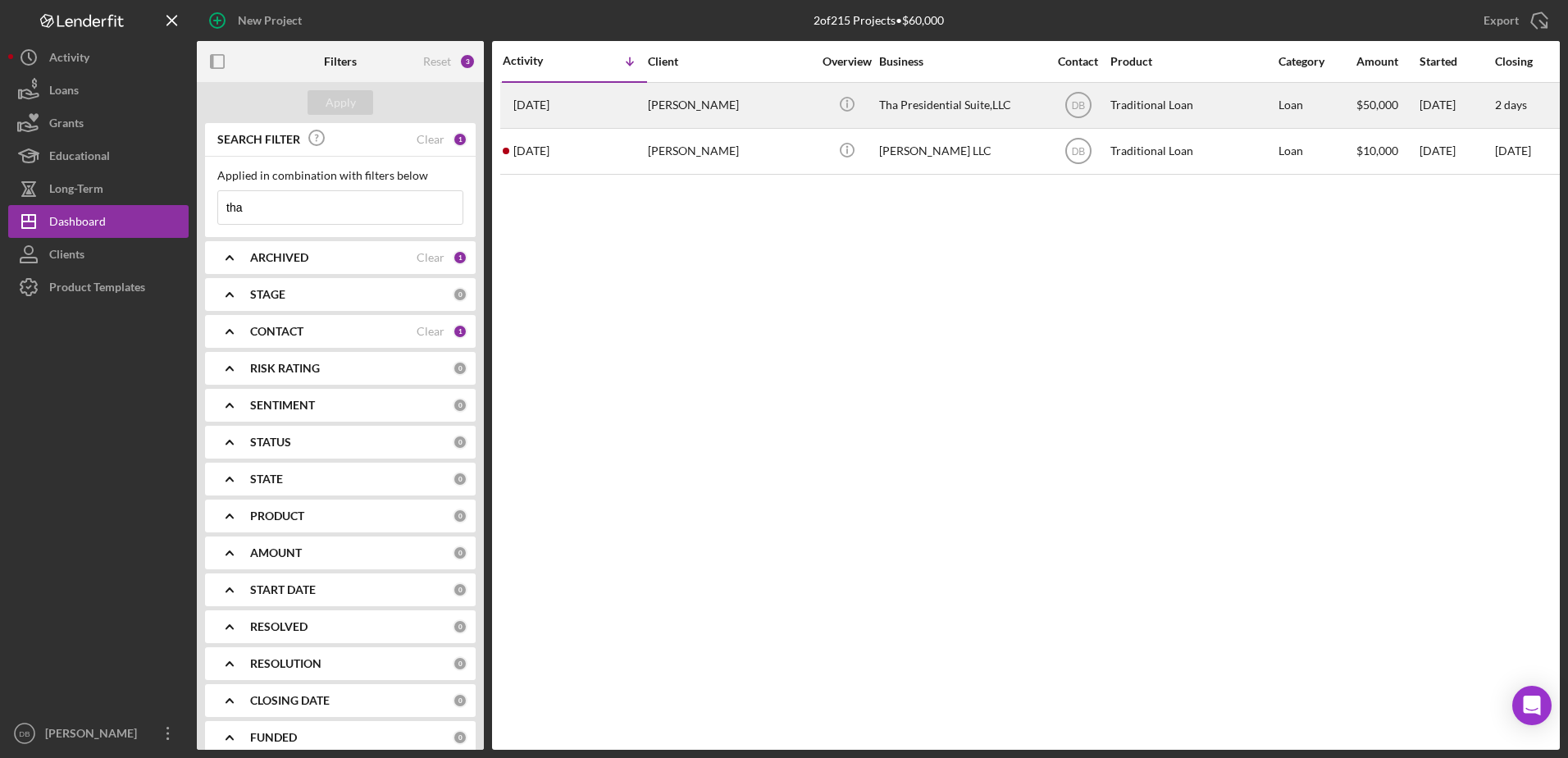
type input "tha"
click at [655, 90] on div "[PERSON_NAME]" at bounding box center [729, 105] width 164 height 44
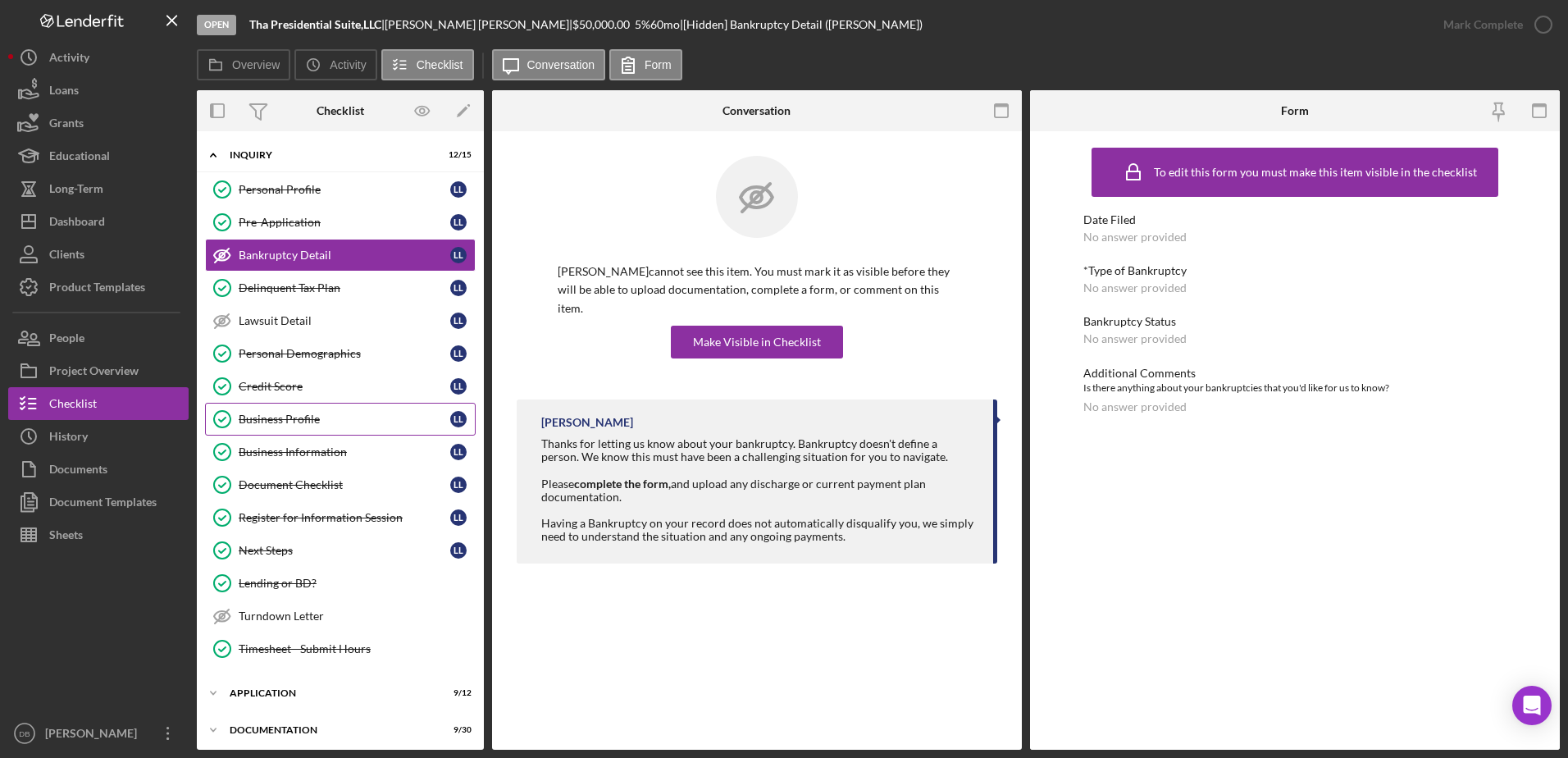
click at [281, 410] on link "Business Profile Business Profile L L" at bounding box center [339, 419] width 271 height 33
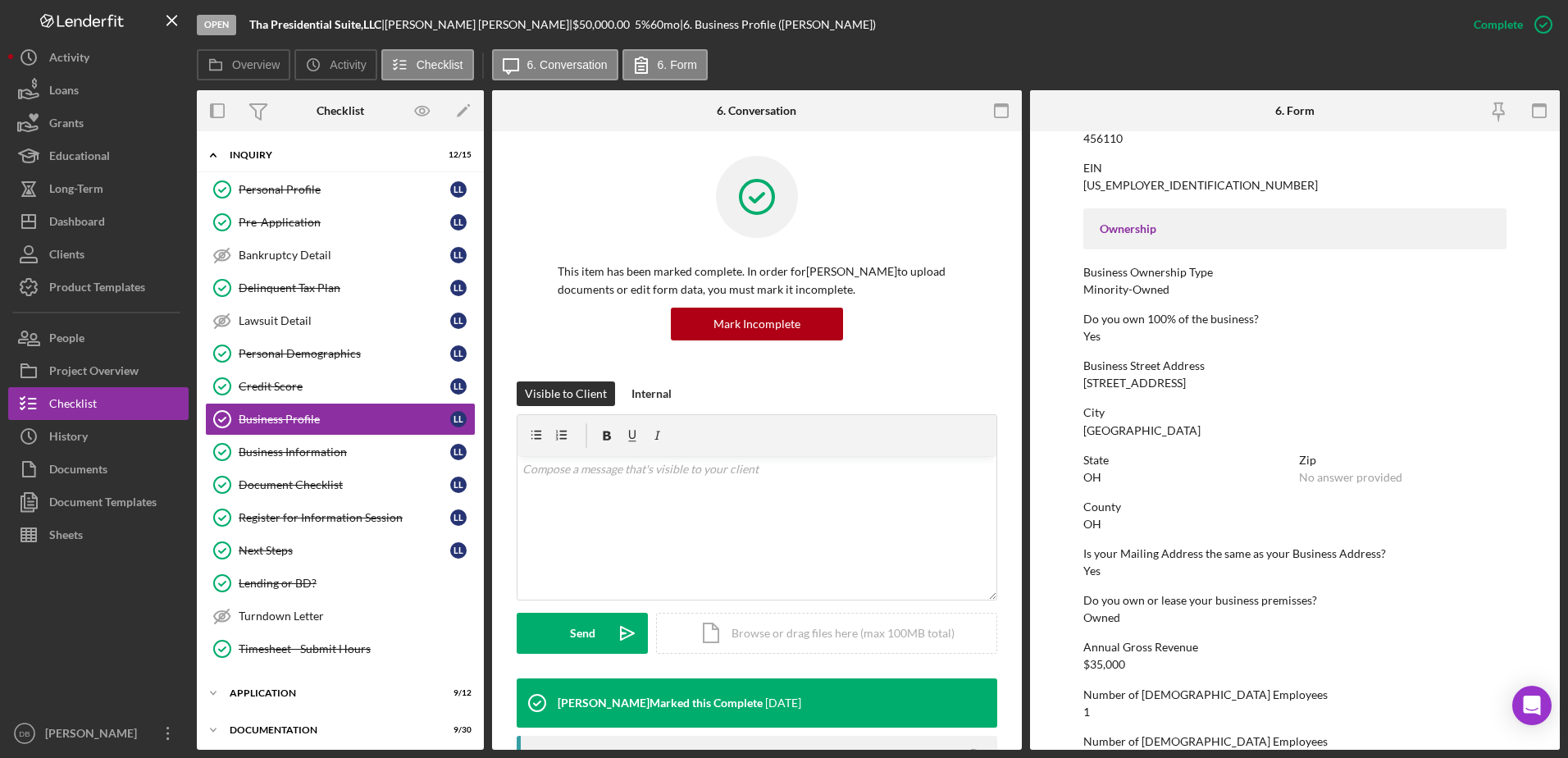
scroll to position [492, 0]
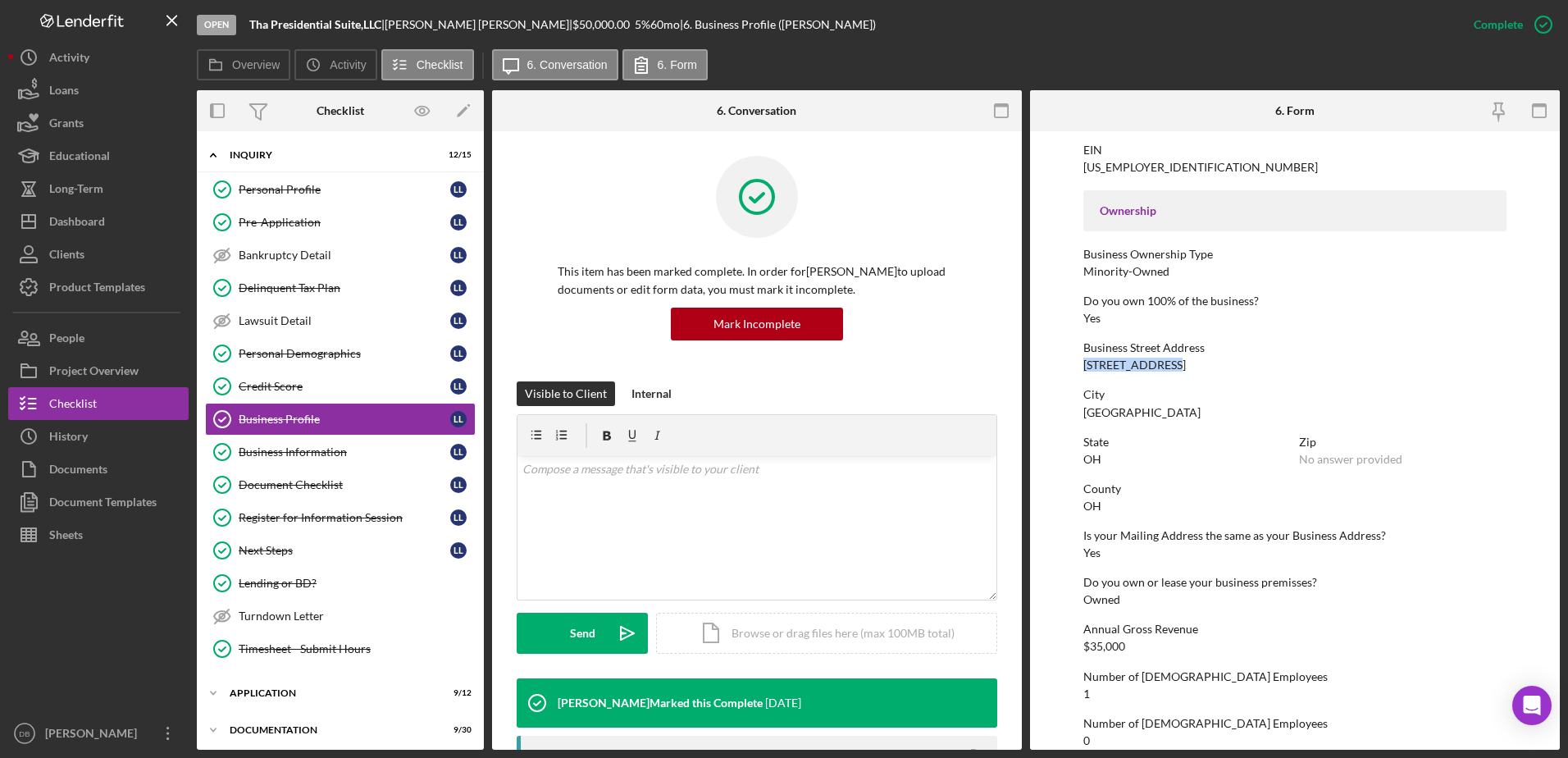
drag, startPoint x: 1166, startPoint y: 362, endPoint x: 1054, endPoint y: 366, distance: 112.1
click at [1054, 366] on form "To edit this form you must mark this item incomplete Business Name Tha Presiden…" at bounding box center [1295, 440] width 530 height 618
copy div "[STREET_ADDRESS]"
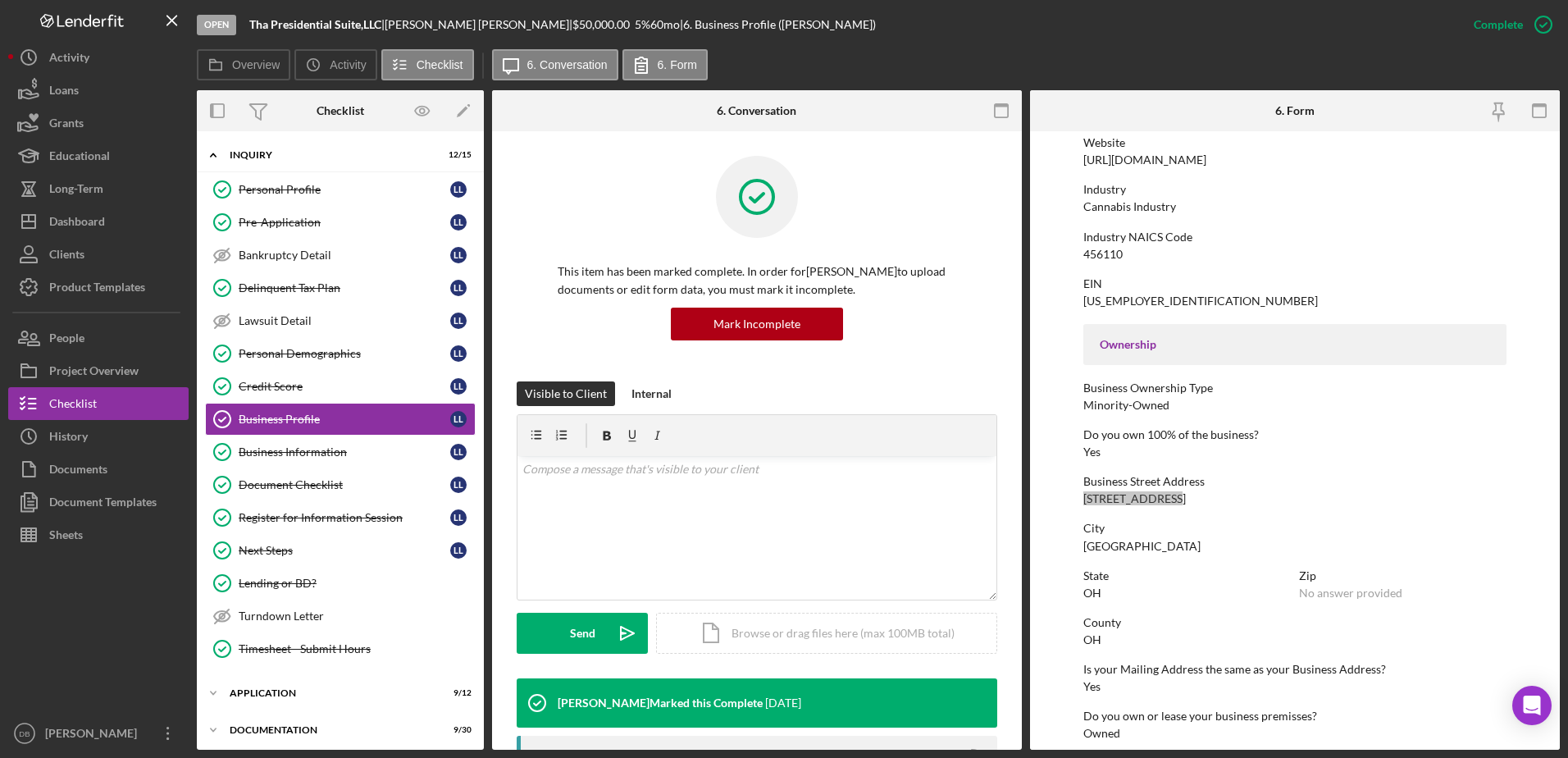
scroll to position [372, 0]
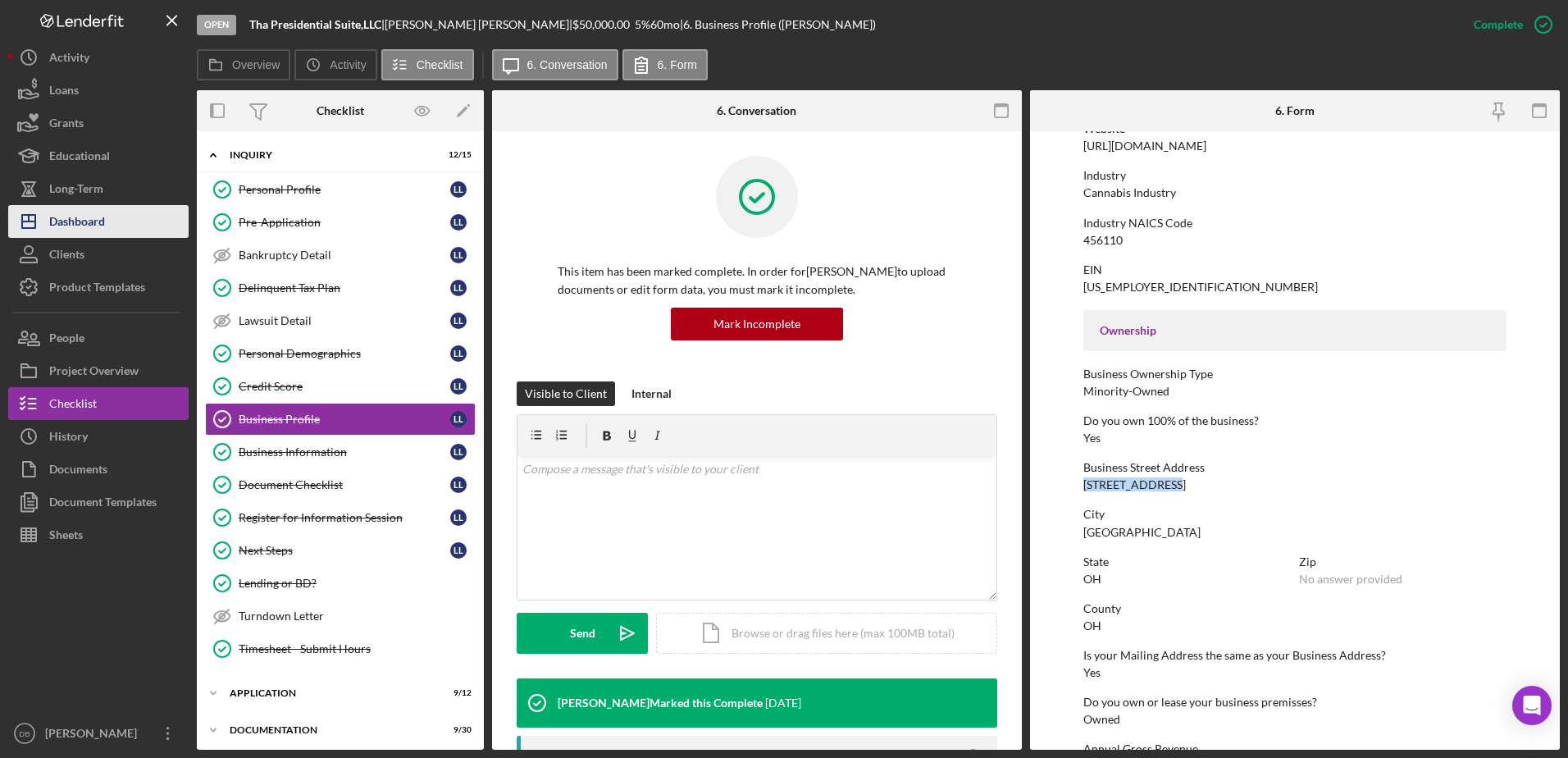
click at [87, 223] on div "Dashboard" at bounding box center [77, 223] width 56 height 37
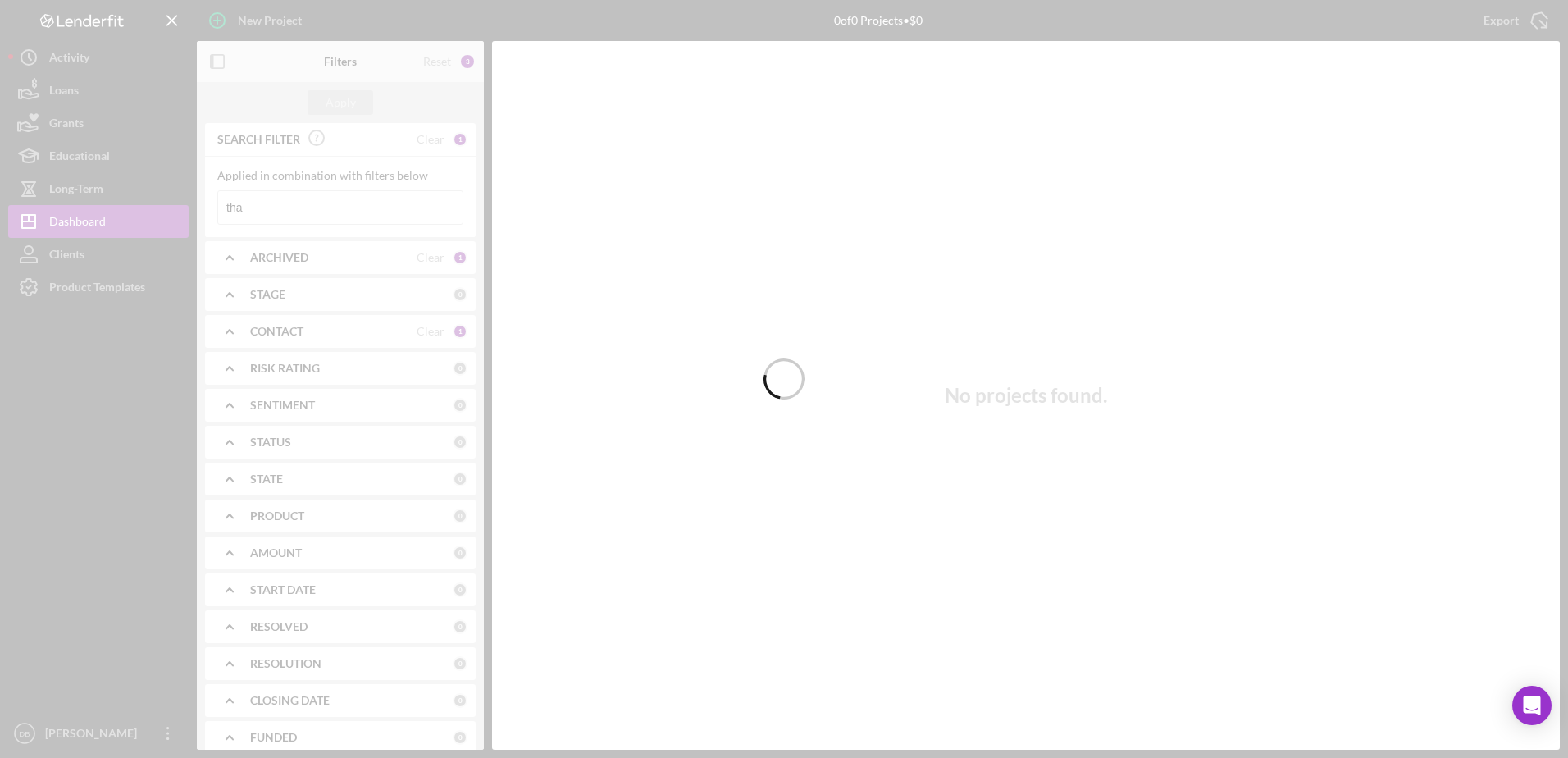
click at [341, 205] on div at bounding box center [784, 379] width 1568 height 758
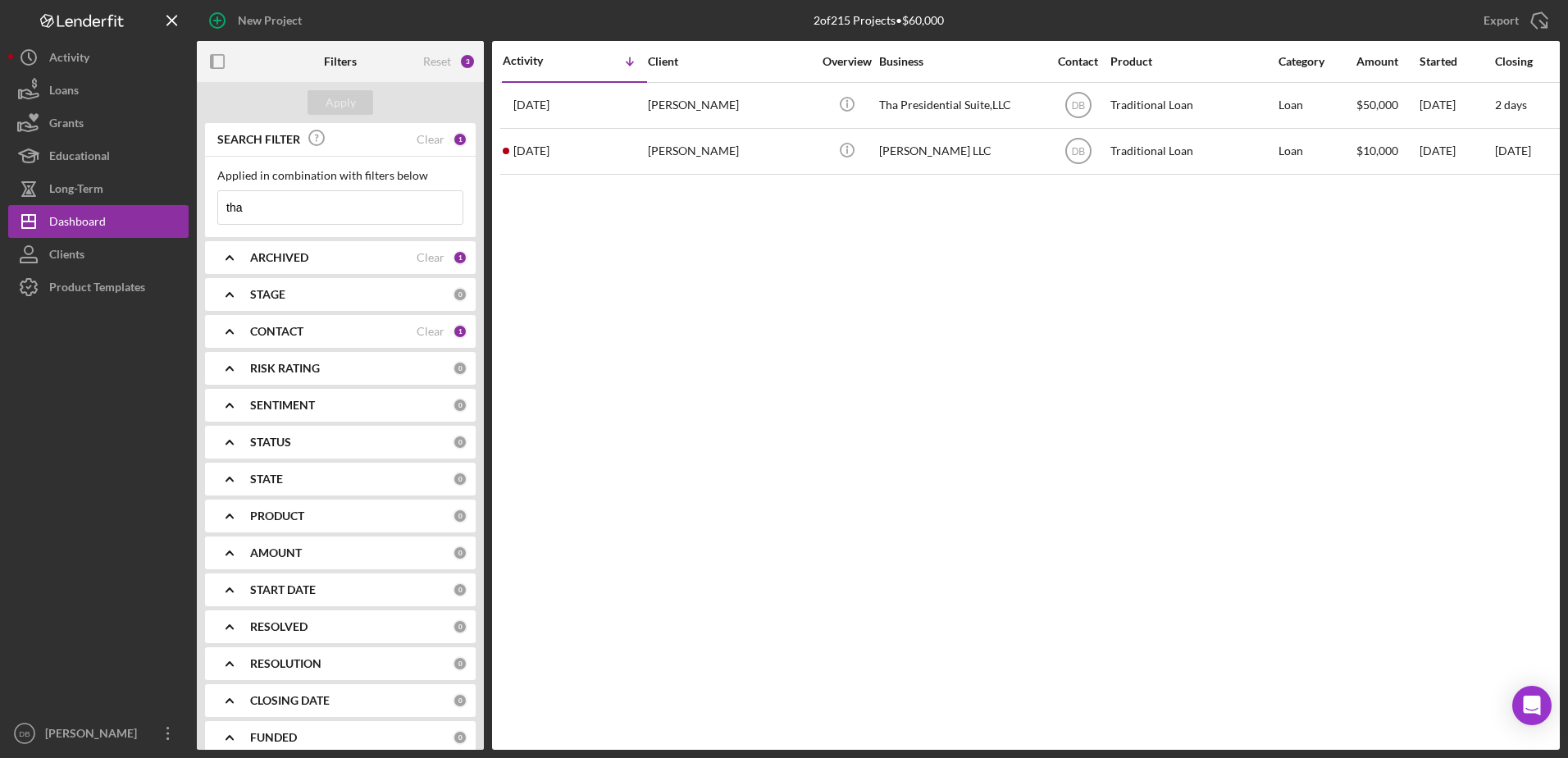
click at [341, 205] on input "tha" at bounding box center [340, 206] width 245 height 33
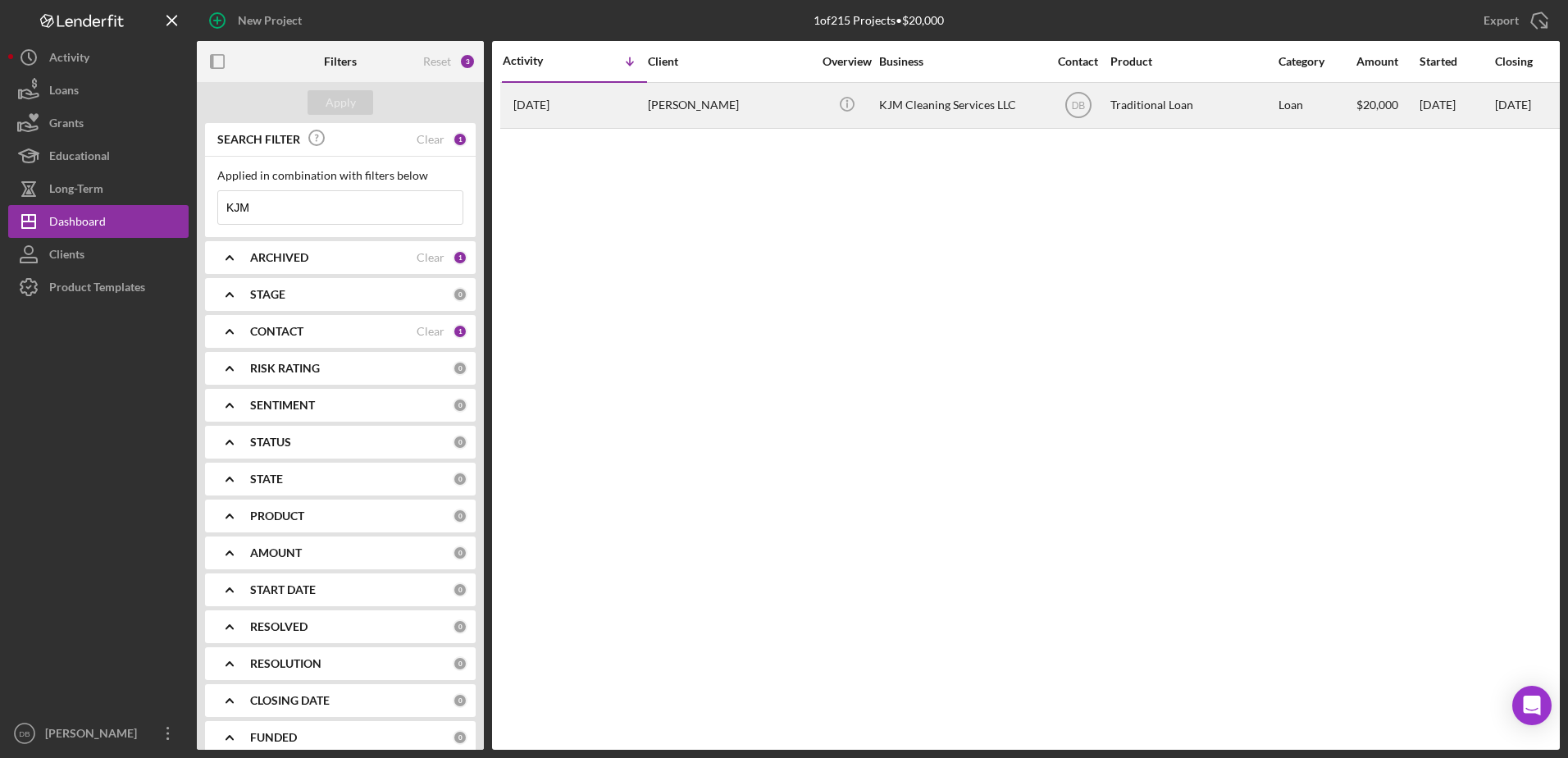
type input "KJM"
click at [678, 112] on div "[PERSON_NAME]" at bounding box center [729, 105] width 164 height 44
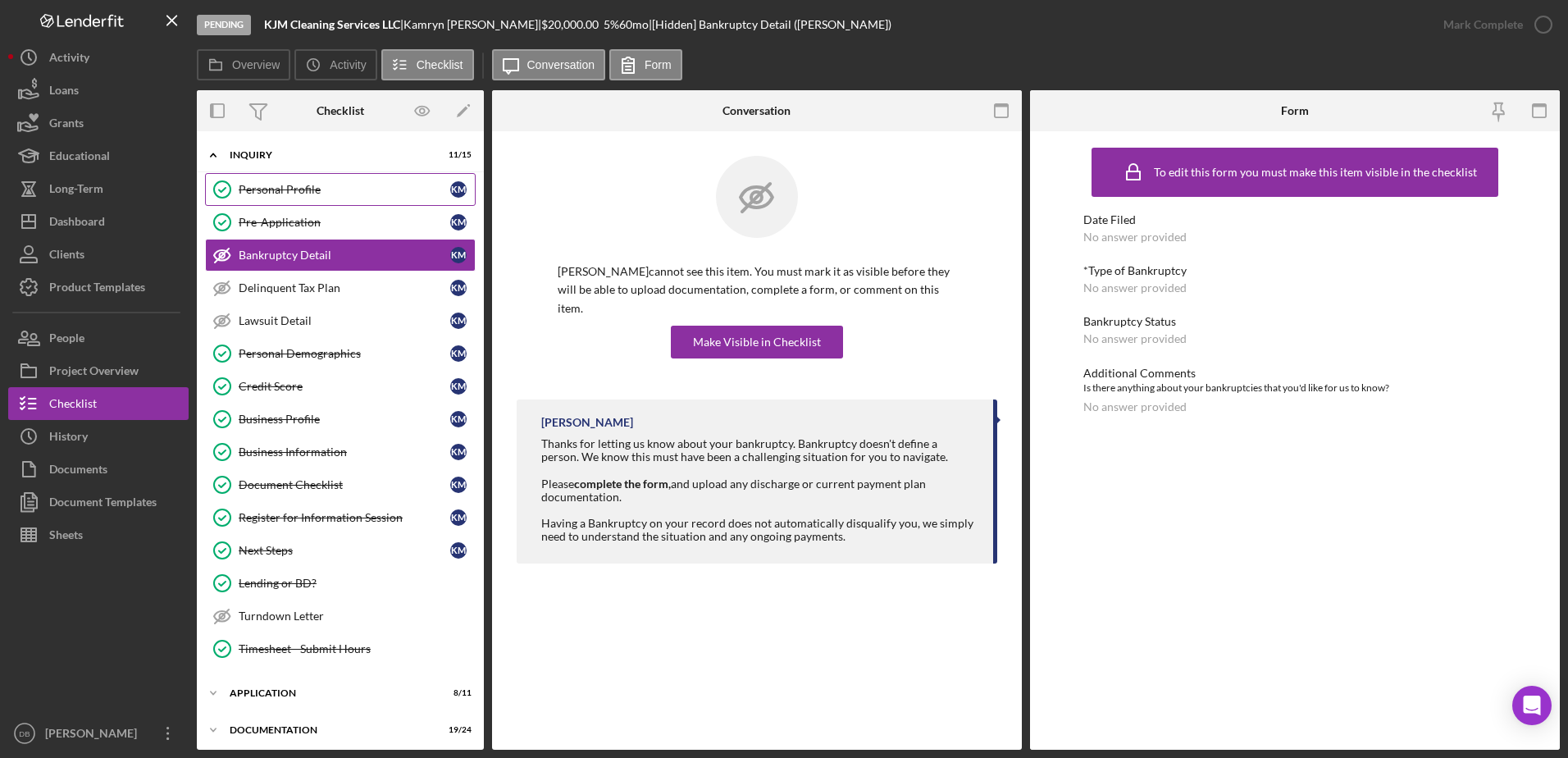
click at [344, 181] on link "Personal Profile Personal Profile K M" at bounding box center [339, 189] width 271 height 33
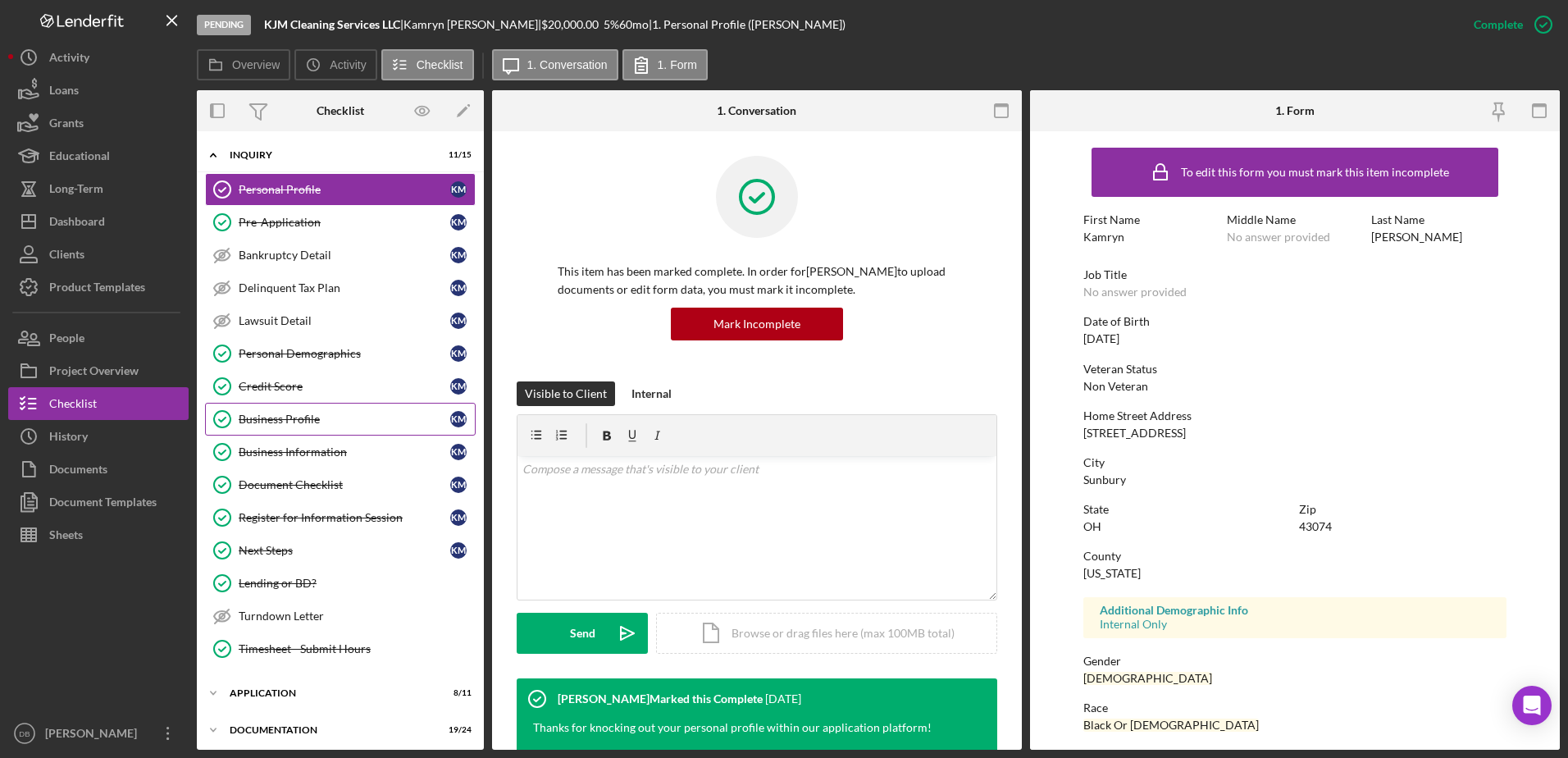
click at [335, 424] on div "Business Profile" at bounding box center [344, 419] width 211 height 13
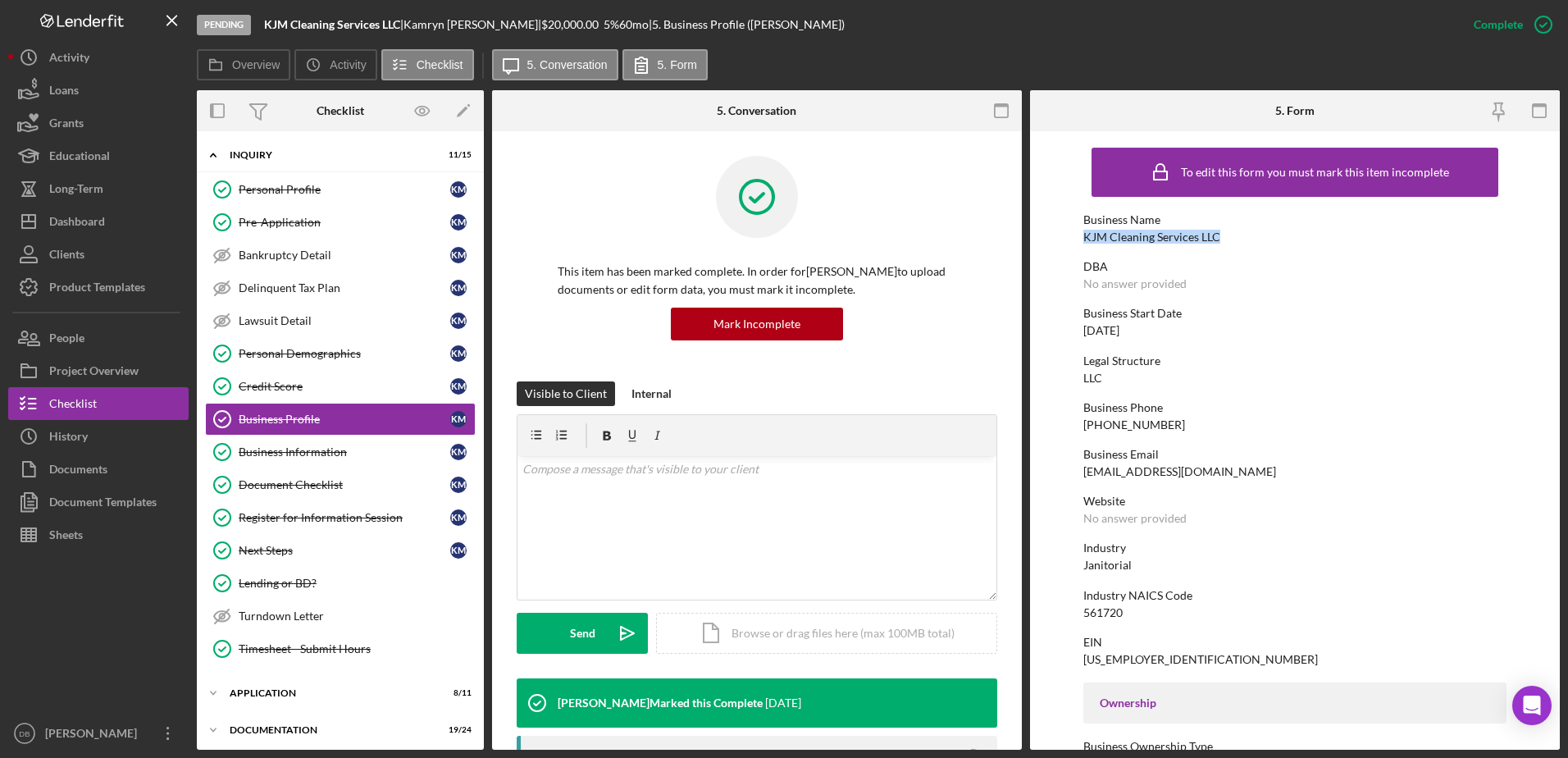
drag, startPoint x: 1220, startPoint y: 236, endPoint x: 1077, endPoint y: 242, distance: 143.1
click at [1077, 242] on form "To edit this form you must mark this item incomplete Business Name KJM Cleaning…" at bounding box center [1295, 440] width 530 height 618
copy div "KJM Cleaning Services LLC"
drag, startPoint x: 516, startPoint y: 23, endPoint x: 414, endPoint y: 24, distance: 102.0
click at [414, 24] on div "[PERSON_NAME] |" at bounding box center [472, 24] width 138 height 13
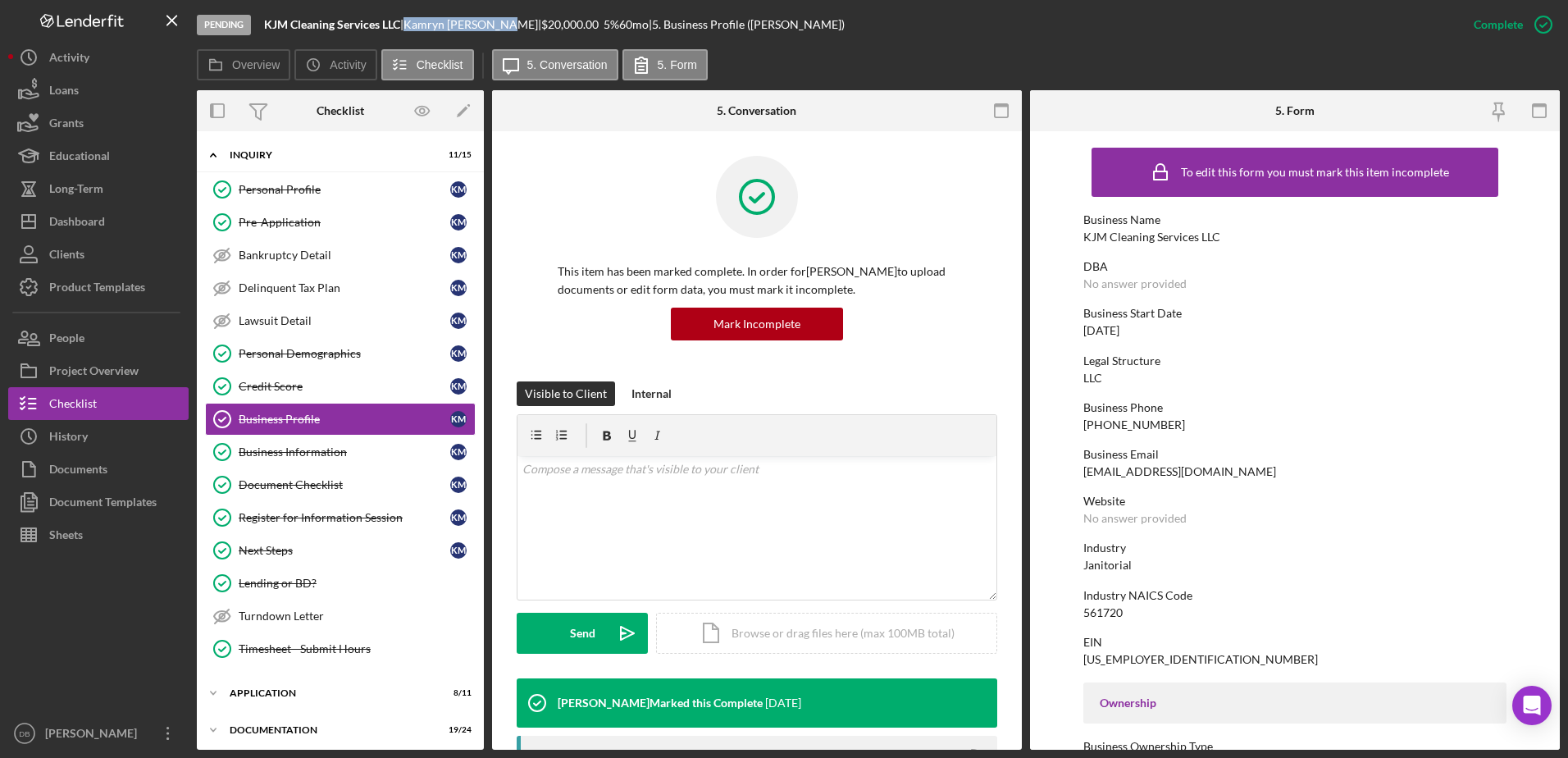
copy div "[PERSON_NAME]"
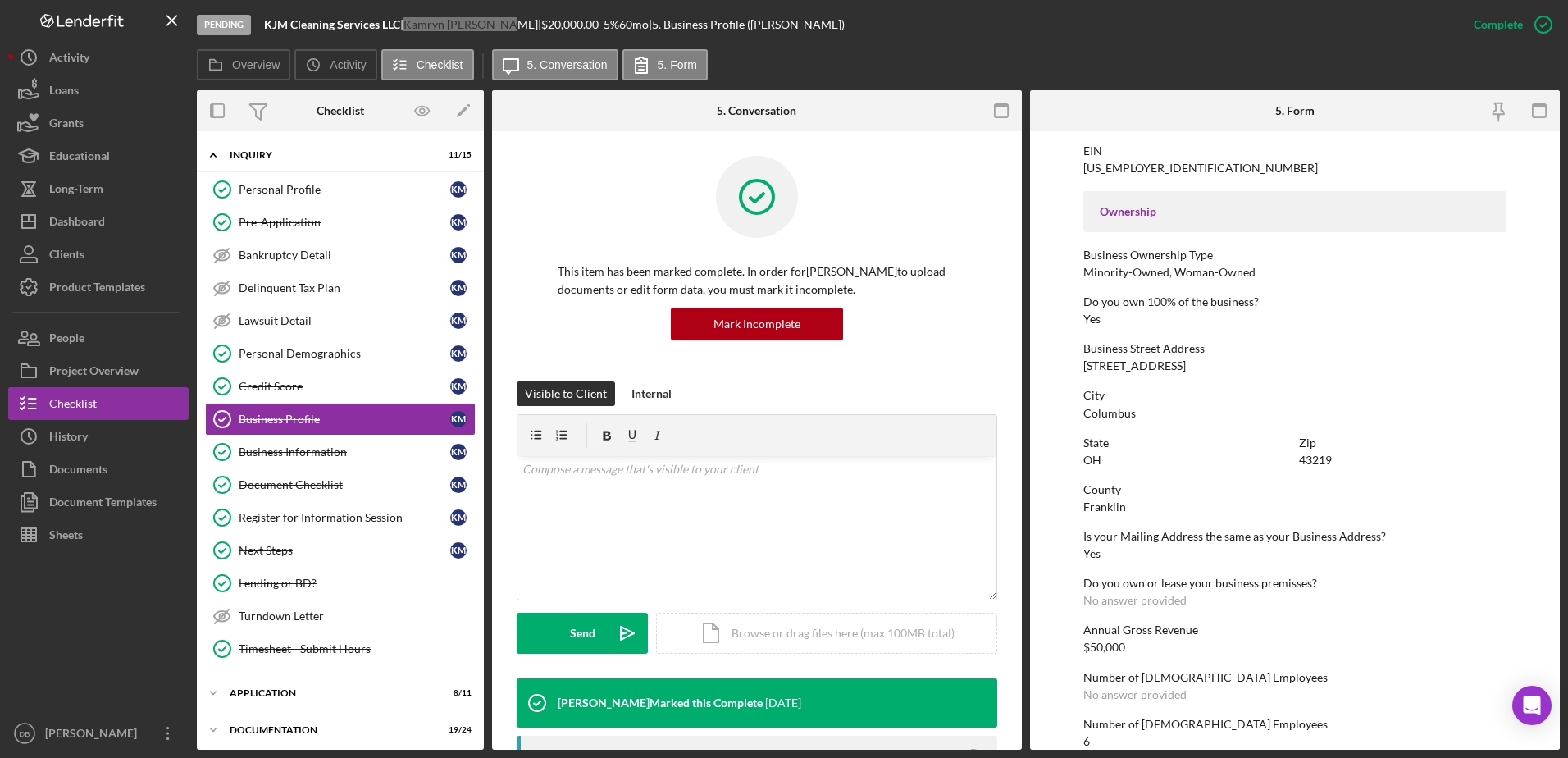
scroll to position [492, 0]
drag, startPoint x: 1223, startPoint y: 364, endPoint x: 1067, endPoint y: 363, distance: 156.0
click at [1067, 363] on form "To edit this form you must mark this item incomplete Business Name KJM Cleaning…" at bounding box center [1295, 440] width 530 height 618
copy div "[STREET_ADDRESS]"
click at [1256, 380] on div "To edit this form you must mark this item incomplete Business Name KJM Cleaning…" at bounding box center [1296, 258] width 424 height 1220
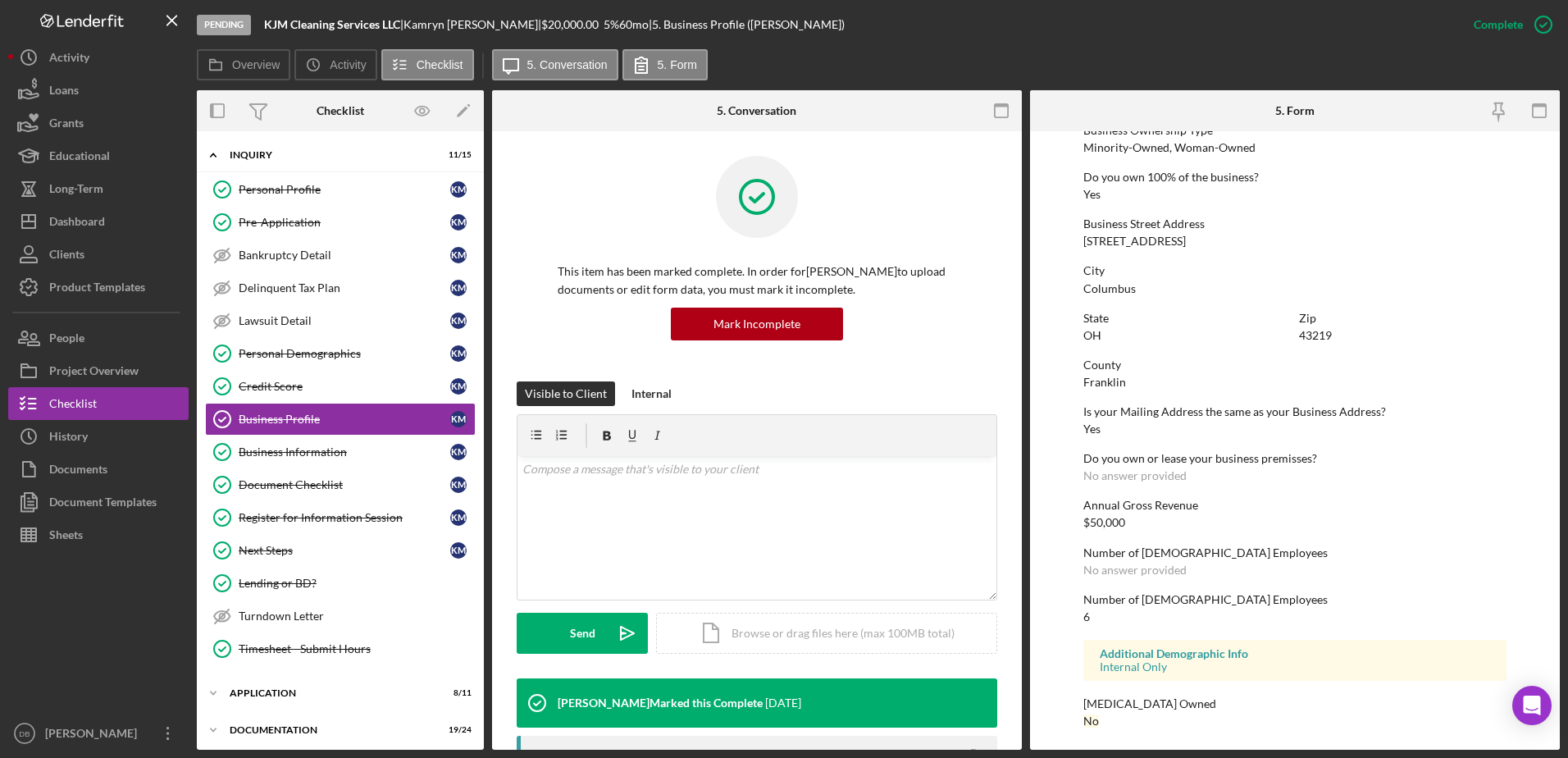
scroll to position [618, 0]
drag, startPoint x: 1118, startPoint y: 283, endPoint x: 1033, endPoint y: 285, distance: 85.0
click at [1033, 285] on form "To edit this form you must mark this item incomplete Business Name KJM Cleaning…" at bounding box center [1295, 440] width 530 height 618
copy div "Columbus"
click at [103, 232] on div "Dashboard" at bounding box center [77, 223] width 56 height 37
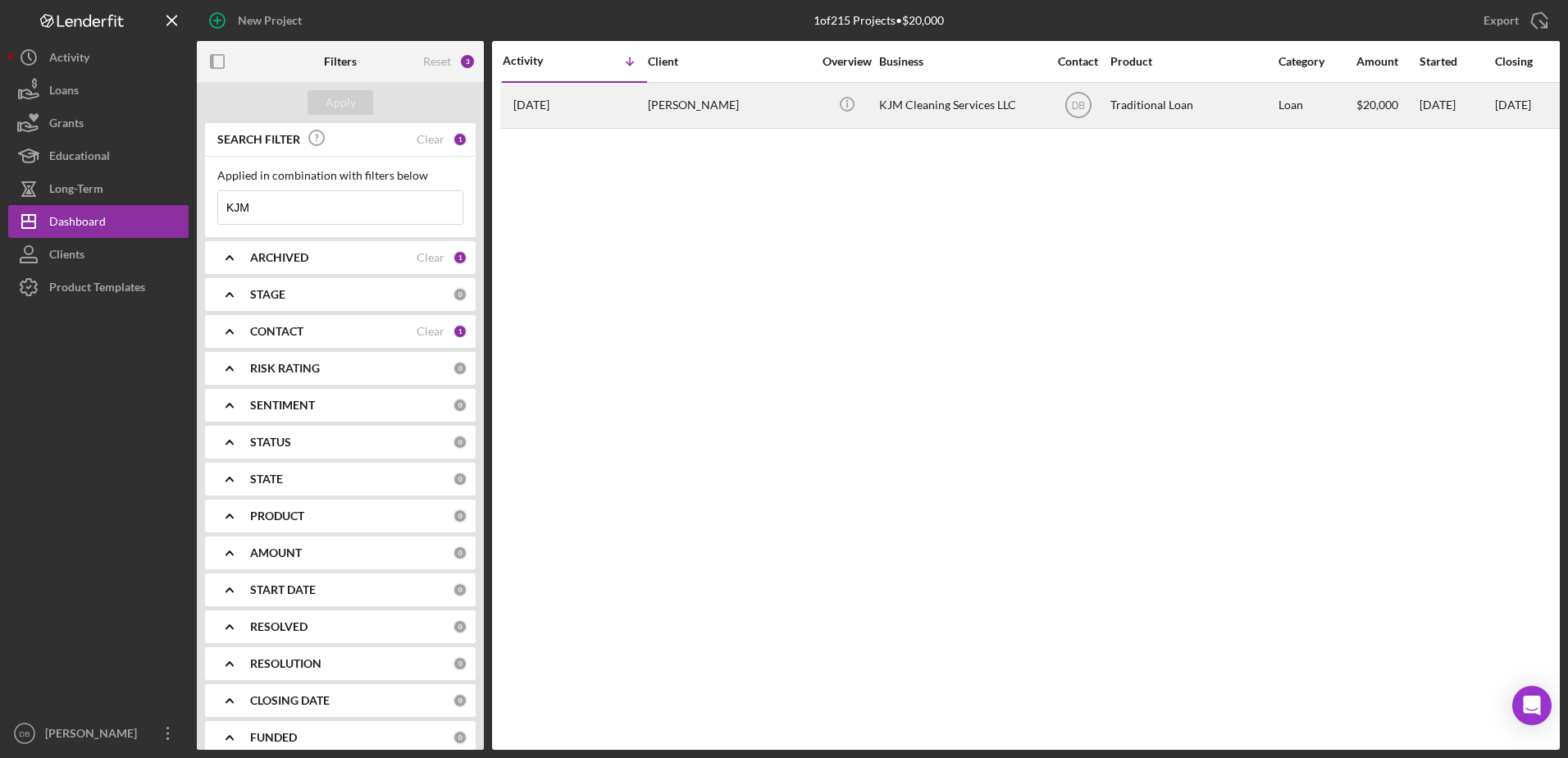
click at [592, 111] on div "[DATE] [PERSON_NAME]" at bounding box center [574, 105] width 143 height 44
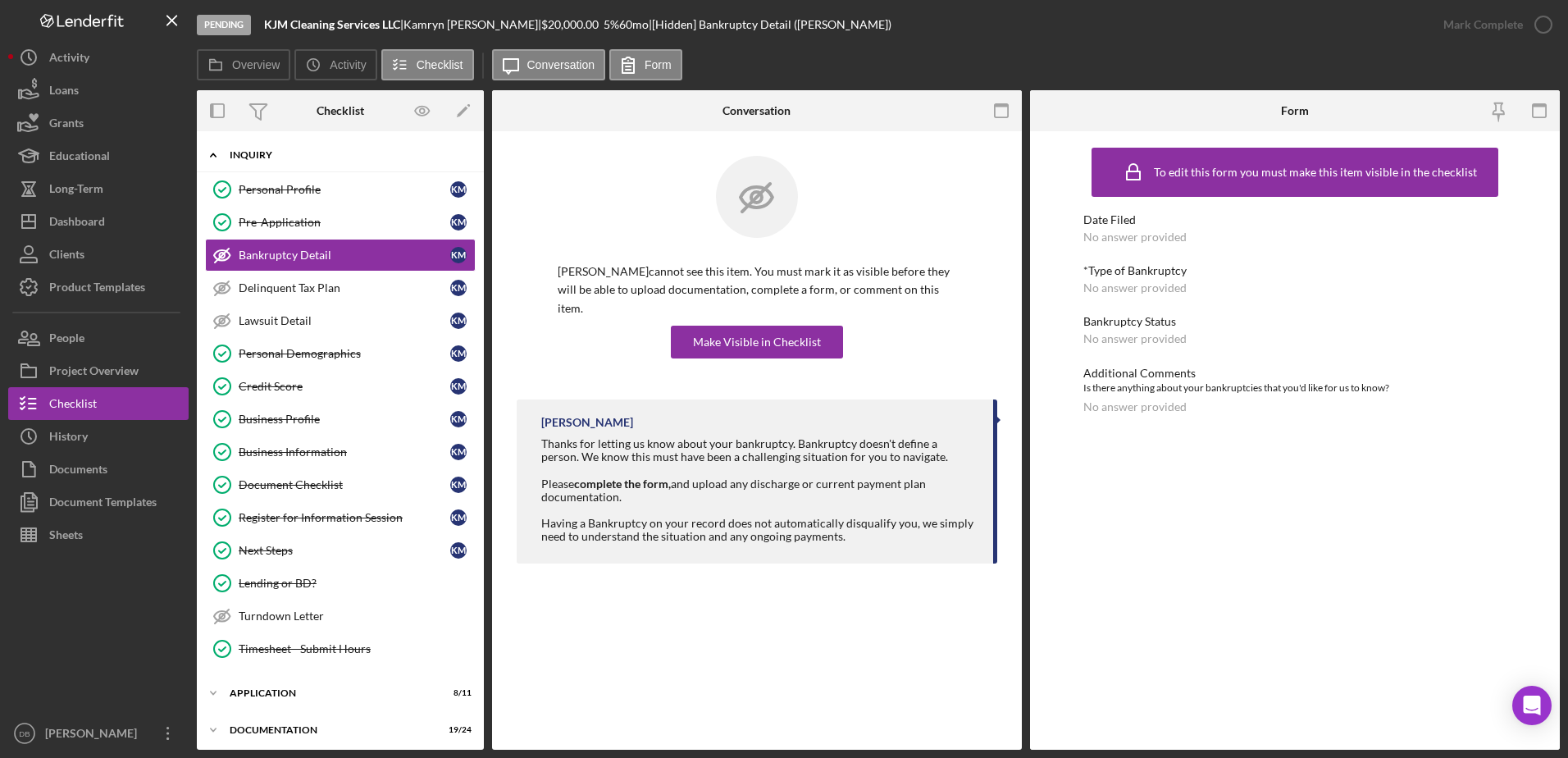
click at [293, 163] on div "Icon/Expander Inquiry 11 / 15" at bounding box center [340, 155] width 287 height 33
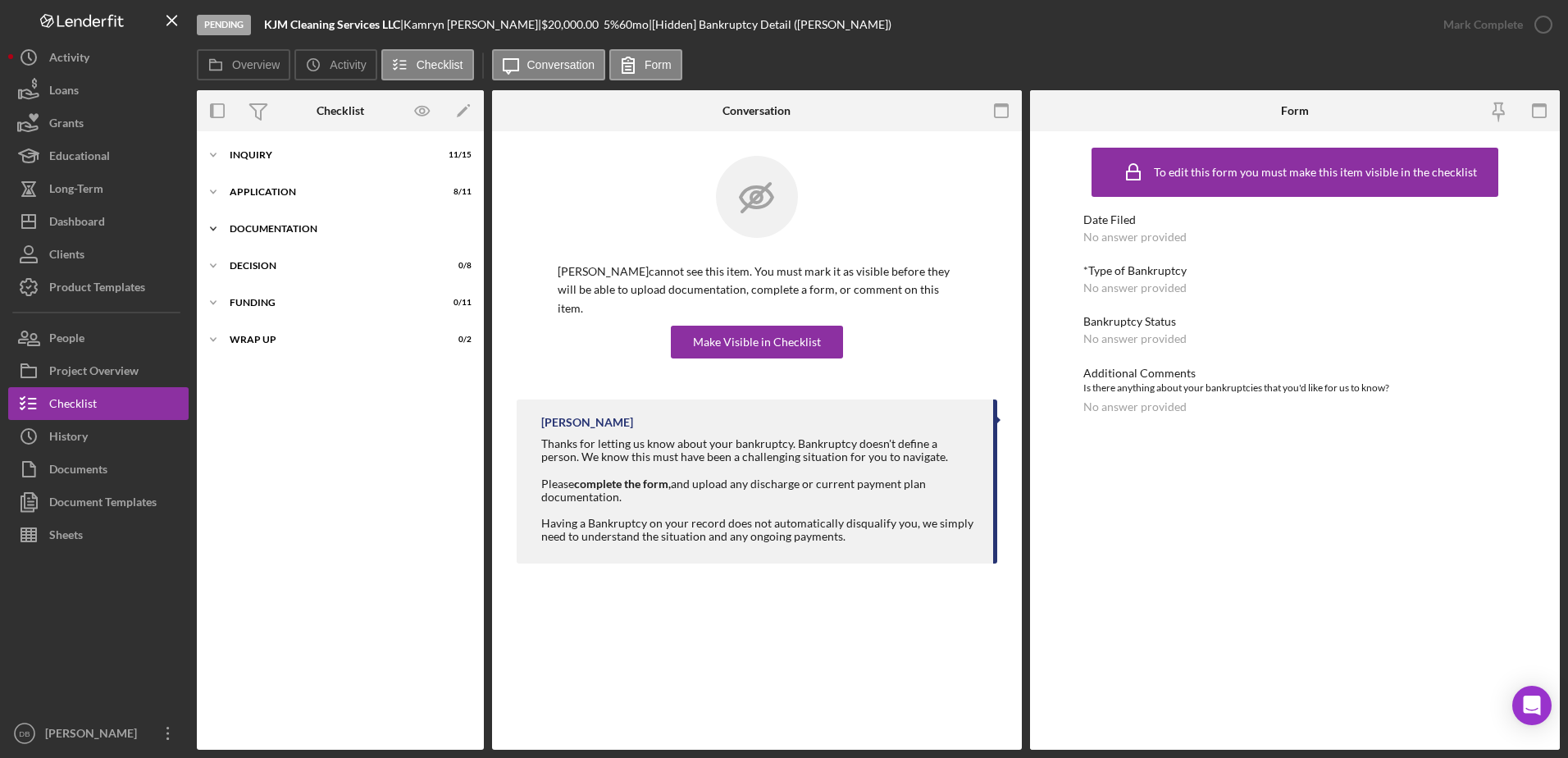
click at [293, 238] on div "Icon/Expander Documentation 19 / 24" at bounding box center [340, 228] width 287 height 33
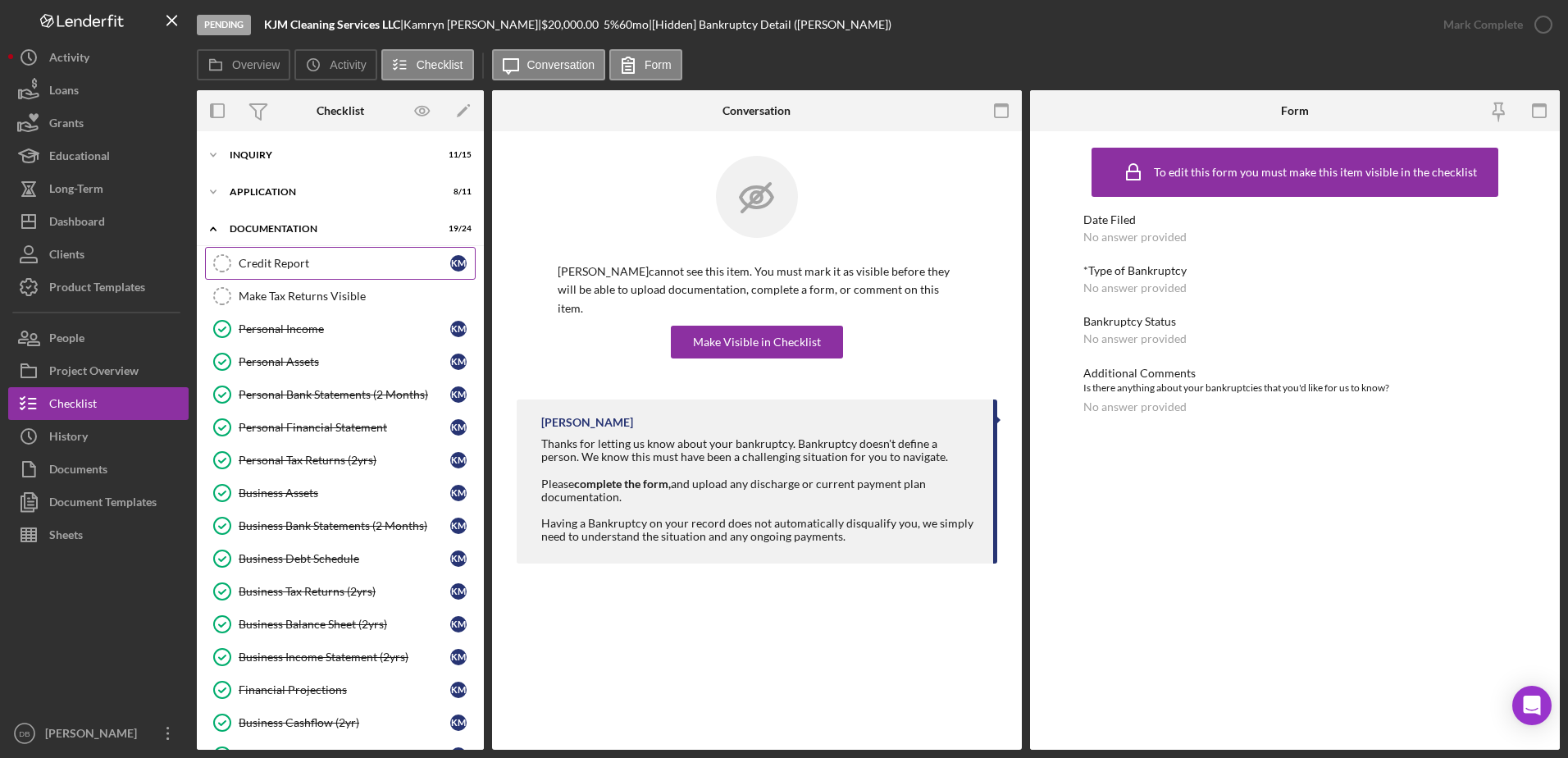
click at [293, 273] on link "Credit Report Credit Report K M" at bounding box center [339, 262] width 271 height 33
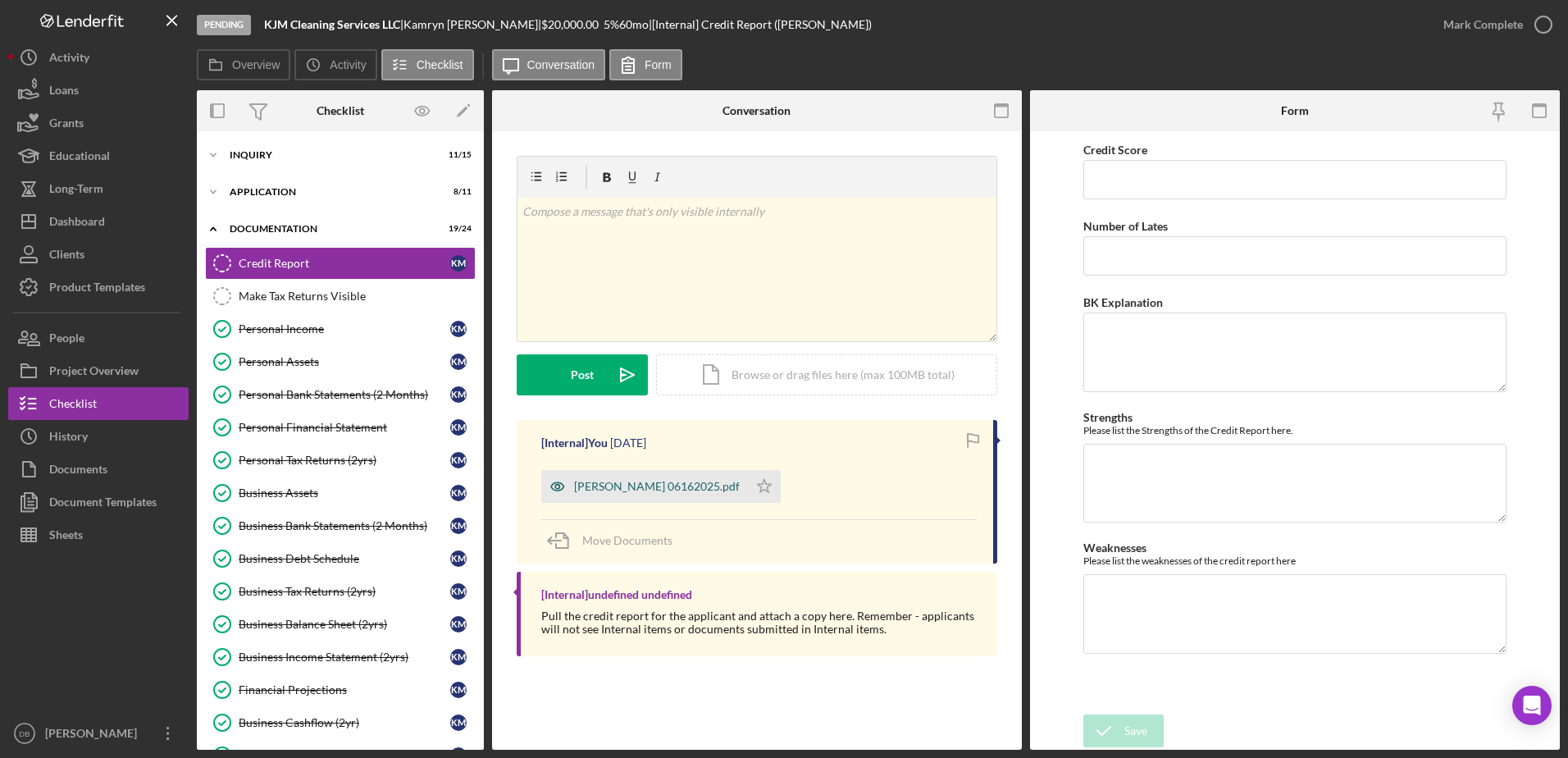
click at [646, 488] on div "[PERSON_NAME] 06162025.pdf" at bounding box center [657, 486] width 166 height 13
